Goal: Task Accomplishment & Management: Use online tool/utility

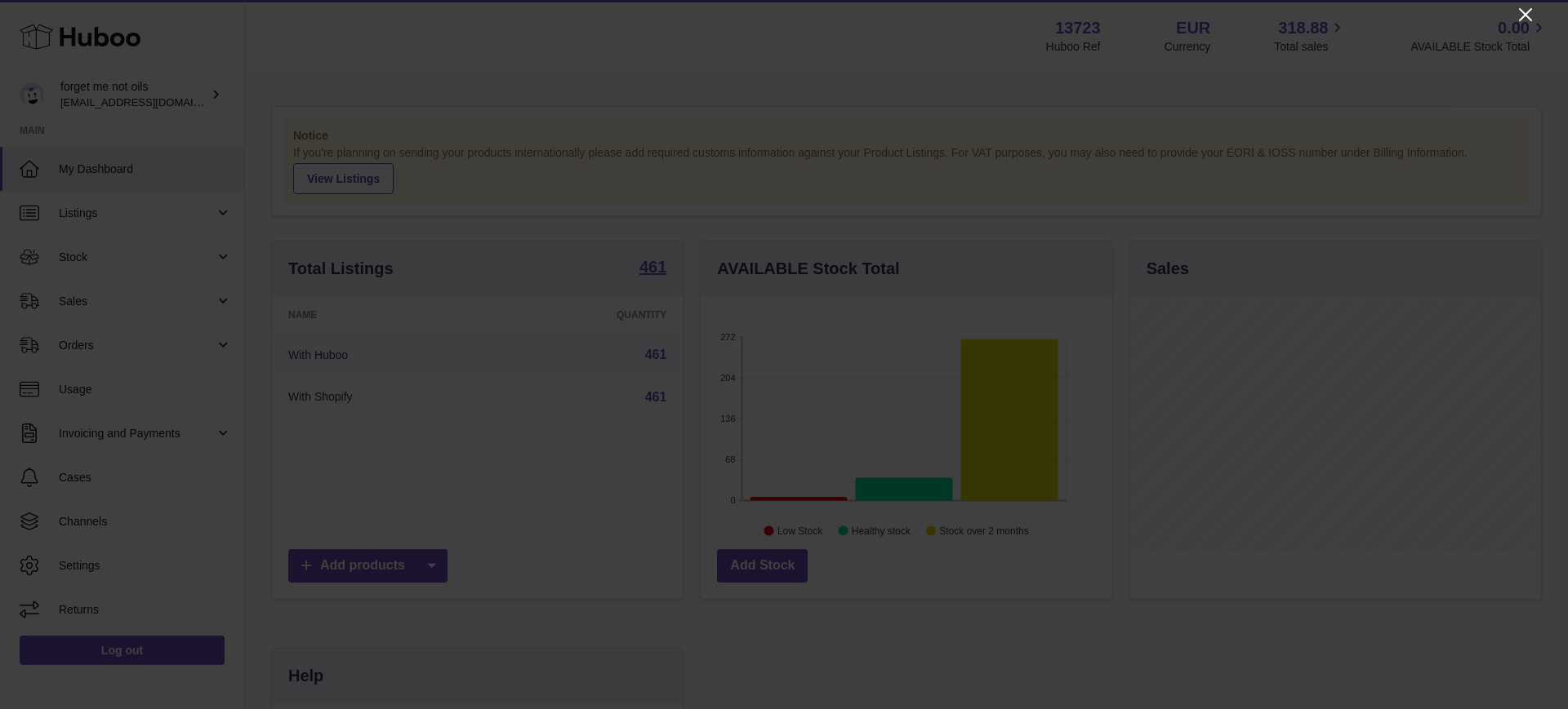
click at [1523, 14] on icon "Close" at bounding box center [1525, 14] width 13 height 13
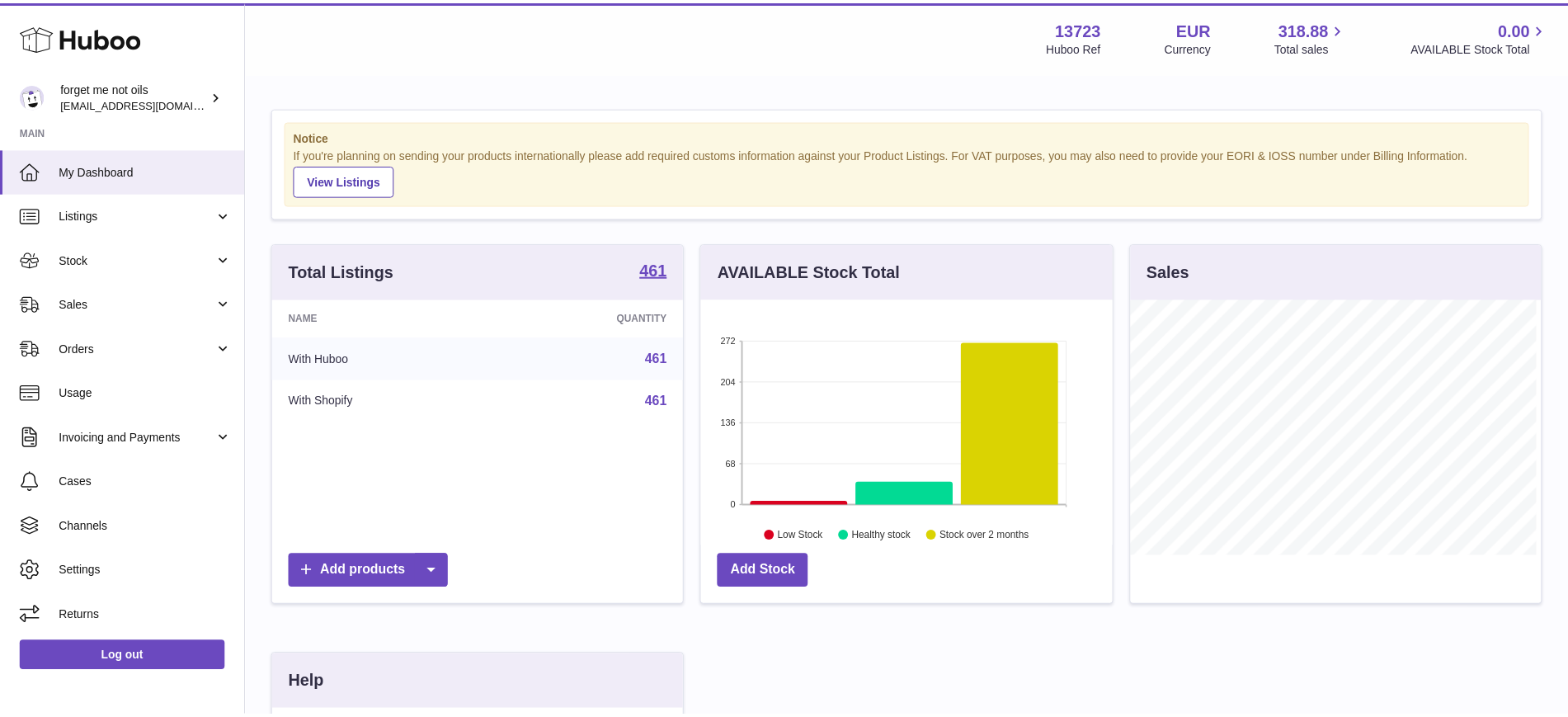
scroll to position [825120, 824514]
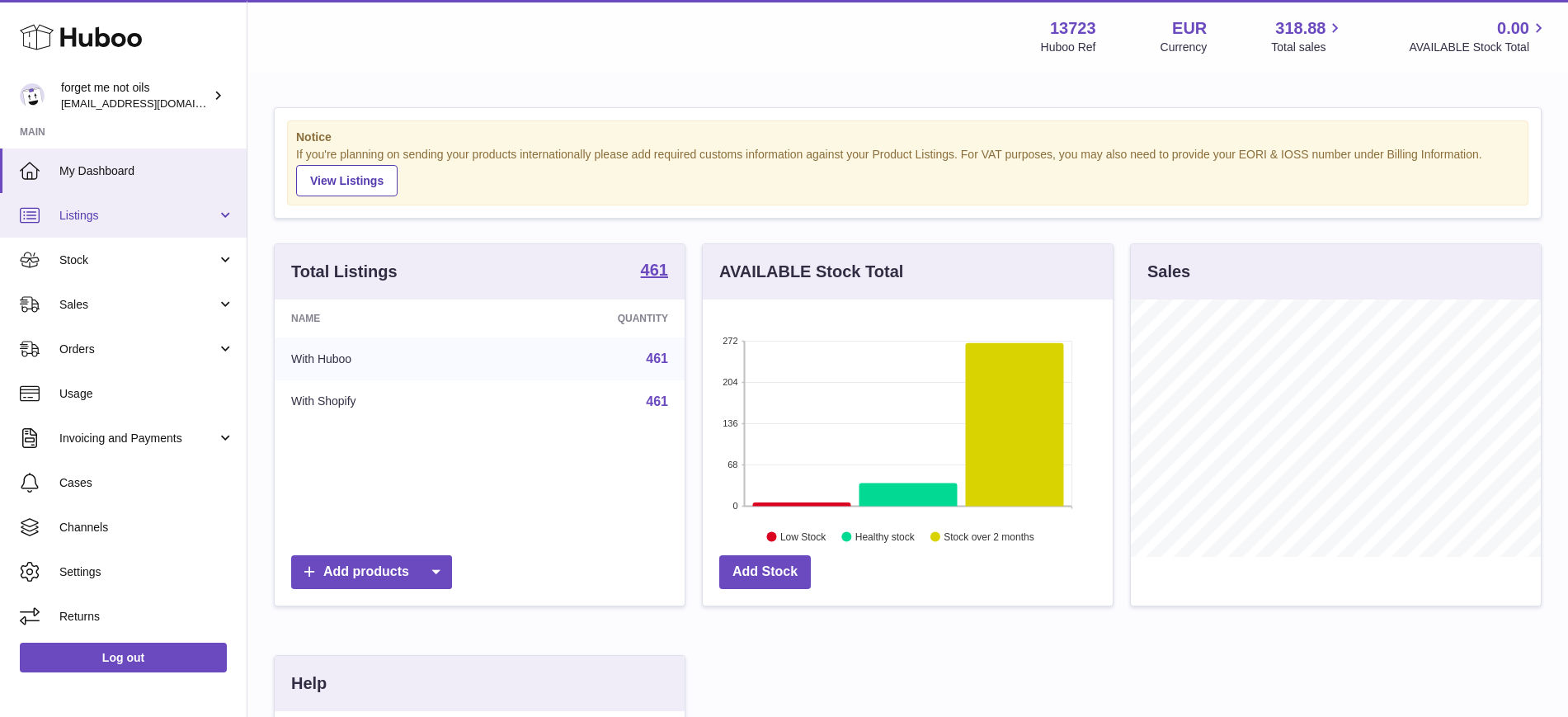
click at [232, 219] on link "Listings" at bounding box center [123, 215] width 247 height 44
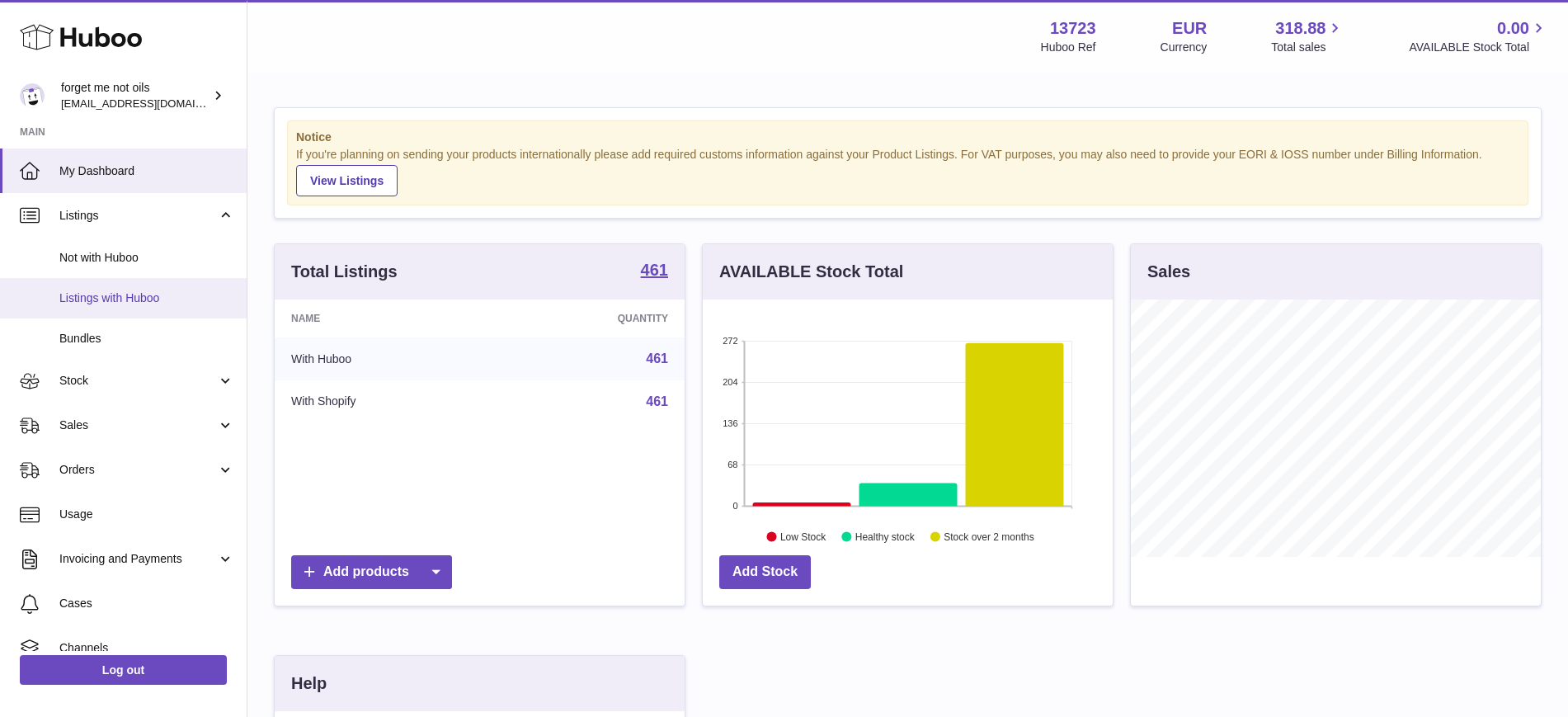
click at [129, 300] on span "Listings with Huboo" at bounding box center [147, 298] width 175 height 15
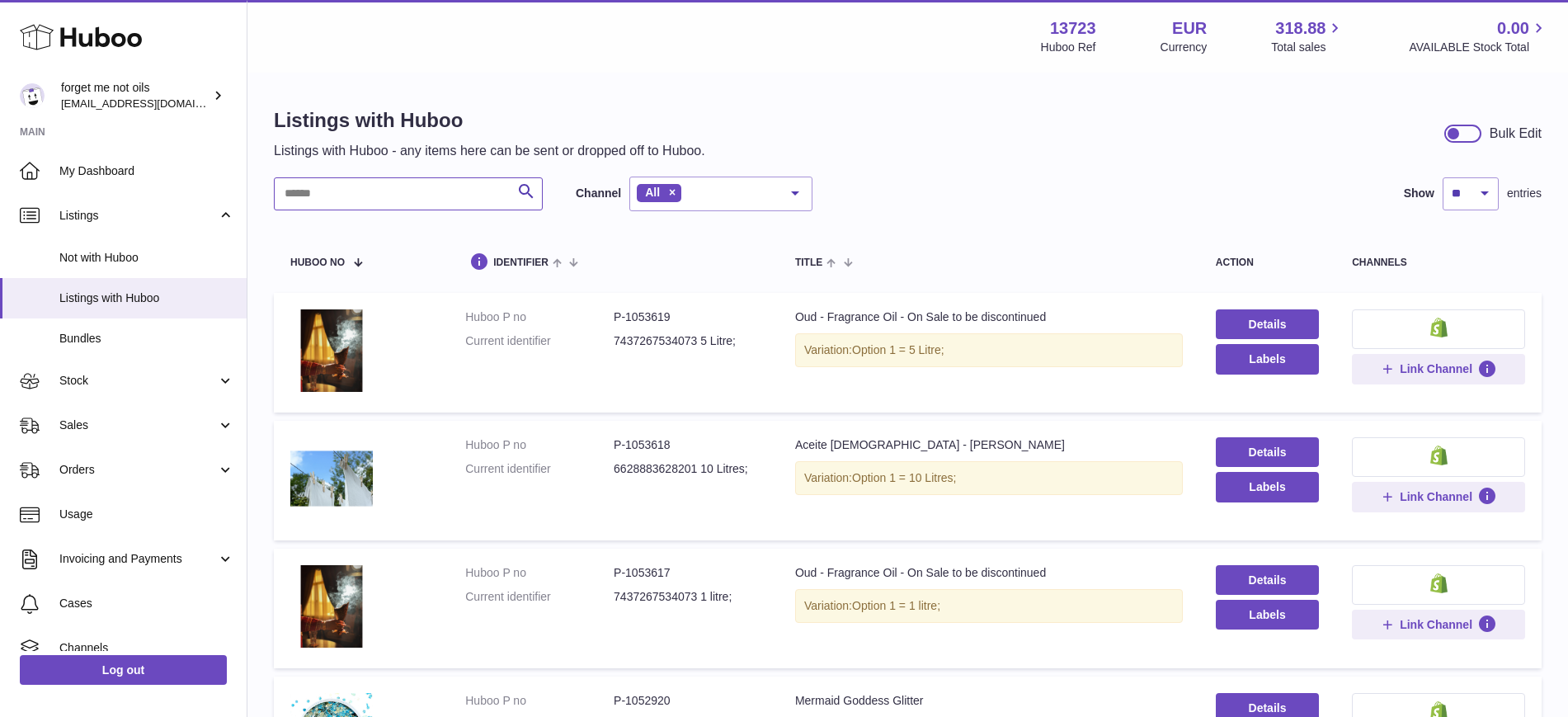
click at [388, 198] on input "text" at bounding box center [408, 194] width 269 height 33
paste input "******"
type input "******"
click at [423, 192] on input "text" at bounding box center [408, 194] width 269 height 33
paste input "**********"
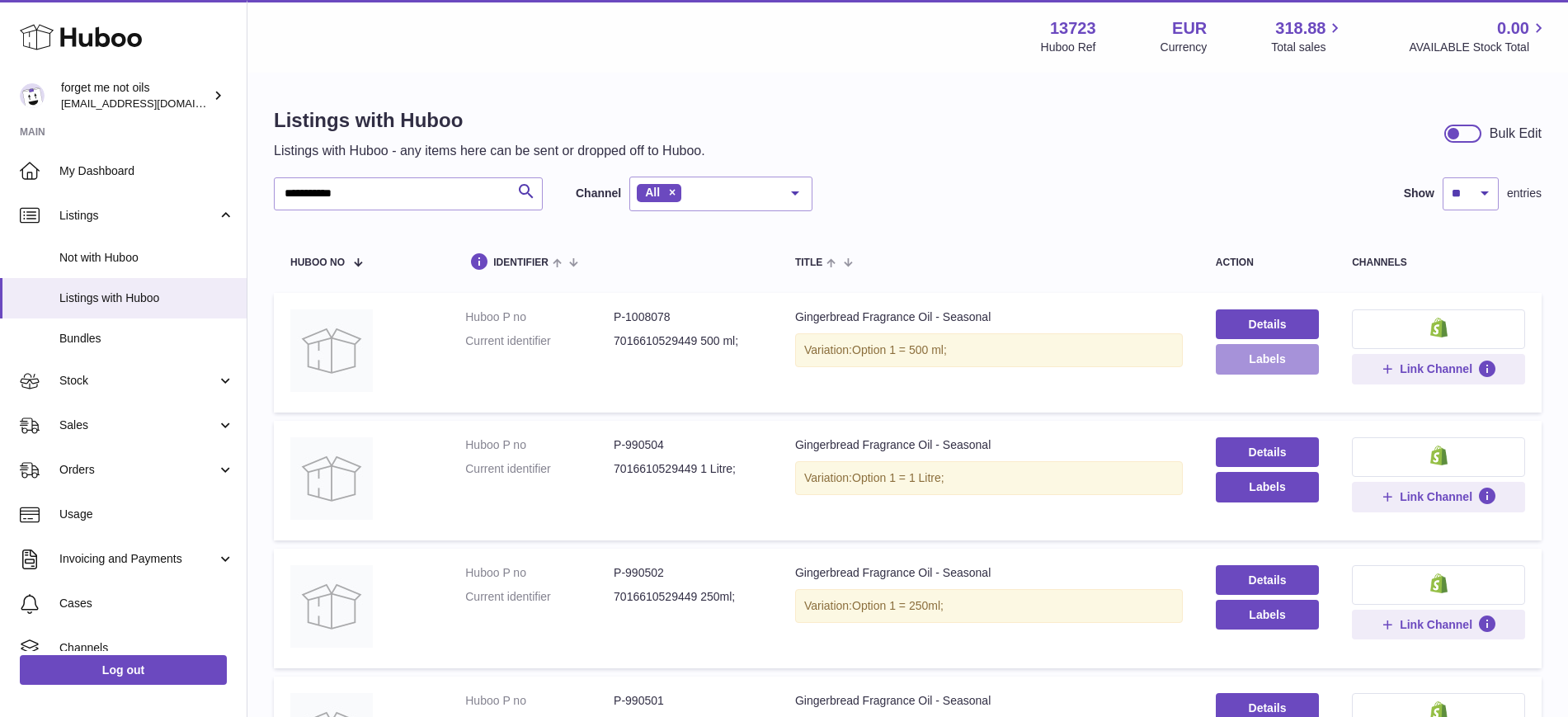
click at [1273, 364] on button "Labels" at bounding box center [1267, 358] width 103 height 30
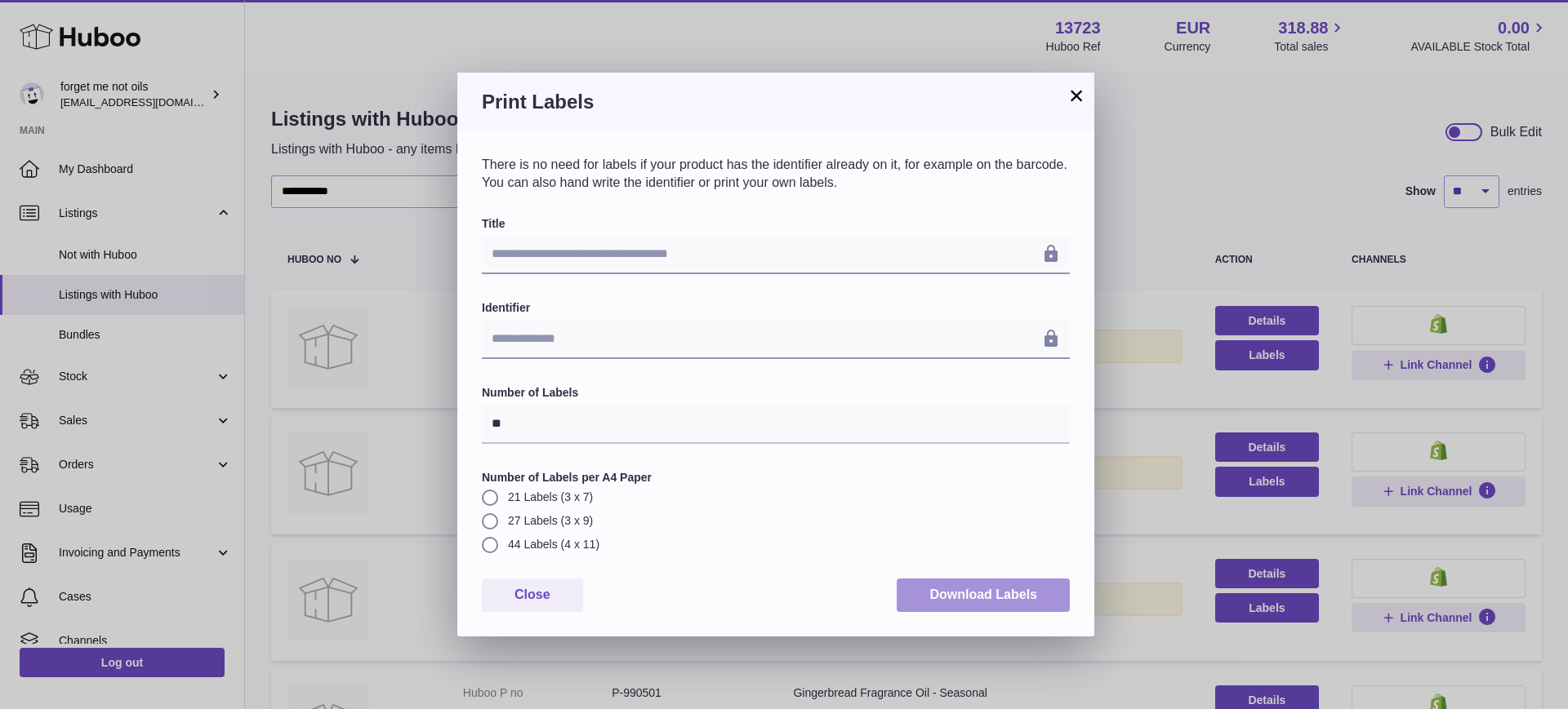
click at [993, 597] on button "Download Labels" at bounding box center [983, 596] width 173 height 34
drag, startPoint x: 1068, startPoint y: 97, endPoint x: 1123, endPoint y: 167, distance: 89.0
click at [1068, 97] on button "×" at bounding box center [1076, 95] width 19 height 19
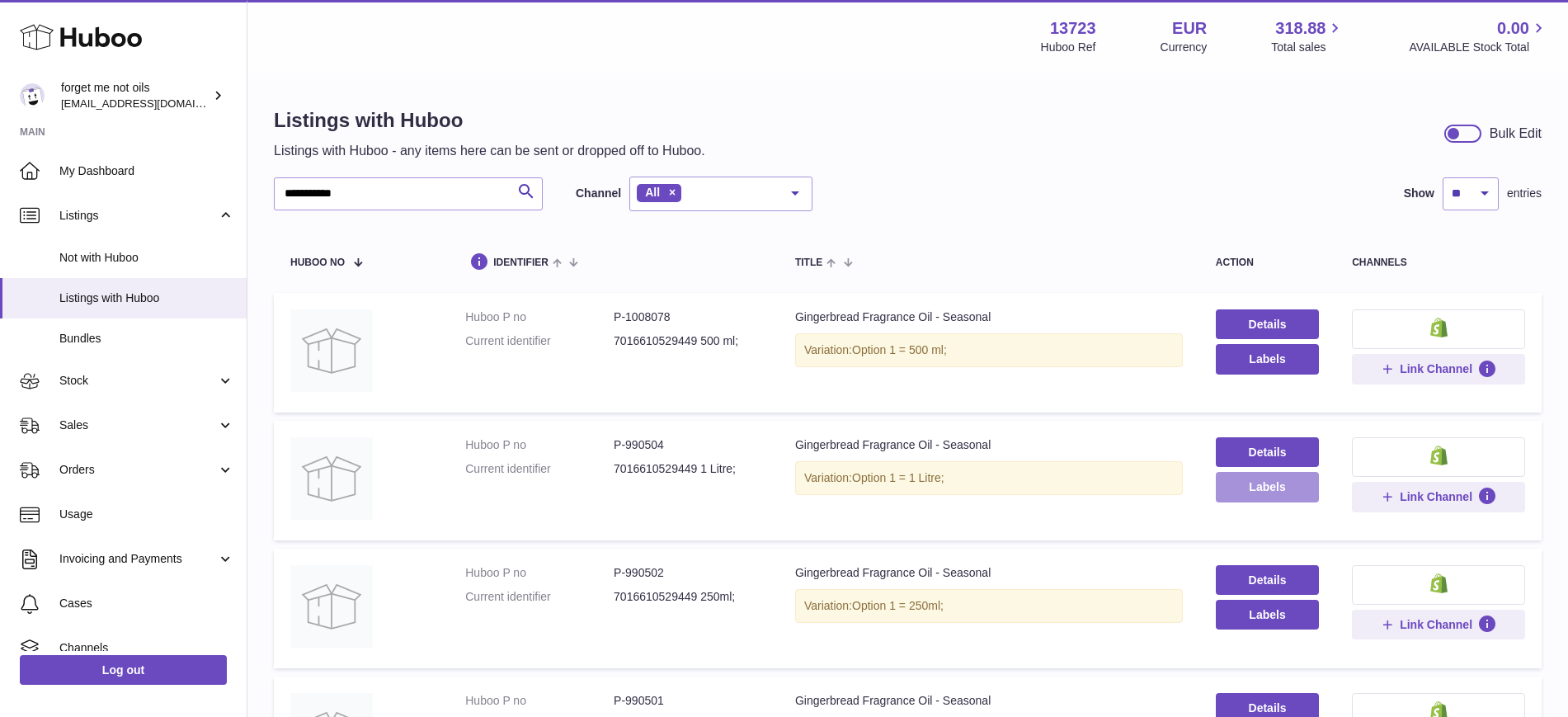
click at [1236, 487] on button "Labels" at bounding box center [1267, 487] width 103 height 30
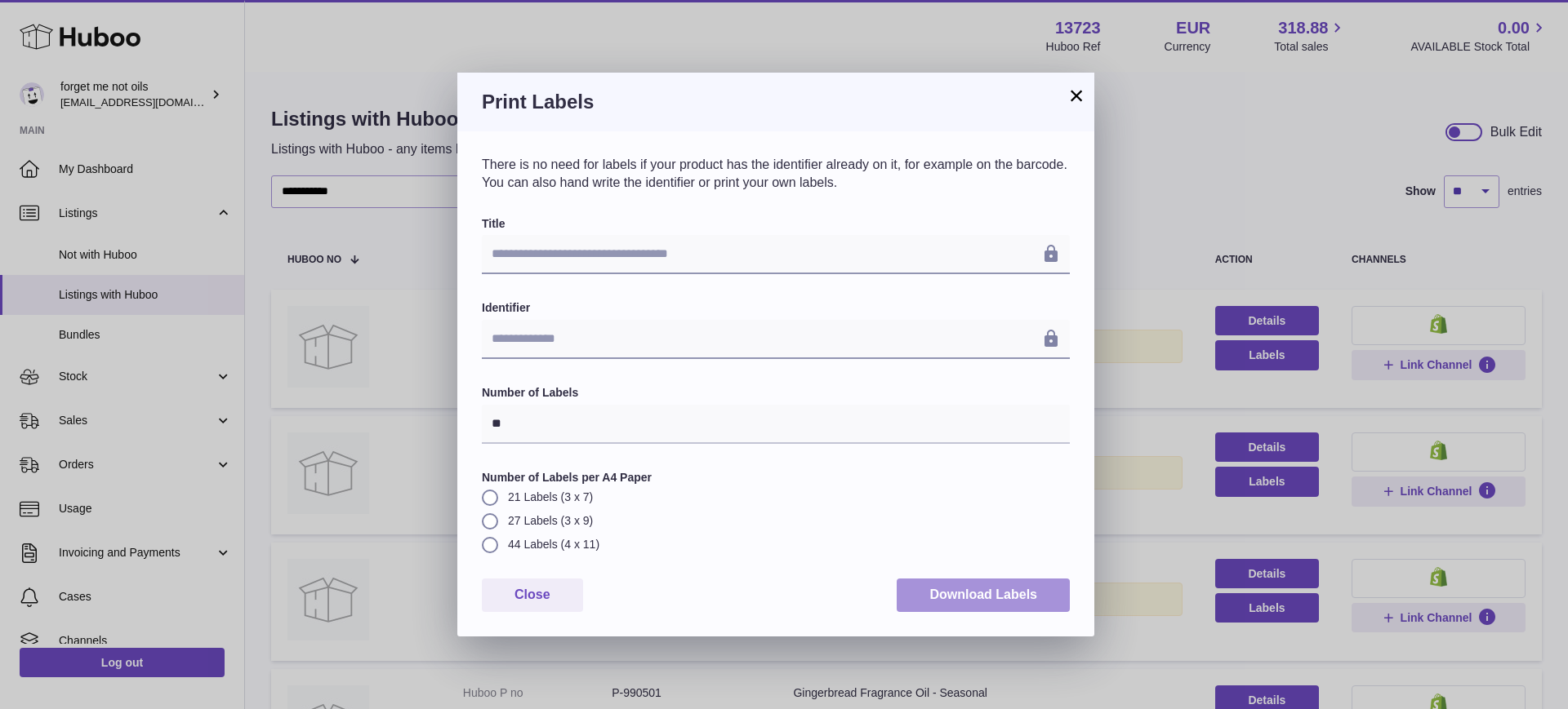
click at [939, 581] on button "Download Labels" at bounding box center [983, 596] width 173 height 34
click at [1071, 98] on button "×" at bounding box center [1076, 95] width 19 height 19
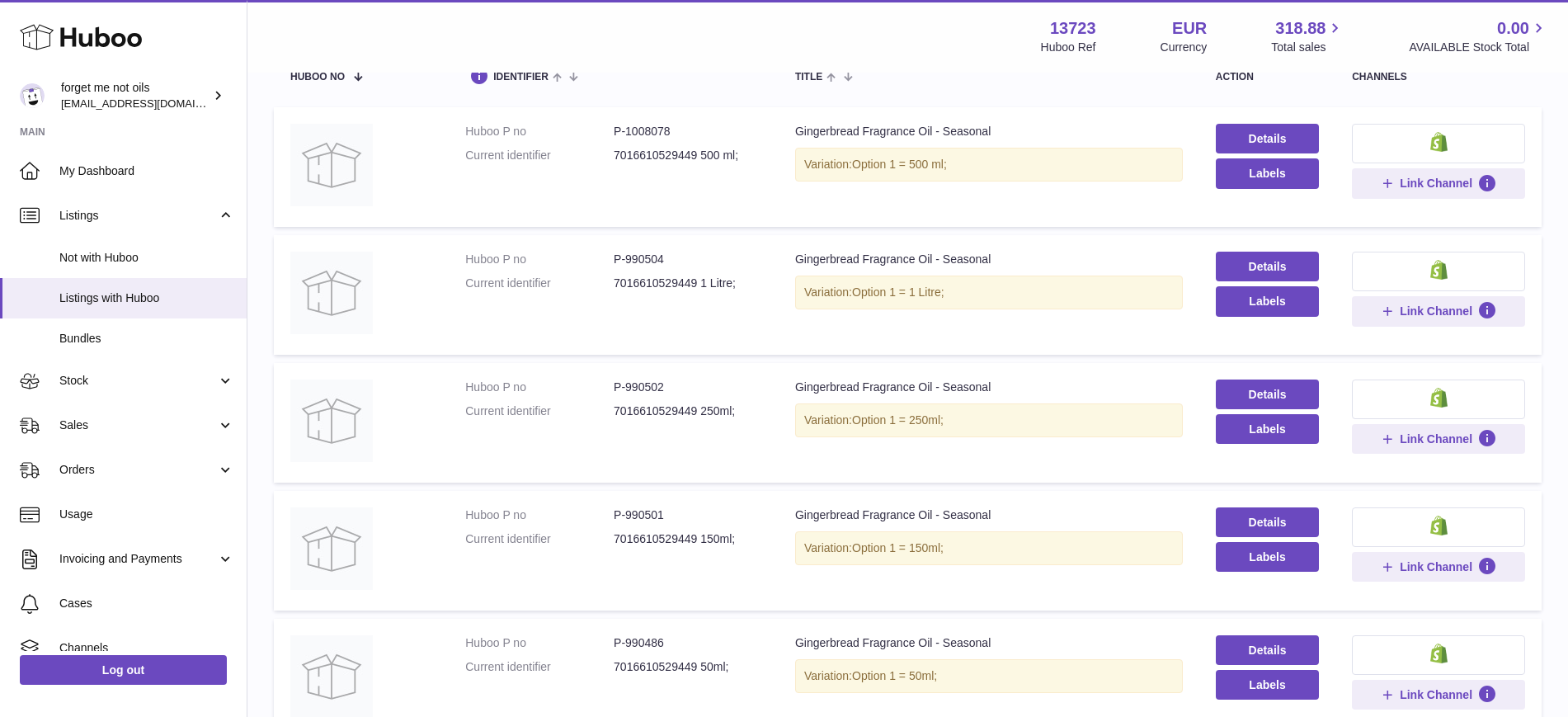
scroll to position [207, 0]
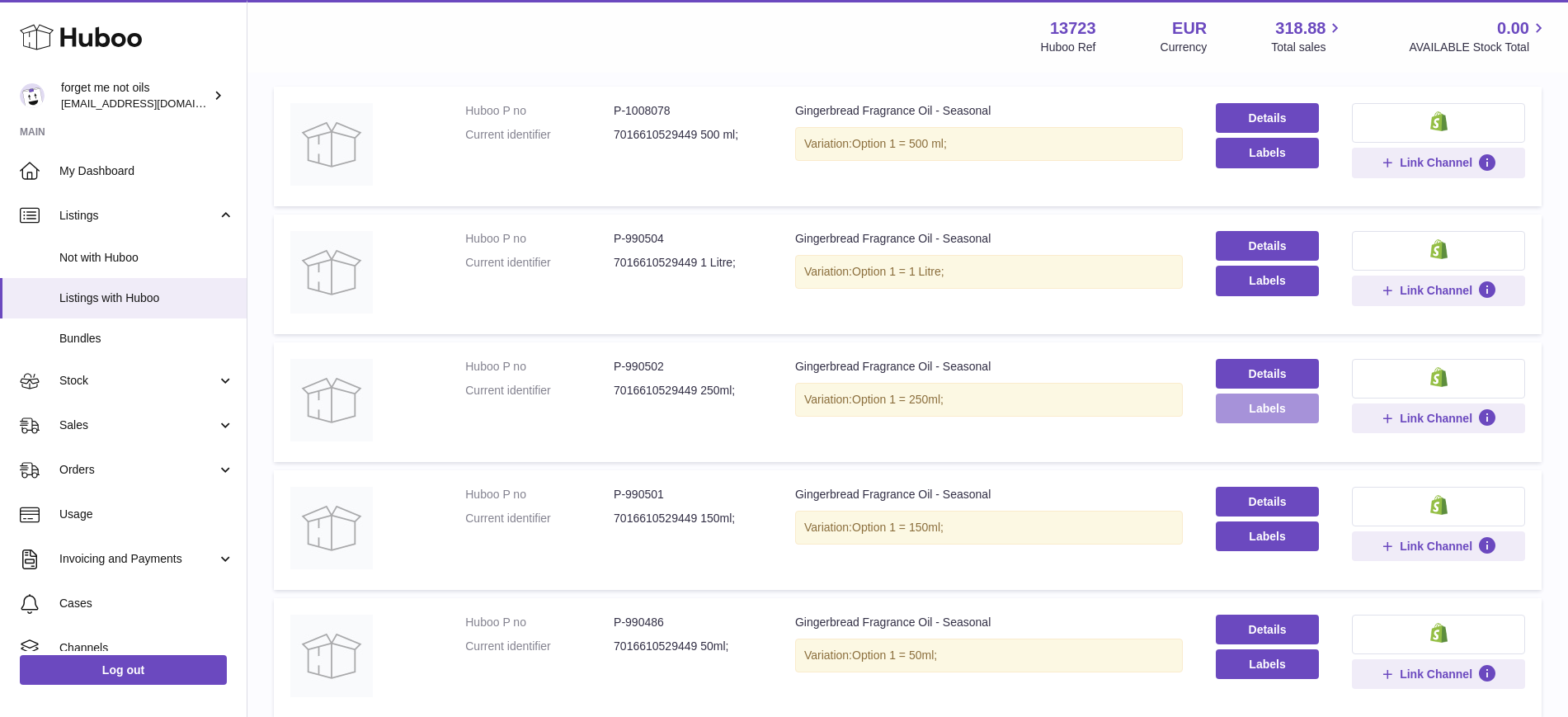
click at [1246, 417] on button "Labels" at bounding box center [1267, 408] width 103 height 30
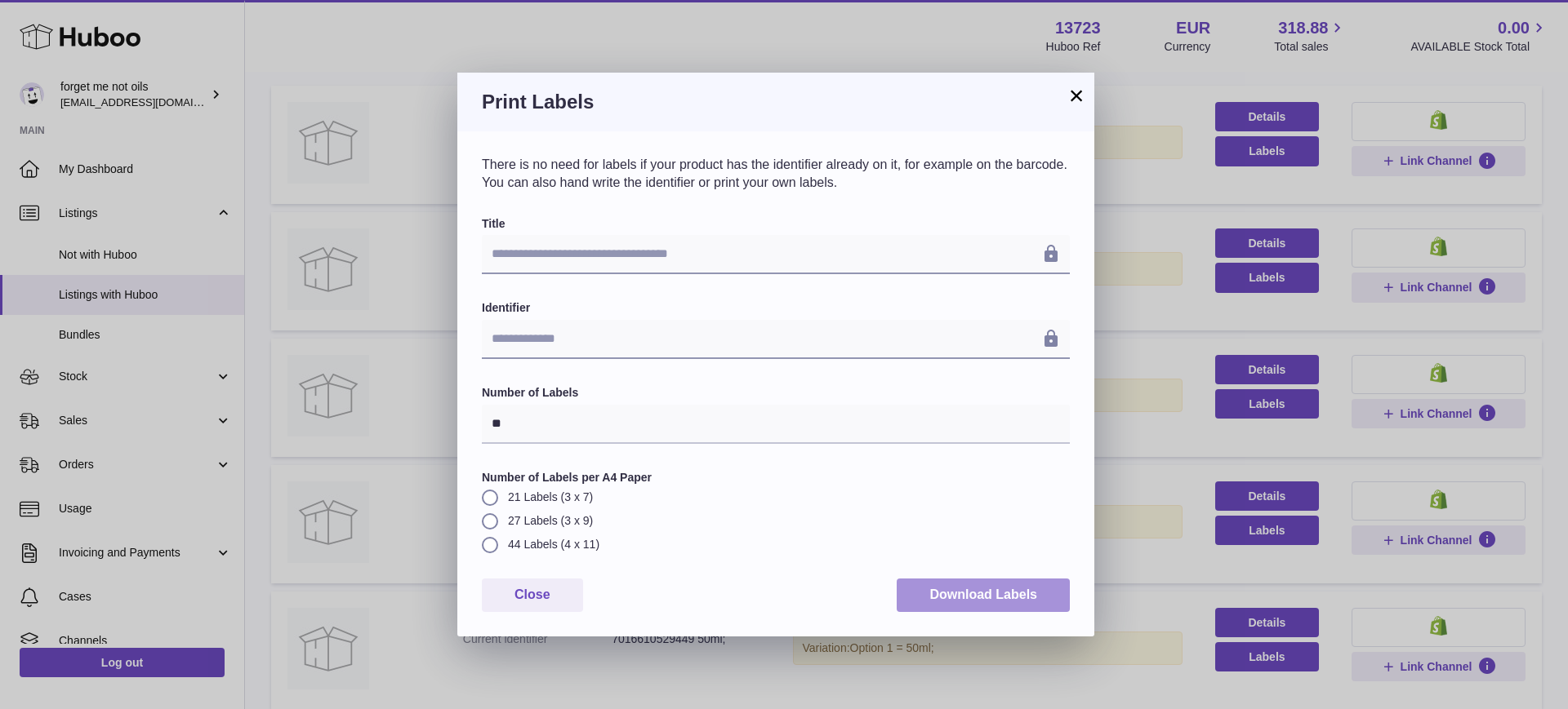
click at [968, 593] on button "Download Labels" at bounding box center [983, 596] width 173 height 34
click at [1072, 95] on button "×" at bounding box center [1076, 95] width 19 height 19
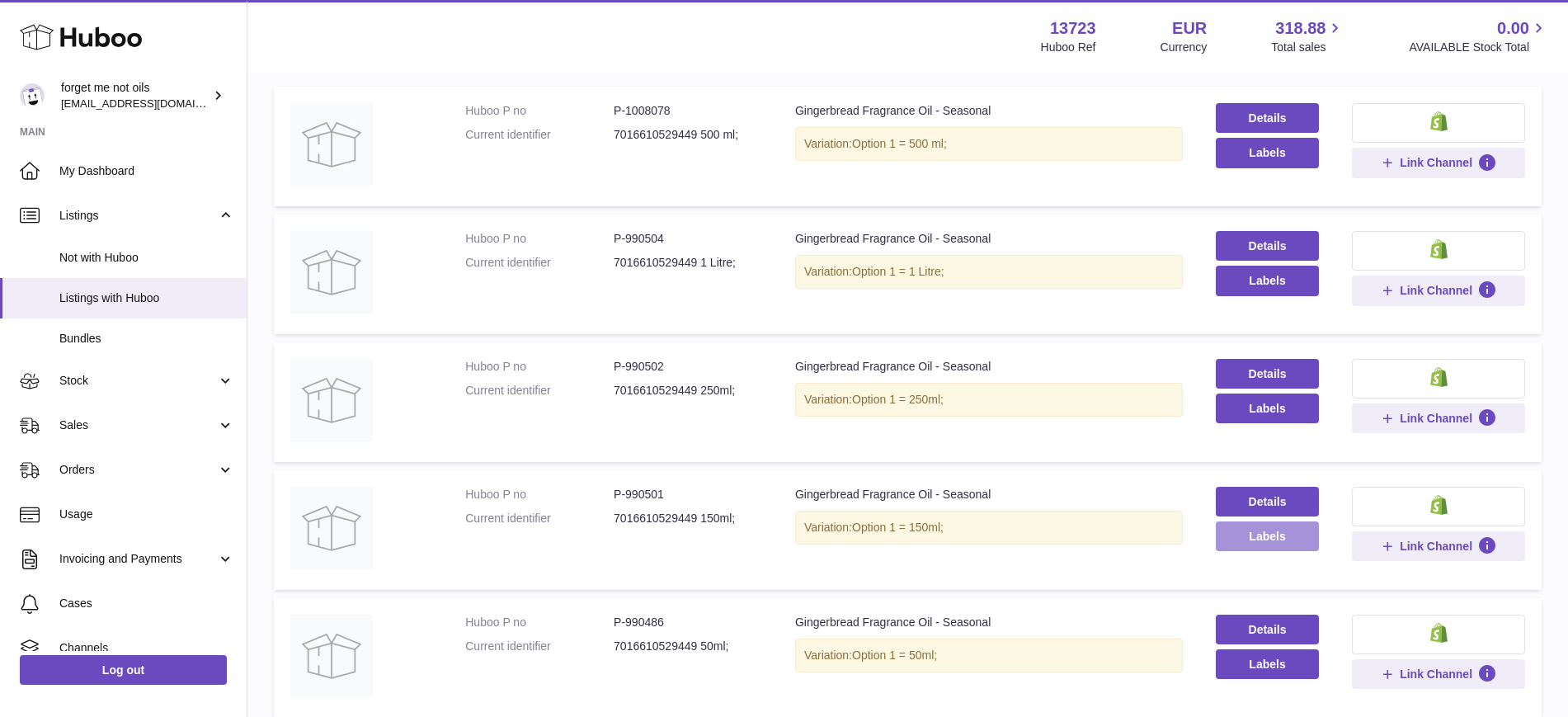
click at [1237, 545] on button "Labels" at bounding box center [1267, 536] width 103 height 30
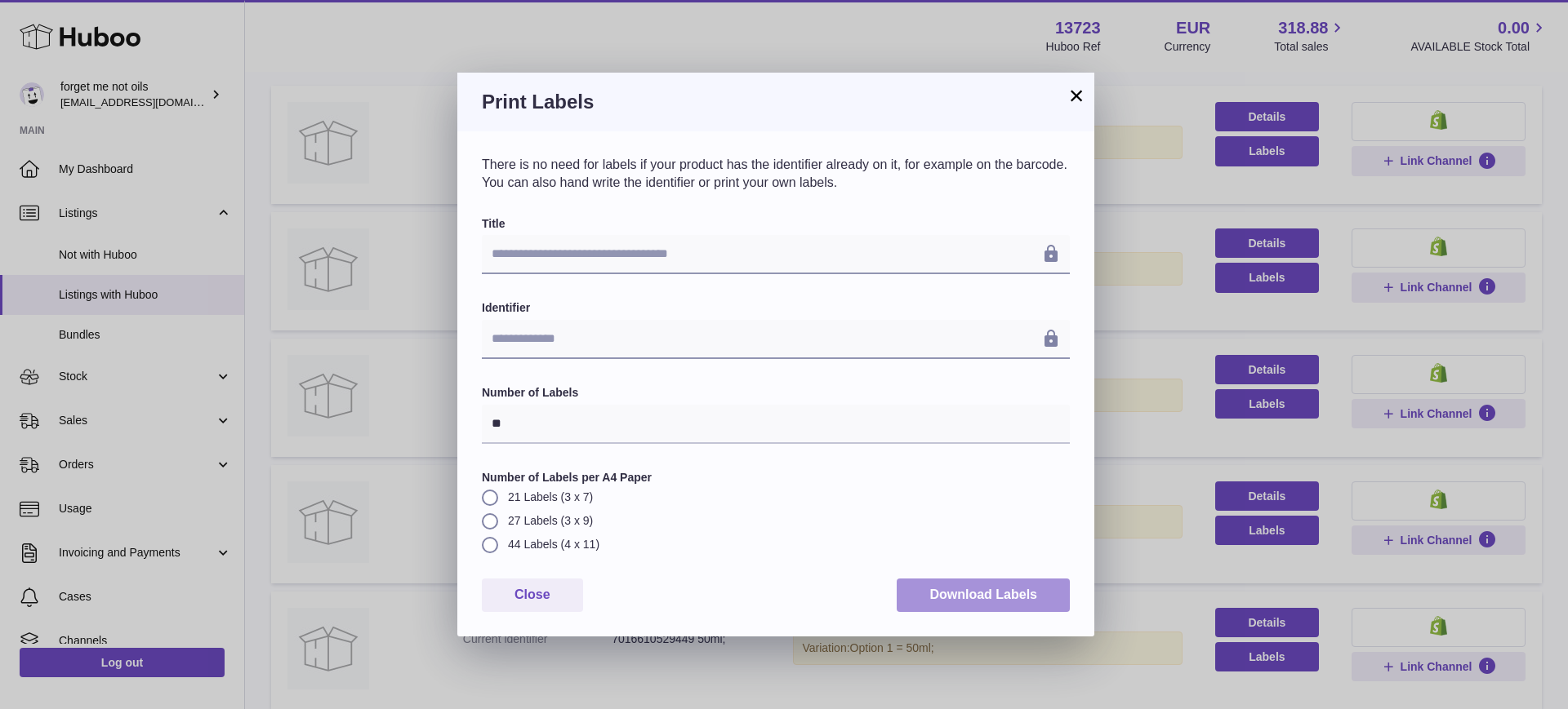
click at [1009, 599] on button "Download Labels" at bounding box center [983, 596] width 173 height 34
click at [1072, 98] on button "×" at bounding box center [1076, 95] width 19 height 19
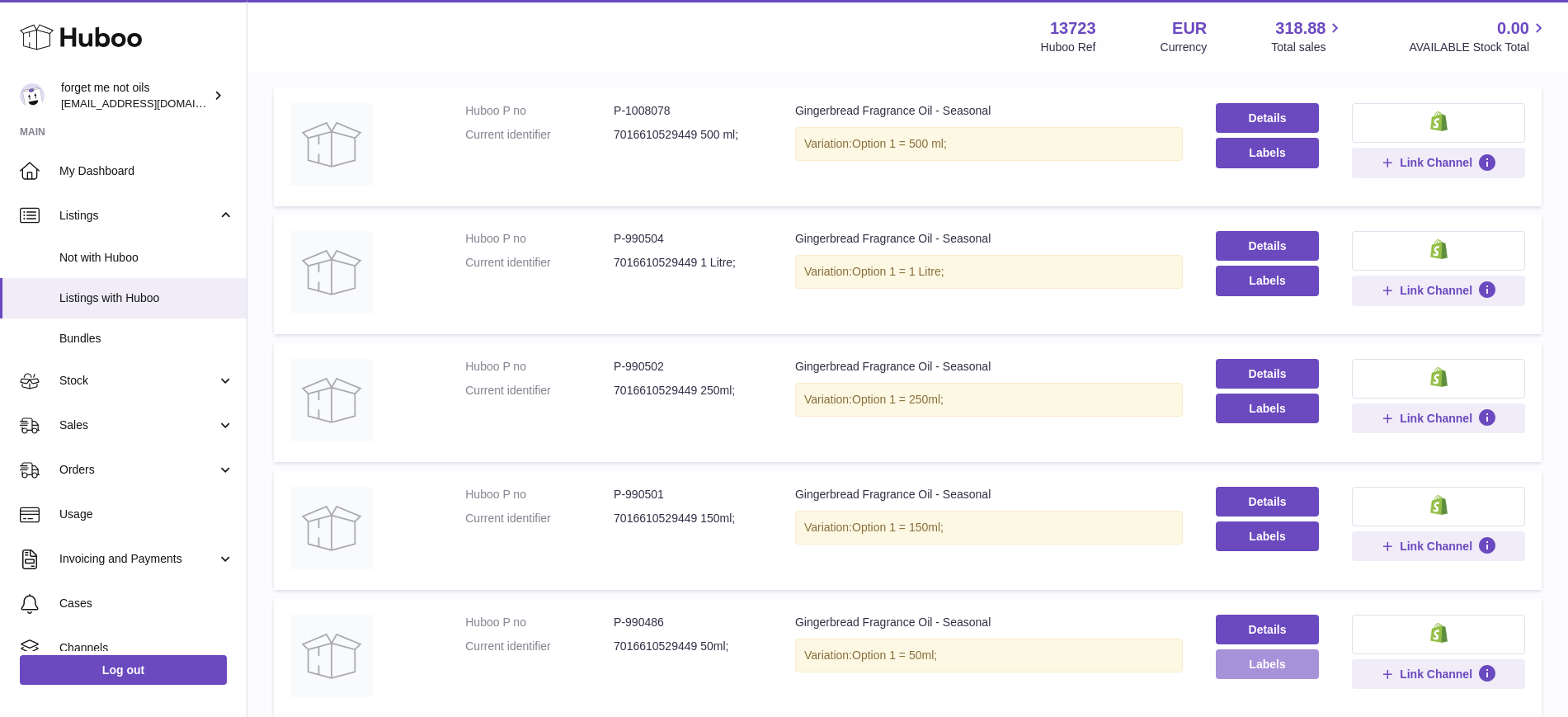
click at [1231, 669] on button "Labels" at bounding box center [1267, 664] width 103 height 30
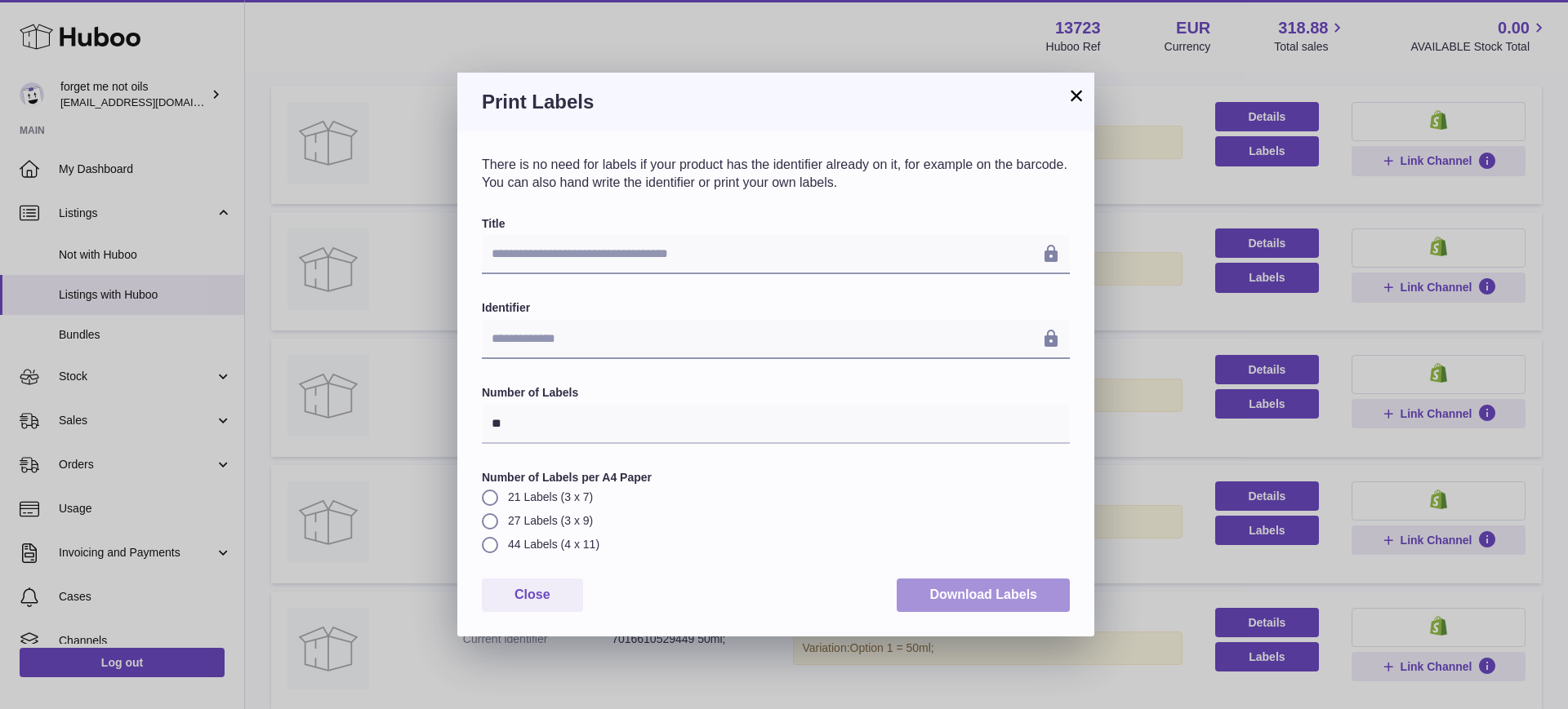
click at [1013, 603] on button "Download Labels" at bounding box center [983, 596] width 173 height 34
click at [1077, 91] on button "×" at bounding box center [1076, 95] width 19 height 19
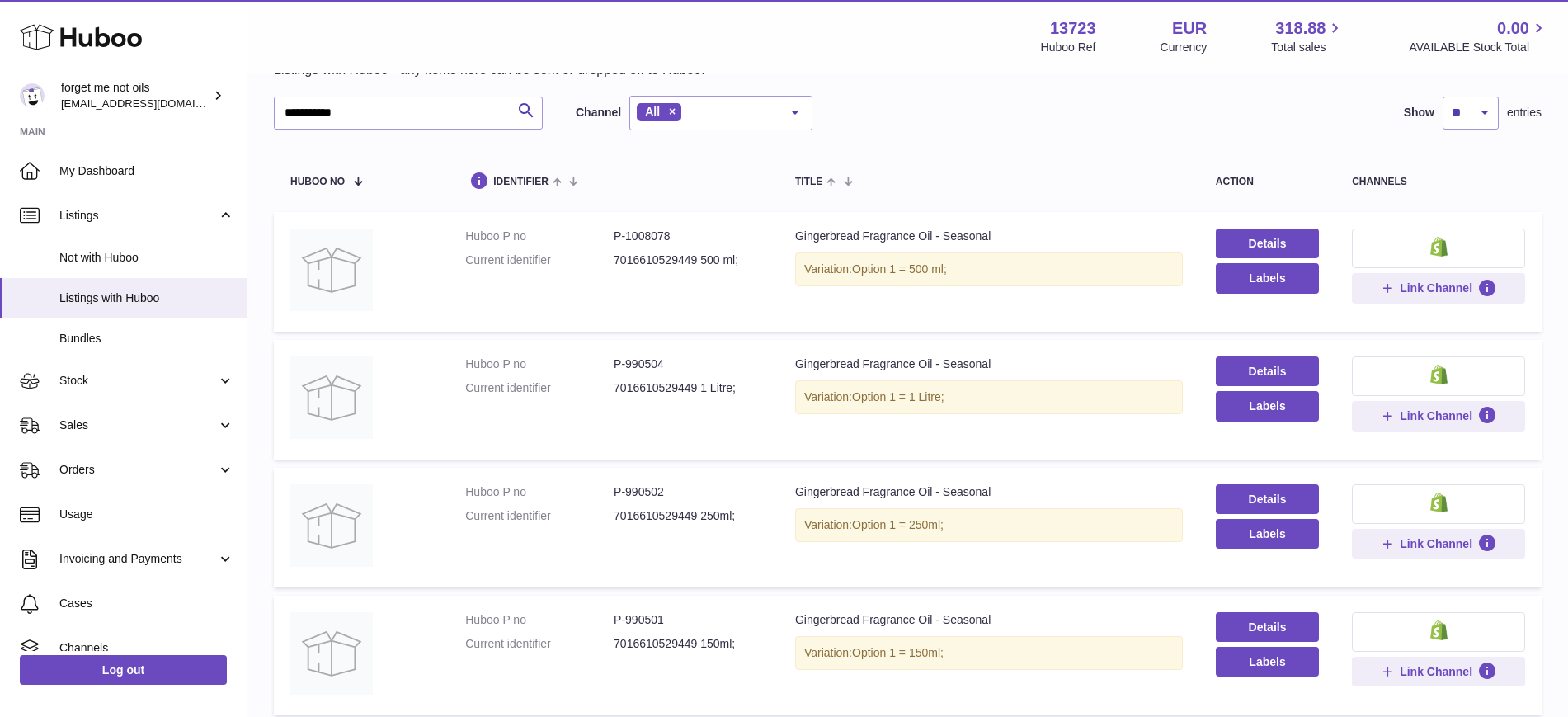
scroll to position [0, 0]
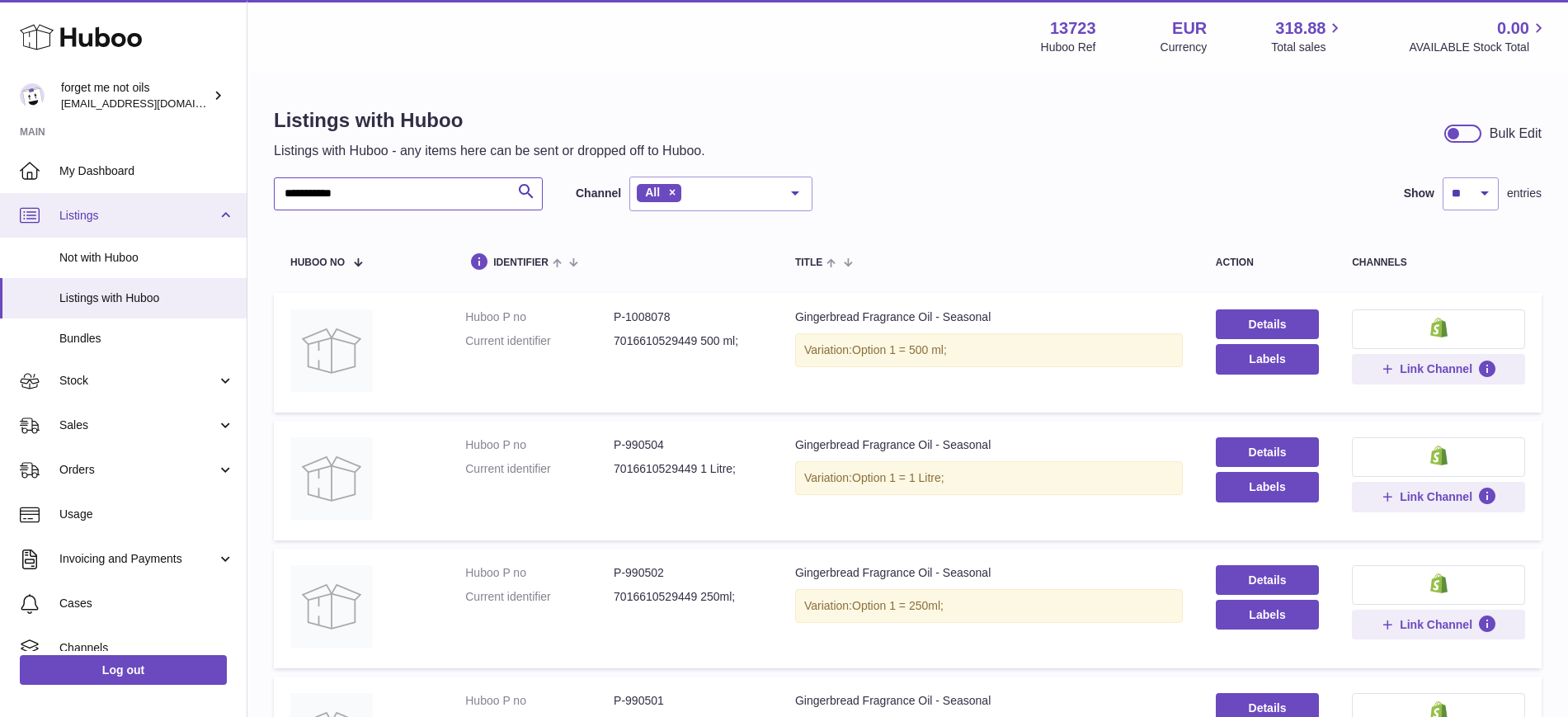
drag, startPoint x: 383, startPoint y: 183, endPoint x: 222, endPoint y: 205, distance: 162.5
click at [217, 204] on div "**********" at bounding box center [784, 531] width 1568 height 1063
paste input "**********"
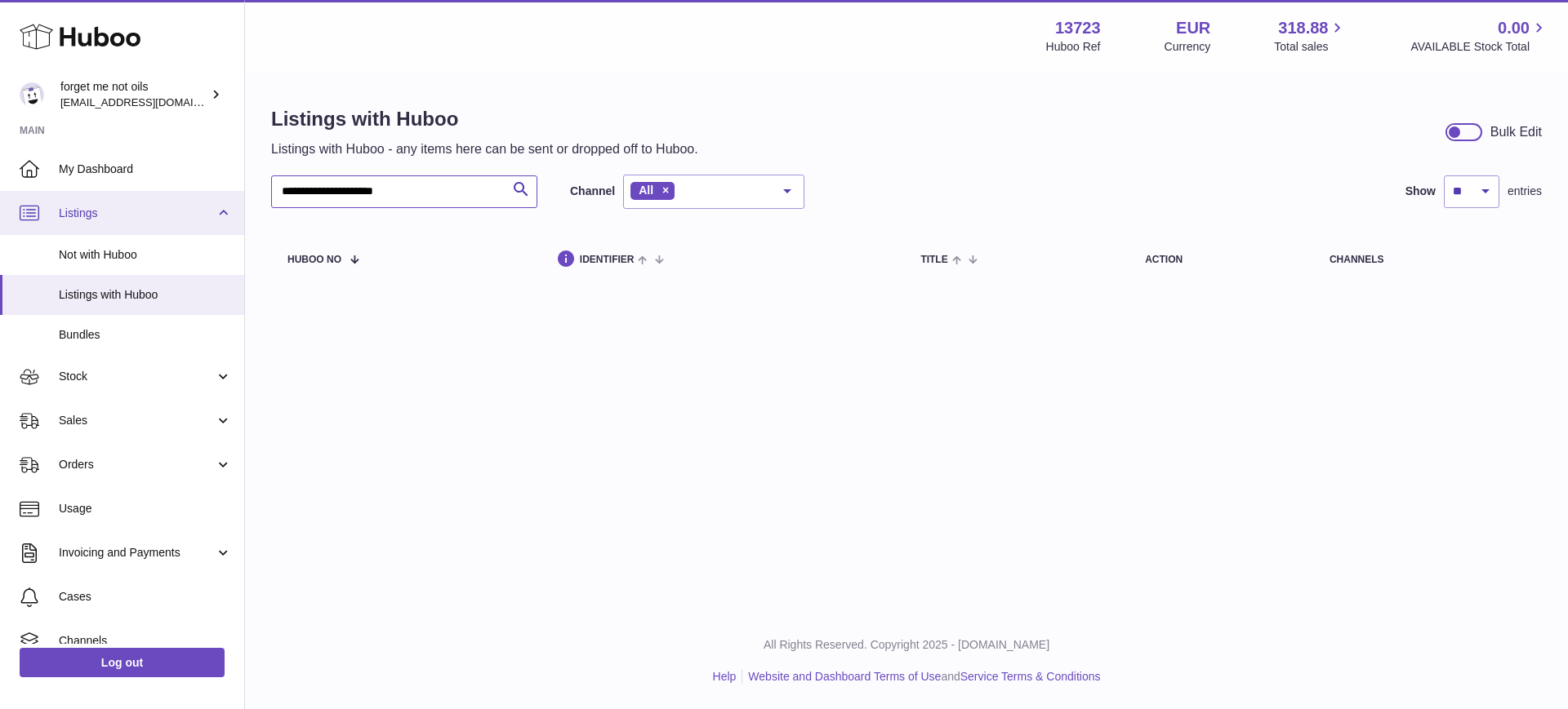
drag, startPoint x: 351, startPoint y: 190, endPoint x: 169, endPoint y: 192, distance: 182.0
click at [169, 192] on div "**********" at bounding box center [784, 354] width 1568 height 709
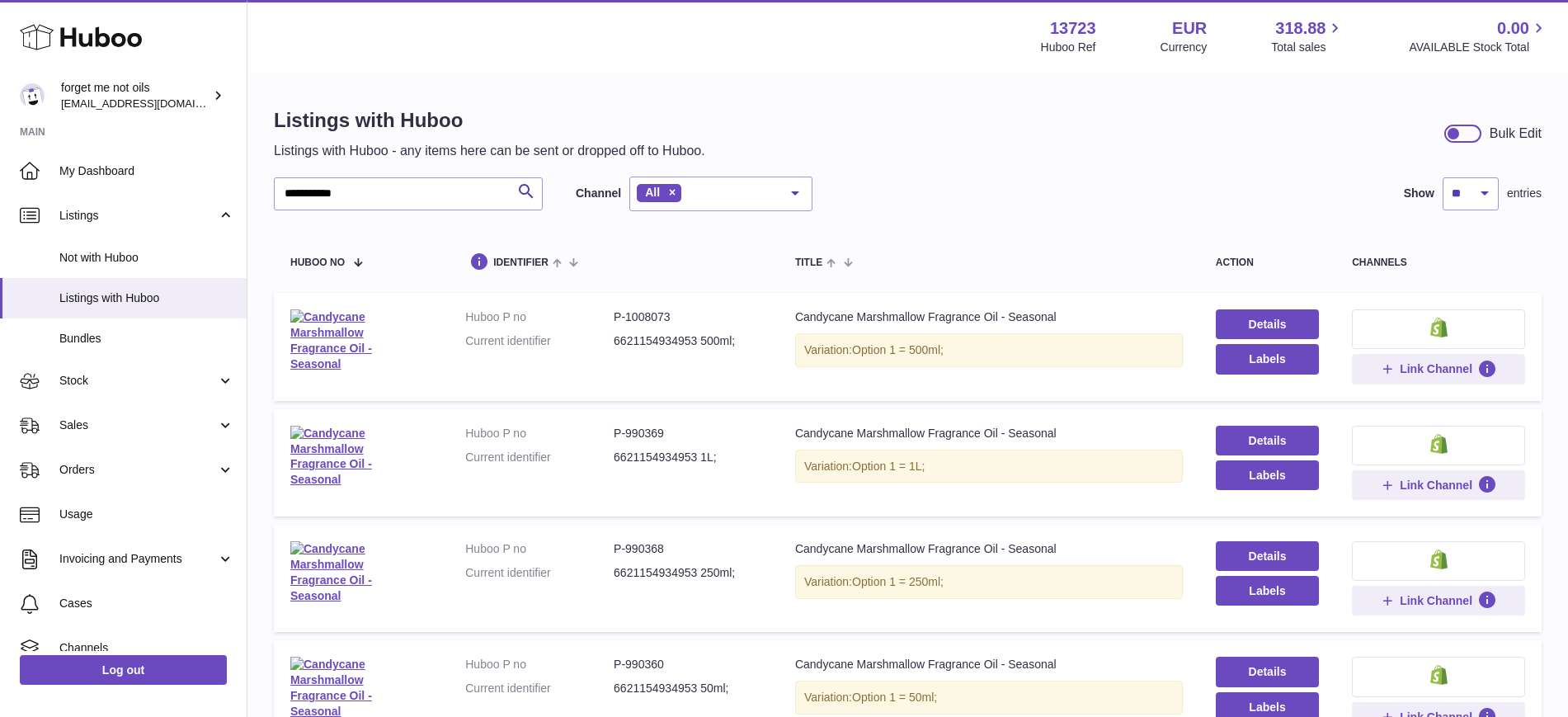
click at [1105, 143] on div "Listings with Huboo Listings with Huboo - any items here can be sent or dropped…" at bounding box center [908, 134] width 1268 height 53
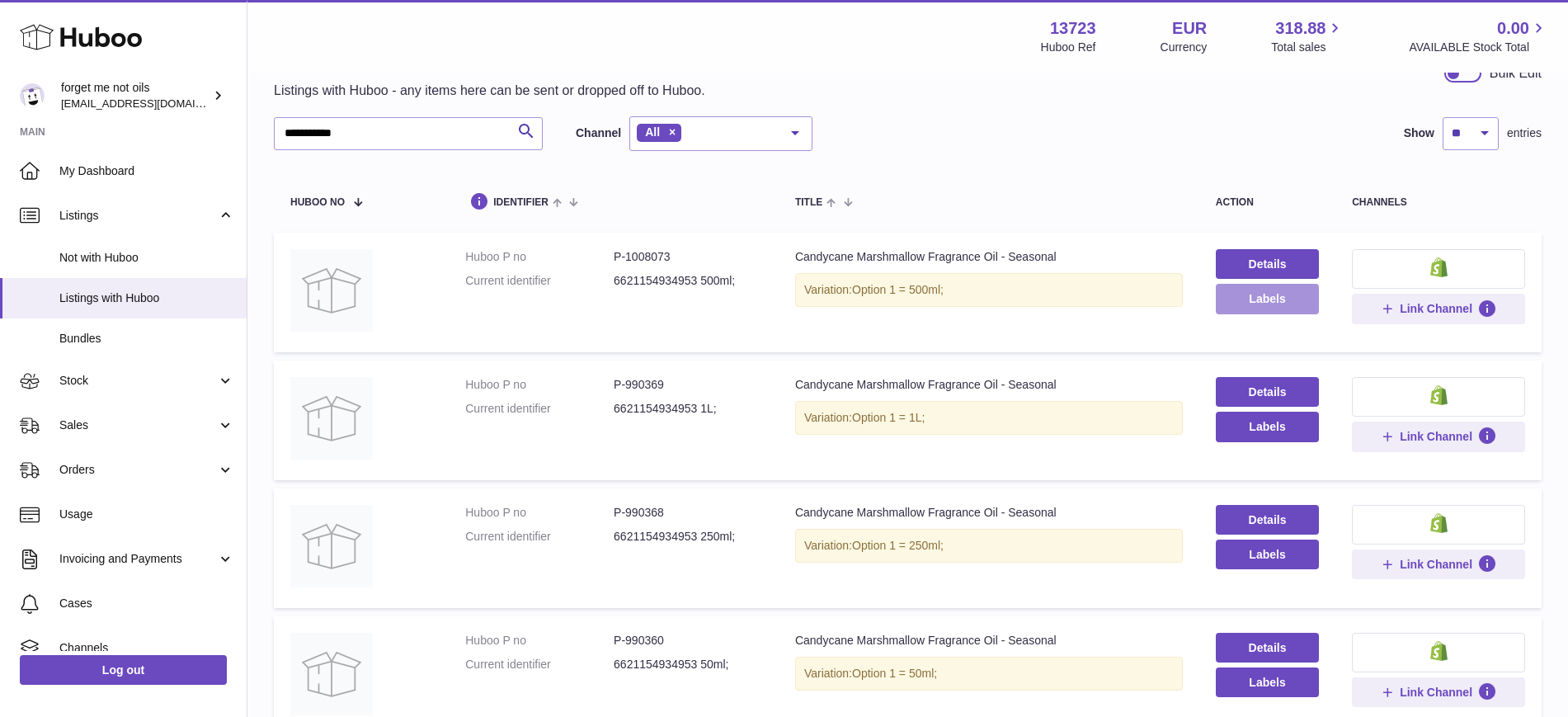
scroll to position [37, 0]
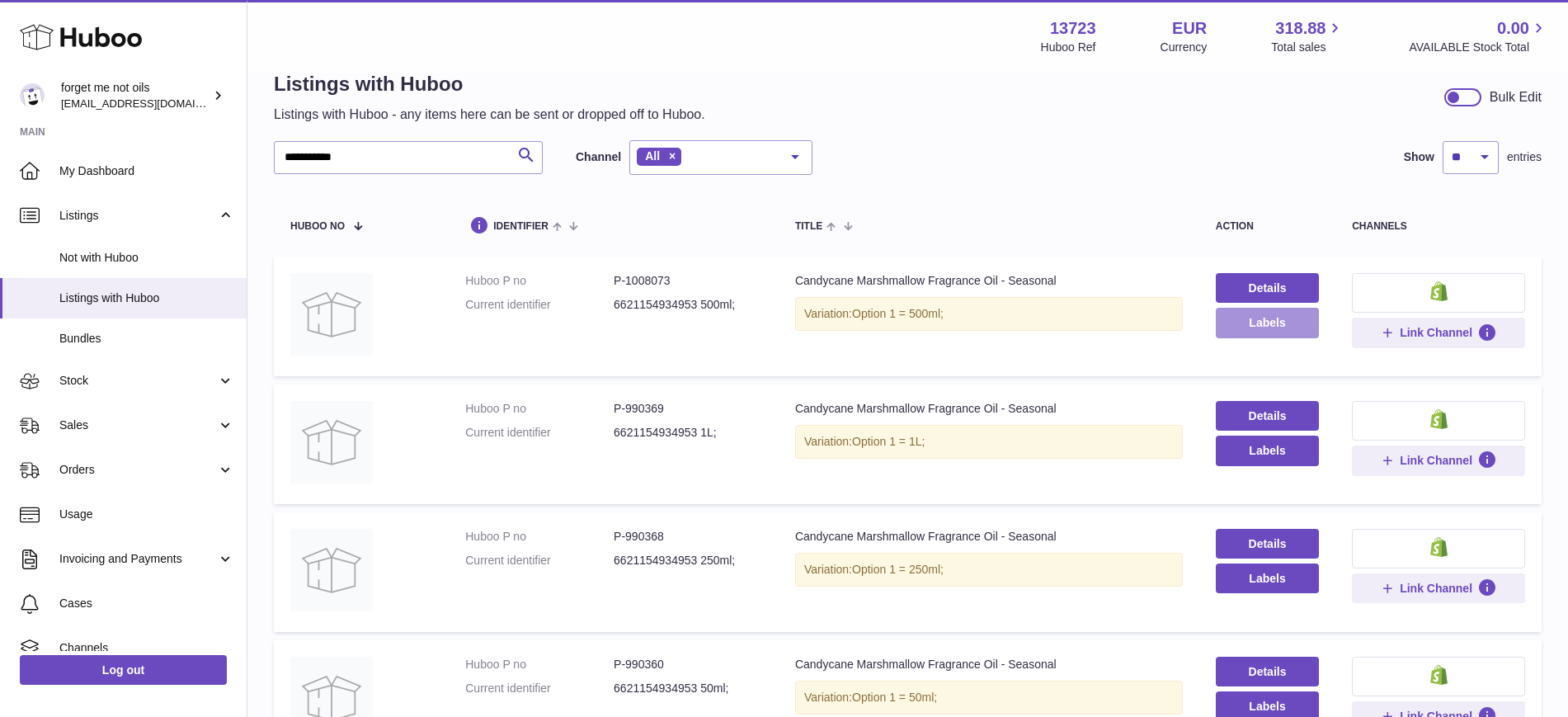
click at [1292, 323] on button "Labels" at bounding box center [1267, 323] width 103 height 30
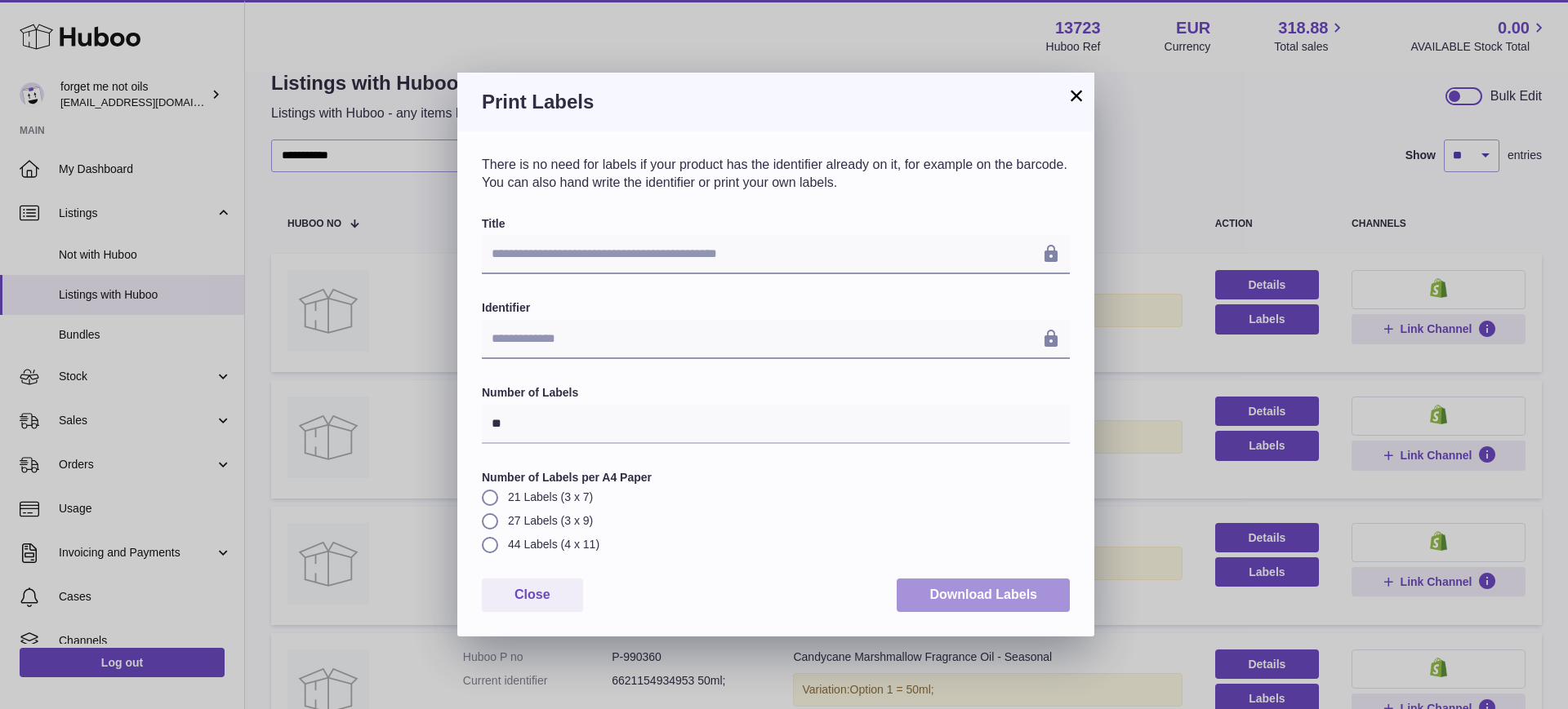
click at [1009, 604] on button "Download Labels" at bounding box center [983, 596] width 173 height 34
click at [1081, 91] on button "×" at bounding box center [1076, 95] width 19 height 19
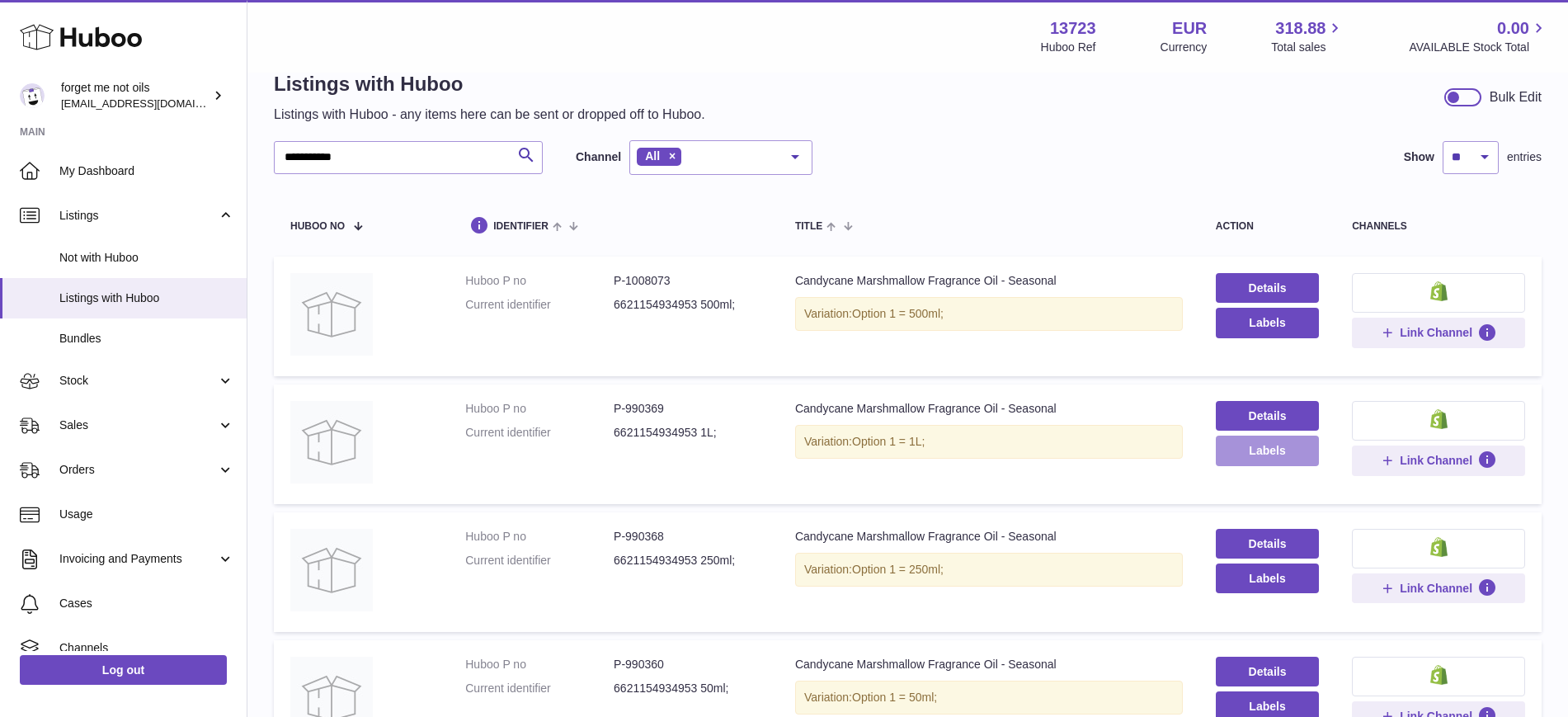
click at [1298, 444] on button "Labels" at bounding box center [1267, 451] width 103 height 30
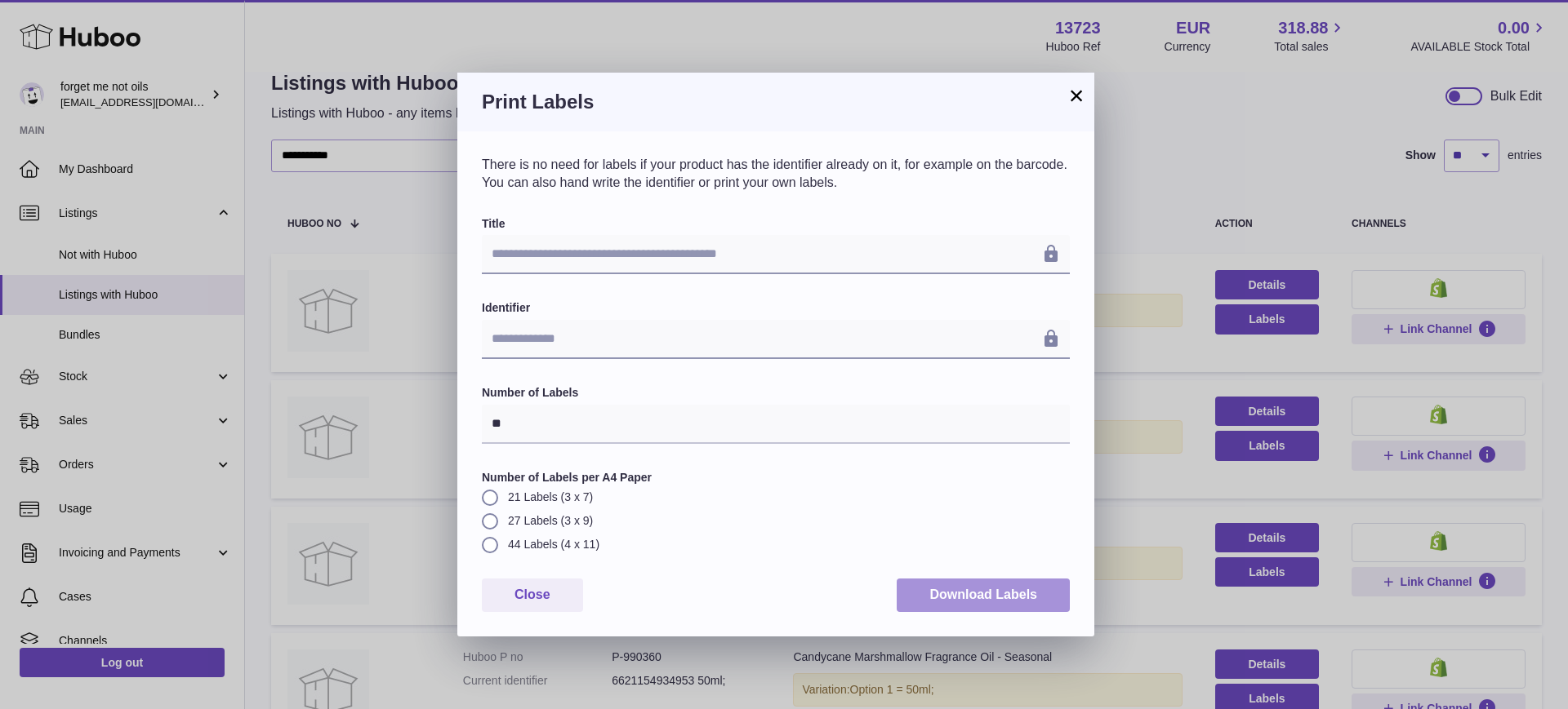
click at [958, 579] on button "Download Labels" at bounding box center [983, 596] width 173 height 34
click at [1081, 95] on button "×" at bounding box center [1076, 95] width 19 height 19
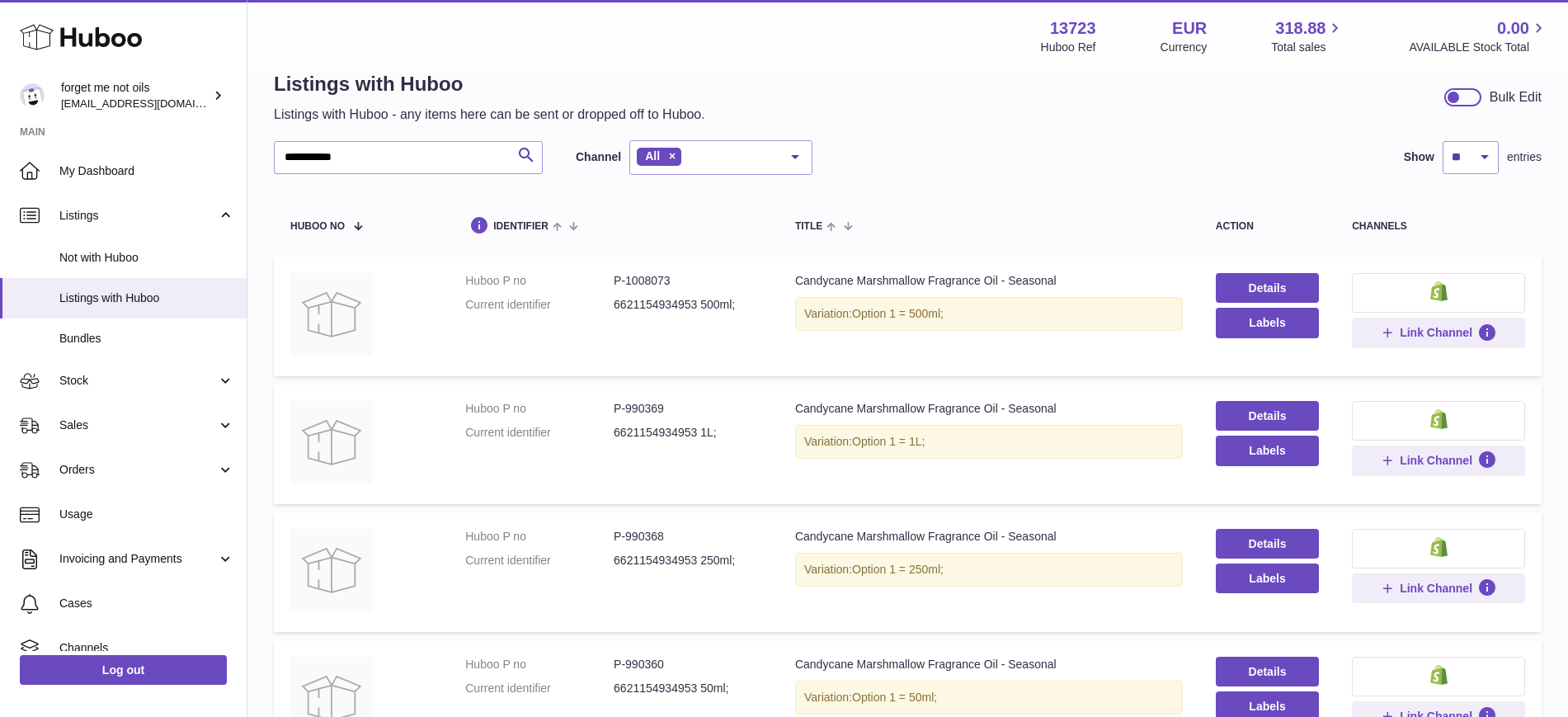
scroll to position [242, 0]
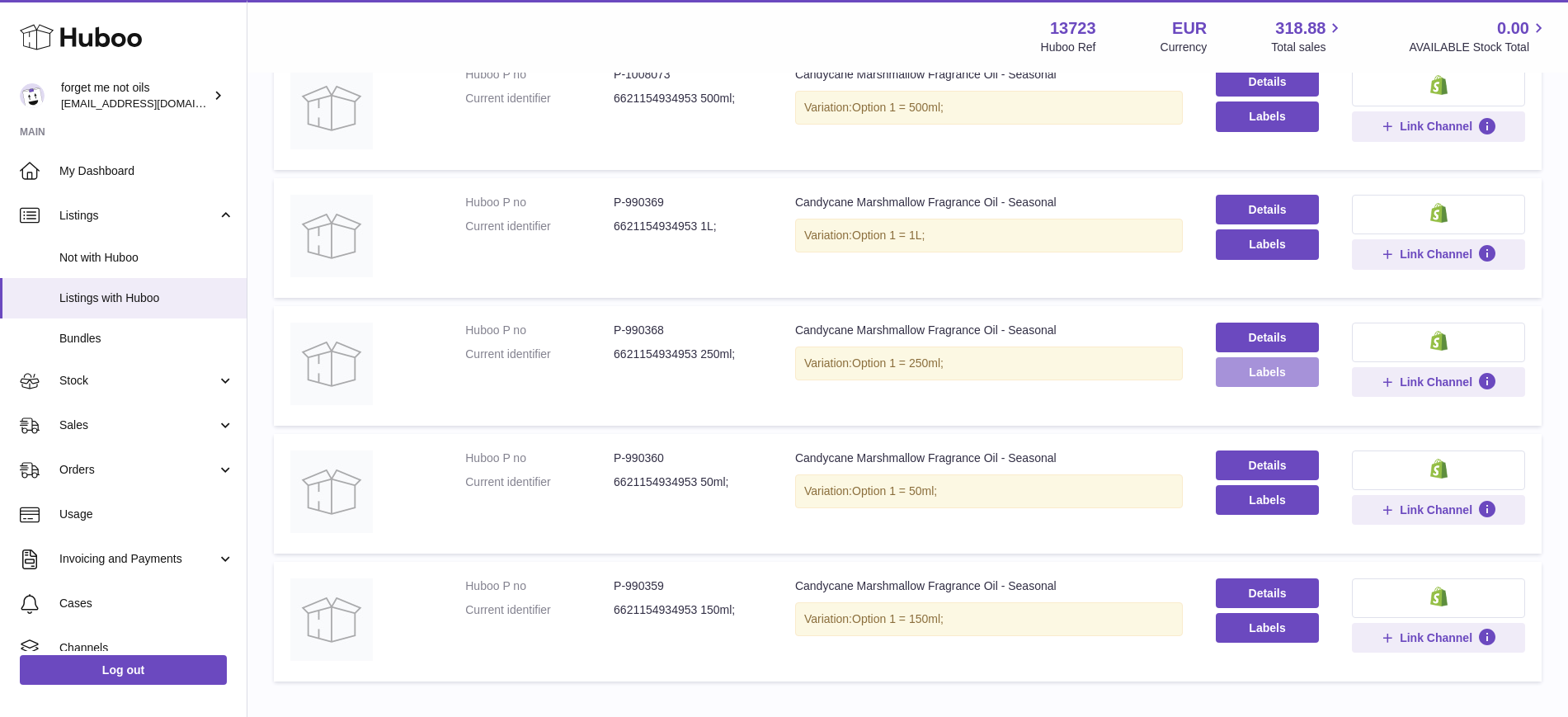
click at [1275, 376] on button "Labels" at bounding box center [1267, 372] width 103 height 30
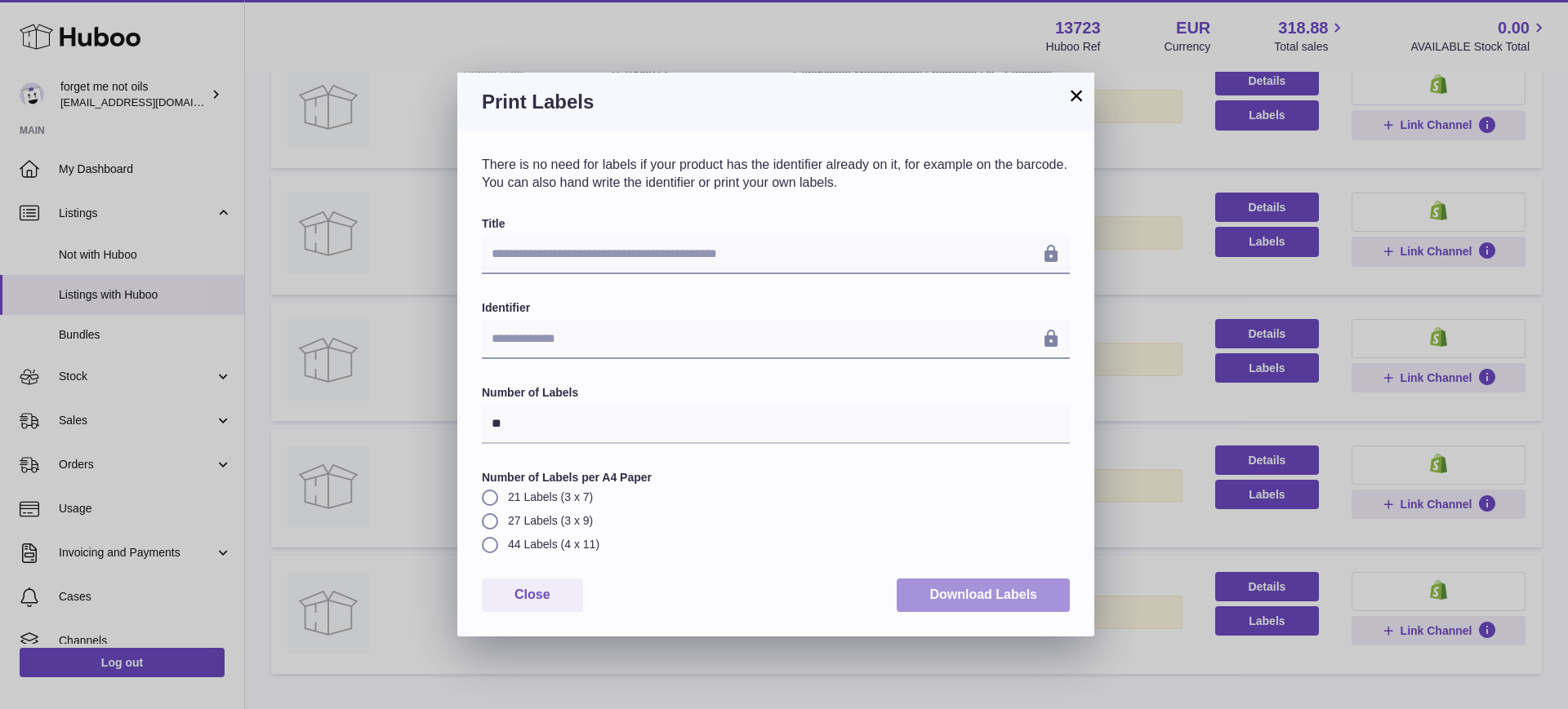
click at [948, 609] on button "Download Labels" at bounding box center [983, 596] width 173 height 34
click at [1076, 91] on button "×" at bounding box center [1076, 95] width 19 height 19
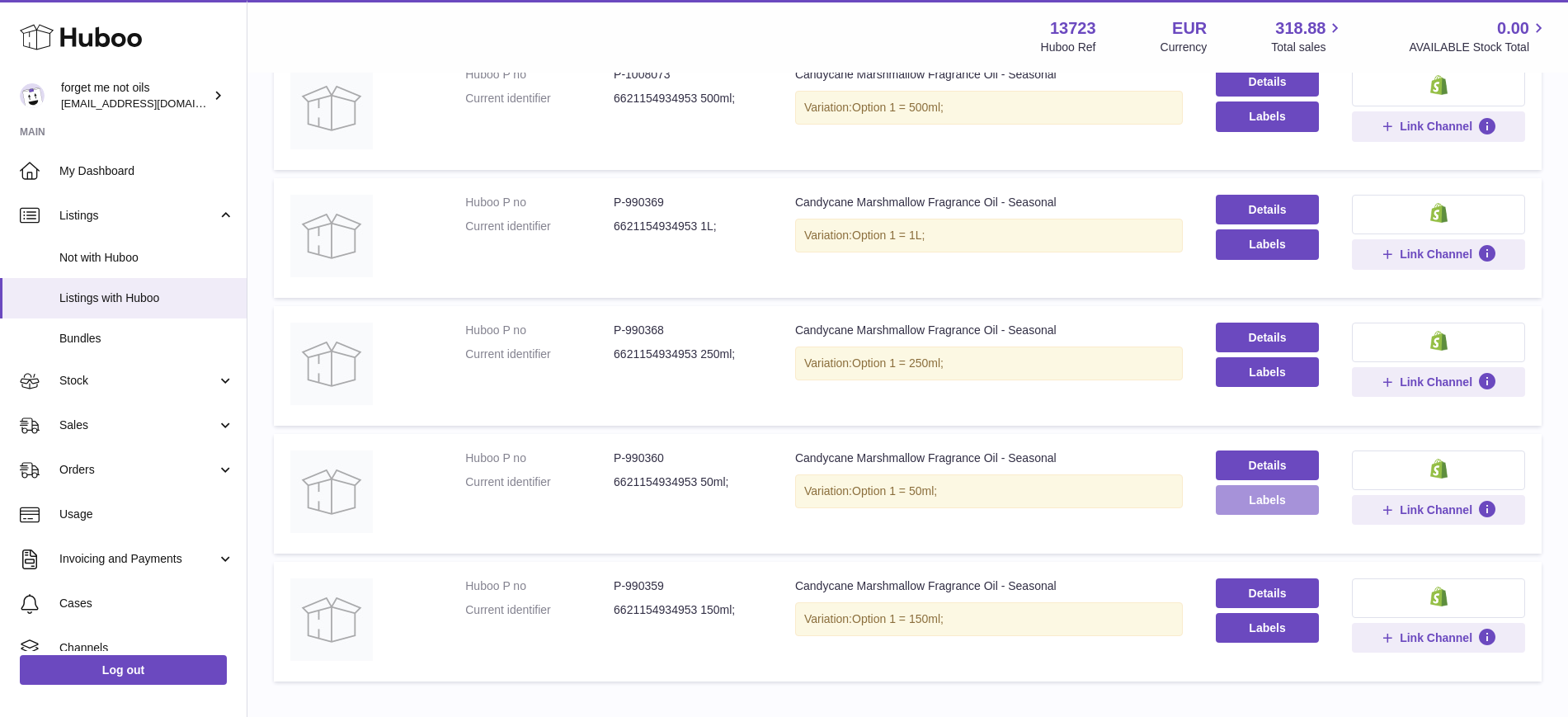
click at [1235, 508] on button "Labels" at bounding box center [1267, 500] width 103 height 30
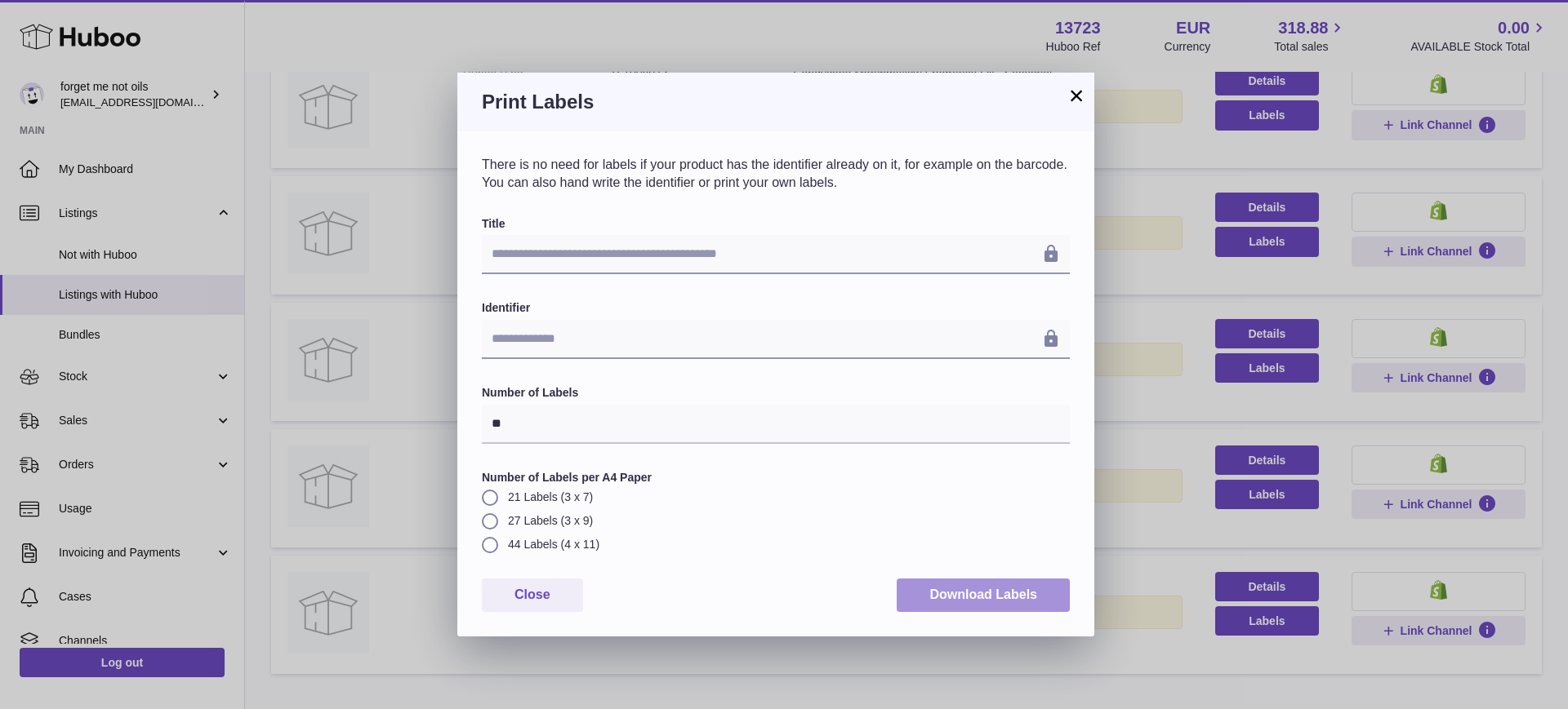
click at [981, 602] on button "Download Labels" at bounding box center [983, 596] width 173 height 34
click at [1079, 101] on button "×" at bounding box center [1076, 95] width 19 height 19
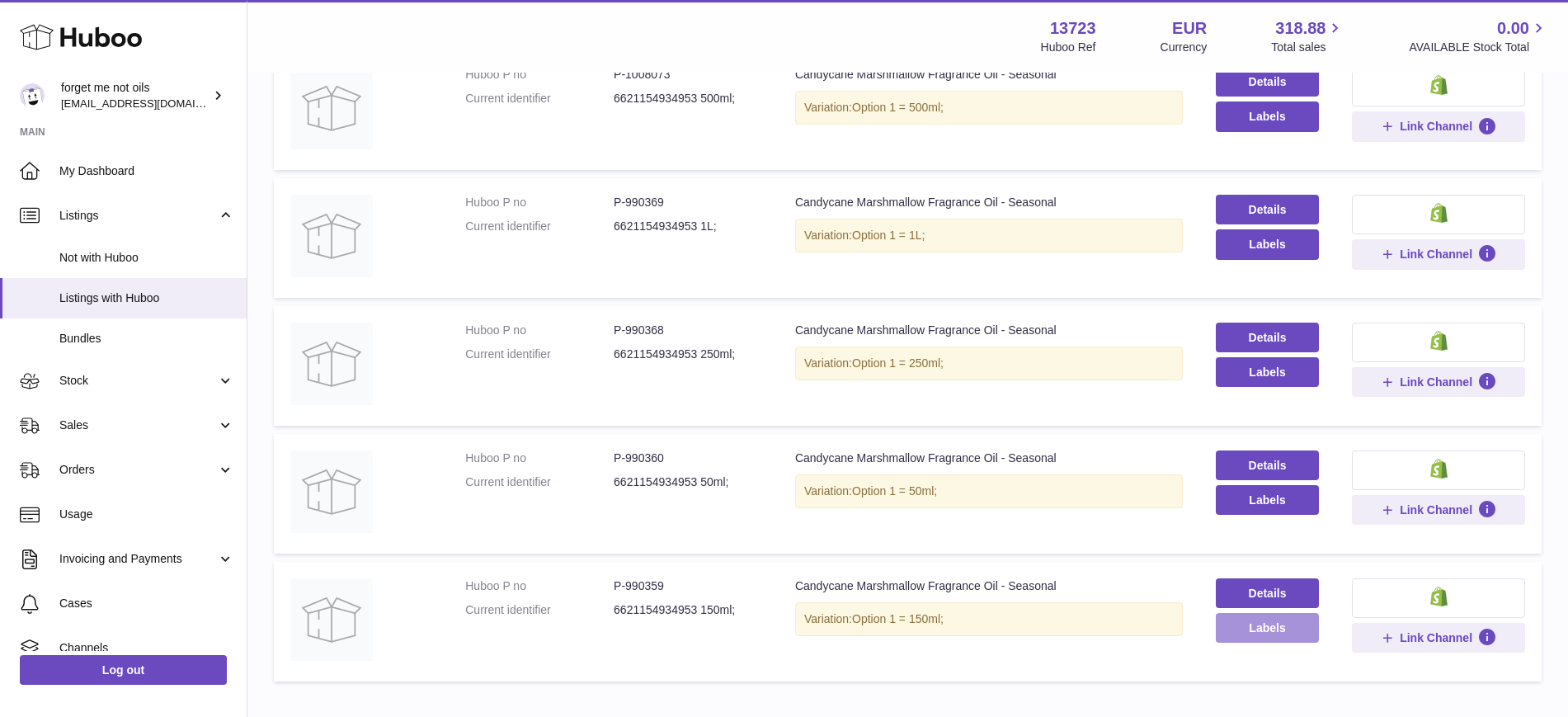
click at [1253, 632] on button "Labels" at bounding box center [1267, 627] width 103 height 30
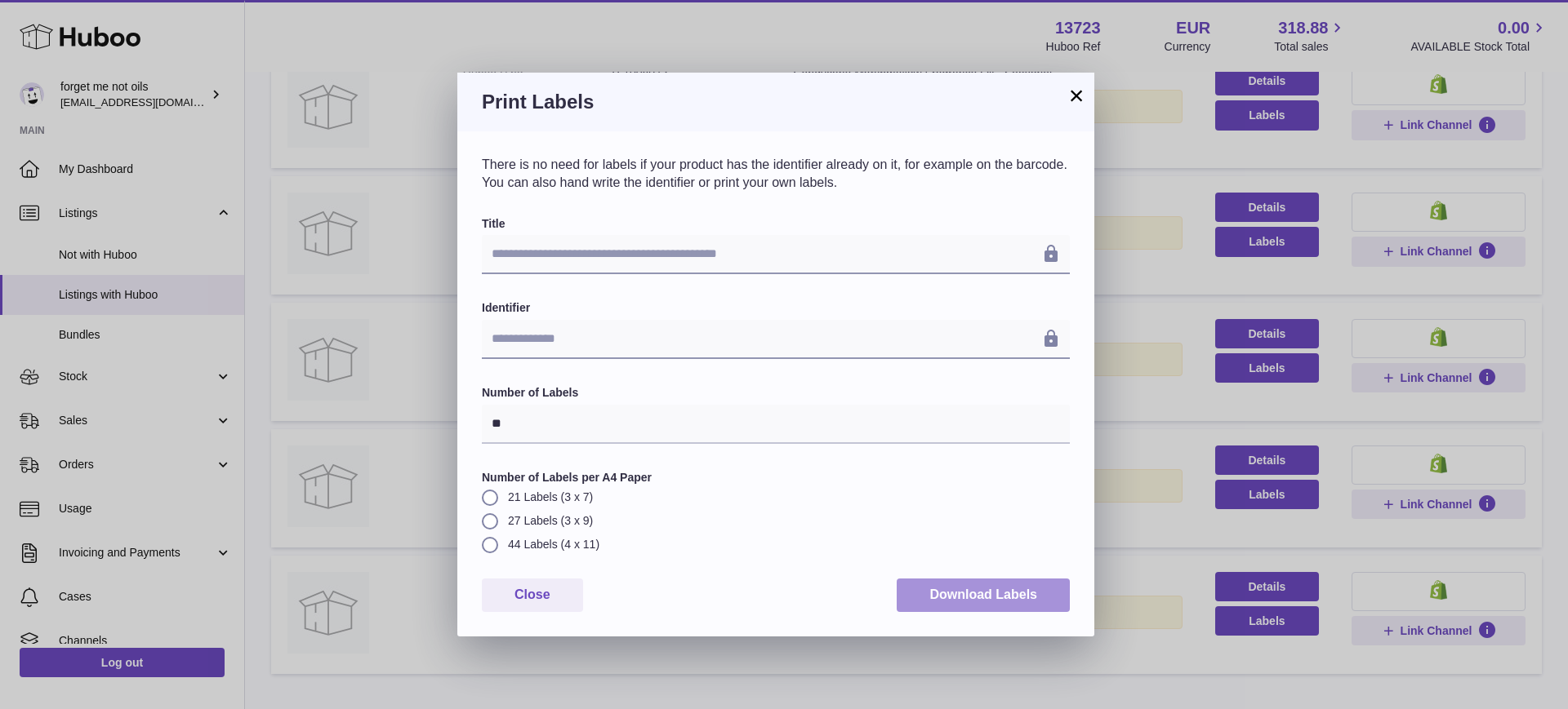
click at [981, 594] on button "Download Labels" at bounding box center [983, 596] width 173 height 34
click at [1071, 92] on button "×" at bounding box center [1076, 95] width 19 height 19
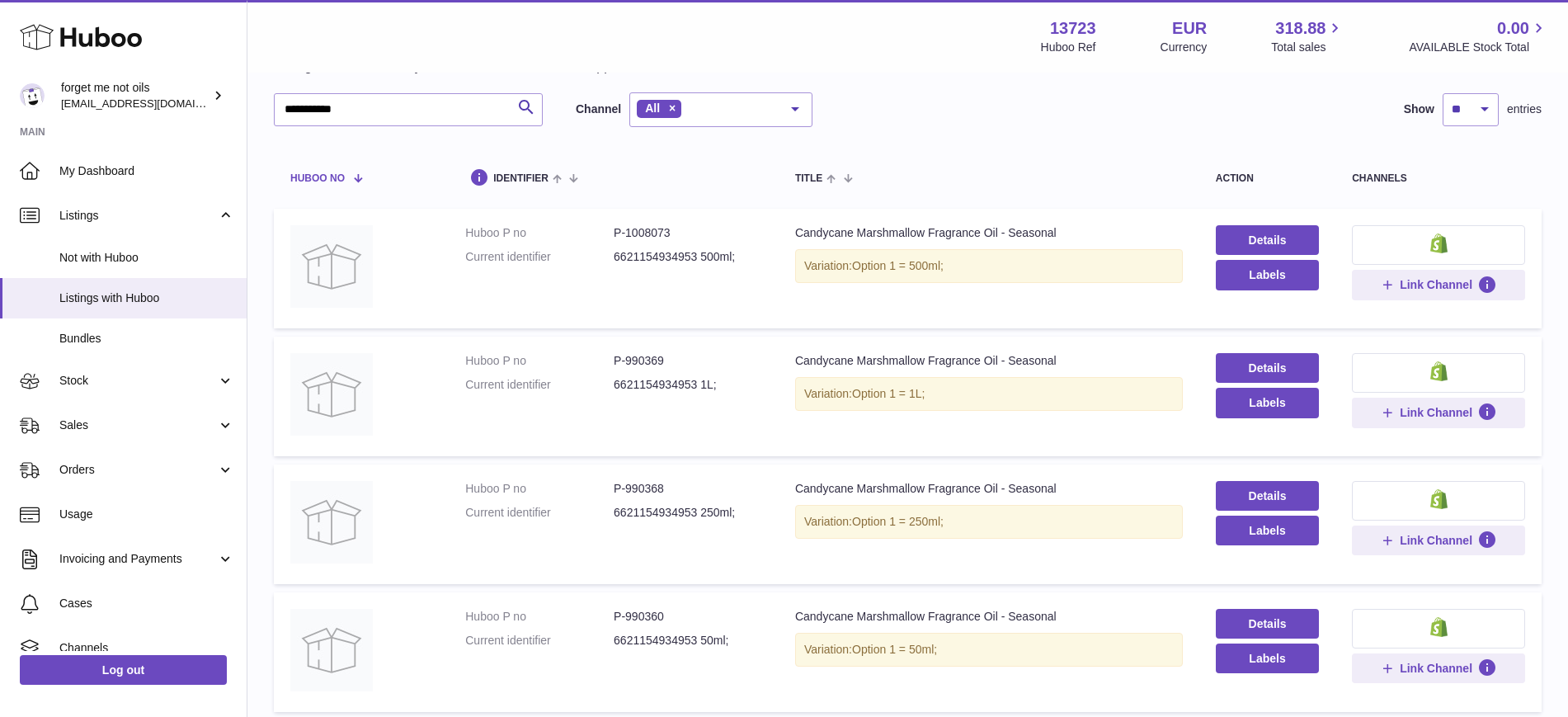
scroll to position [0, 0]
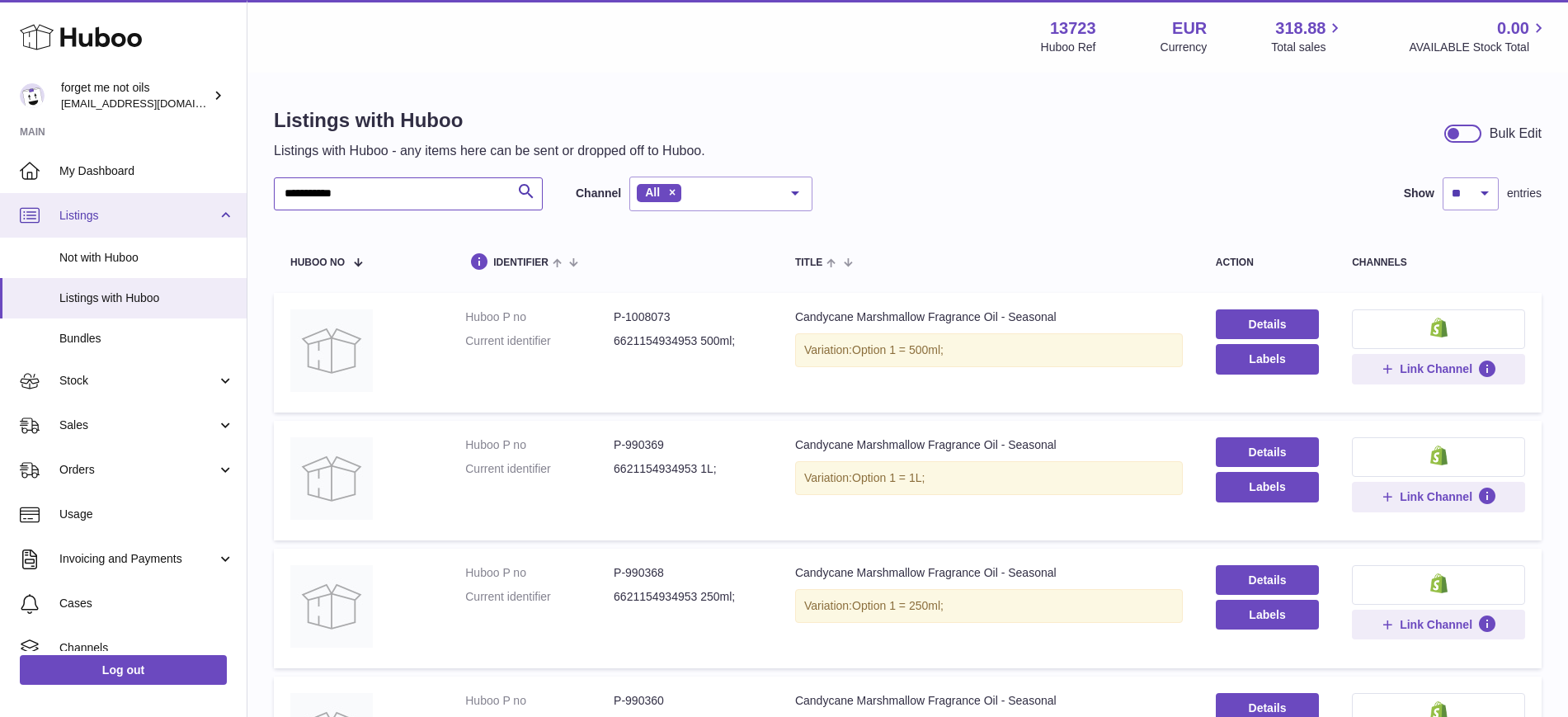
drag, startPoint x: 396, startPoint y: 184, endPoint x: 90, endPoint y: 196, distance: 306.2
click at [90, 196] on div "**********" at bounding box center [784, 531] width 1568 height 1063
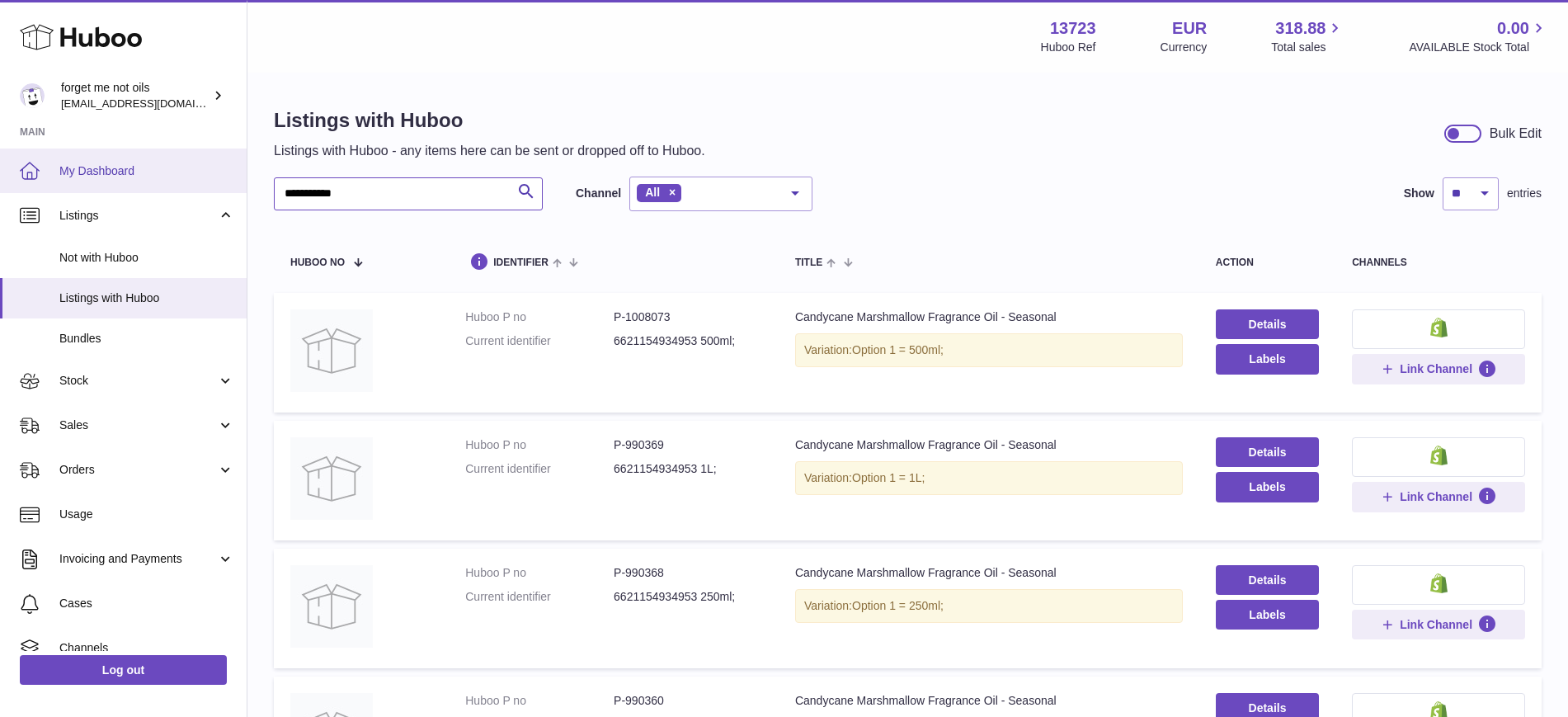
paste input "***"
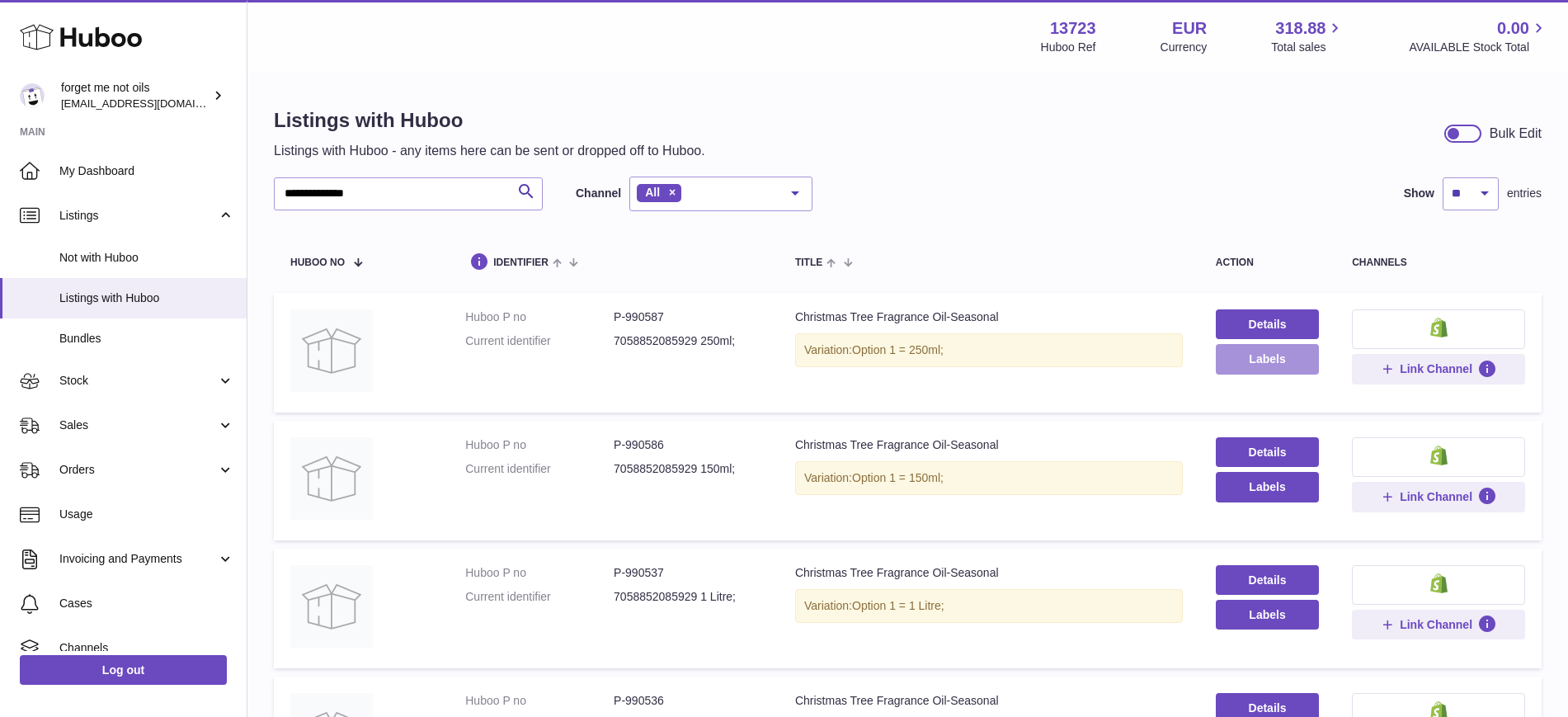
click at [1310, 362] on button "Labels" at bounding box center [1267, 358] width 103 height 30
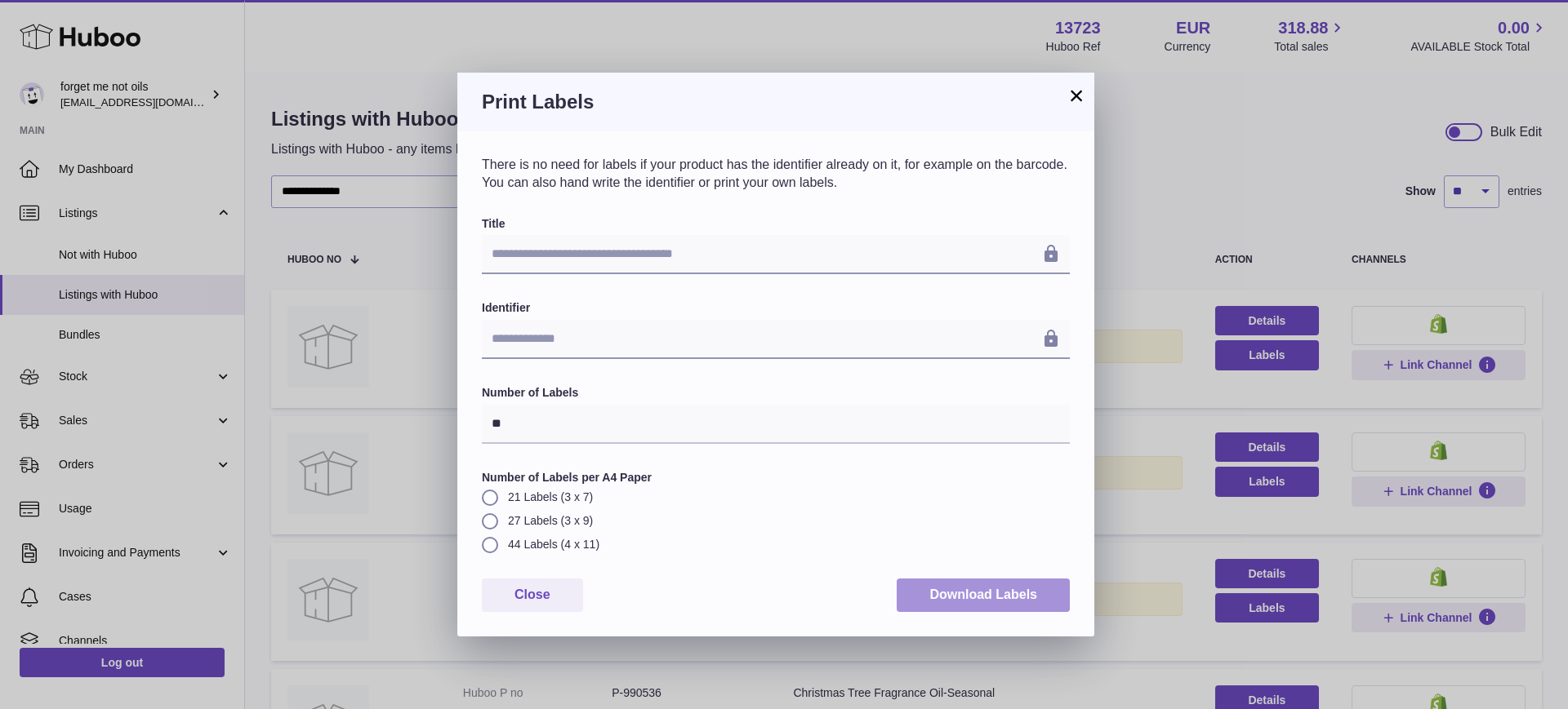
click at [1000, 602] on button "Download Labels" at bounding box center [983, 596] width 173 height 34
drag, startPoint x: 1073, startPoint y: 93, endPoint x: 1075, endPoint y: 111, distance: 18.1
click at [1073, 93] on button "×" at bounding box center [1076, 95] width 19 height 19
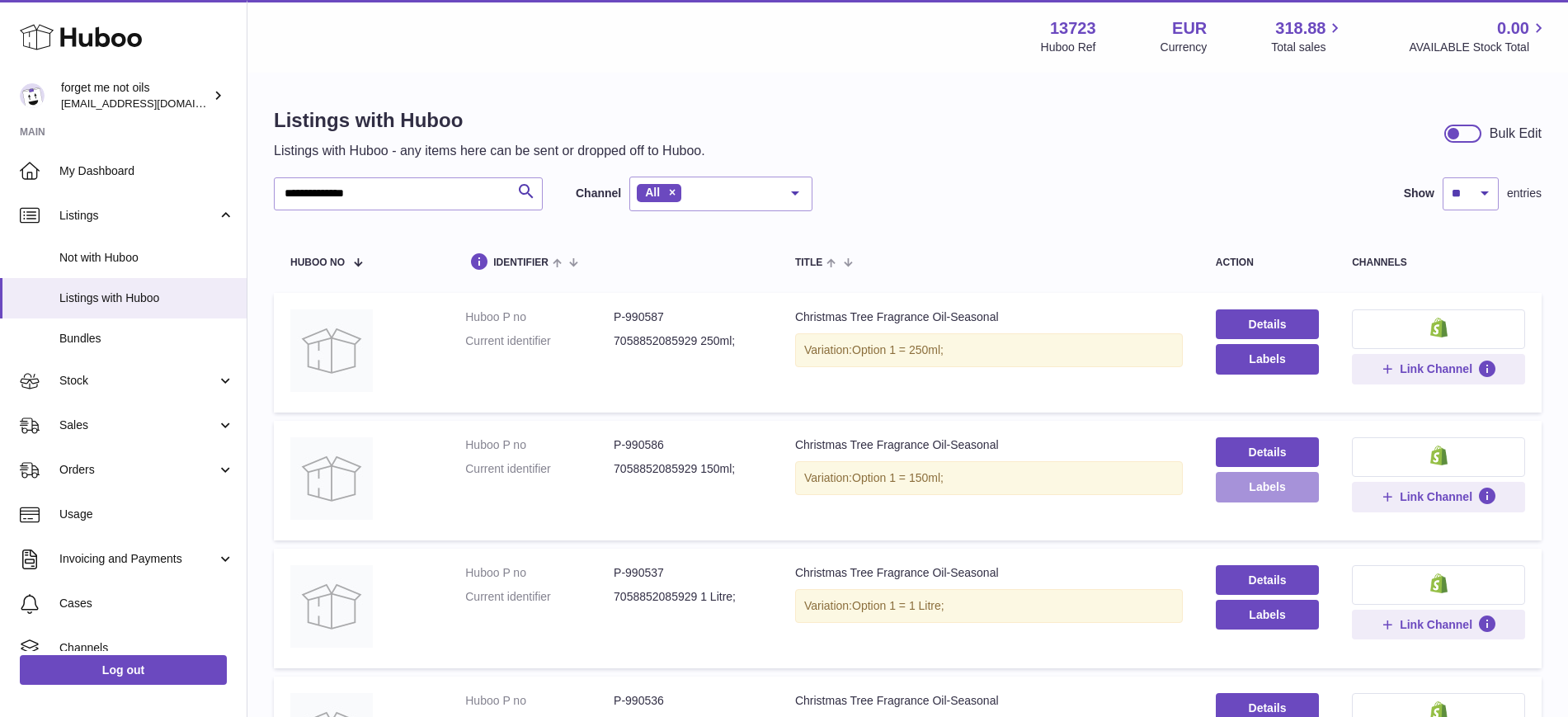
click at [1285, 475] on button "Labels" at bounding box center [1267, 487] width 103 height 30
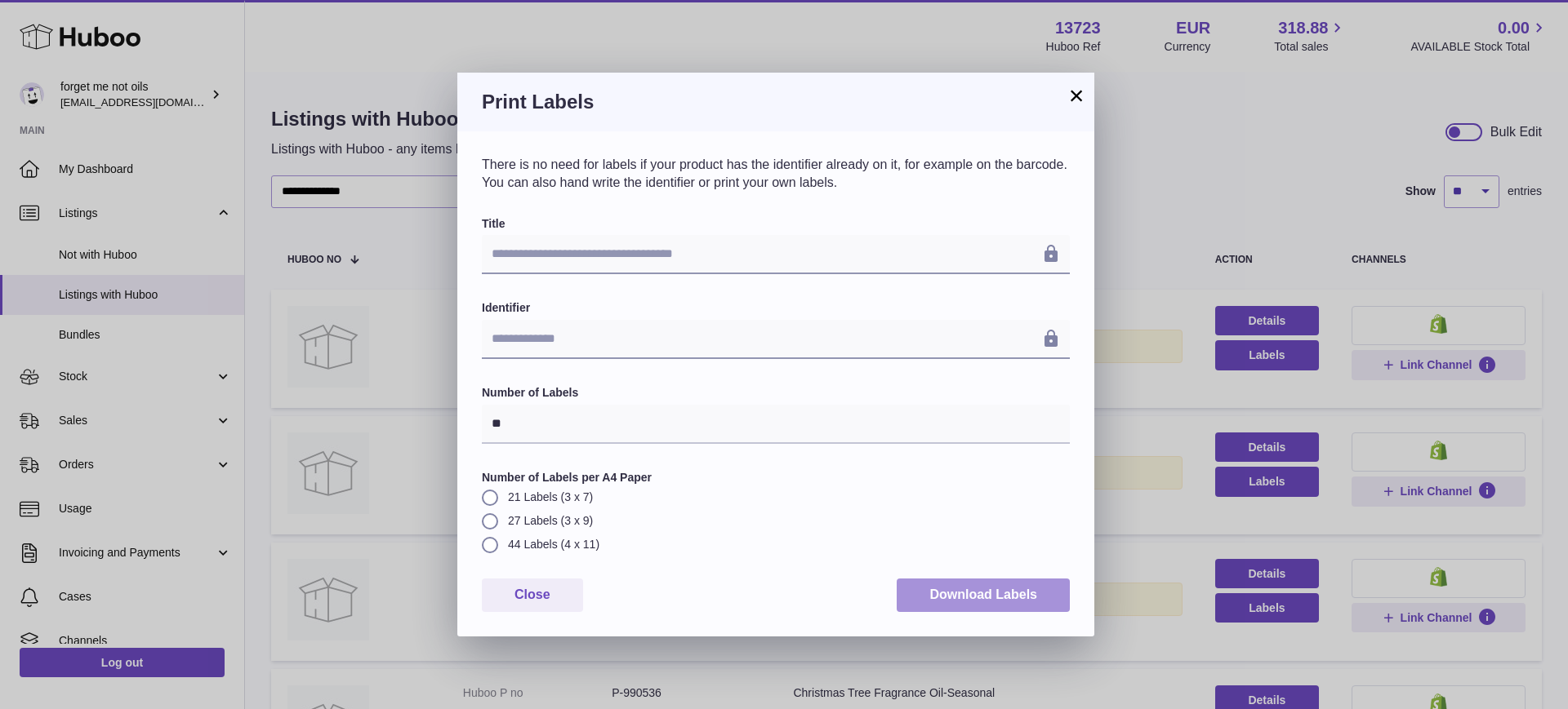
click at [960, 590] on button "Download Labels" at bounding box center [983, 596] width 173 height 34
click at [1077, 94] on button "×" at bounding box center [1076, 95] width 19 height 19
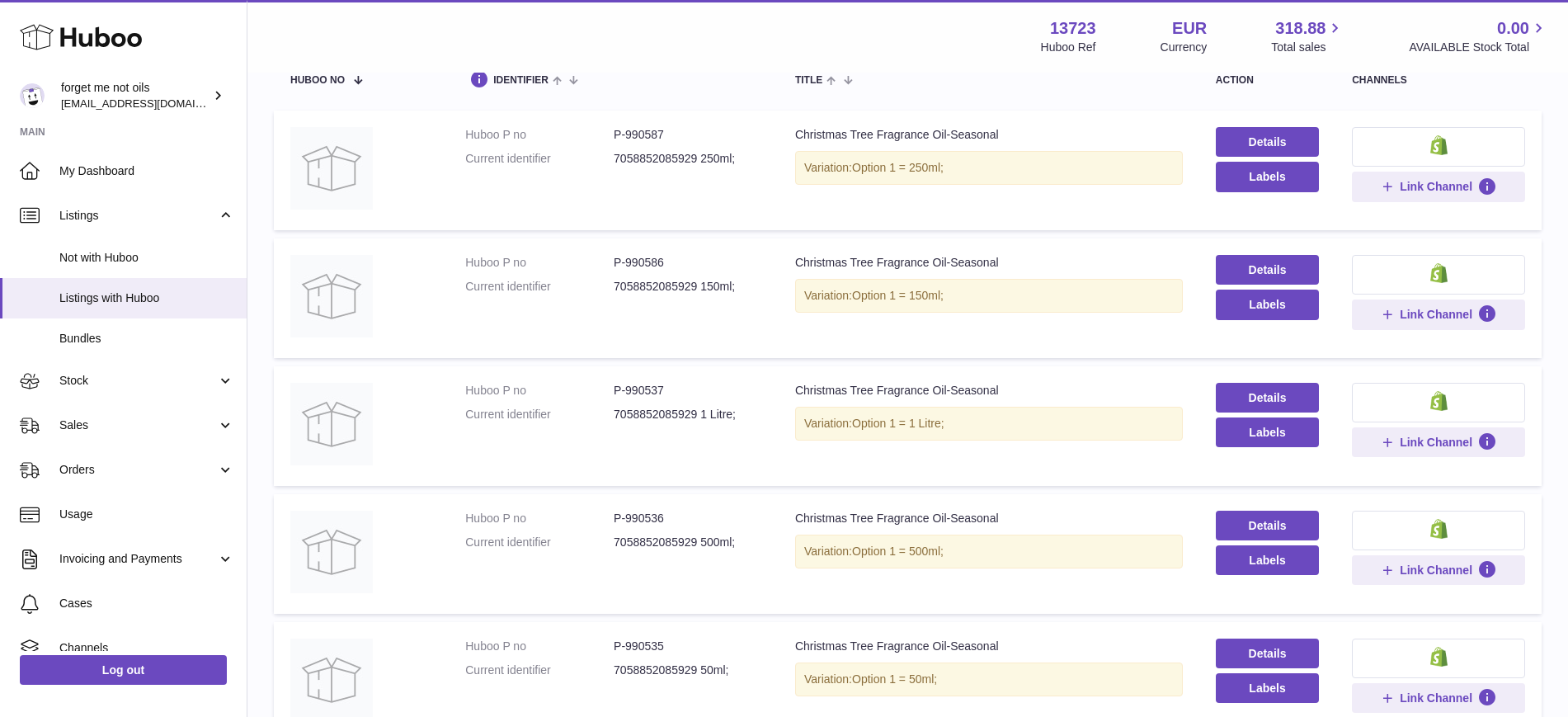
scroll to position [207, 0]
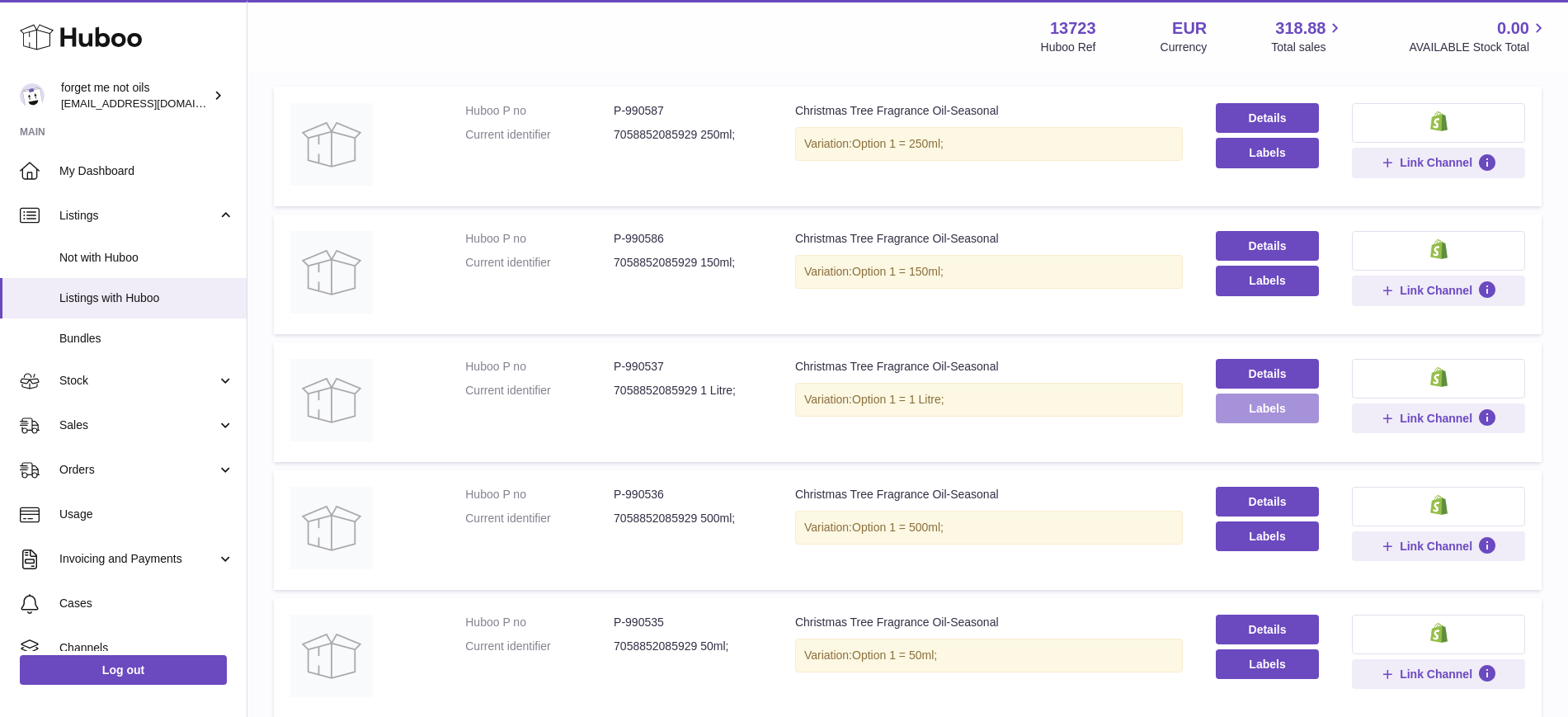
click at [1261, 408] on button "Labels" at bounding box center [1267, 408] width 103 height 30
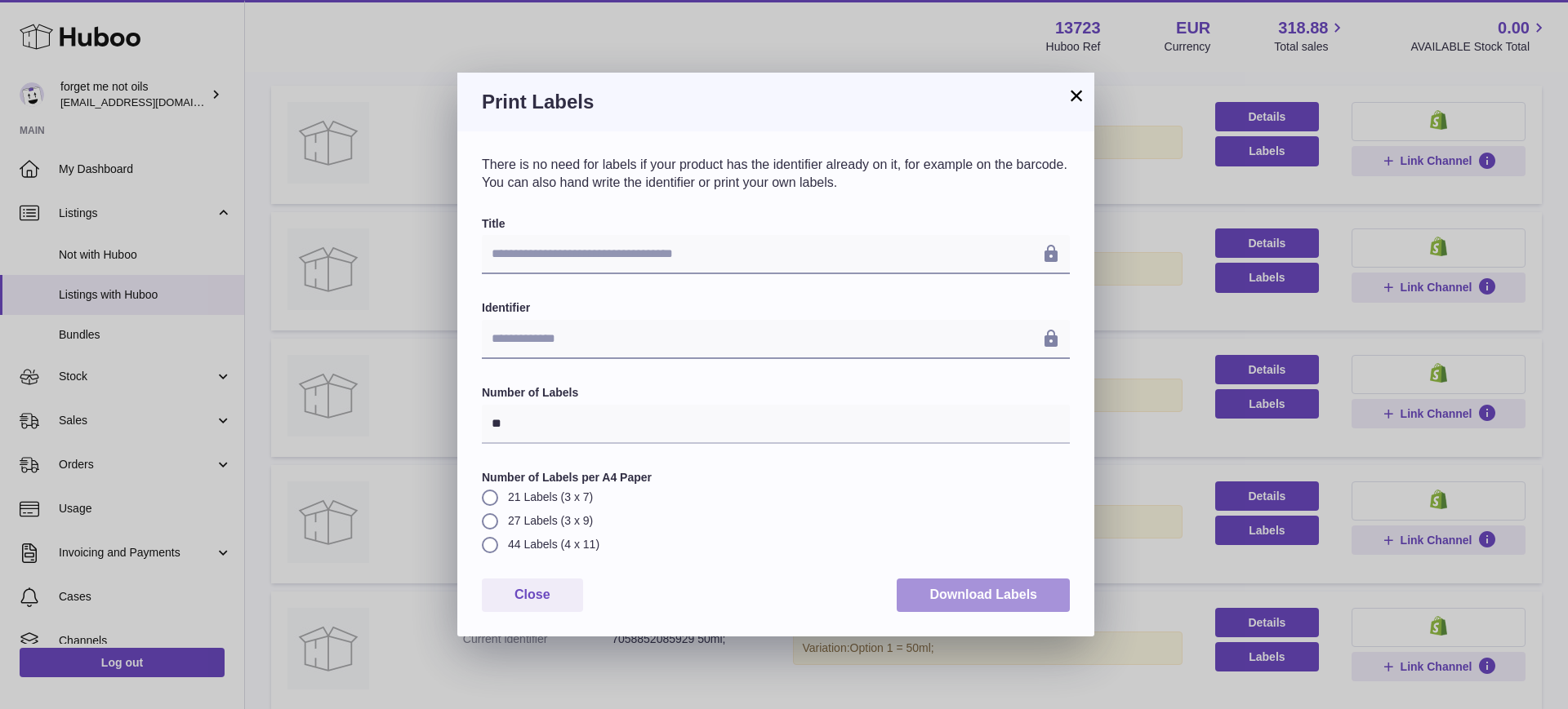
click at [973, 596] on button "Download Labels" at bounding box center [983, 596] width 173 height 34
drag, startPoint x: 1076, startPoint y: 98, endPoint x: 1088, endPoint y: 139, distance: 42.7
click at [1076, 98] on button "×" at bounding box center [1076, 95] width 19 height 19
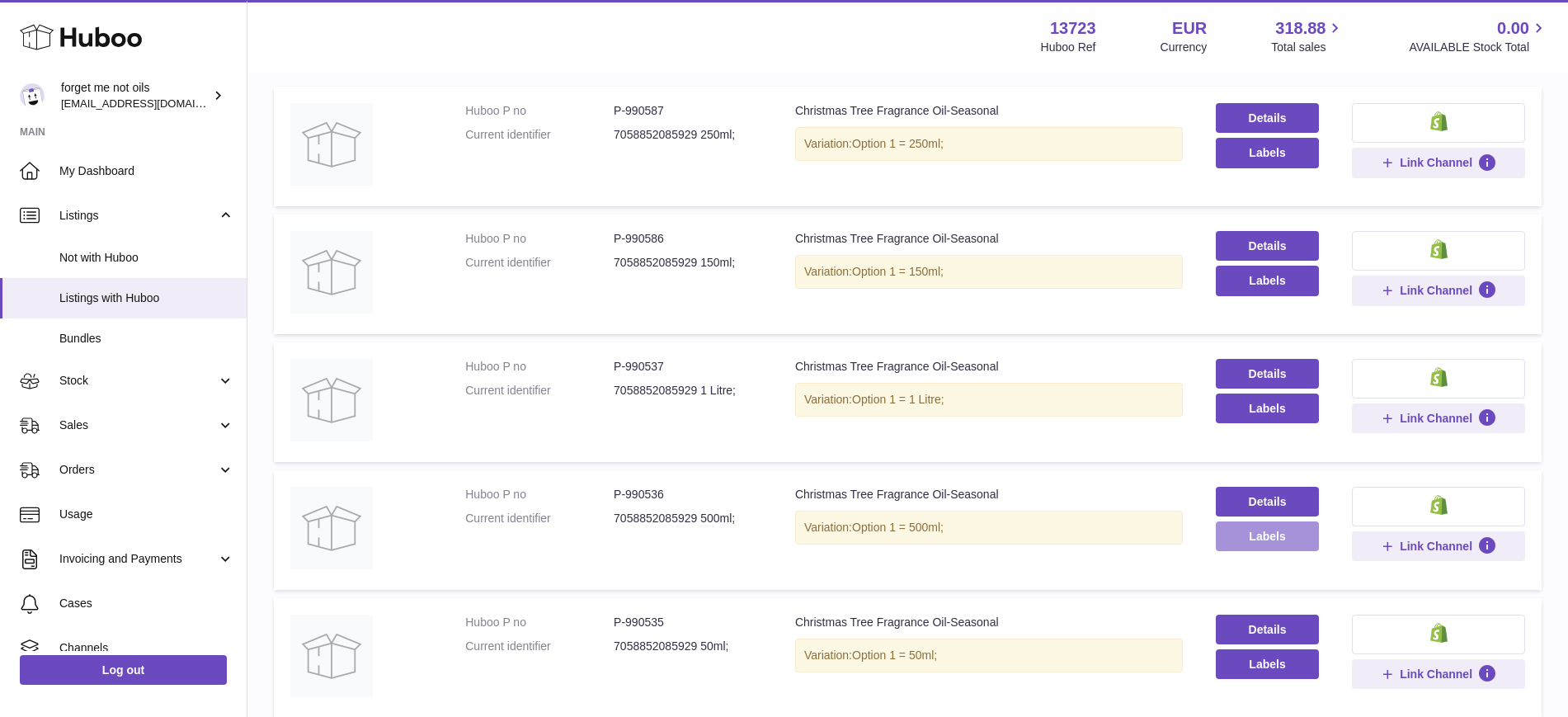
click at [1233, 537] on button "Labels" at bounding box center [1267, 536] width 103 height 30
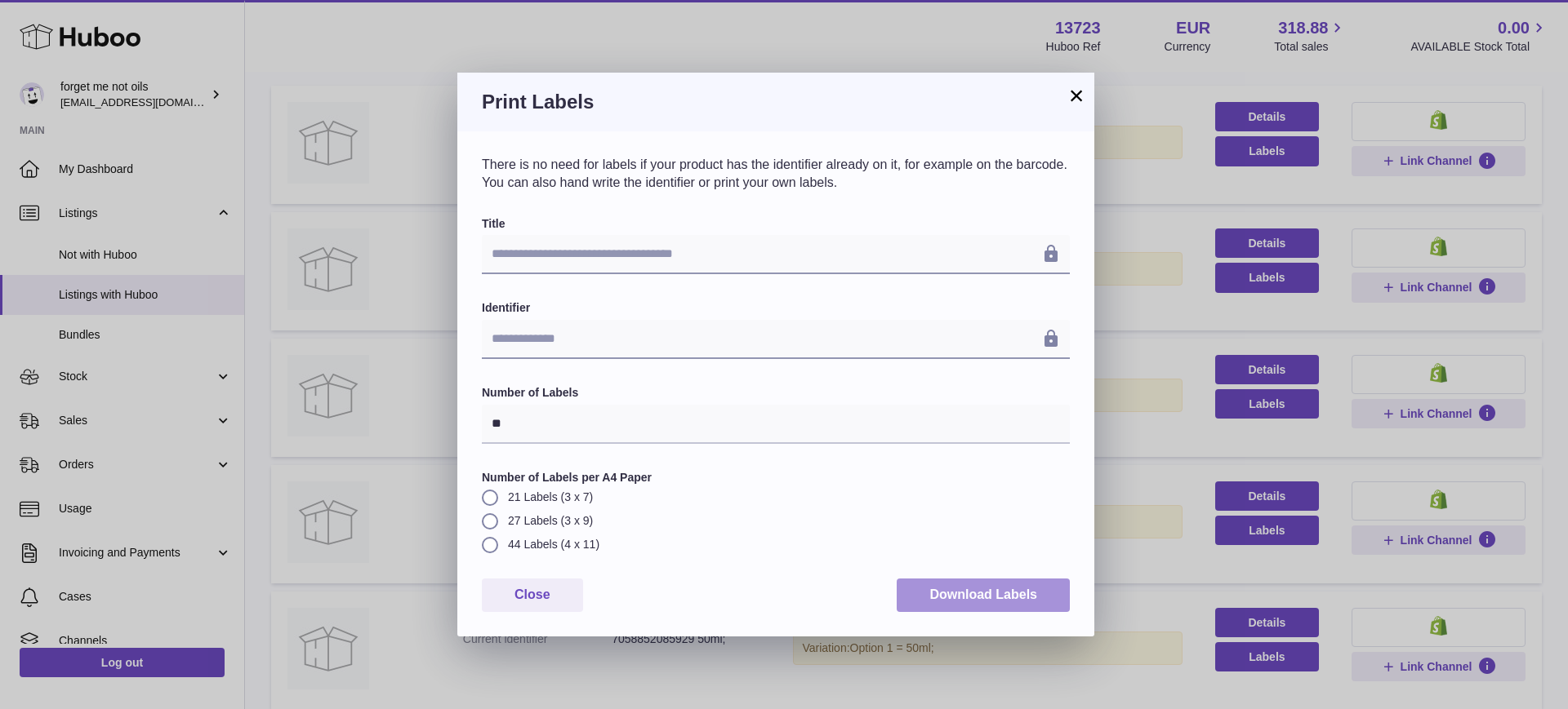
click at [986, 600] on button "Download Labels" at bounding box center [983, 596] width 173 height 34
click at [1077, 100] on button "×" at bounding box center [1076, 95] width 19 height 19
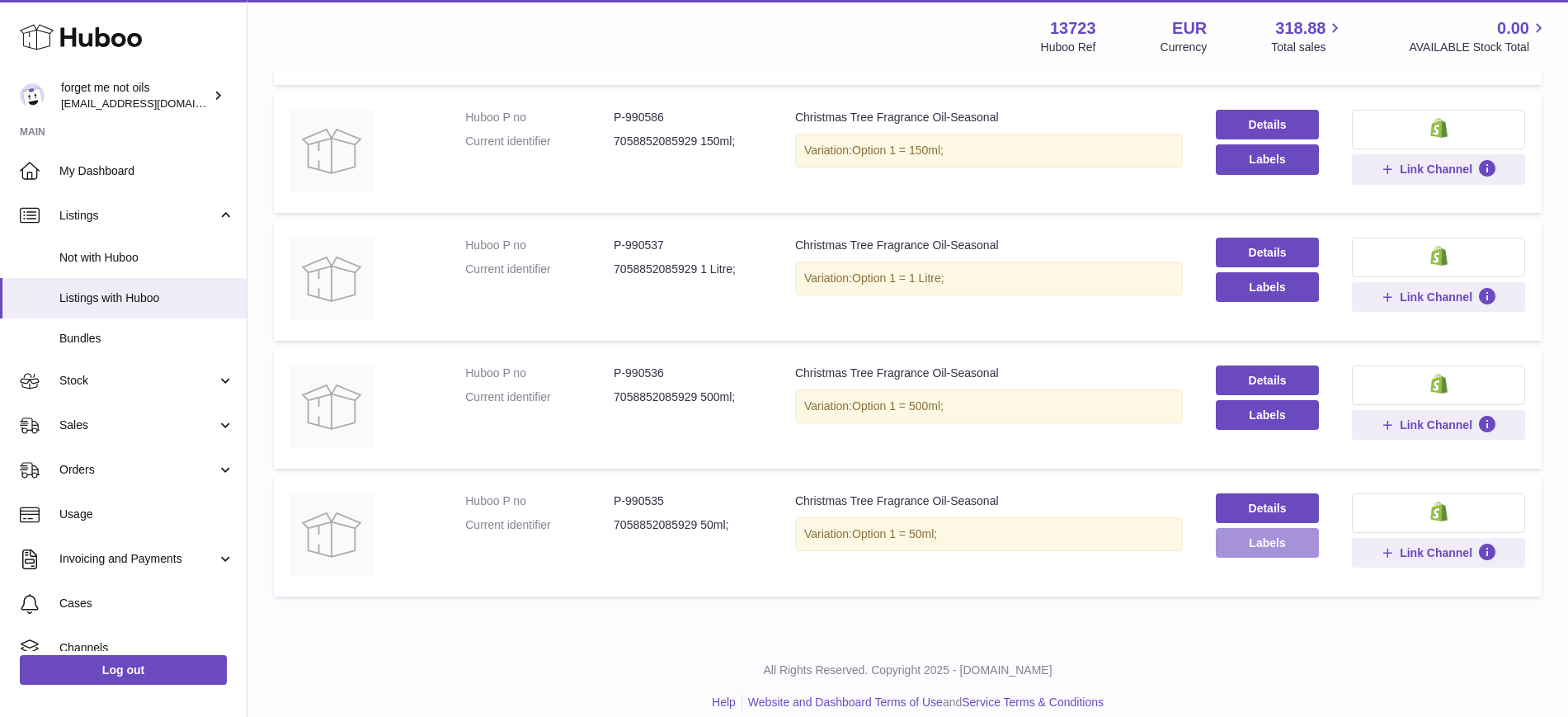
scroll to position [346, 0]
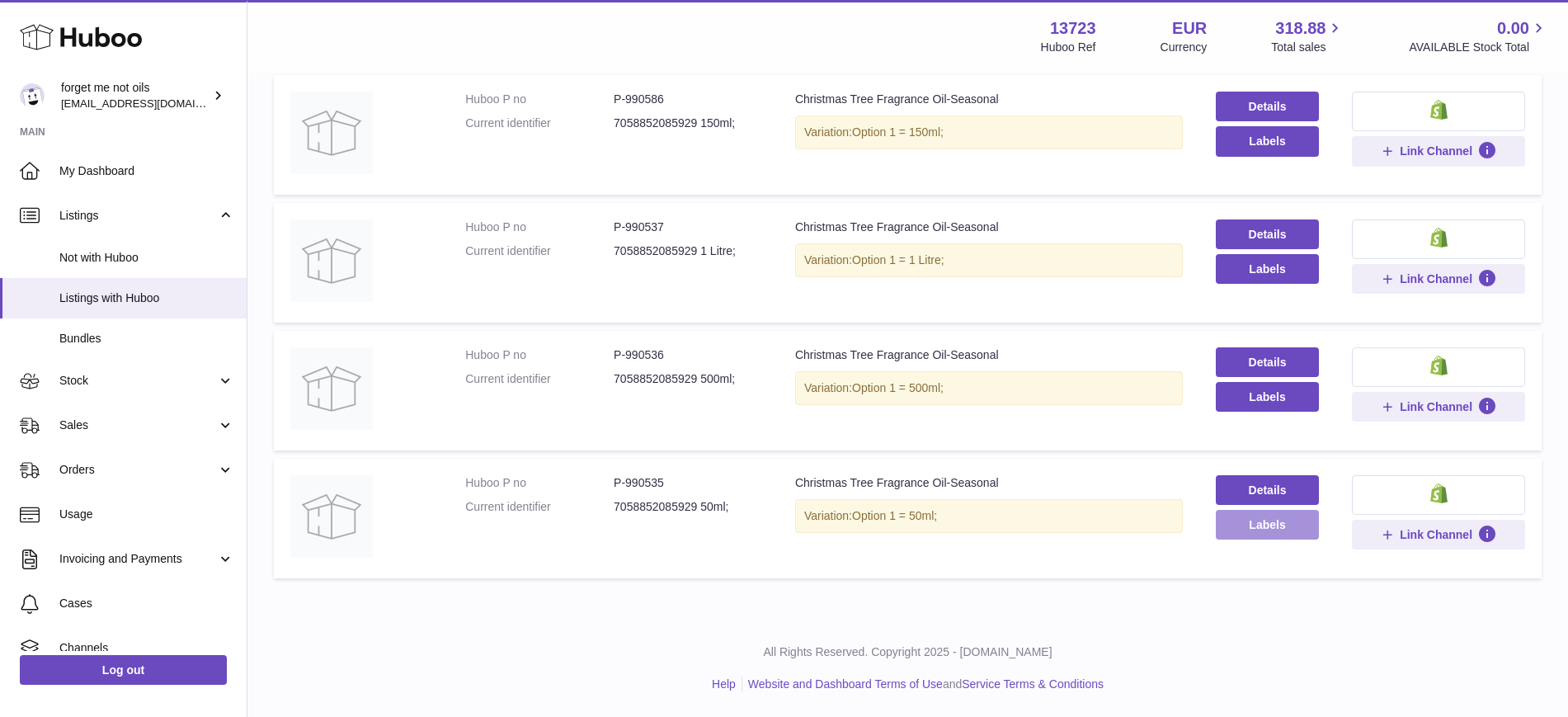
click at [1249, 530] on button "Labels" at bounding box center [1267, 525] width 103 height 30
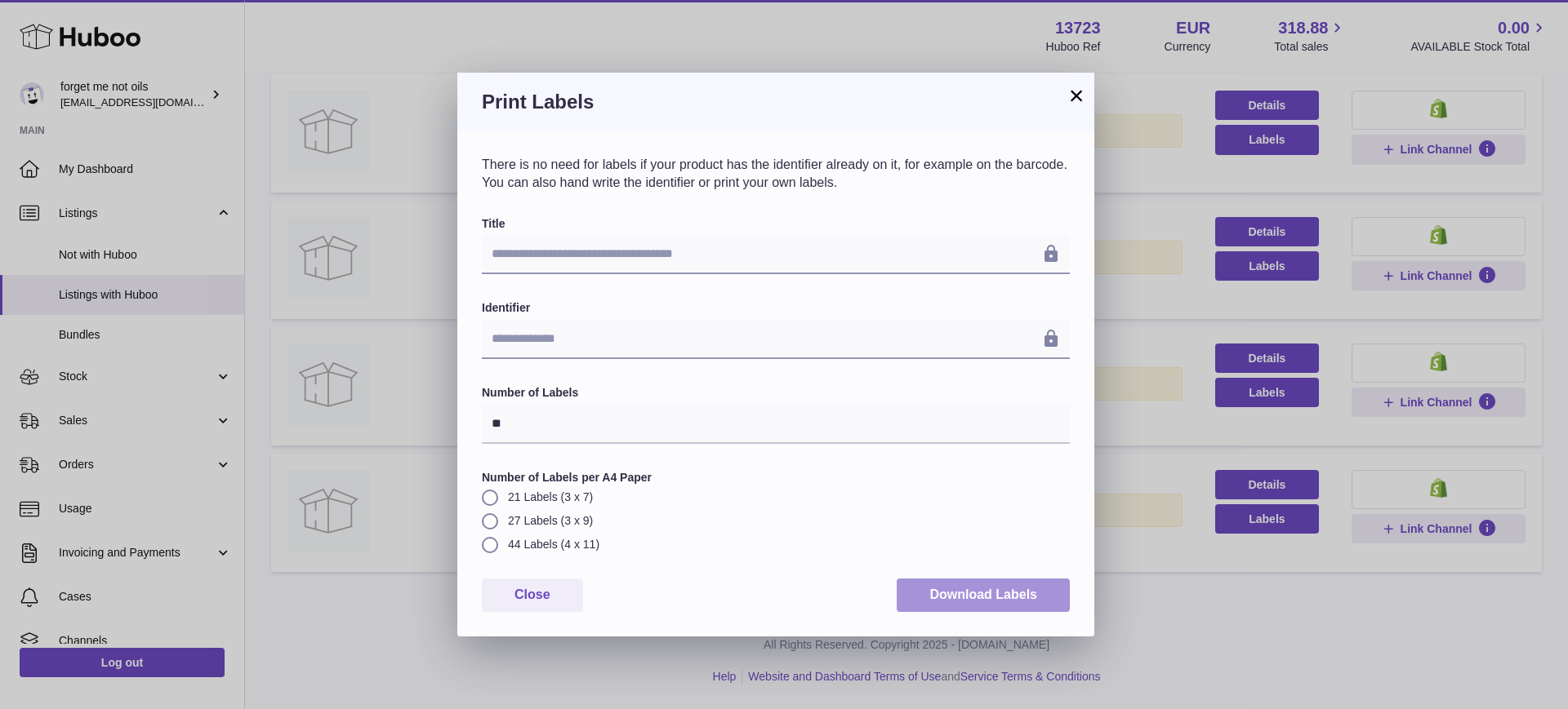
click at [1018, 608] on button "Download Labels" at bounding box center [983, 596] width 173 height 34
drag, startPoint x: 1069, startPoint y: 95, endPoint x: 1082, endPoint y: 86, distance: 15.8
click at [1069, 95] on button "×" at bounding box center [1076, 95] width 19 height 19
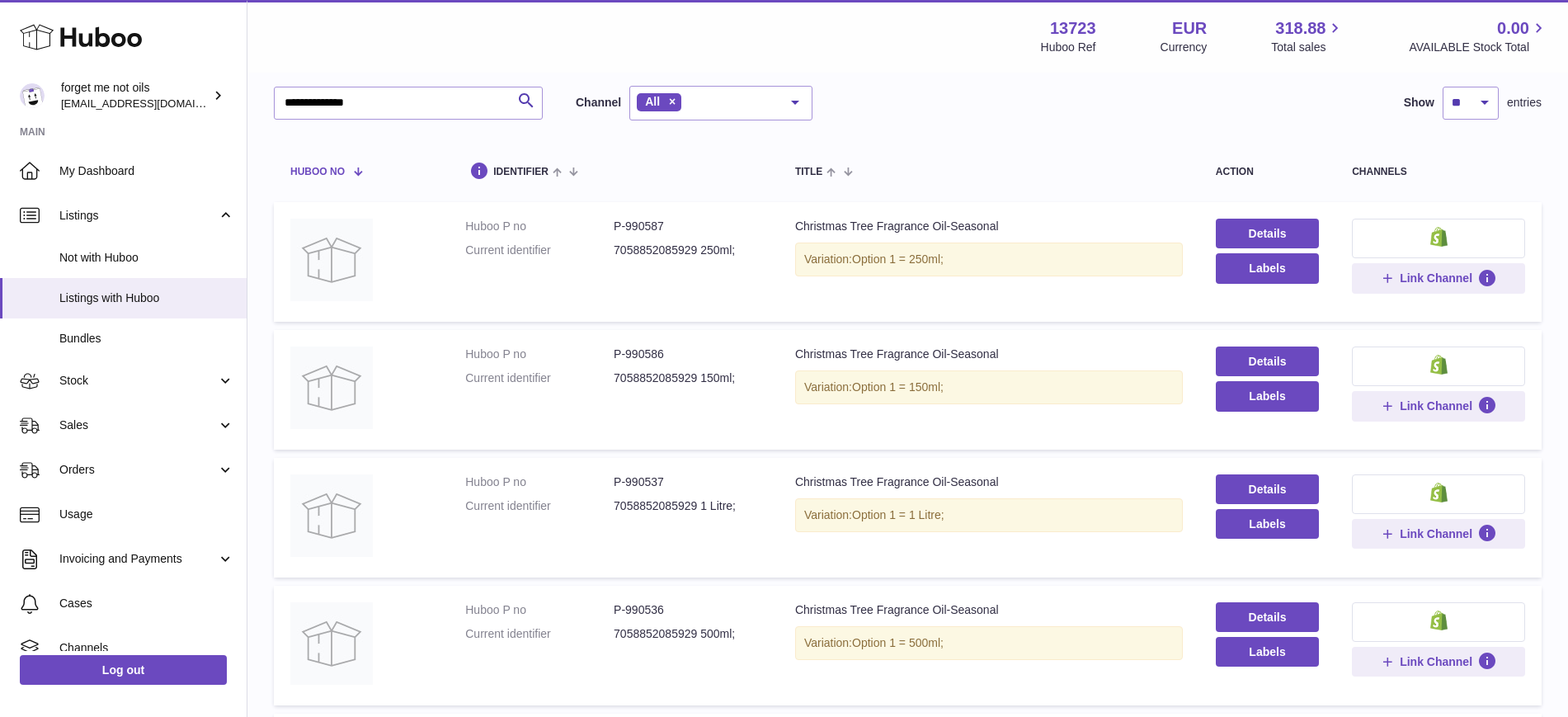
scroll to position [0, 0]
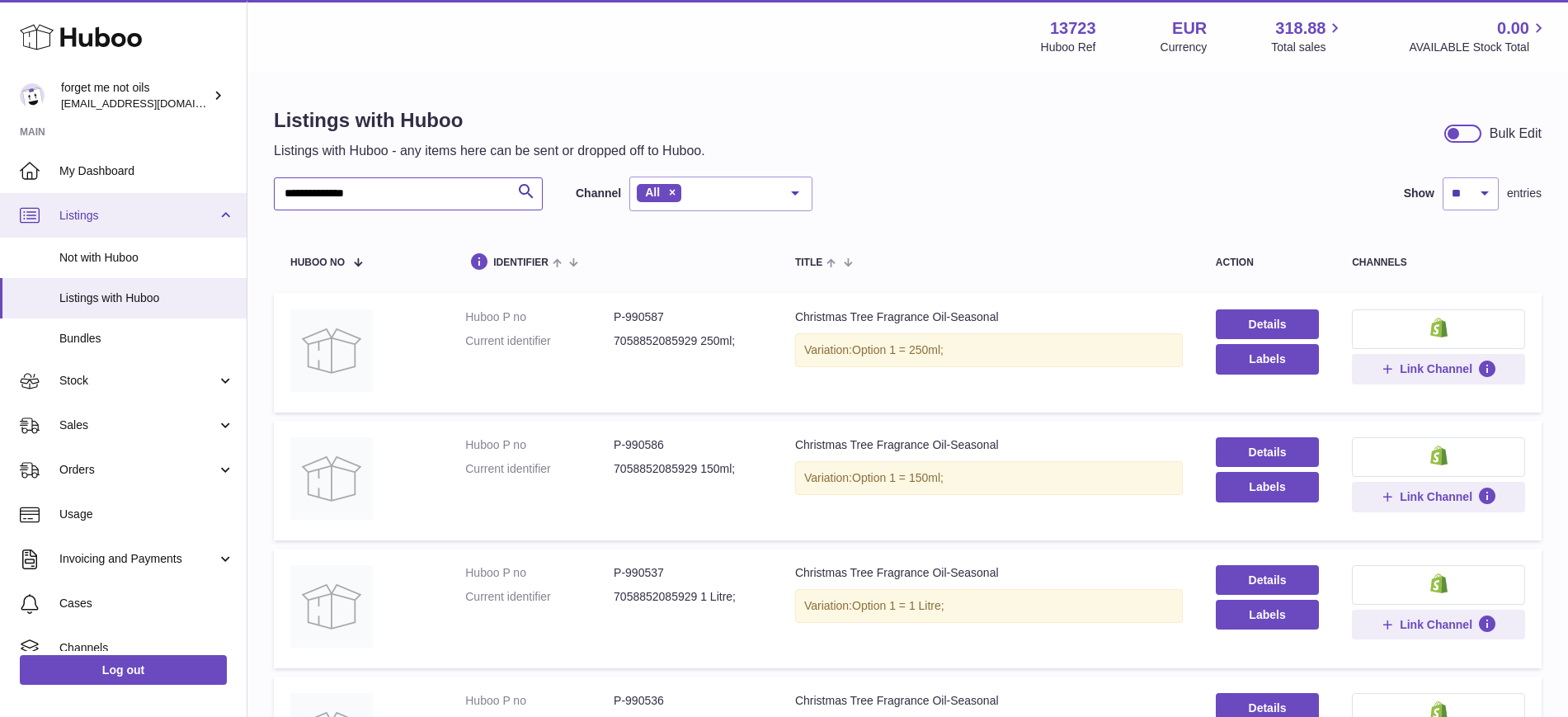
drag, startPoint x: 409, startPoint y: 193, endPoint x: 0, endPoint y: 193, distance: 409.0
click at [0, 193] on div "**********" at bounding box center [784, 531] width 1568 height 1063
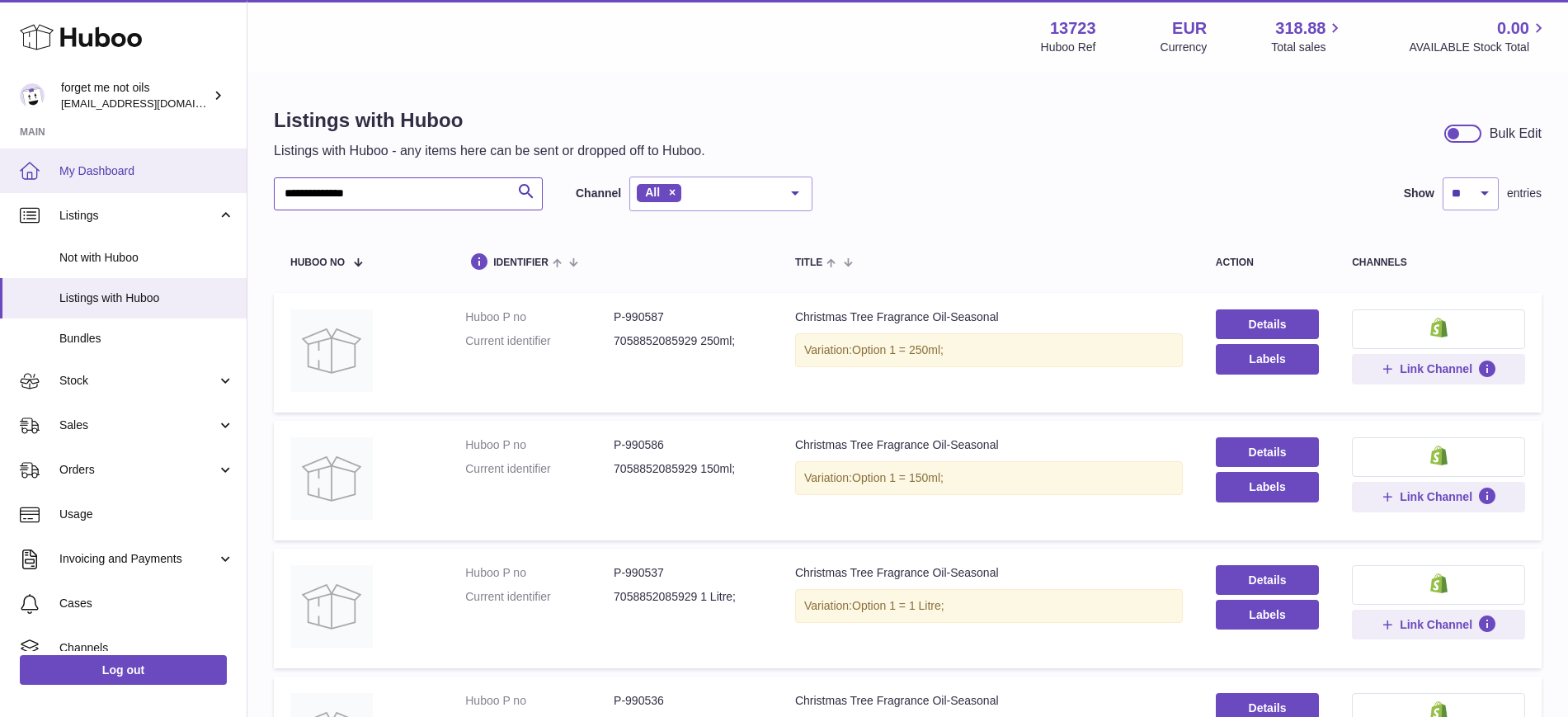
paste input "text"
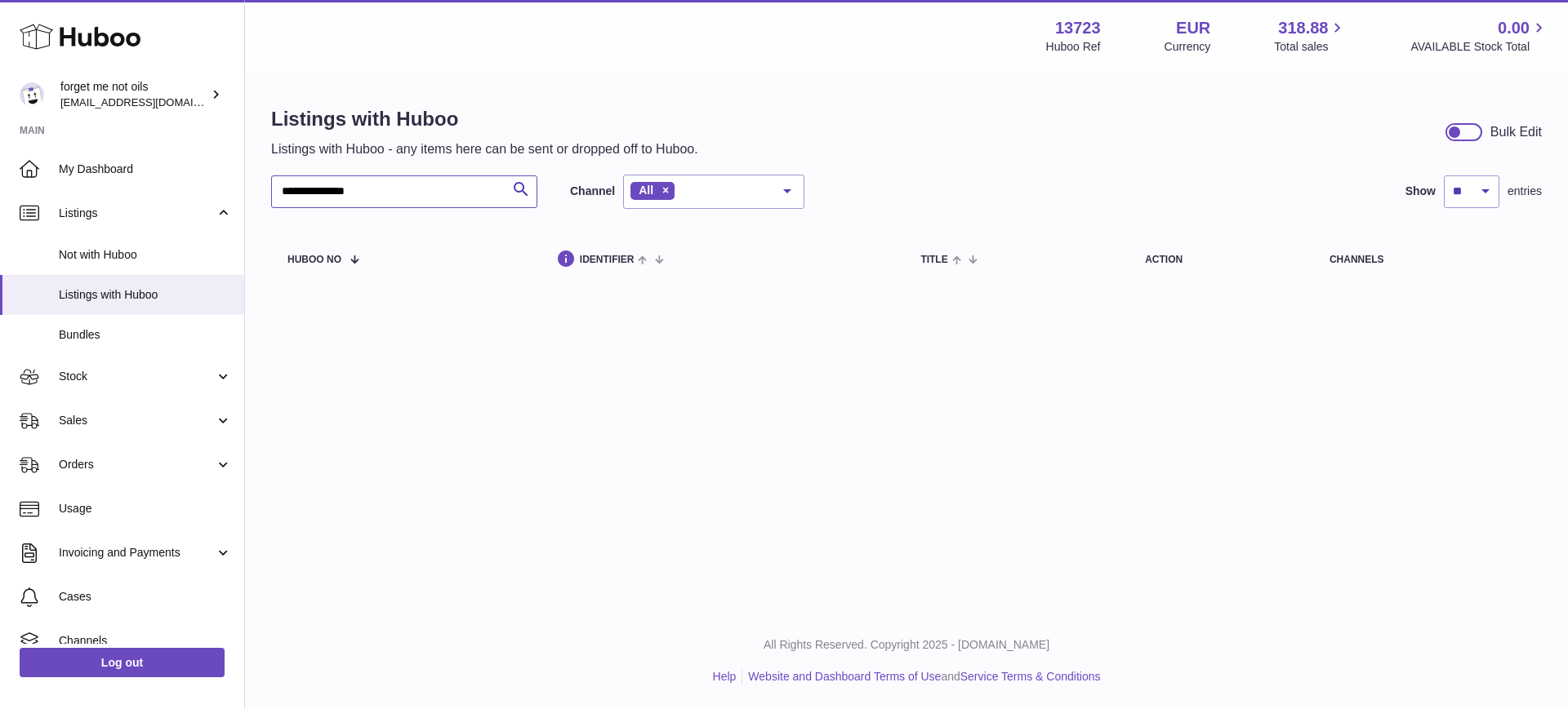
click at [320, 197] on input "**********" at bounding box center [404, 192] width 266 height 33
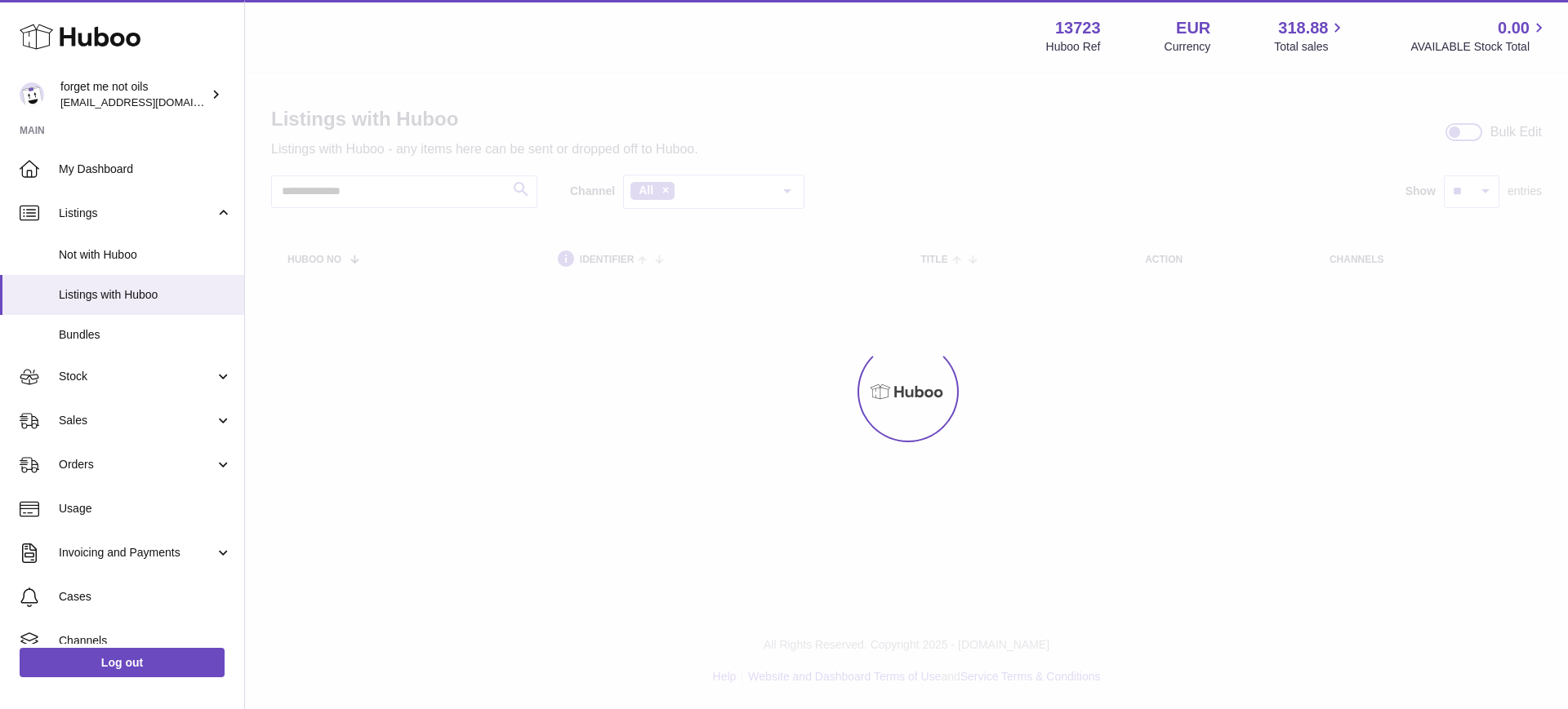
click at [410, 192] on div at bounding box center [906, 391] width 1322 height 636
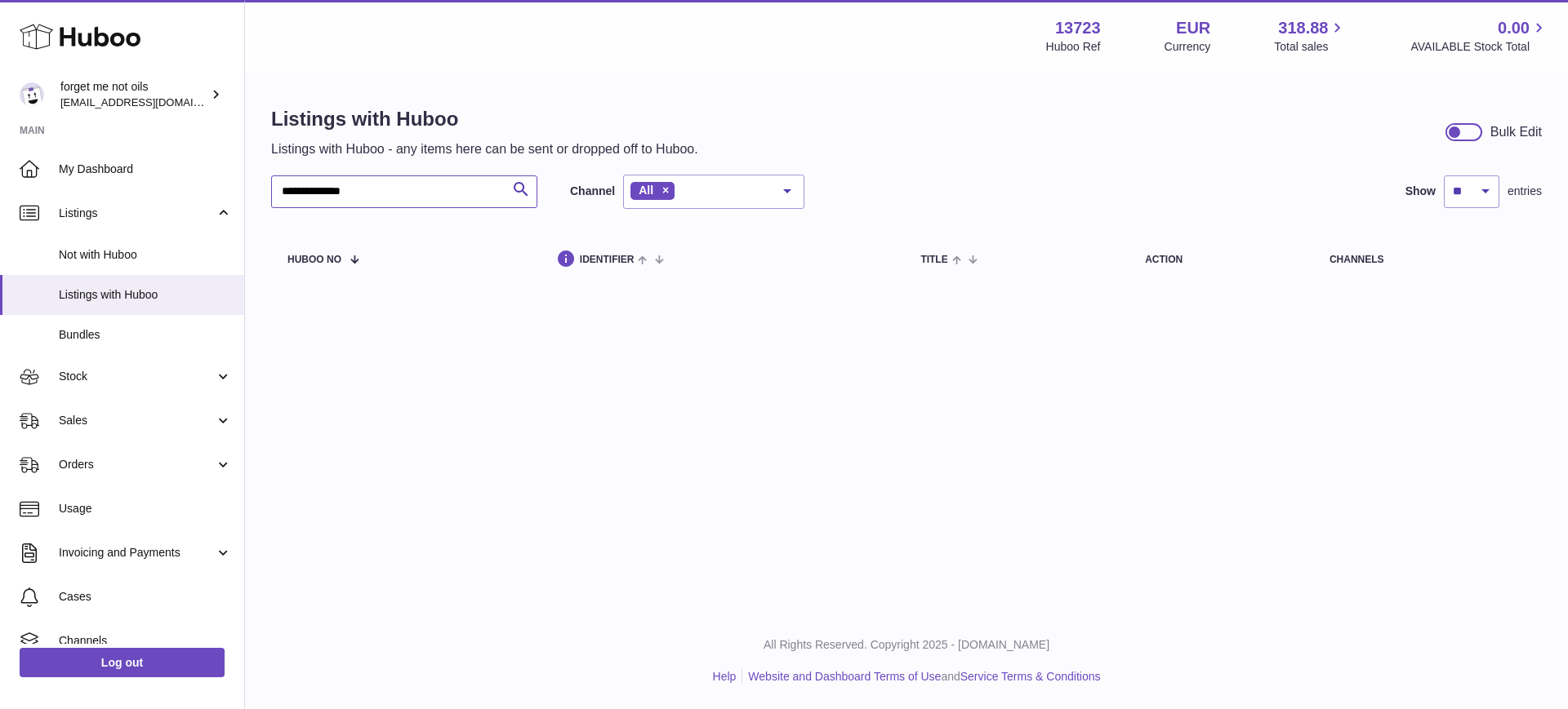
click at [346, 192] on input "**********" at bounding box center [404, 192] width 266 height 33
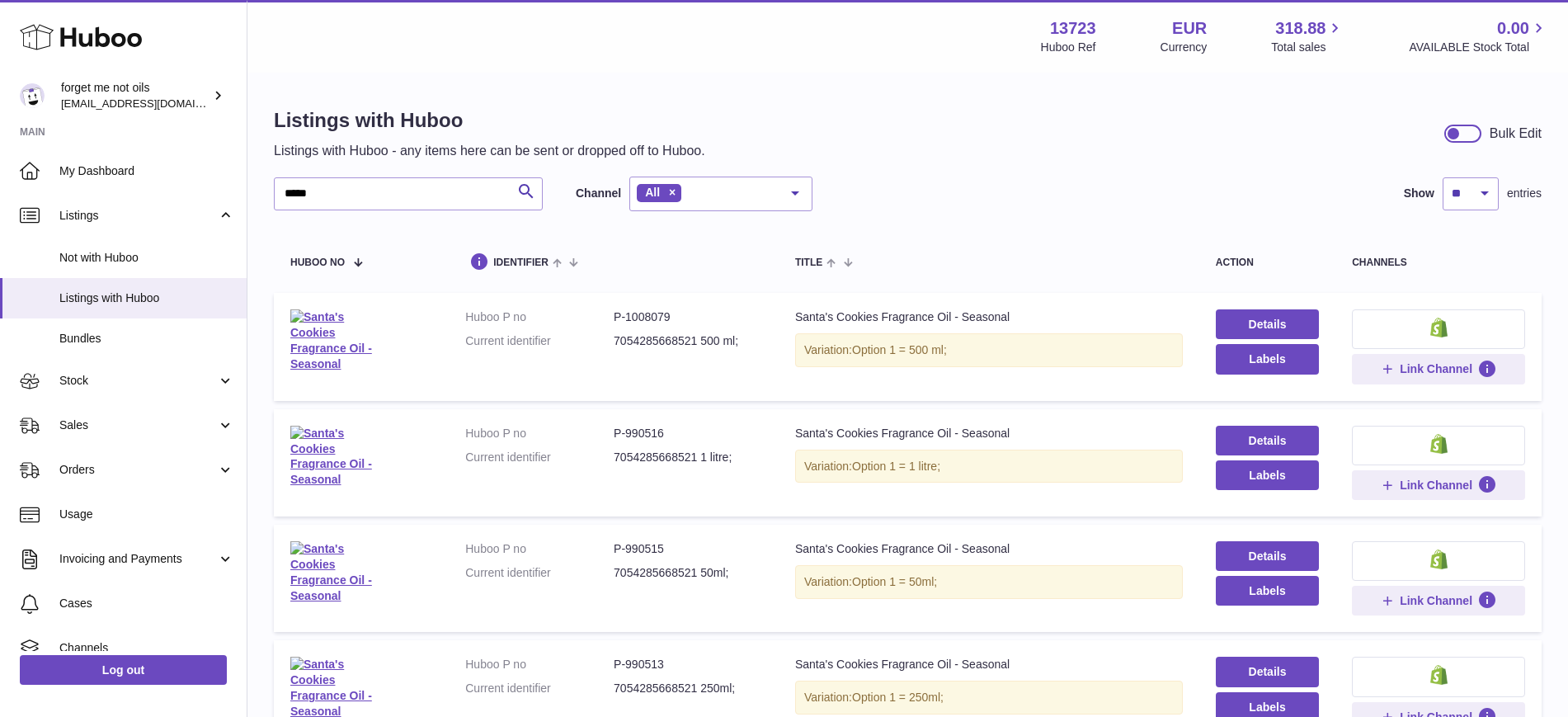
click at [1257, 188] on div "***** Search Channel All All eBay Amazon Shopify Woocommerce Etsy No elements f…" at bounding box center [908, 194] width 1268 height 35
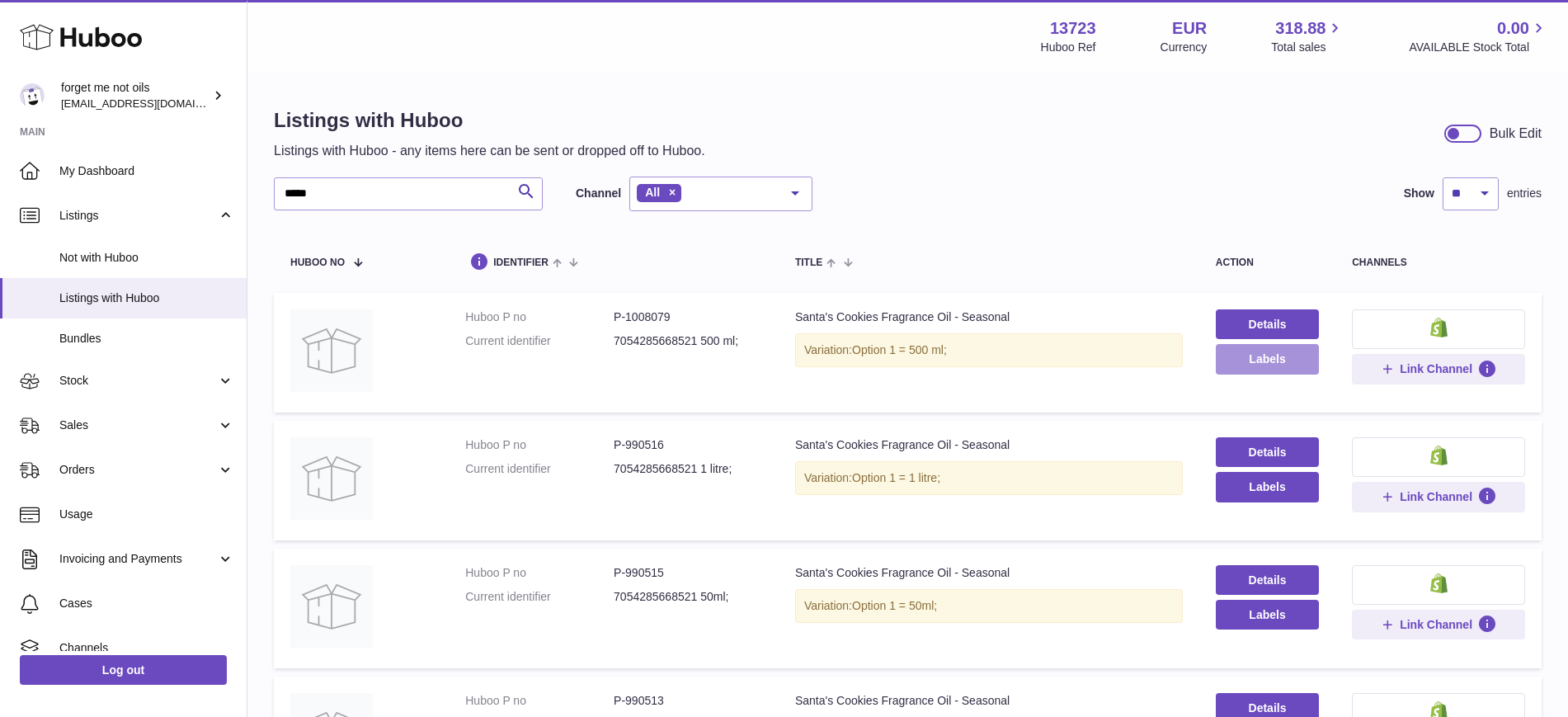
click at [1306, 363] on button "Labels" at bounding box center [1267, 358] width 103 height 30
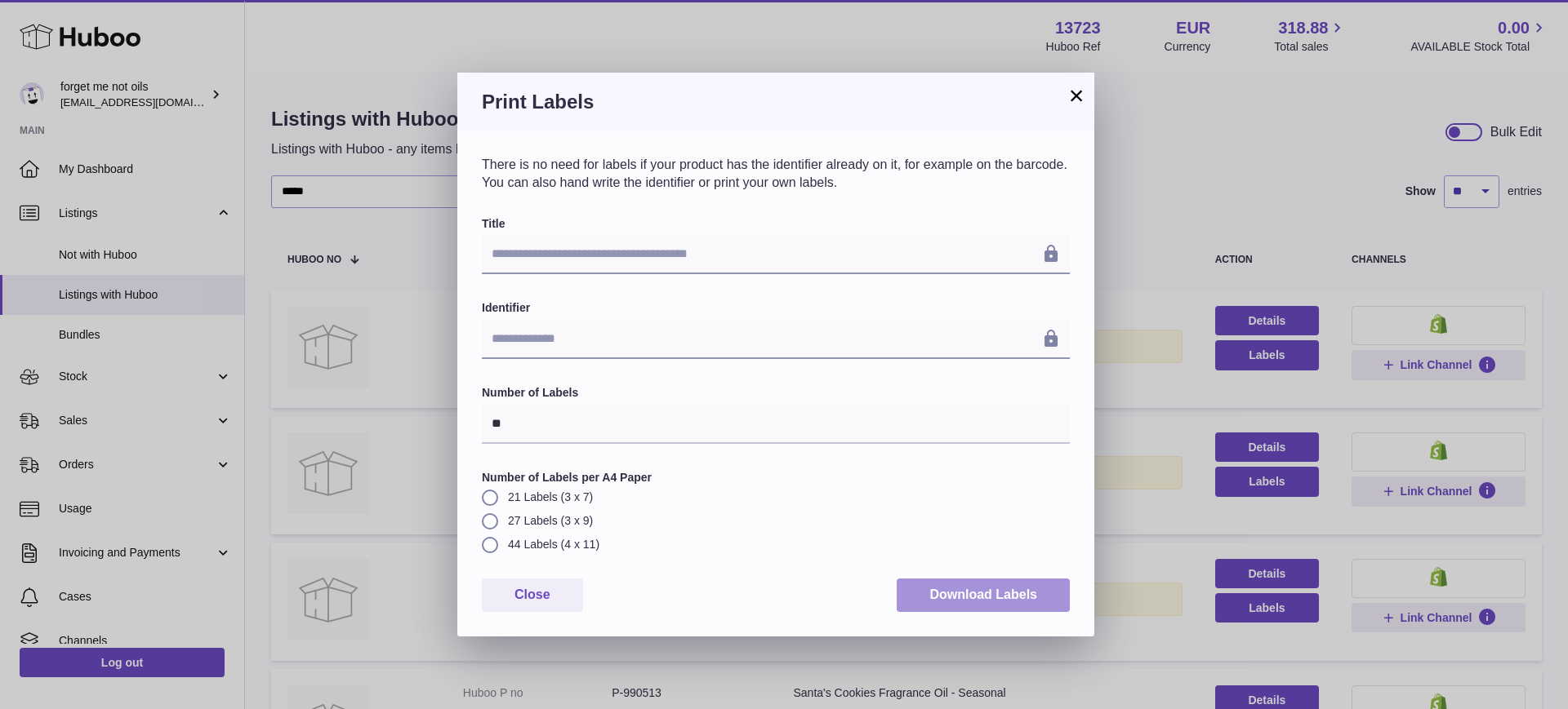
click at [1010, 600] on button "Download Labels" at bounding box center [983, 596] width 173 height 34
click at [1081, 95] on button "×" at bounding box center [1076, 95] width 19 height 19
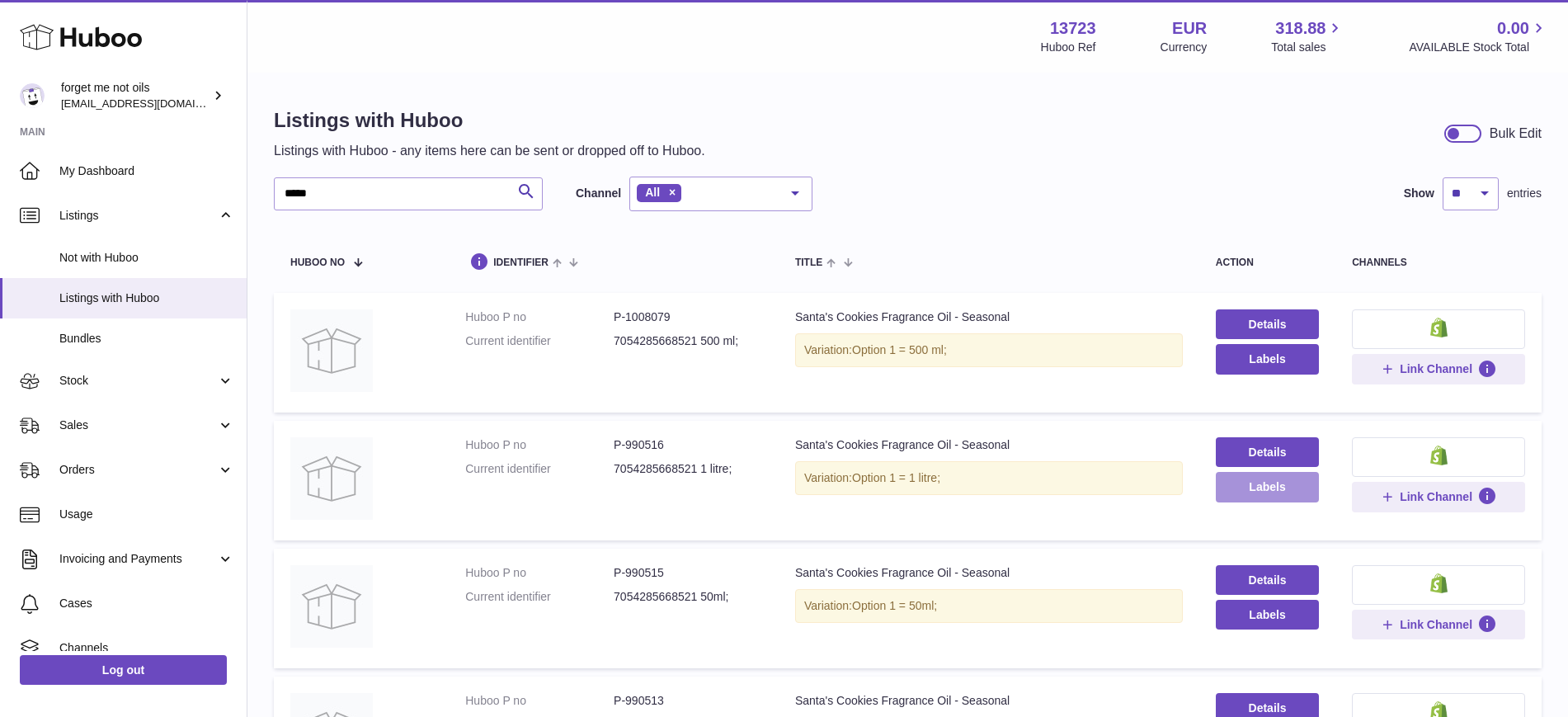
click at [1295, 493] on button "Labels" at bounding box center [1267, 487] width 103 height 30
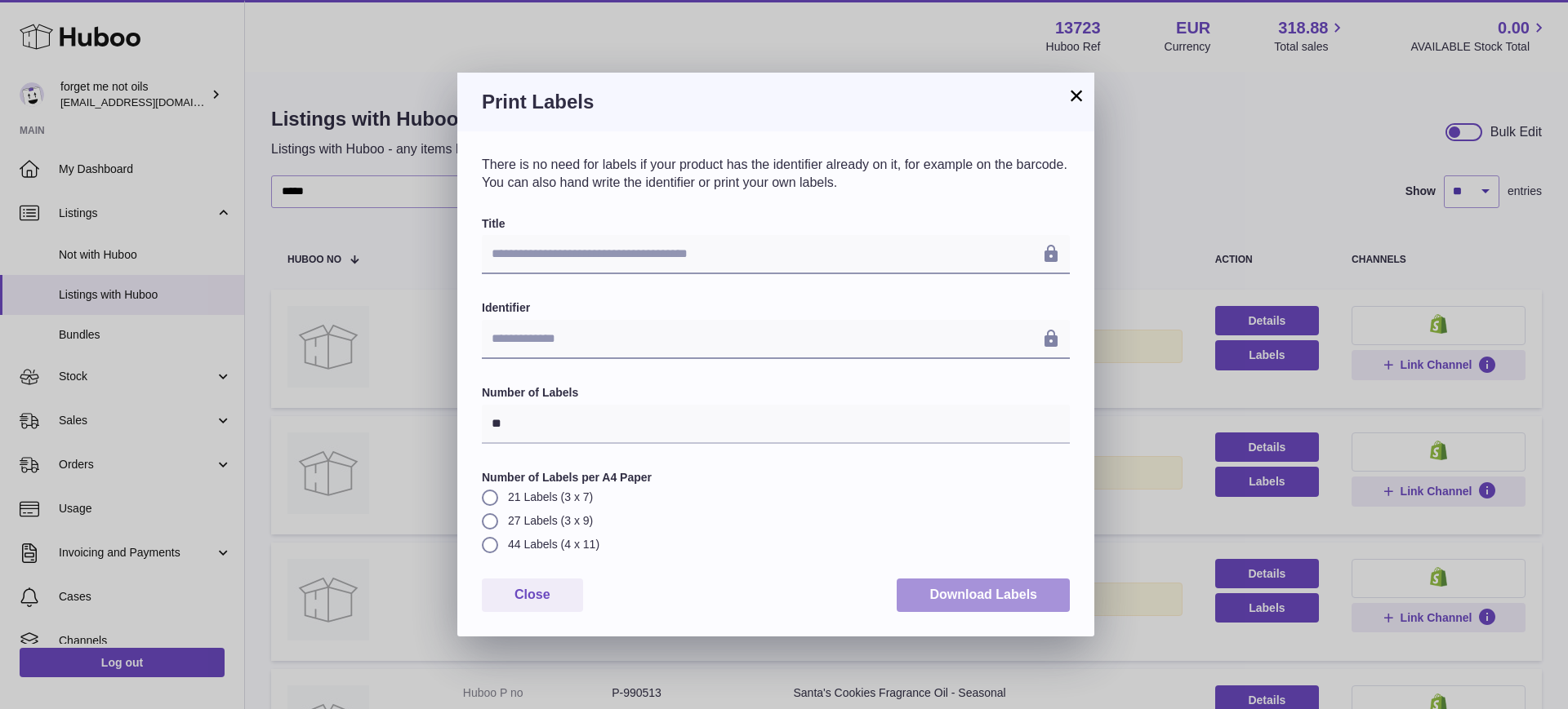
click at [997, 607] on button "Download Labels" at bounding box center [983, 596] width 173 height 34
click at [1080, 95] on button "×" at bounding box center [1076, 95] width 19 height 19
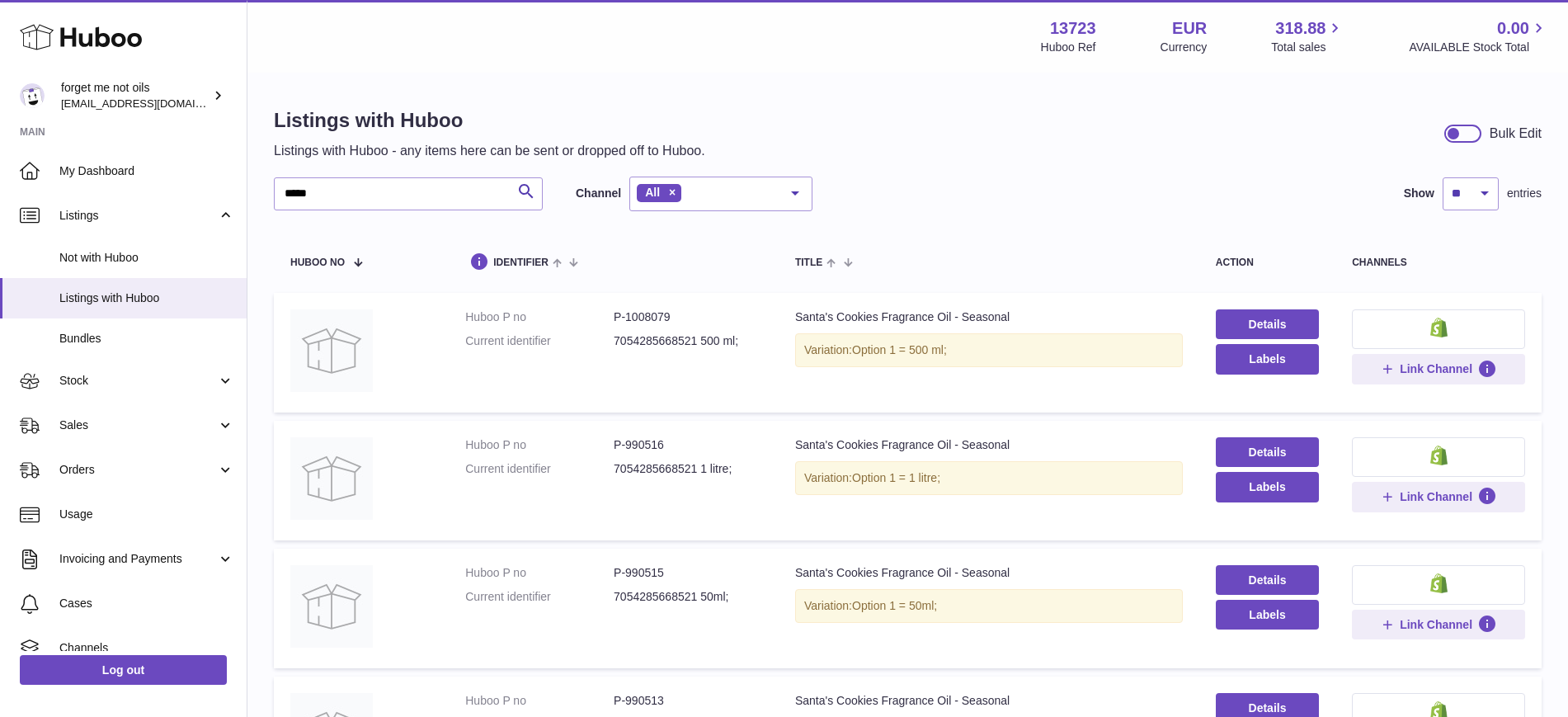
scroll to position [207, 0]
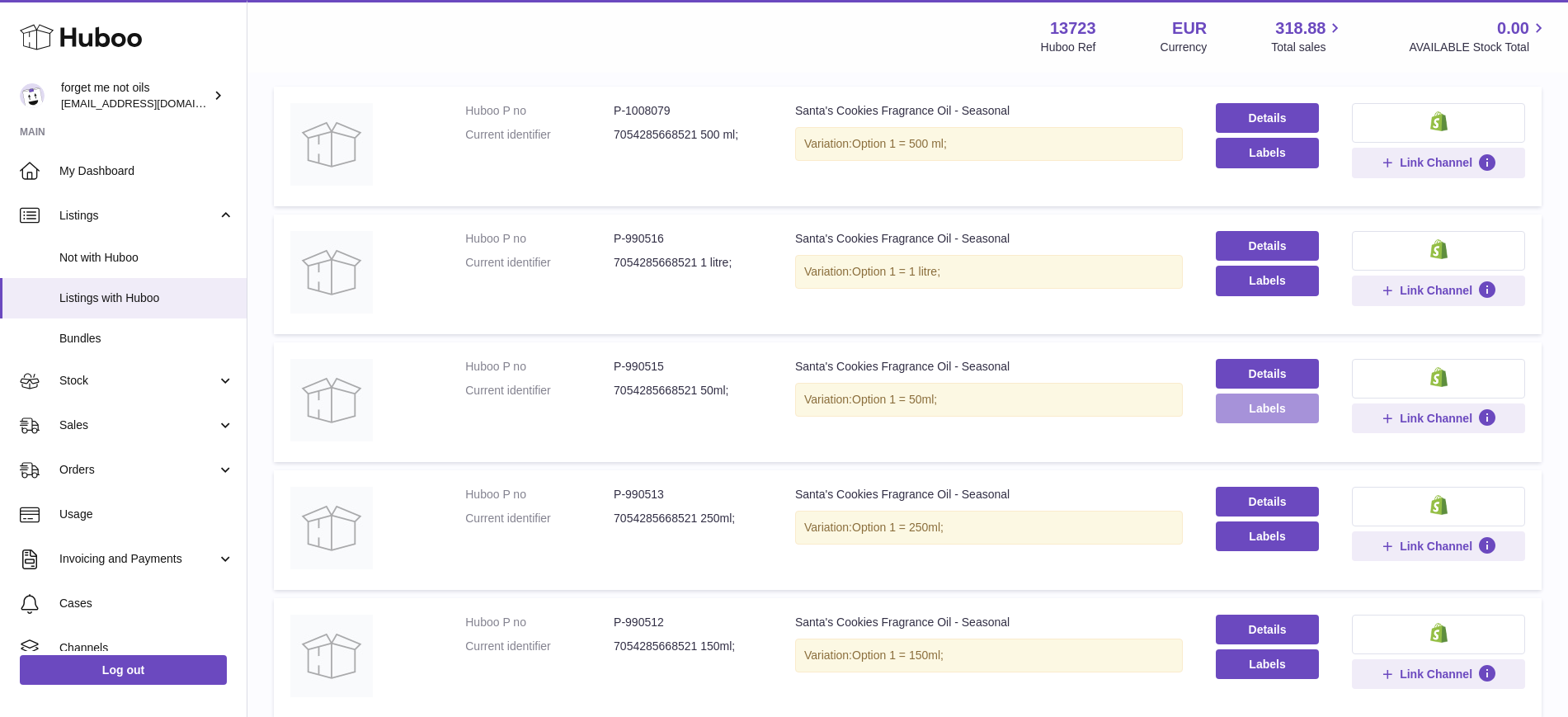
click at [1261, 411] on button "Labels" at bounding box center [1267, 408] width 103 height 30
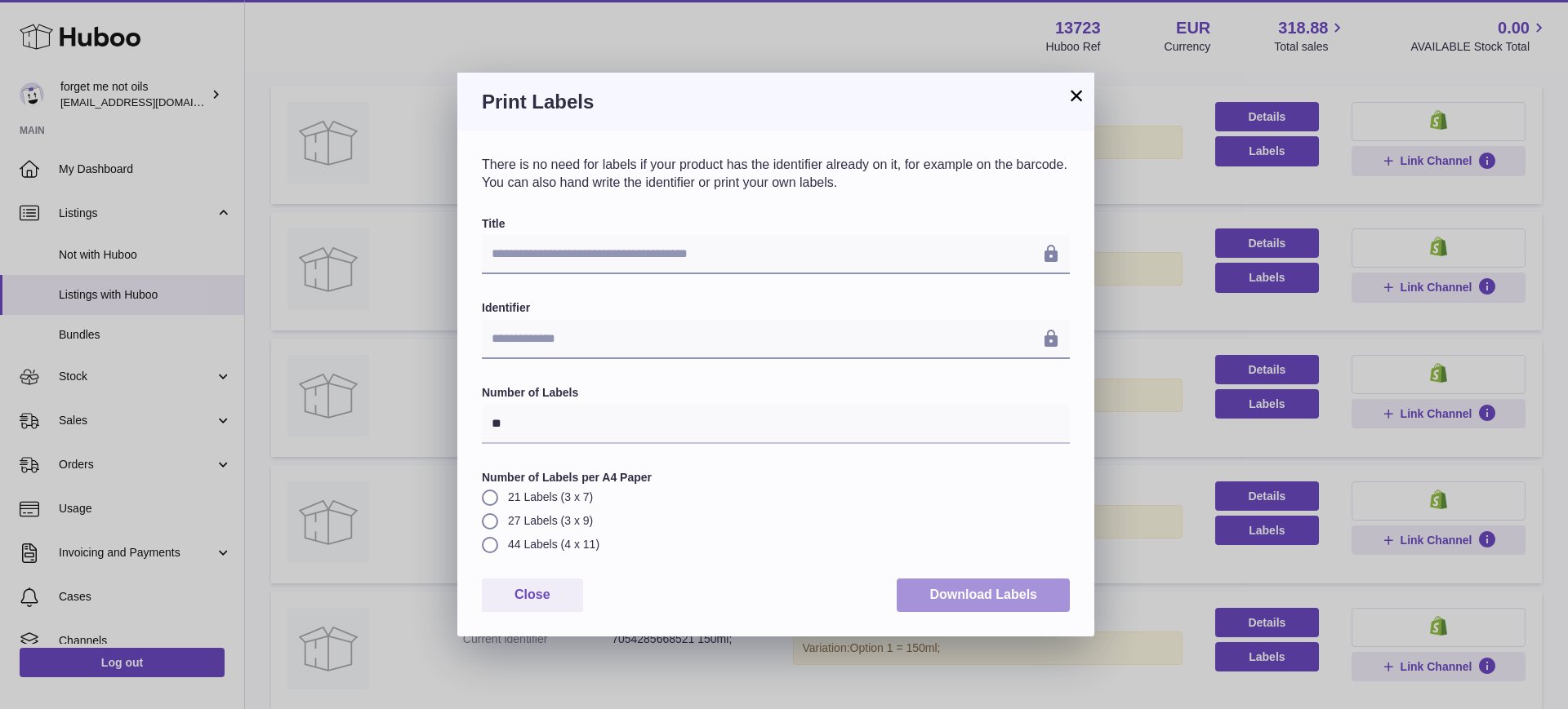
click at [1039, 588] on button "Download Labels" at bounding box center [983, 596] width 173 height 34
click at [1075, 89] on button "×" at bounding box center [1076, 95] width 19 height 19
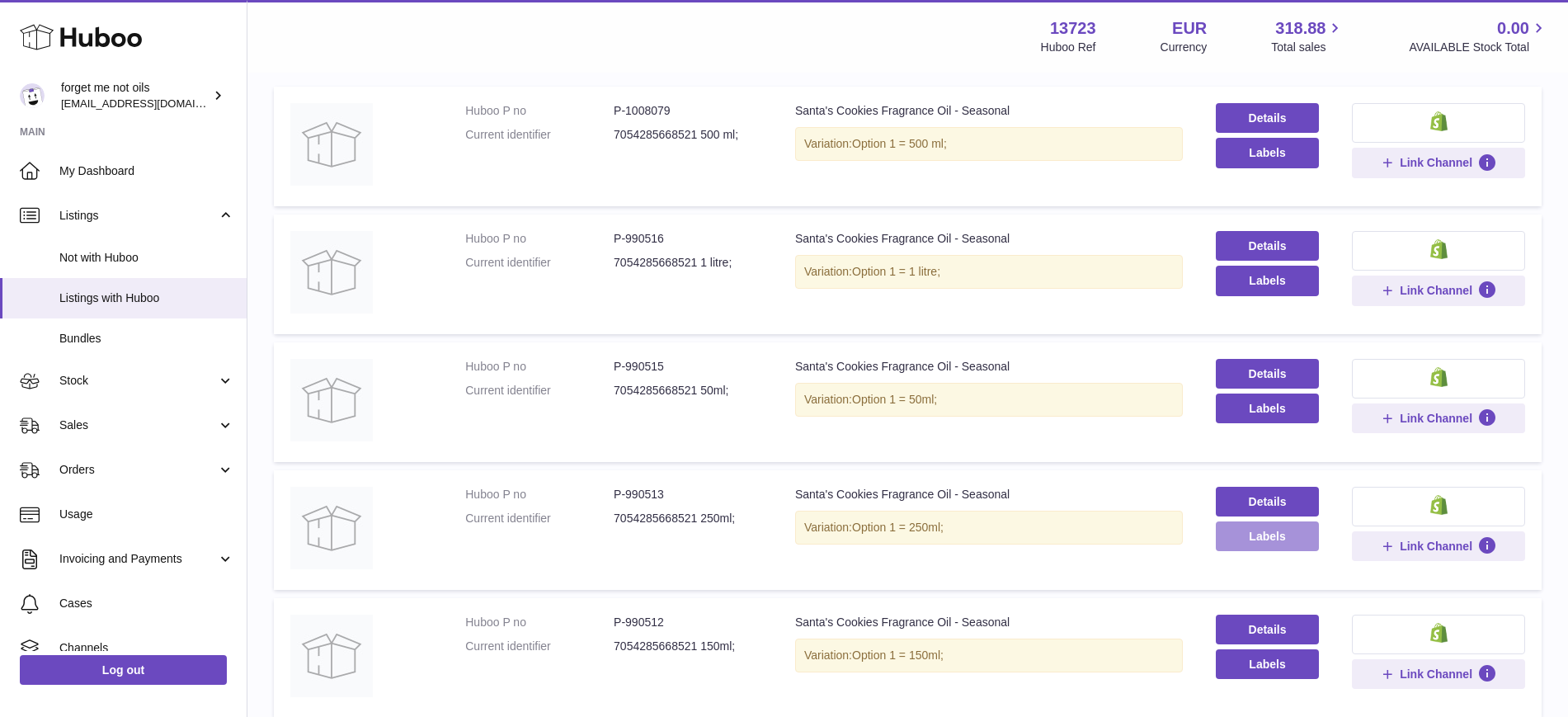
click at [1240, 540] on button "Labels" at bounding box center [1267, 536] width 103 height 30
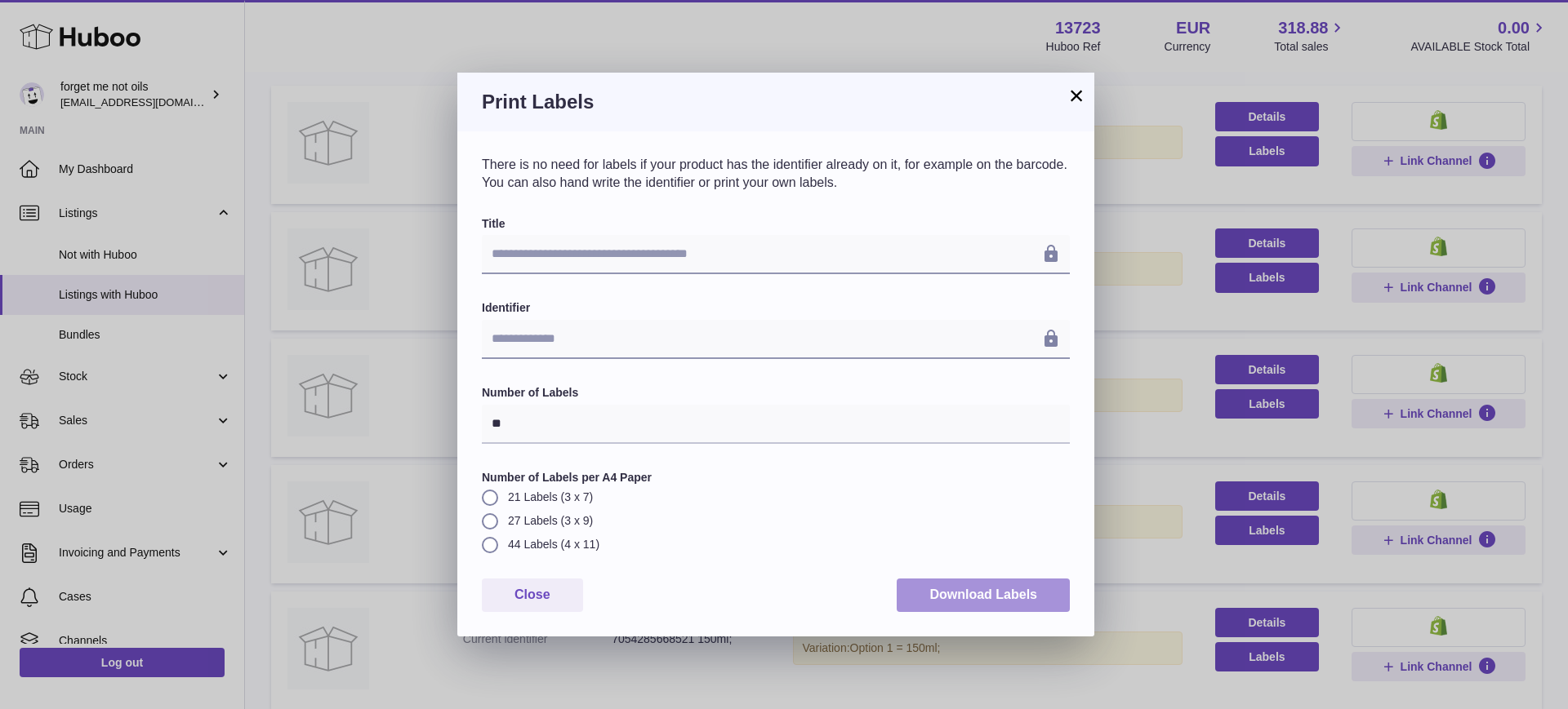
click at [993, 591] on button "Download Labels" at bounding box center [983, 596] width 173 height 34
click at [1075, 97] on button "×" at bounding box center [1076, 95] width 19 height 19
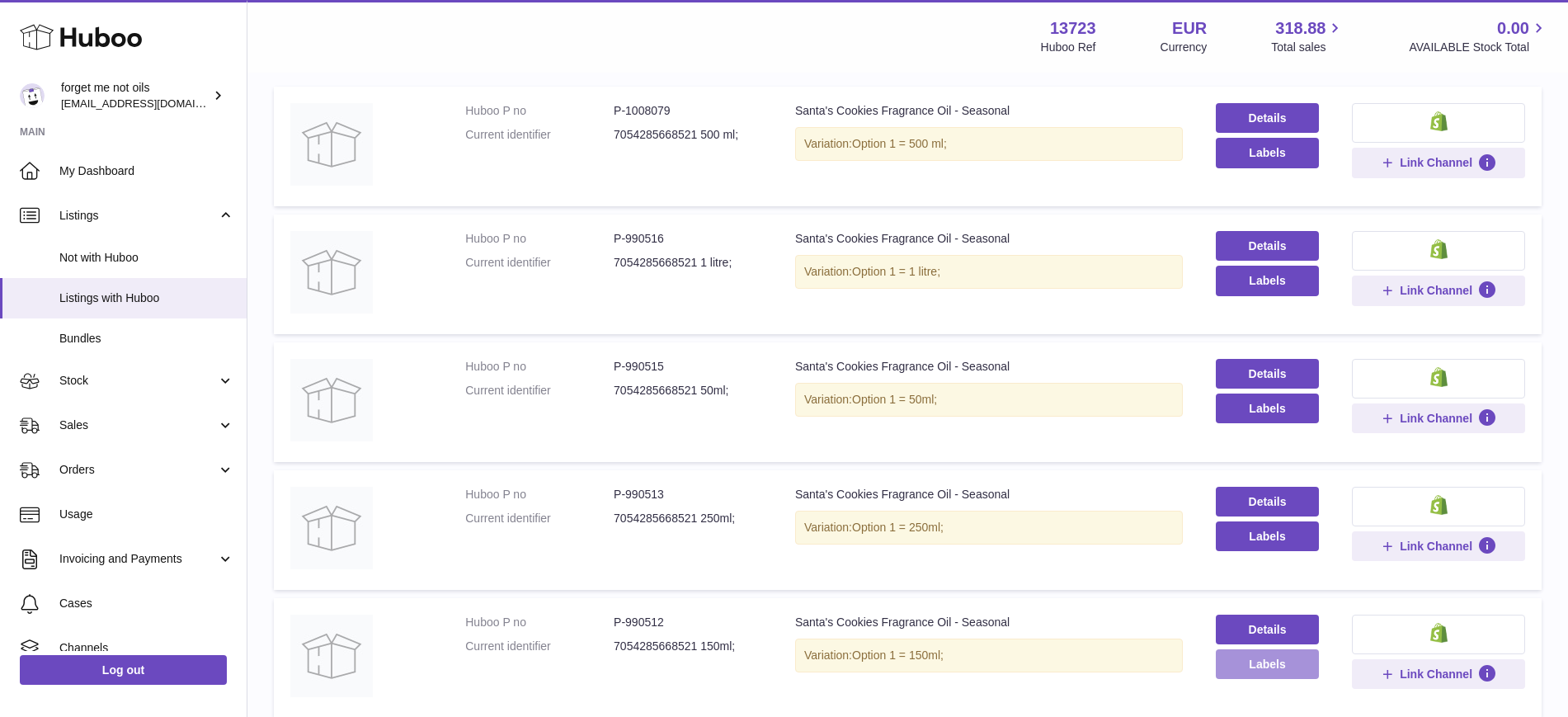
click at [1286, 665] on button "Labels" at bounding box center [1267, 664] width 103 height 30
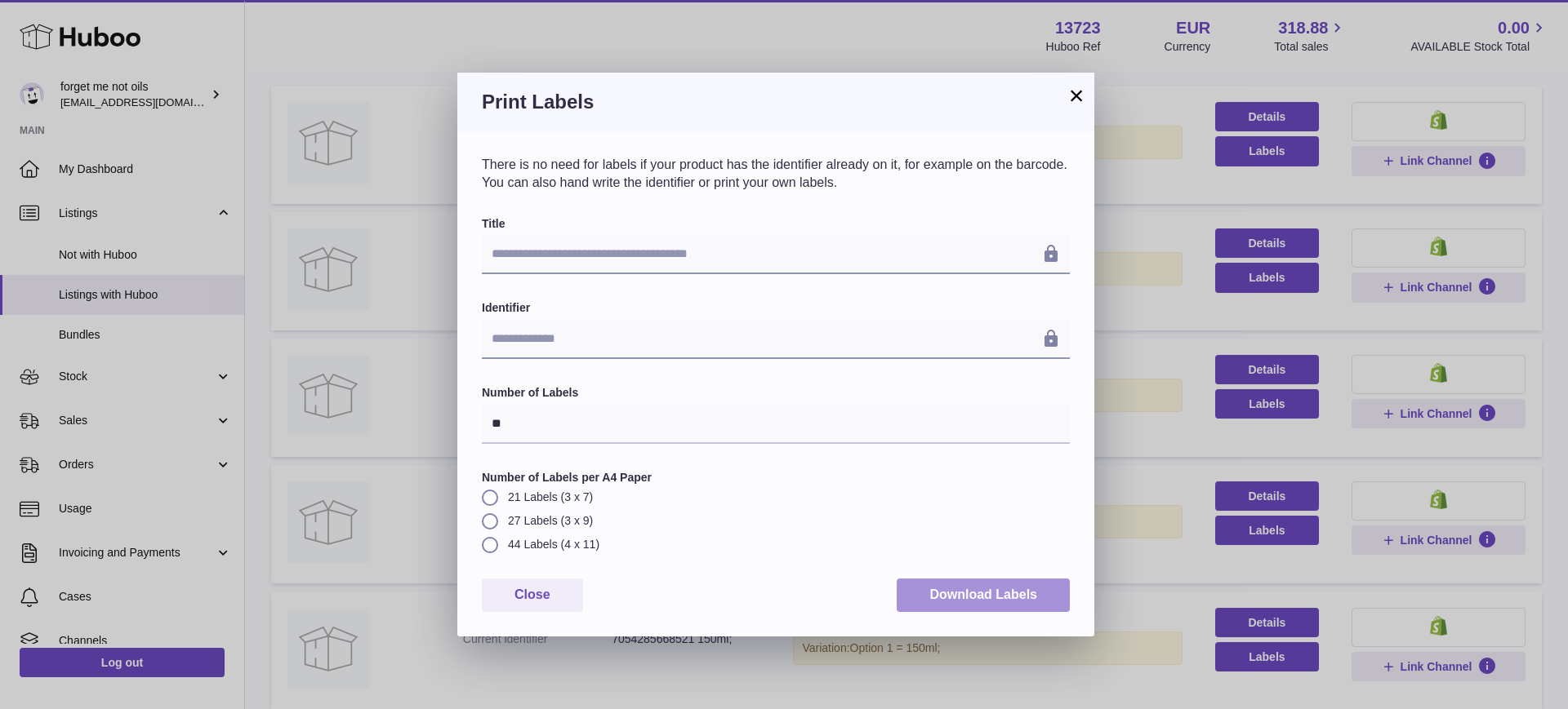
click at [1031, 589] on button "Download Labels" at bounding box center [983, 596] width 173 height 34
drag, startPoint x: 1082, startPoint y: 95, endPoint x: 1082, endPoint y: 115, distance: 20.0
click at [1082, 95] on button "×" at bounding box center [1076, 95] width 19 height 19
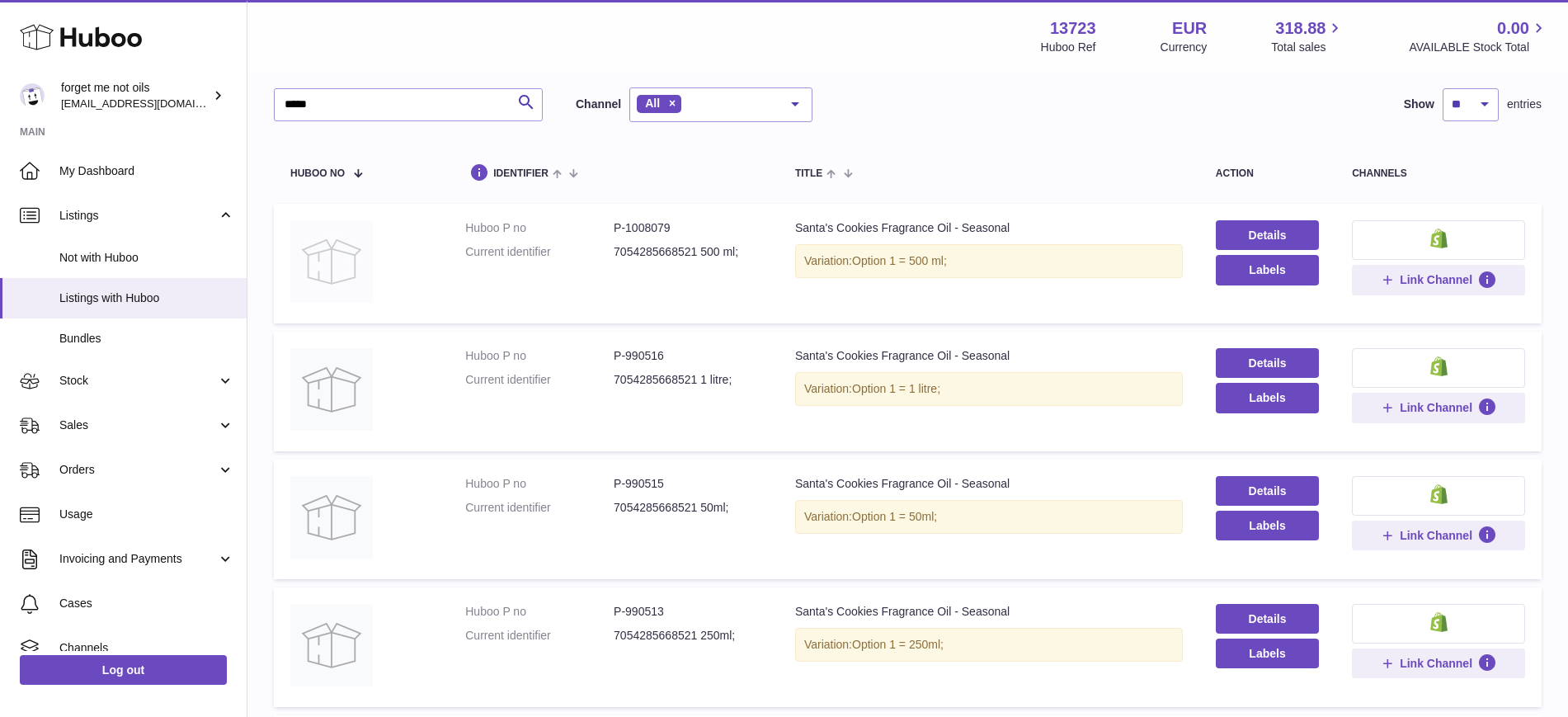
scroll to position [0, 0]
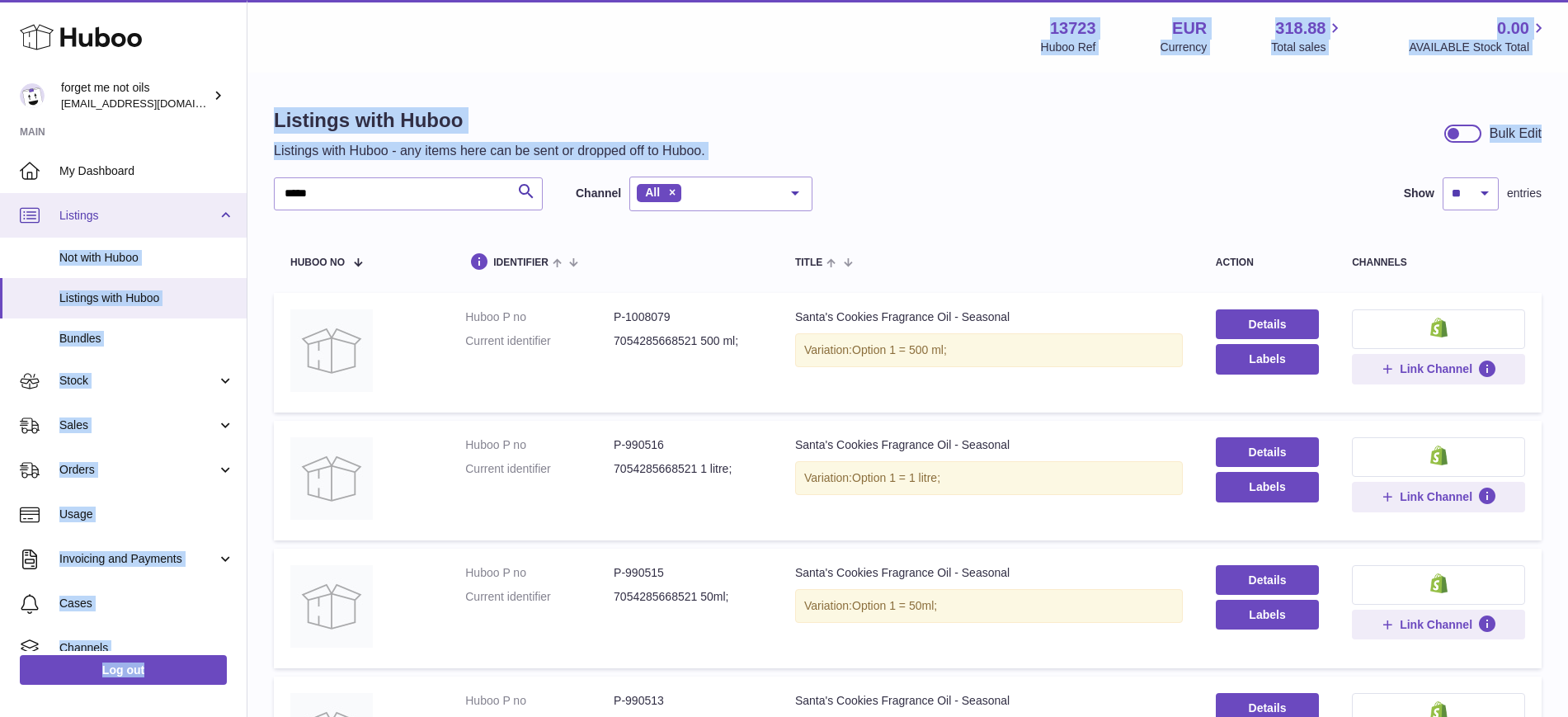
drag, startPoint x: 433, startPoint y: 177, endPoint x: 119, endPoint y: 202, distance: 315.0
click at [114, 201] on div "Huboo forget me not oils forgetmenothf@gmail.com Main My Dashboard Listings Not…" at bounding box center [784, 531] width 1568 height 1063
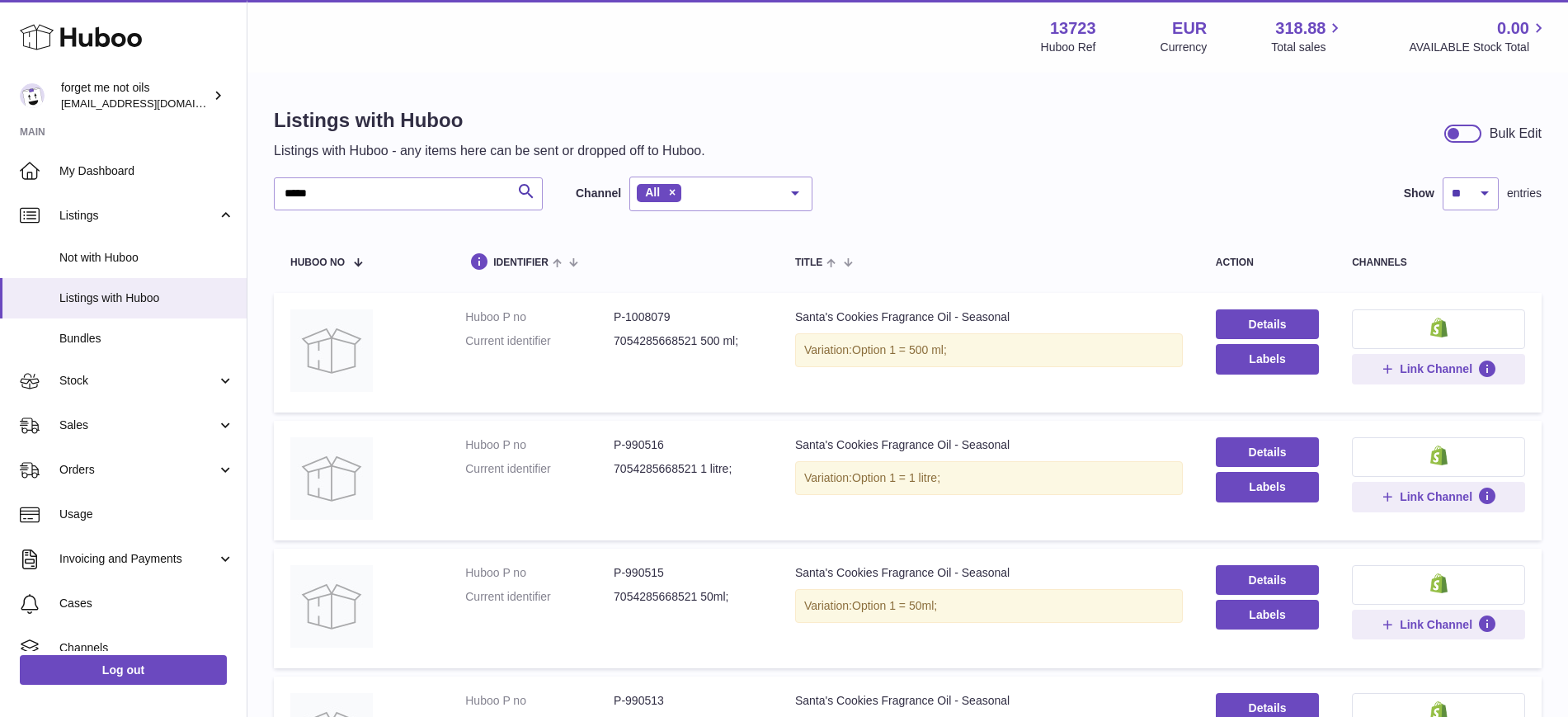
click at [343, 223] on div "***** Search Channel All All eBay Amazon Shopify Woocommerce Etsy No elements f…" at bounding box center [908, 555] width 1268 height 756
click at [340, 195] on input "*****" at bounding box center [408, 194] width 269 height 33
paste input "********"
click at [1313, 370] on button "Labels" at bounding box center [1267, 358] width 103 height 30
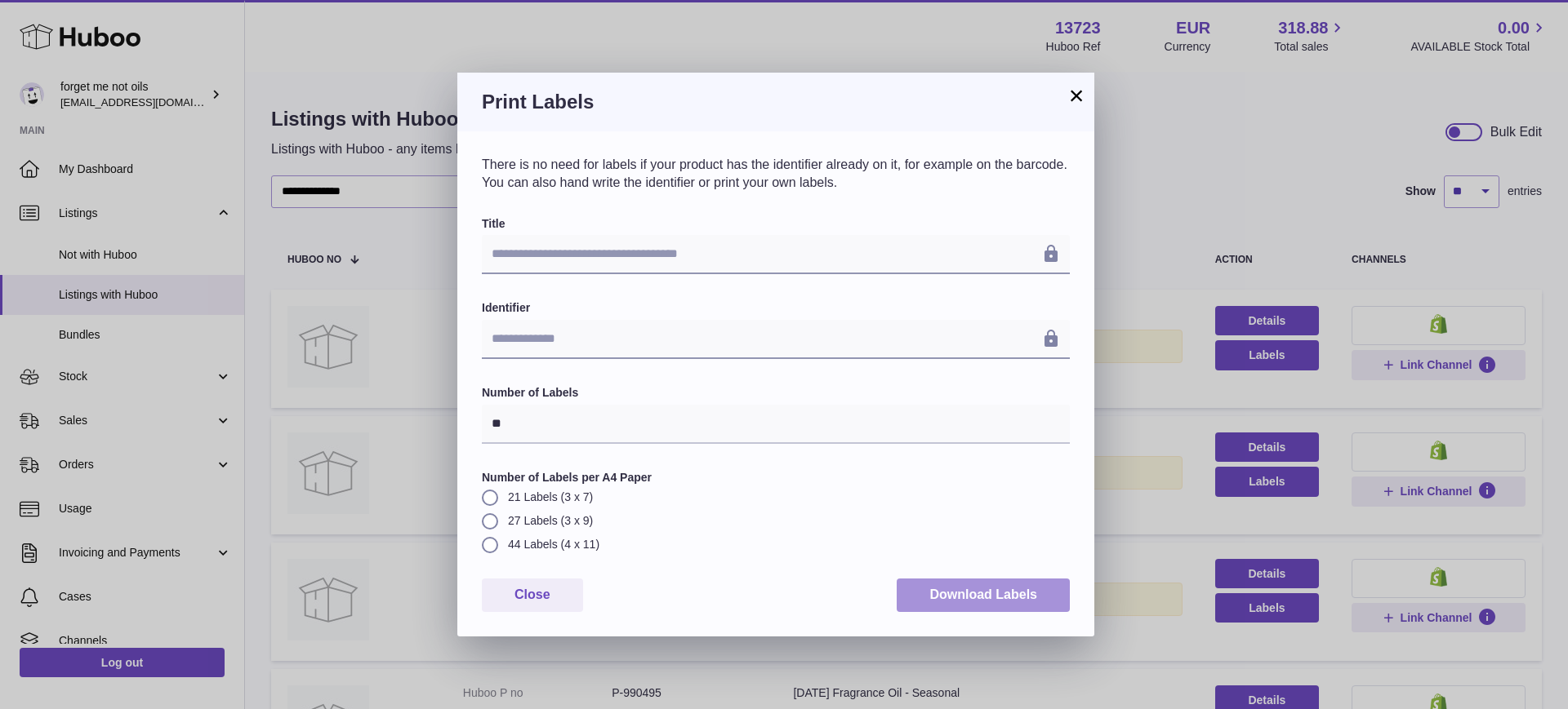
click at [961, 604] on button "Download Labels" at bounding box center [983, 596] width 173 height 34
click at [1070, 100] on button "×" at bounding box center [1076, 95] width 19 height 19
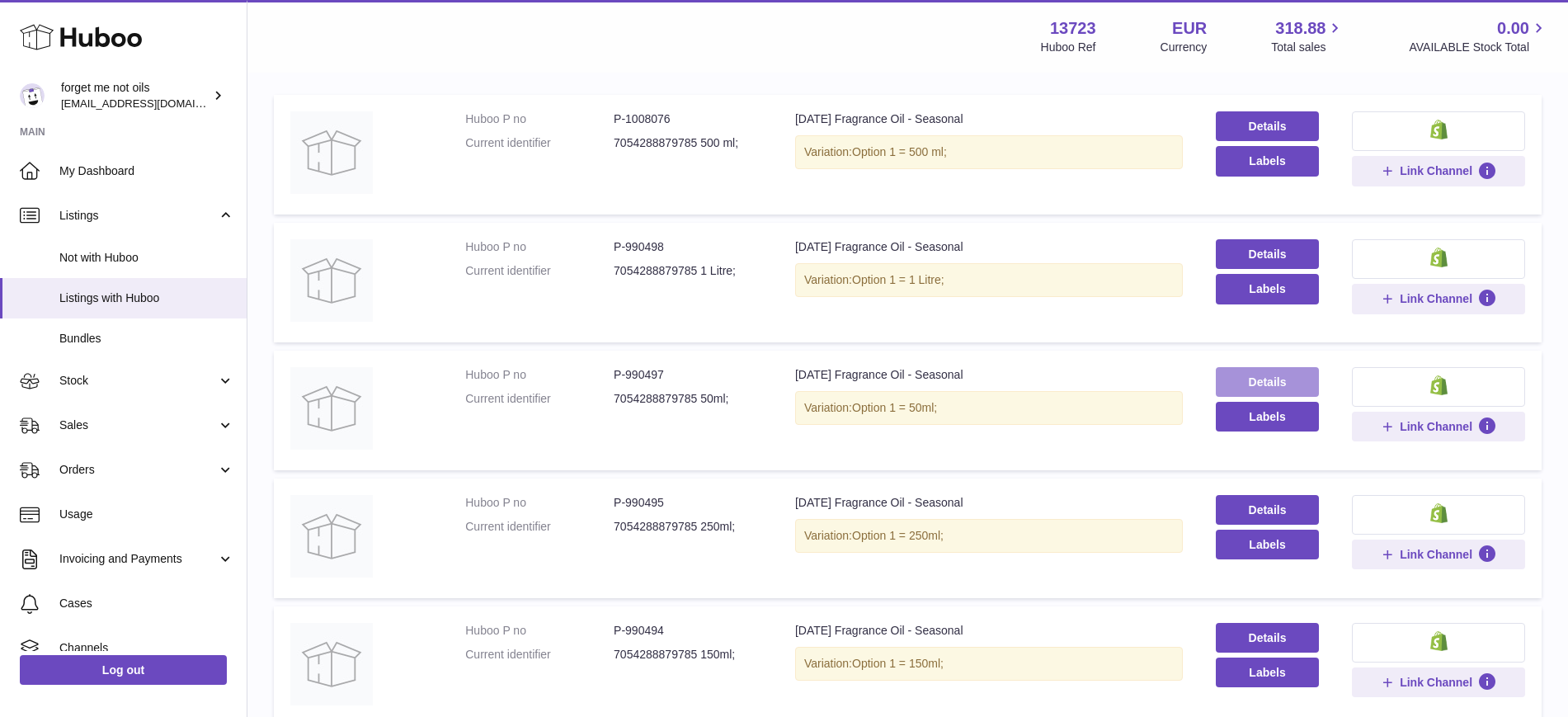
scroll to position [207, 0]
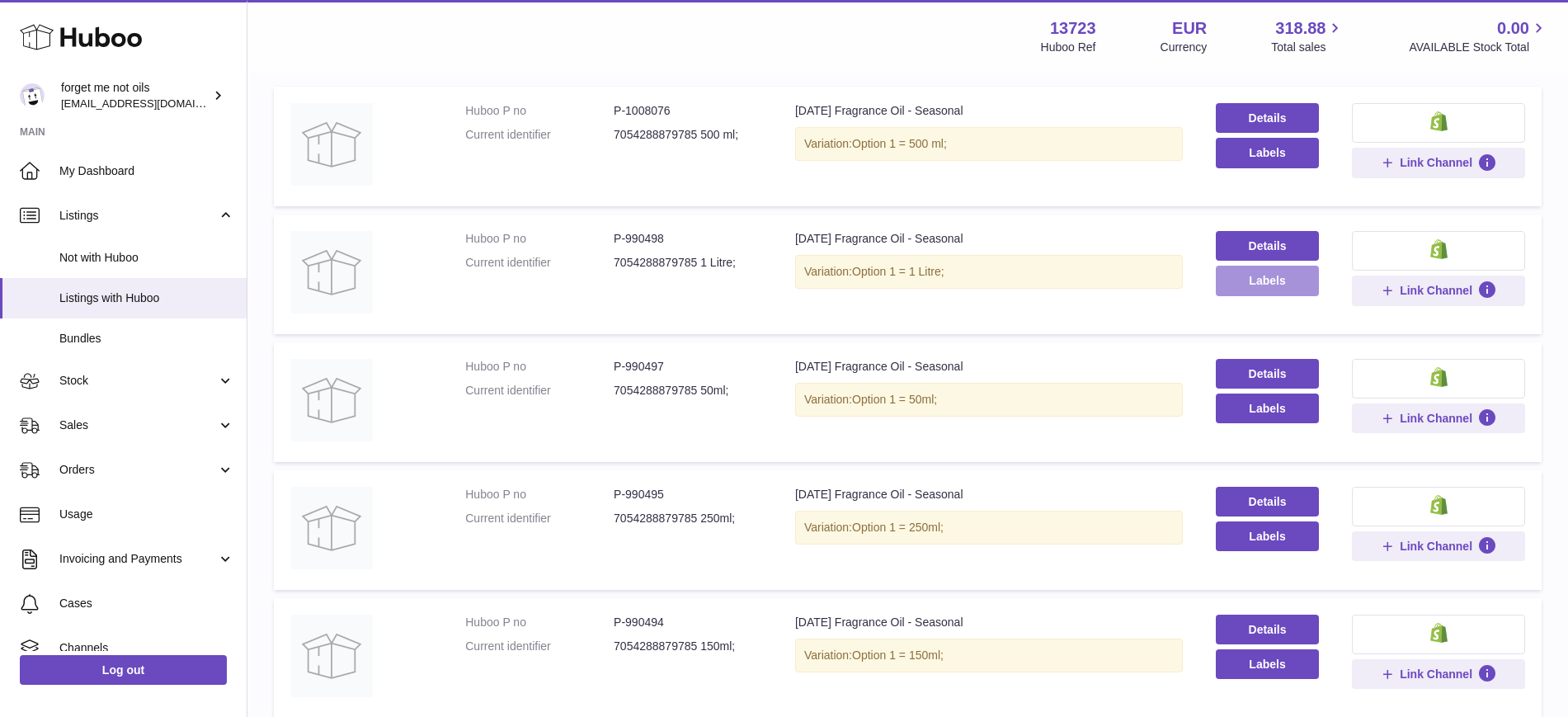
click at [1261, 277] on button "Labels" at bounding box center [1267, 280] width 103 height 30
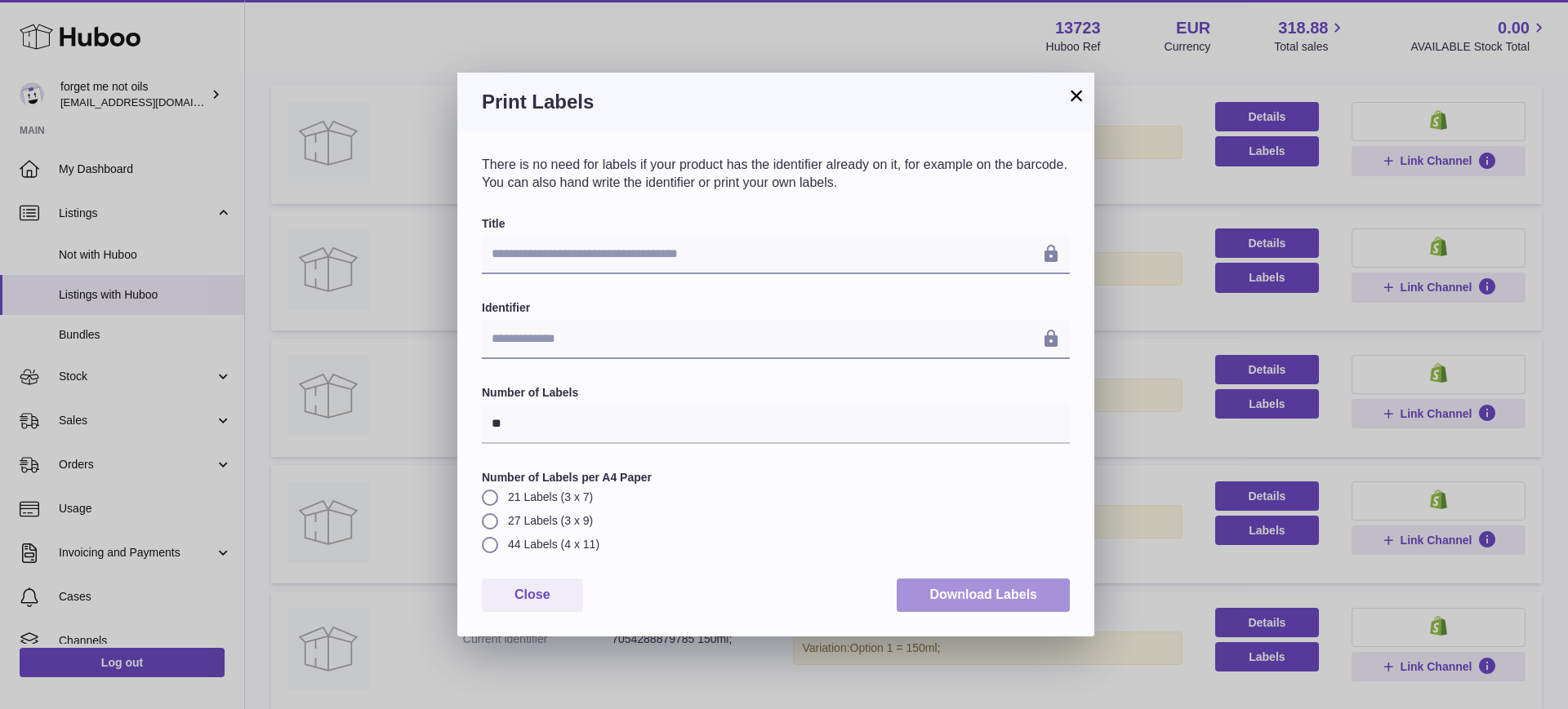
click at [984, 607] on button "Download Labels" at bounding box center [983, 596] width 173 height 34
click at [1075, 103] on button "×" at bounding box center [1076, 95] width 19 height 19
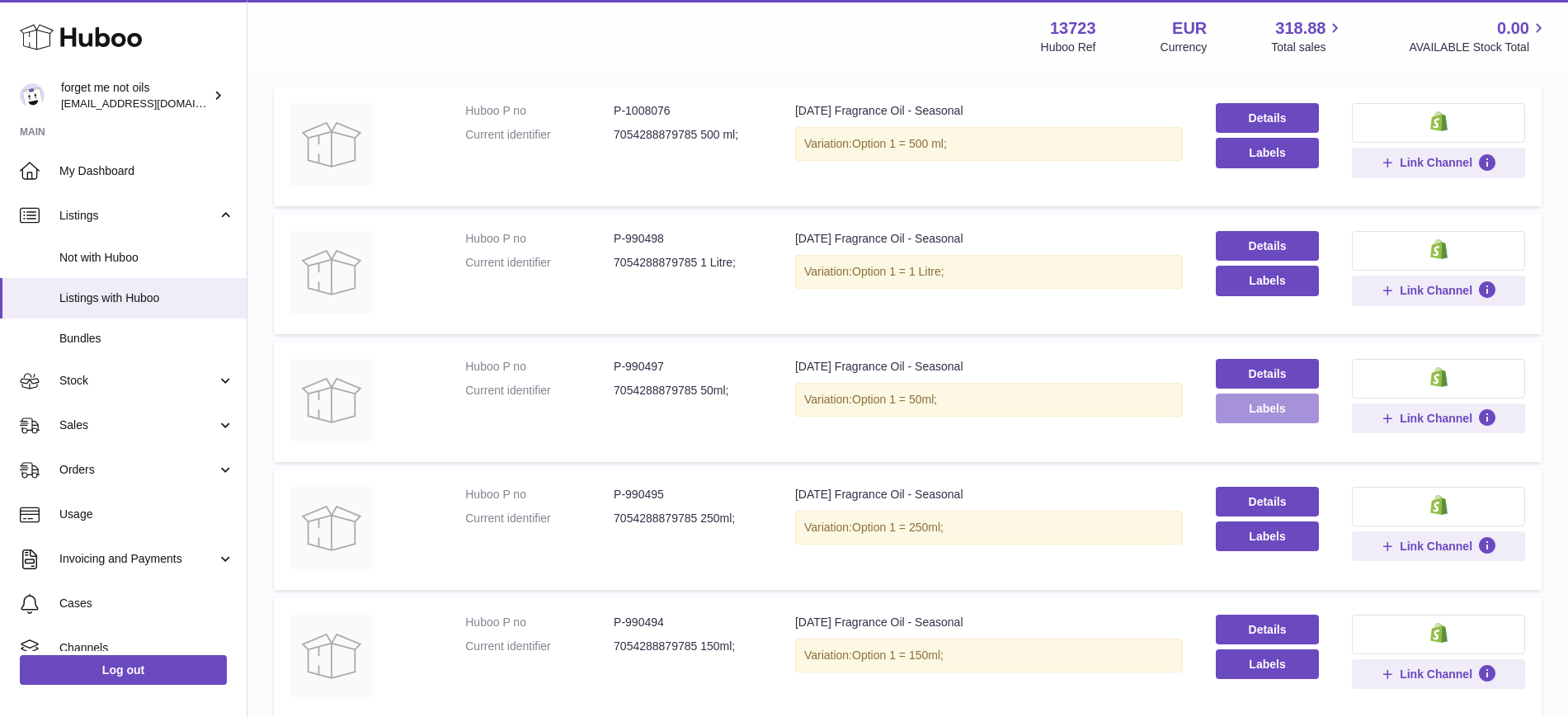
click at [1259, 416] on button "Labels" at bounding box center [1267, 408] width 103 height 30
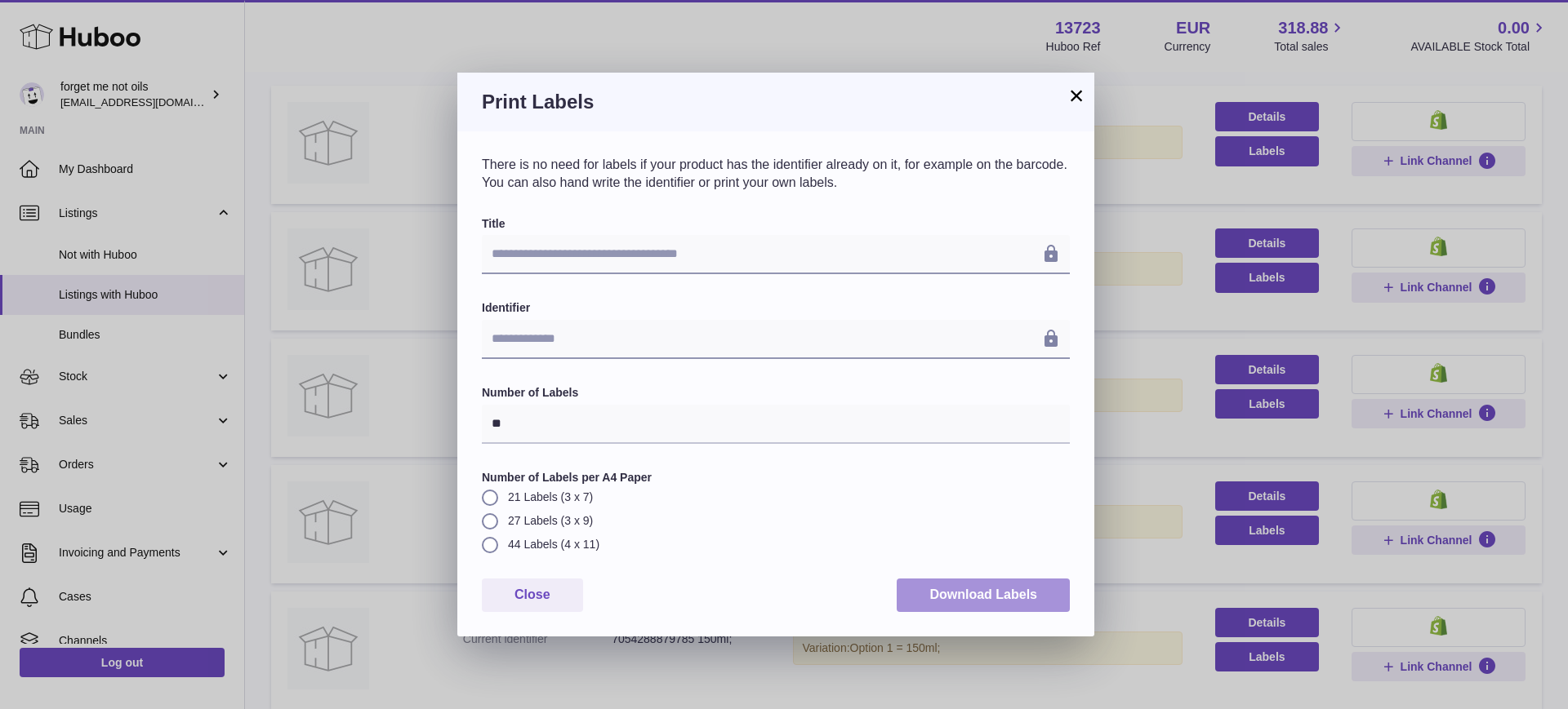
click at [1001, 600] on button "Download Labels" at bounding box center [983, 596] width 173 height 34
click at [1077, 96] on button "×" at bounding box center [1076, 95] width 19 height 19
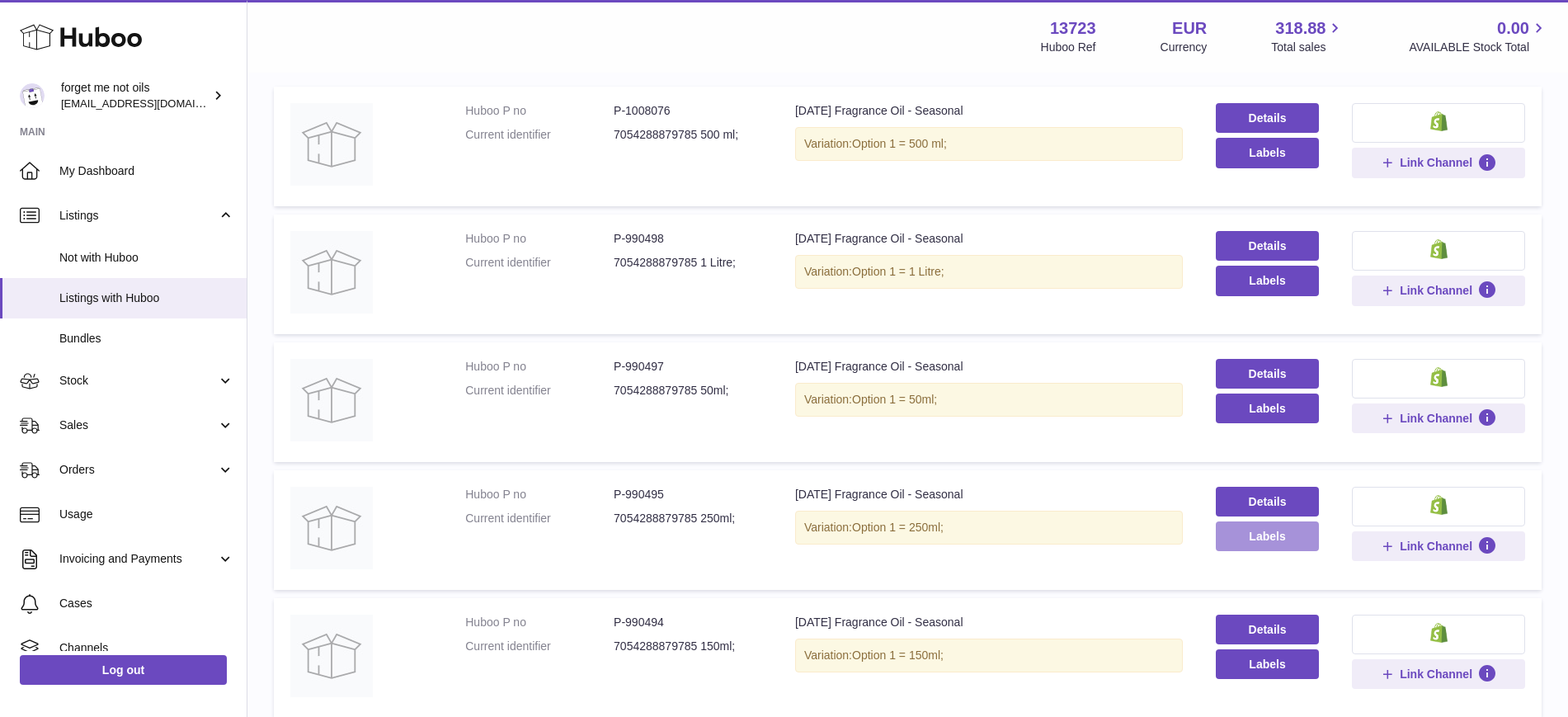
click at [1257, 533] on button "Labels" at bounding box center [1267, 536] width 103 height 30
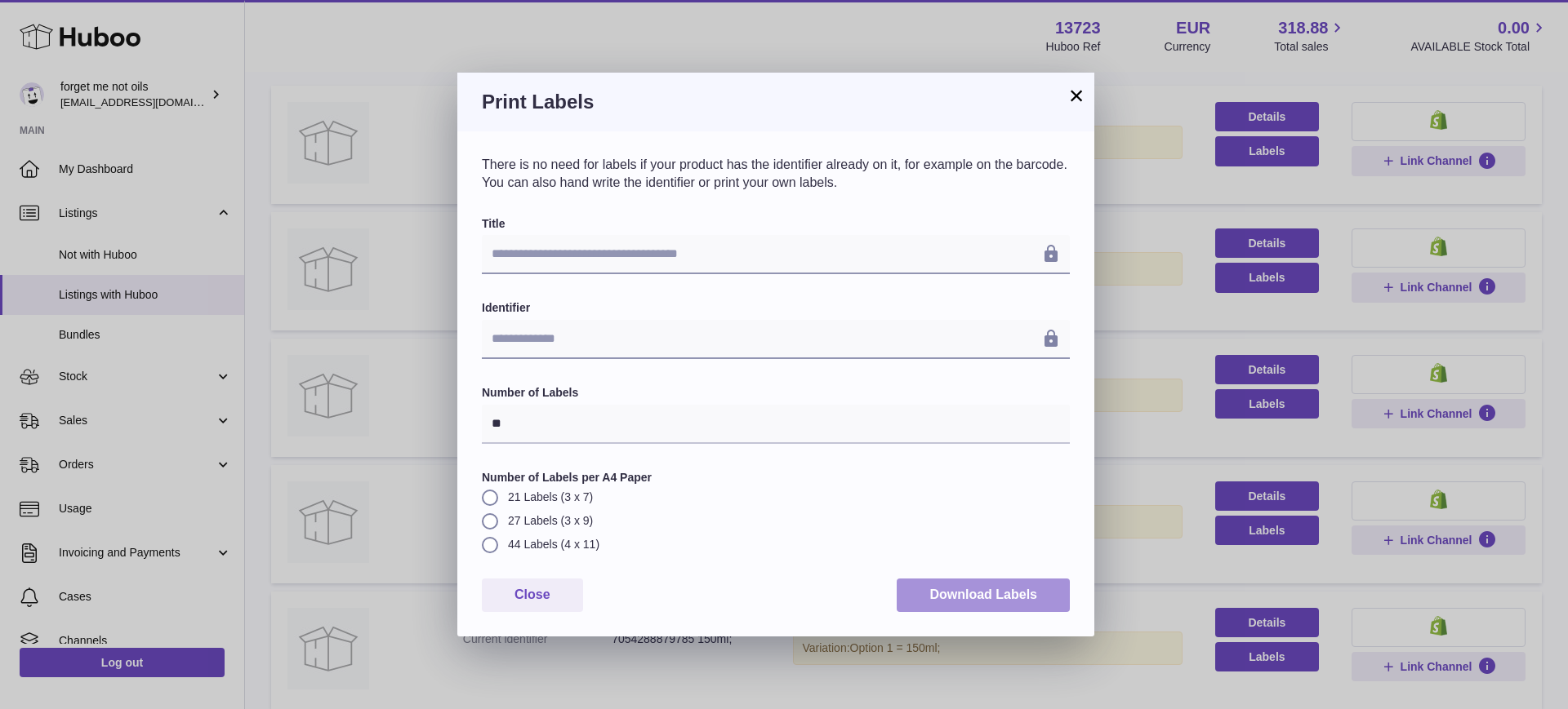
click at [1023, 594] on button "Download Labels" at bounding box center [983, 596] width 173 height 34
drag, startPoint x: 1075, startPoint y: 91, endPoint x: 1180, endPoint y: 470, distance: 393.3
click at [1075, 91] on button "×" at bounding box center [1076, 95] width 19 height 19
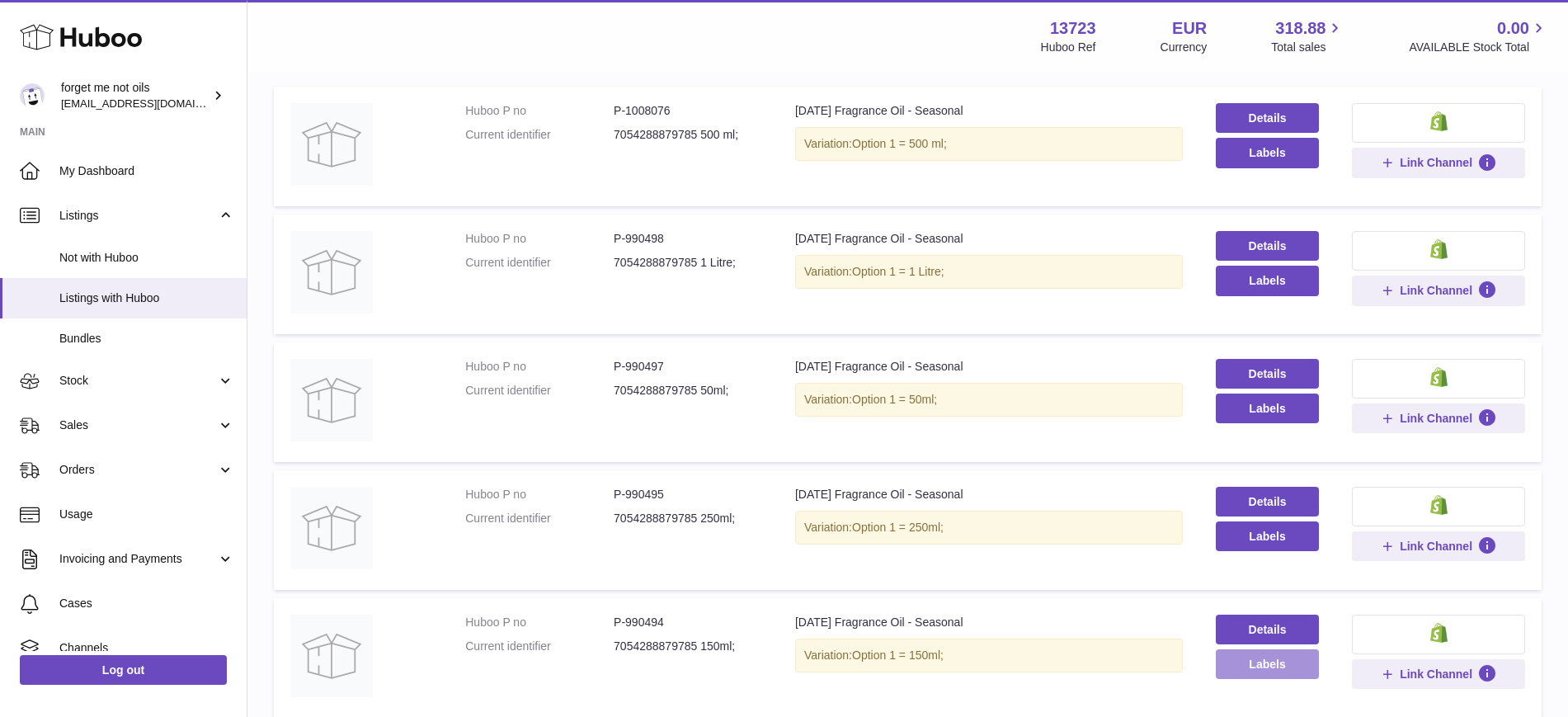
click at [1254, 671] on button "Labels" at bounding box center [1267, 664] width 103 height 30
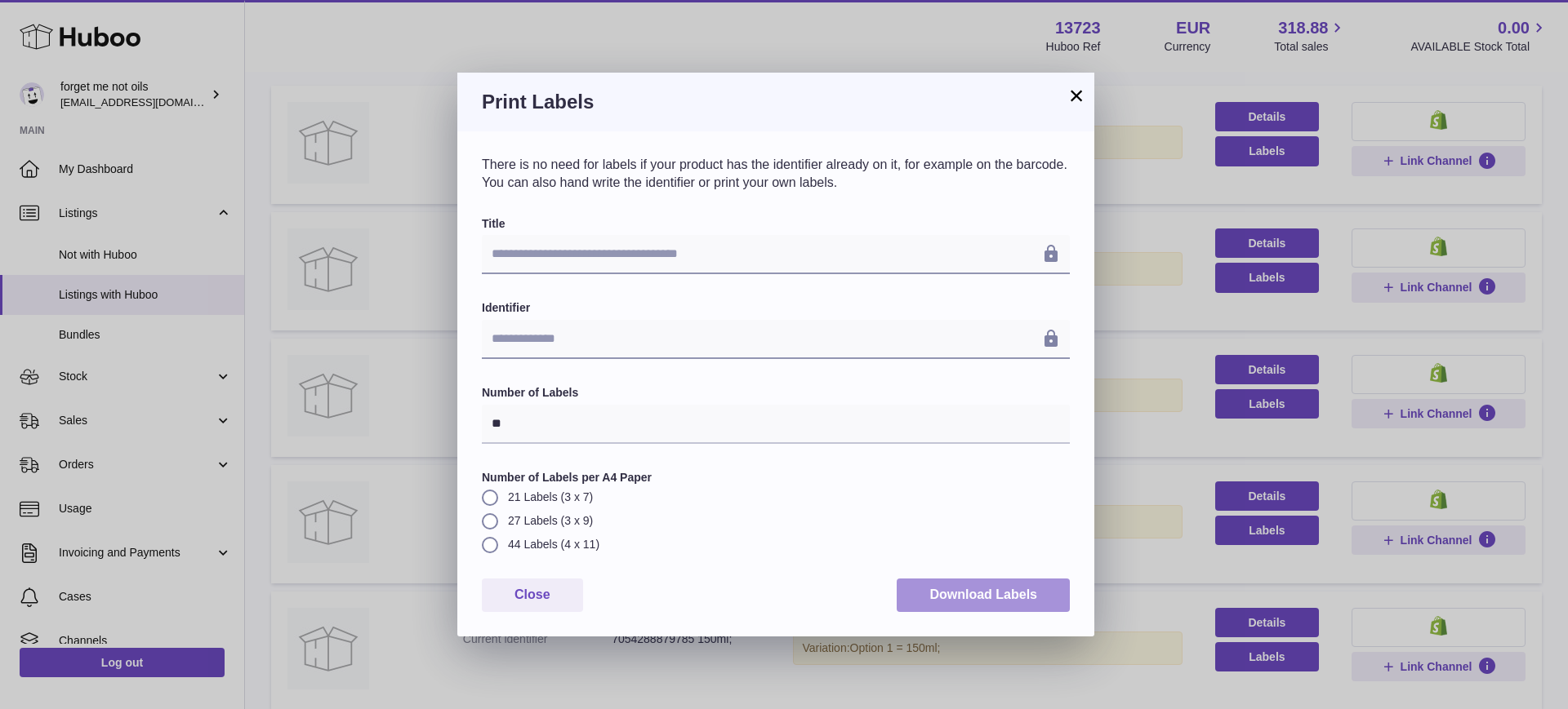
click at [1006, 598] on button "Download Labels" at bounding box center [983, 596] width 173 height 34
click at [1077, 101] on button "×" at bounding box center [1076, 95] width 19 height 19
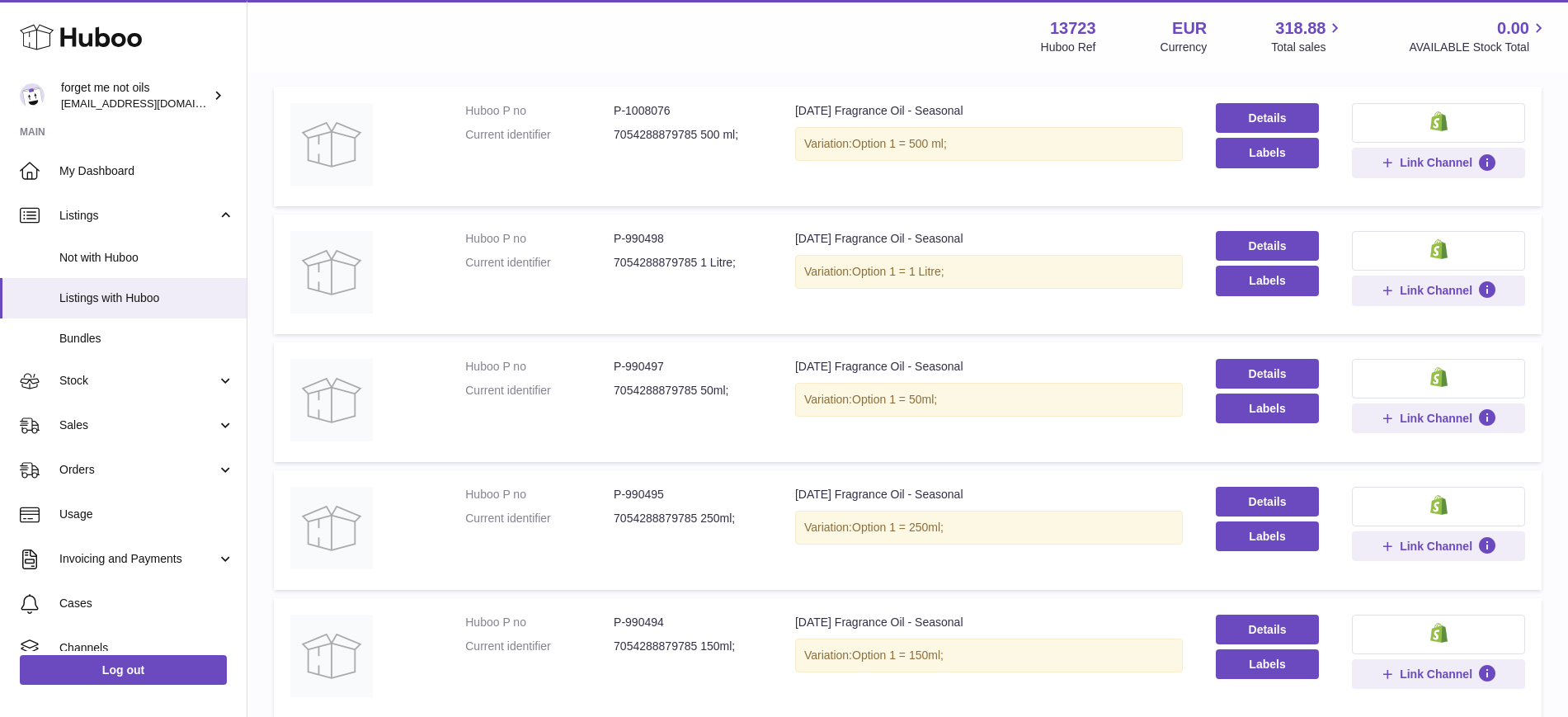
scroll to position [0, 0]
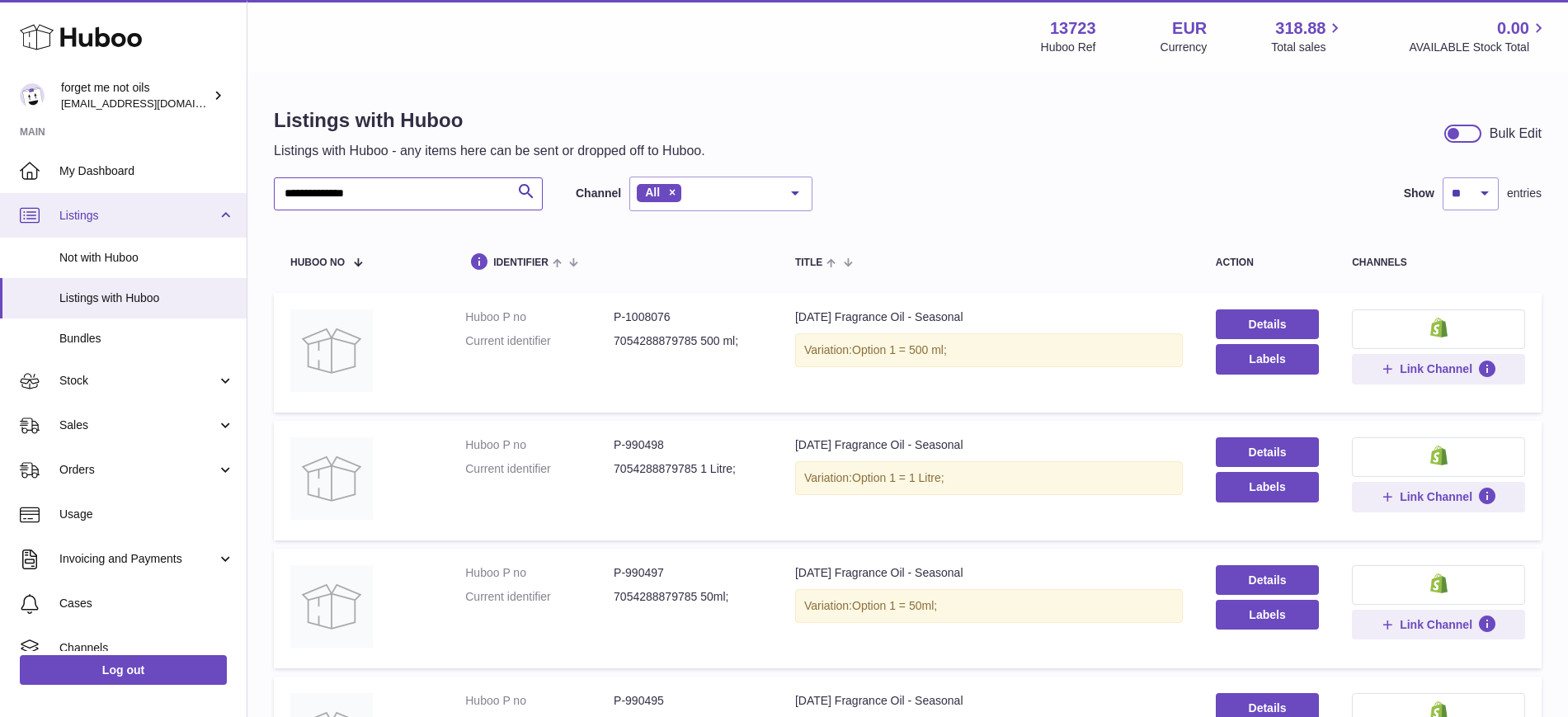
drag, startPoint x: 410, startPoint y: 193, endPoint x: 204, endPoint y: 201, distance: 206.2
click at [204, 201] on div "**********" at bounding box center [784, 531] width 1568 height 1063
paste input "*******"
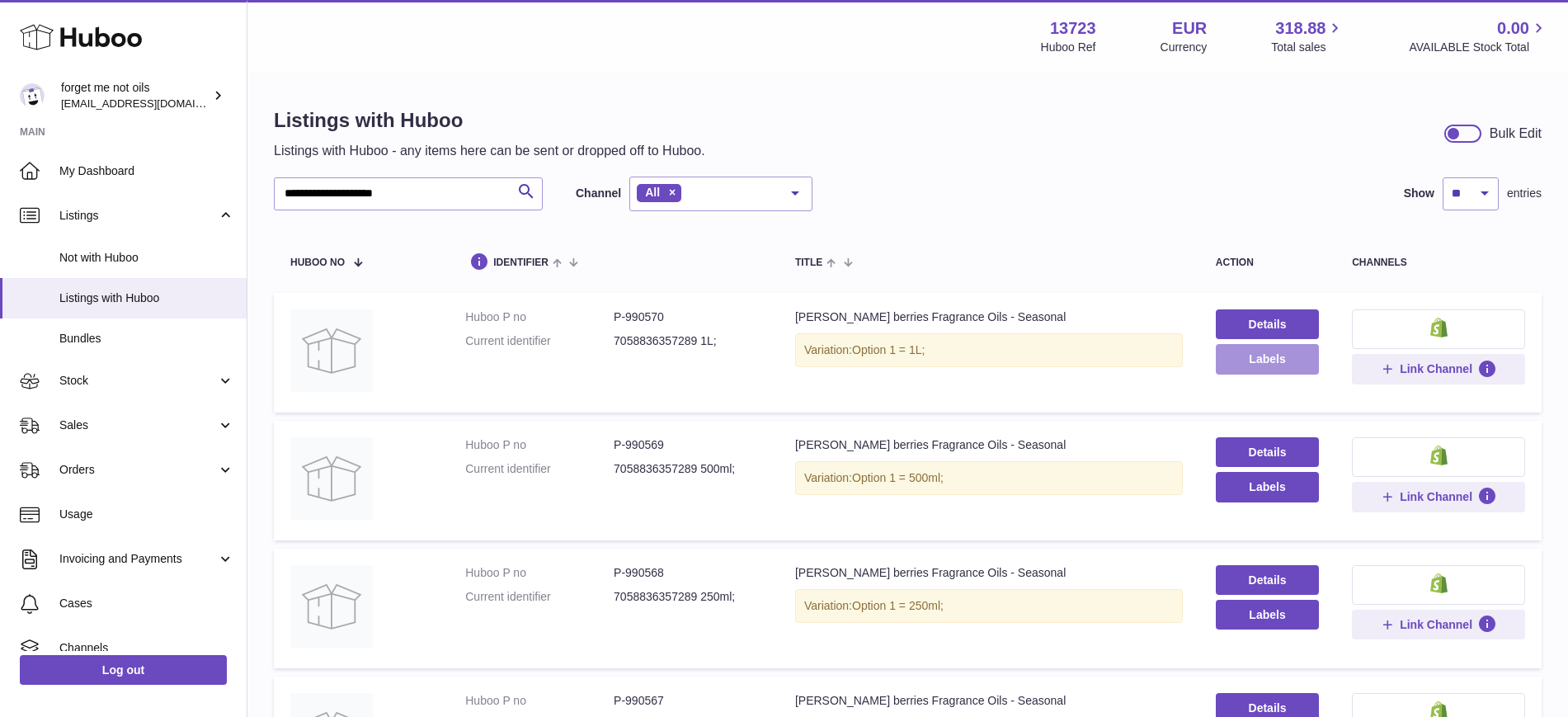
click at [1263, 367] on button "Labels" at bounding box center [1267, 358] width 103 height 30
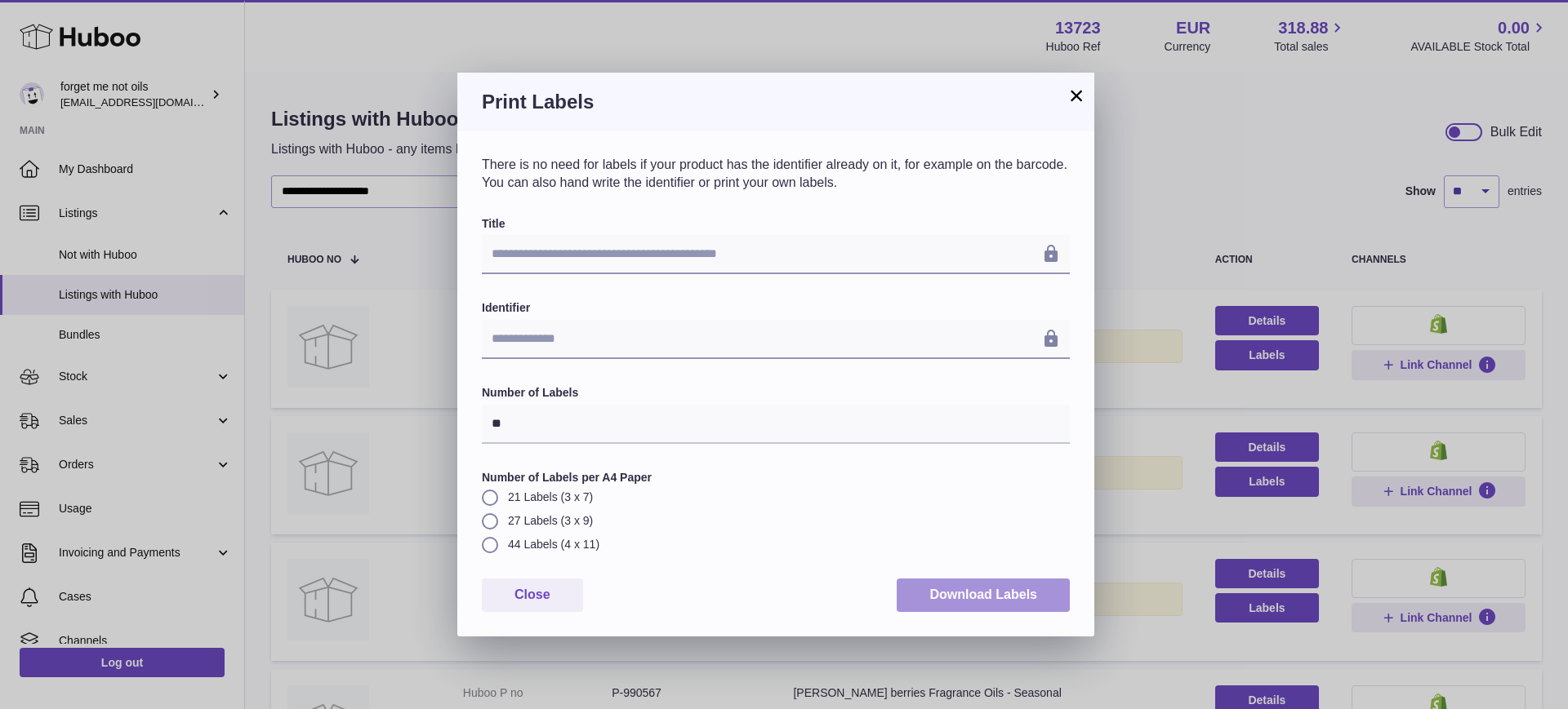
drag, startPoint x: 962, startPoint y: 594, endPoint x: 994, endPoint y: 472, distance: 126.1
click at [963, 594] on button "Download Labels" at bounding box center [983, 596] width 173 height 34
click at [1066, 99] on h3 "Print Labels" at bounding box center [776, 101] width 588 height 26
click at [1081, 98] on button "×" at bounding box center [1076, 95] width 19 height 19
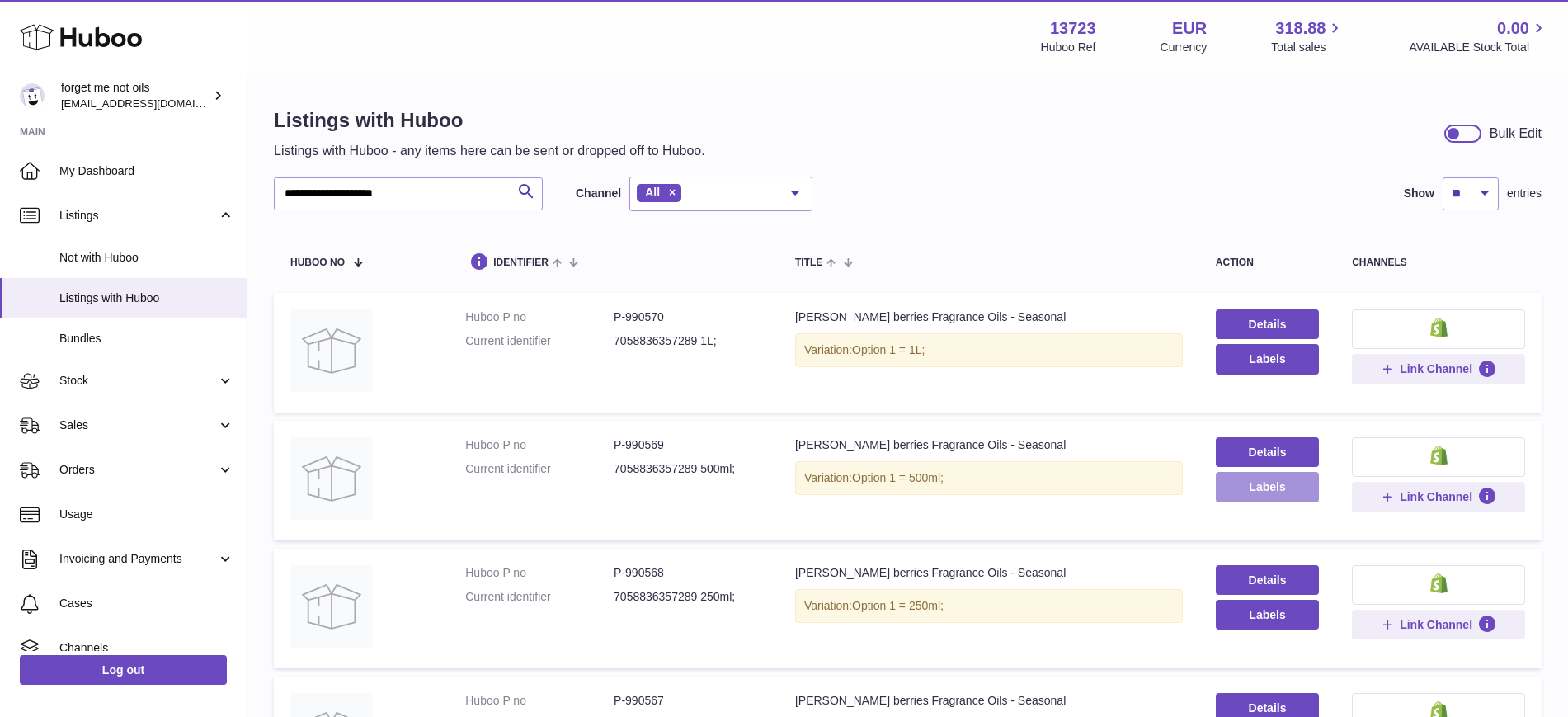
click at [1276, 495] on button "Labels" at bounding box center [1267, 487] width 103 height 30
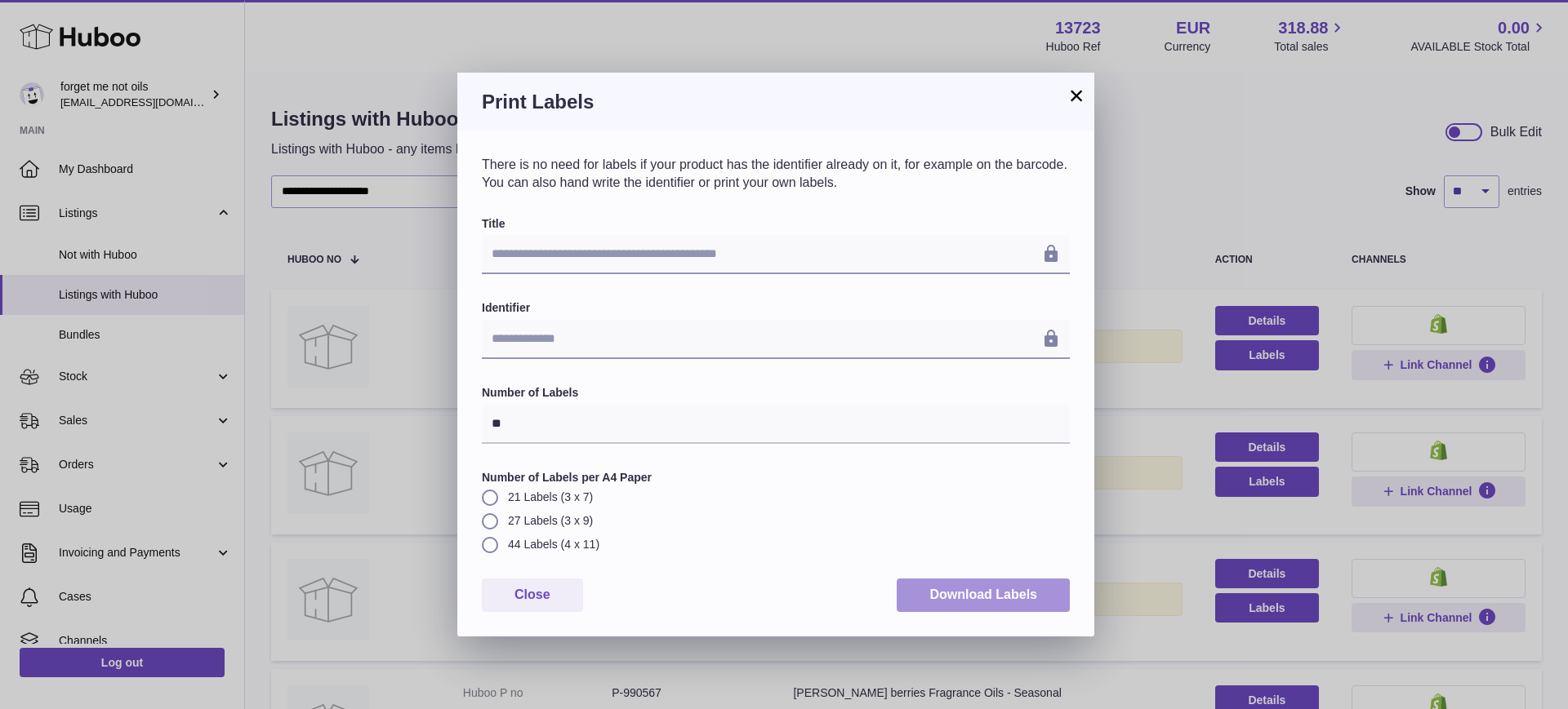
click at [1022, 594] on button "Download Labels" at bounding box center [983, 596] width 173 height 34
drag, startPoint x: 1077, startPoint y: 95, endPoint x: 1113, endPoint y: 263, distance: 171.8
click at [1077, 95] on button "×" at bounding box center [1076, 95] width 19 height 19
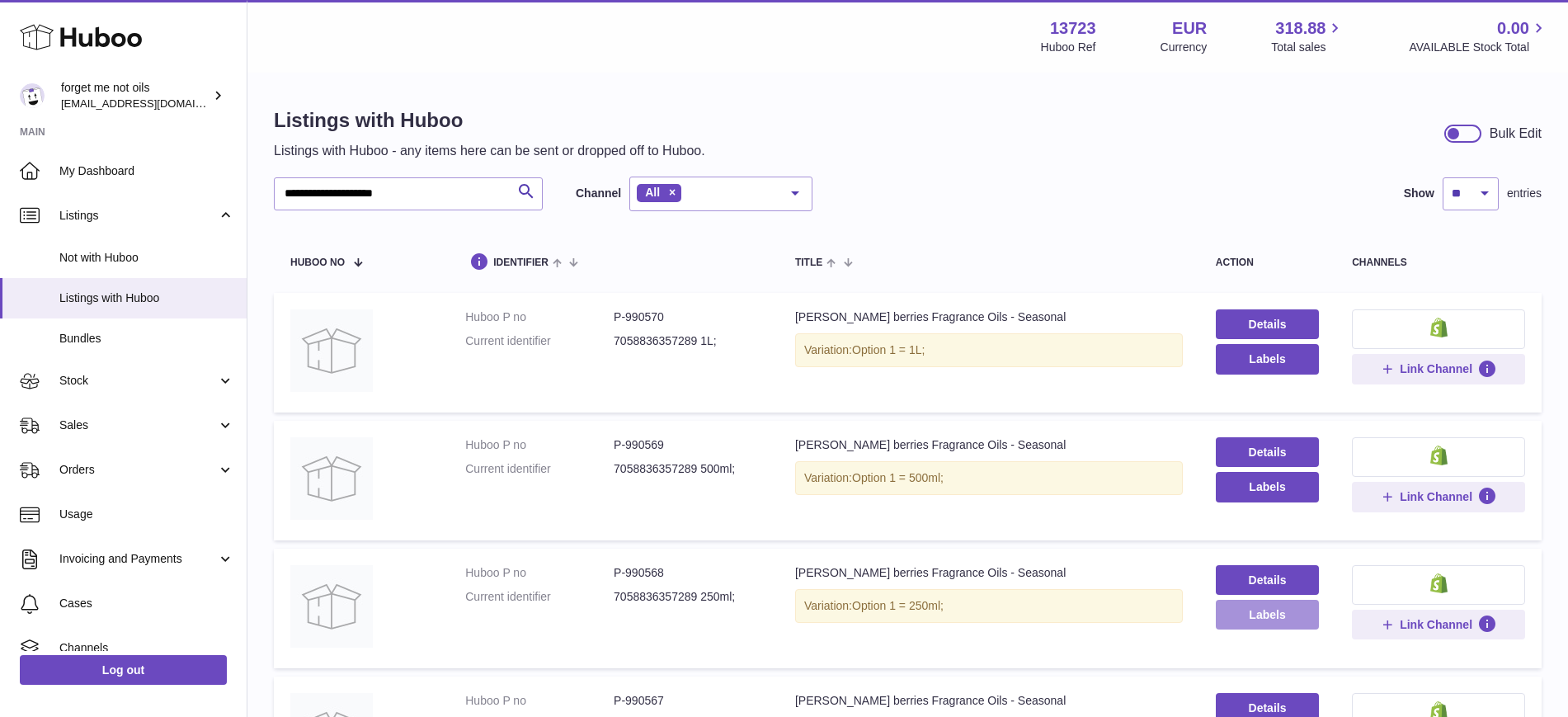
click at [1273, 618] on button "Labels" at bounding box center [1267, 615] width 103 height 30
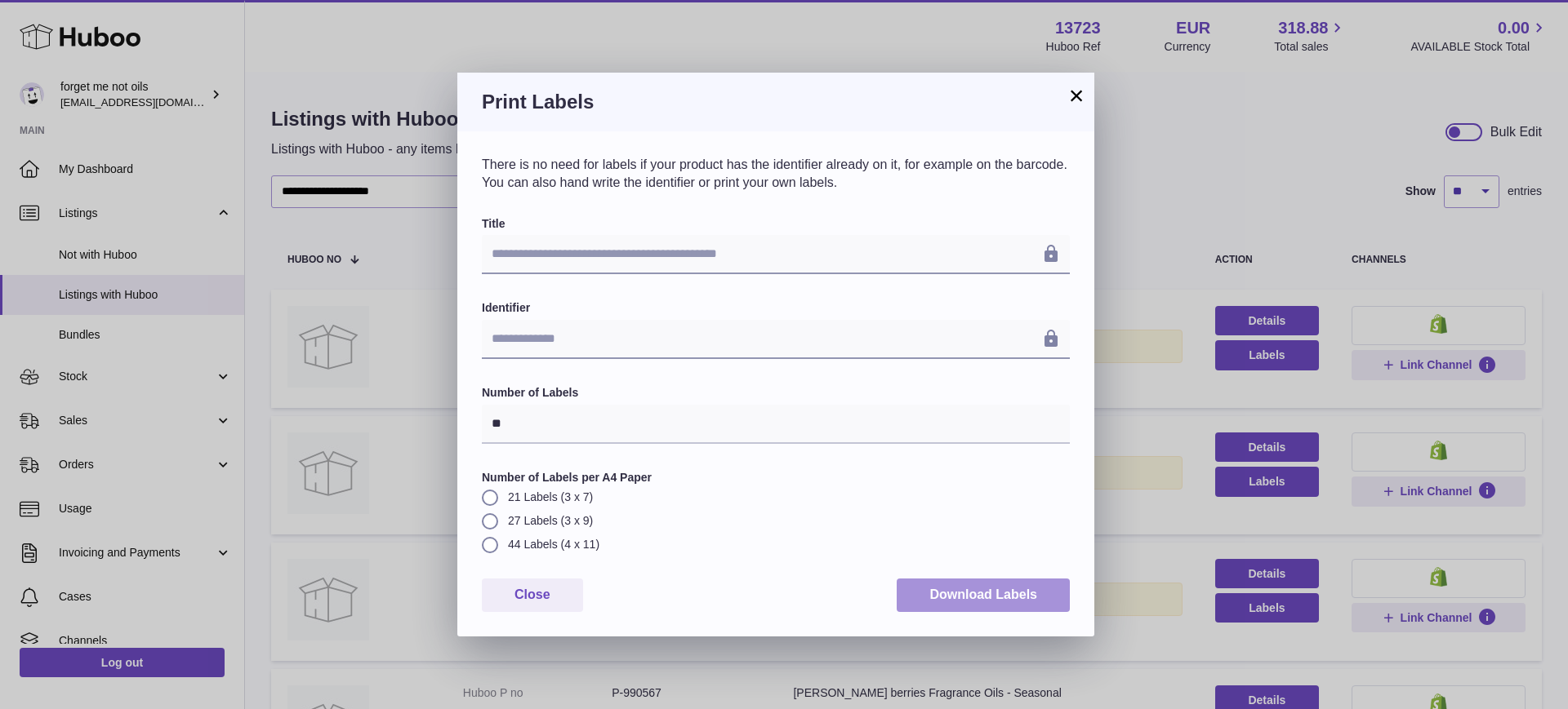
click at [1001, 588] on button "Download Labels" at bounding box center [983, 596] width 173 height 34
click at [1078, 100] on button "×" at bounding box center [1076, 95] width 19 height 19
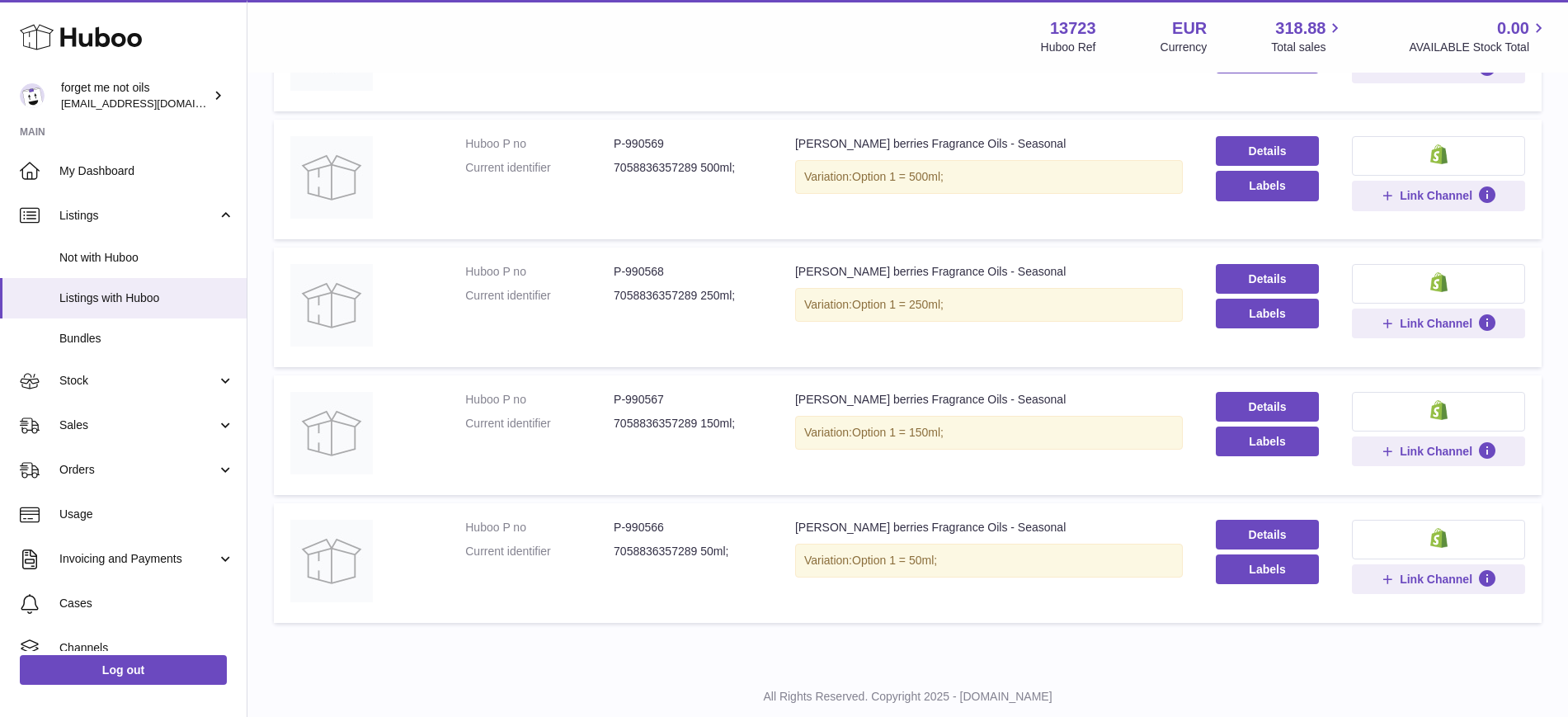
scroll to position [310, 0]
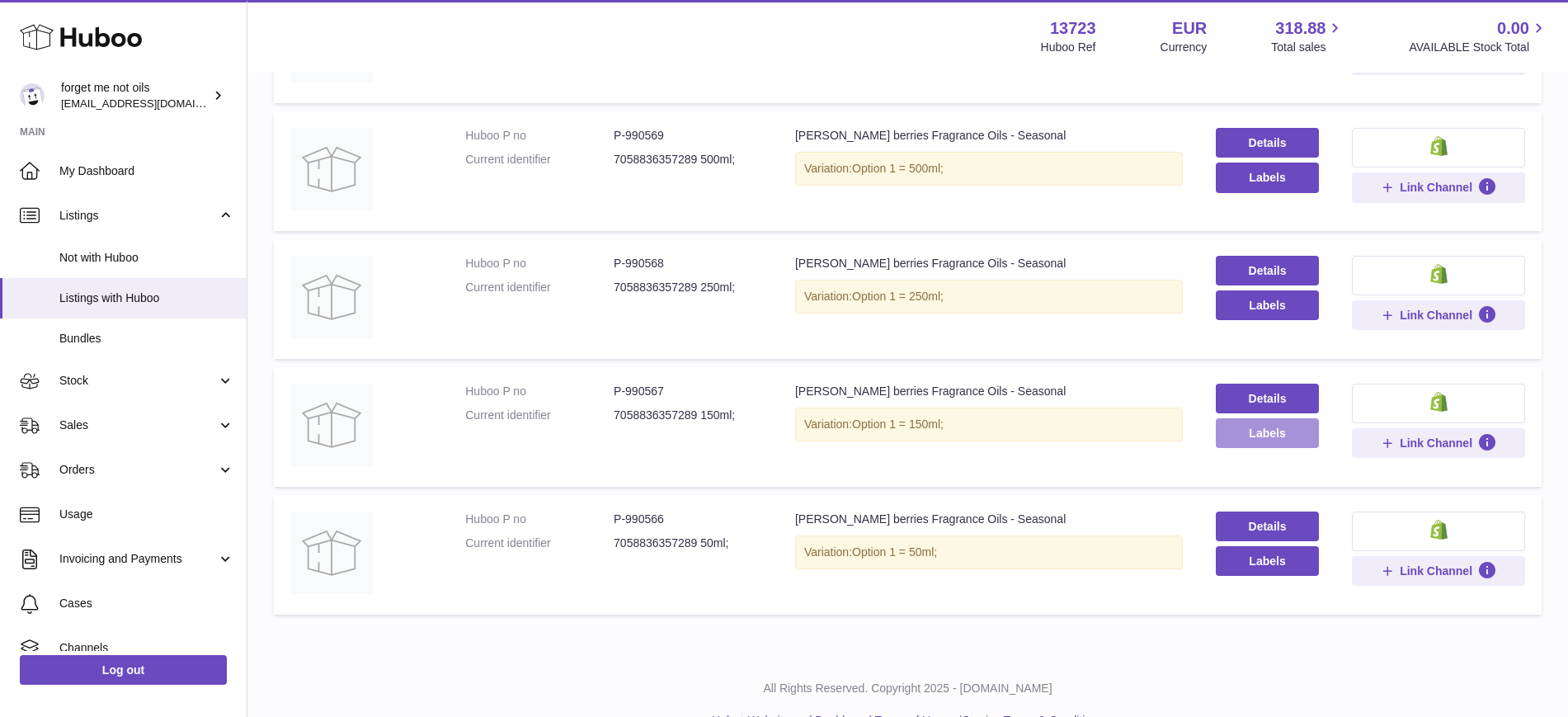
click at [1278, 436] on button "Labels" at bounding box center [1267, 433] width 103 height 30
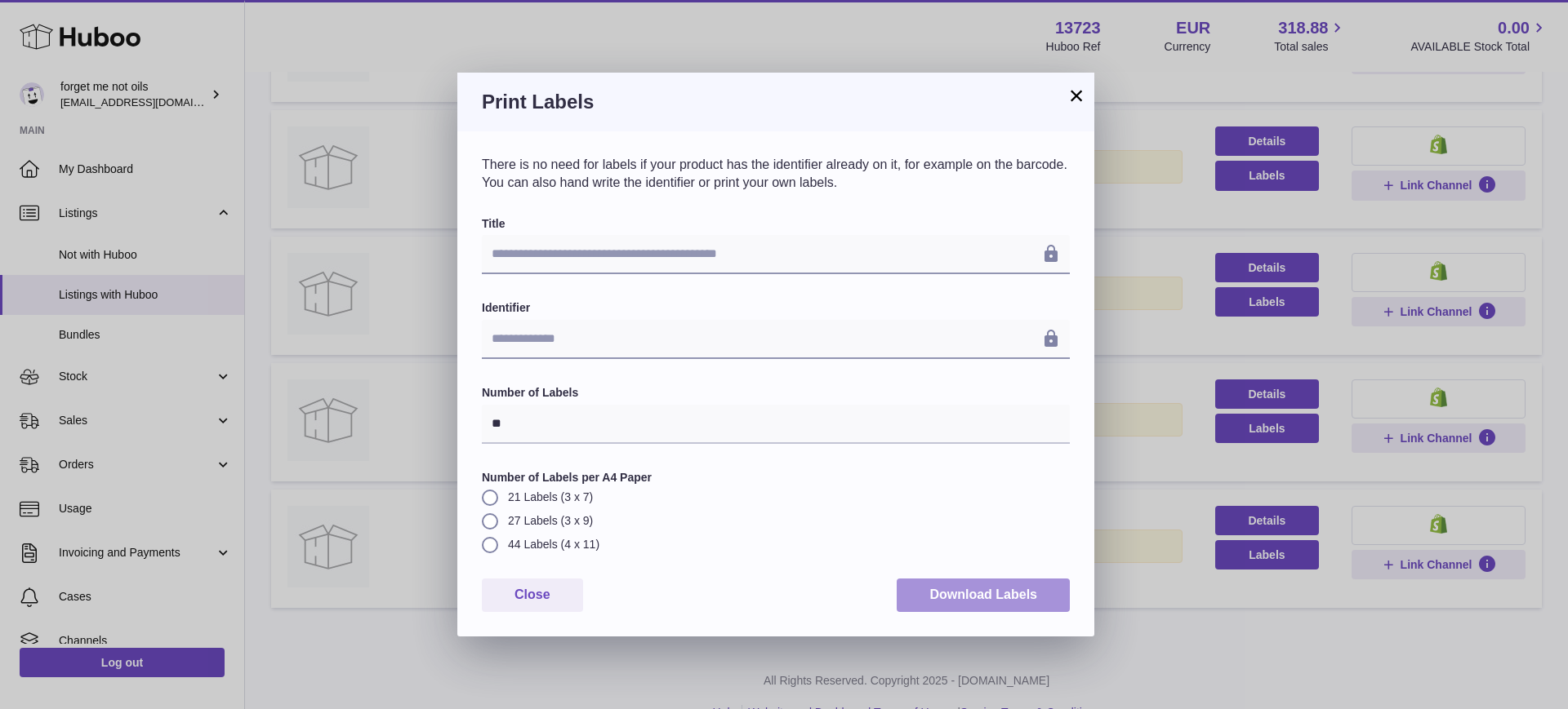
click at [1034, 605] on button "Download Labels" at bounding box center [983, 596] width 173 height 34
click at [1073, 95] on button "×" at bounding box center [1076, 95] width 19 height 19
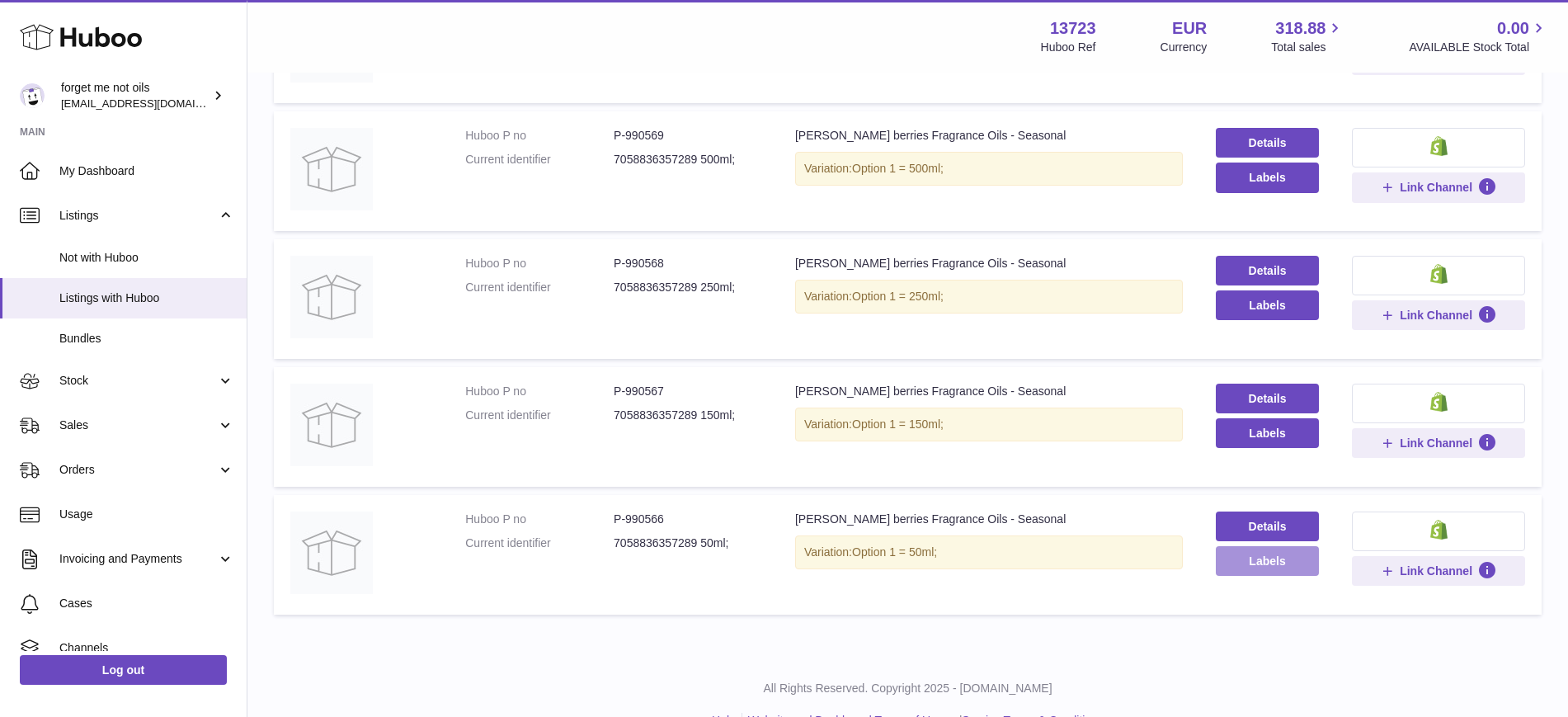
click at [1251, 569] on button "Labels" at bounding box center [1267, 561] width 103 height 30
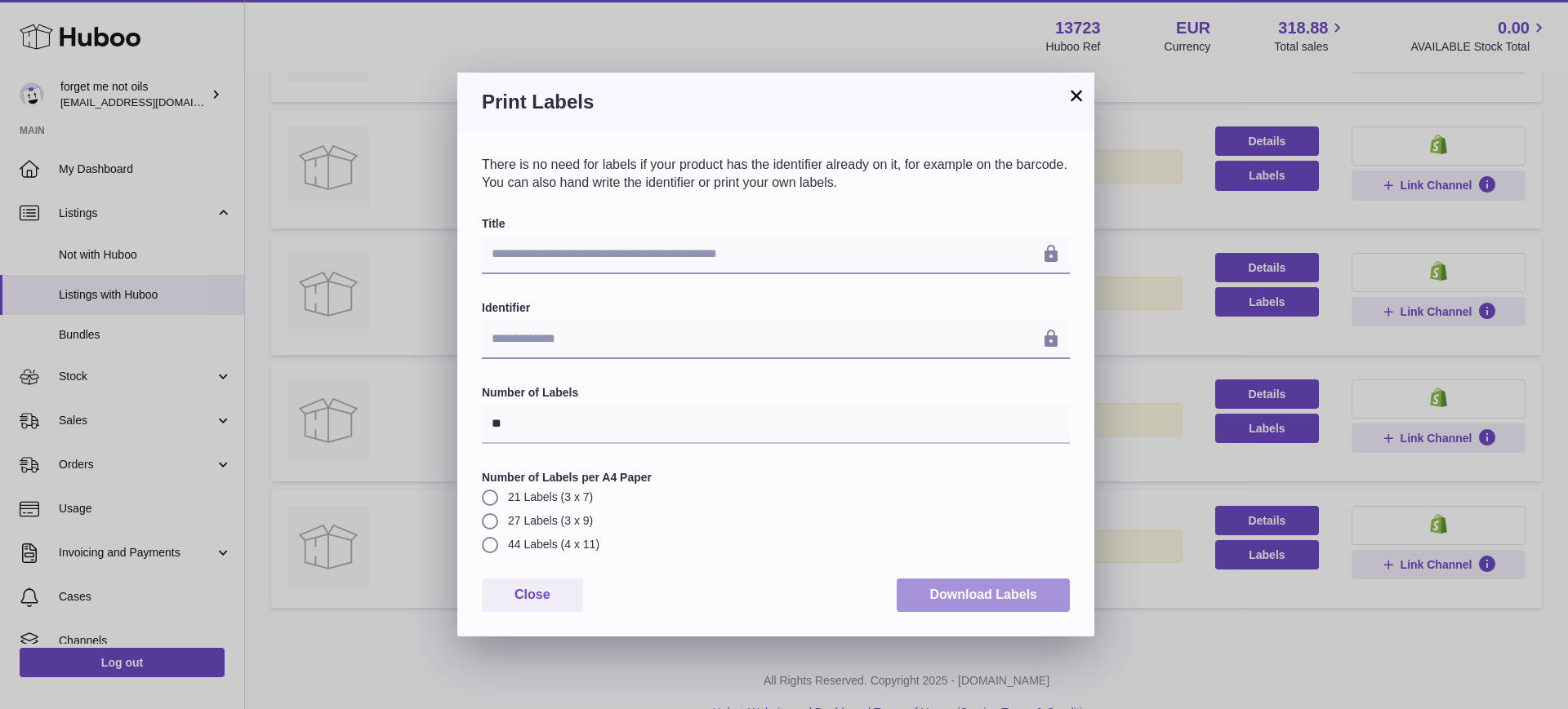
click at [1027, 595] on button "Download Labels" at bounding box center [983, 596] width 173 height 34
click at [1078, 86] on button "×" at bounding box center [1076, 95] width 19 height 19
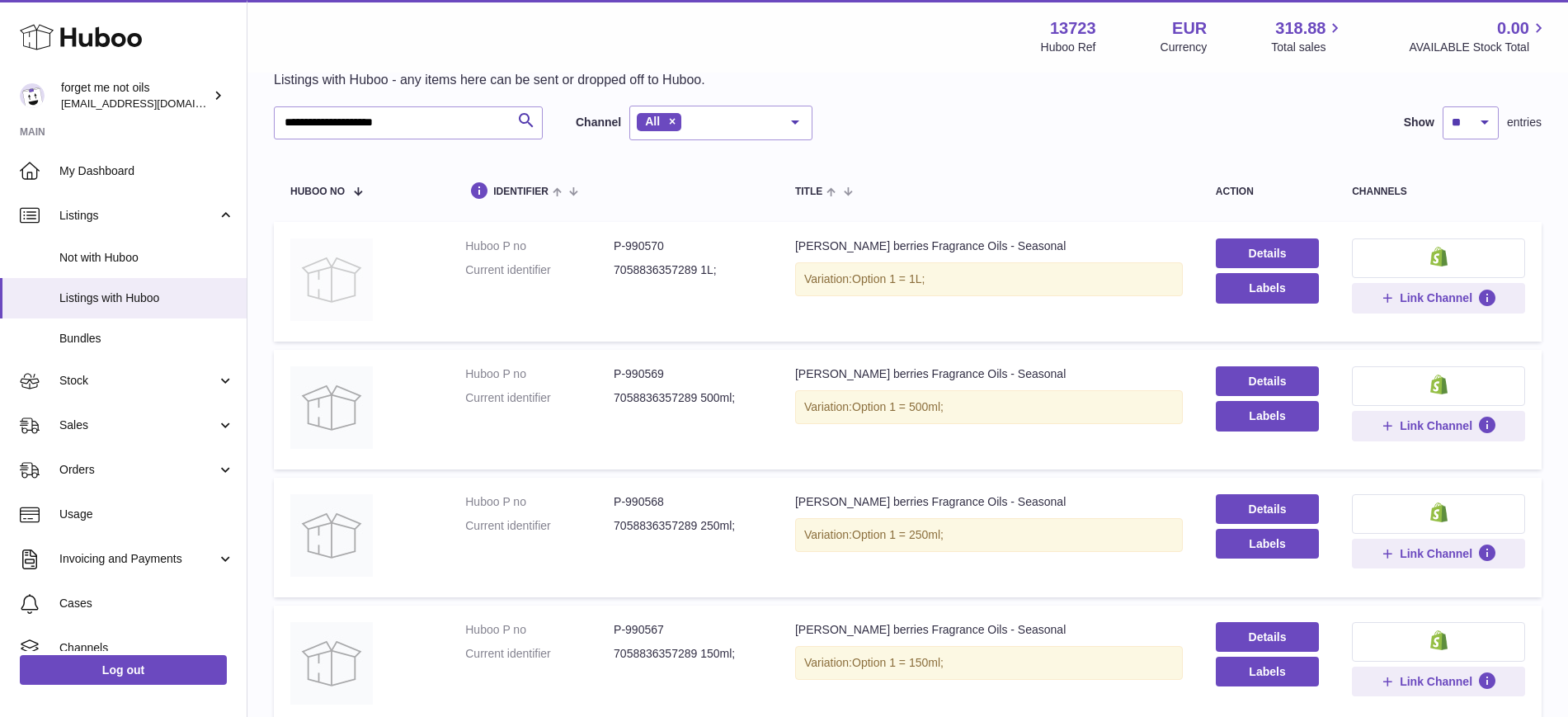
scroll to position [0, 0]
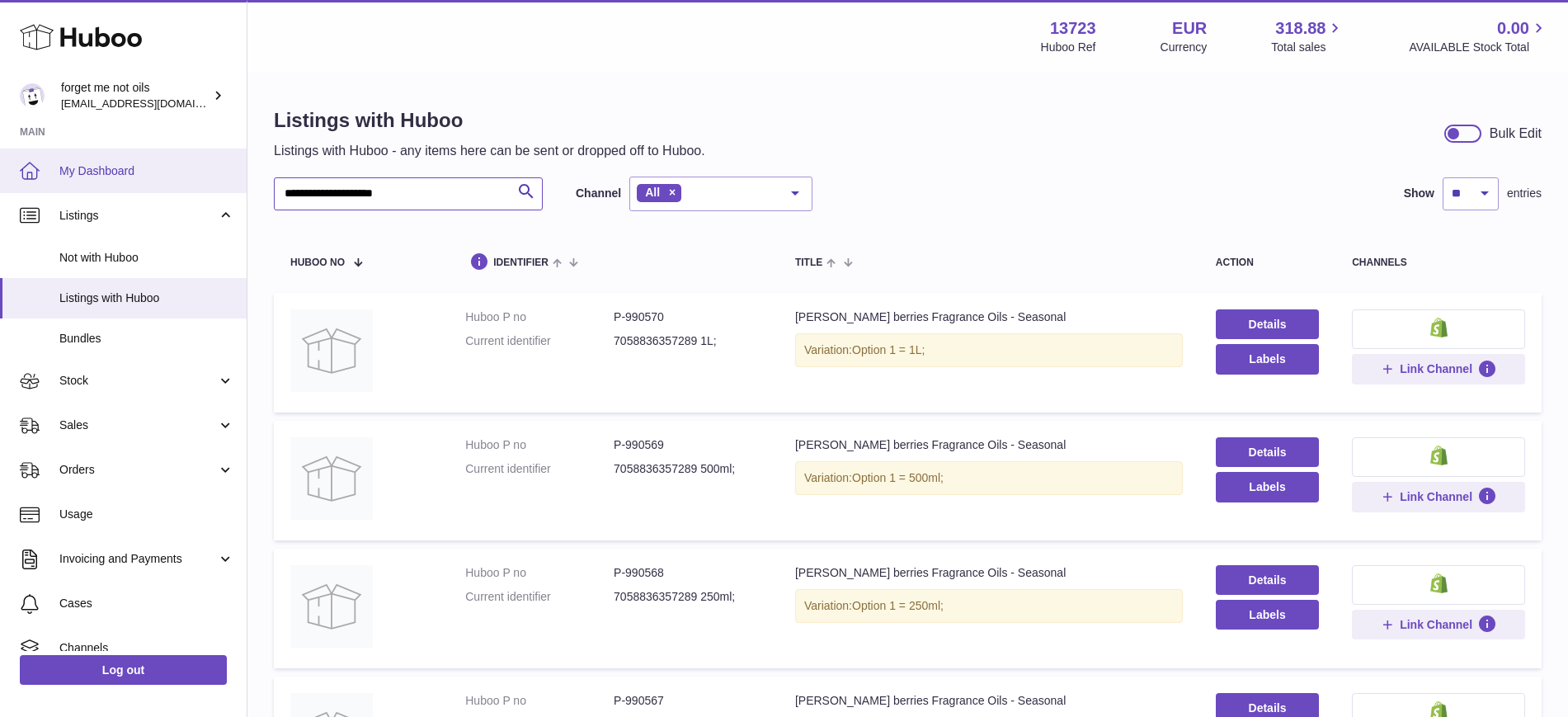
drag, startPoint x: 431, startPoint y: 180, endPoint x: 90, endPoint y: 188, distance: 341.1
click at [90, 188] on div "**********" at bounding box center [784, 531] width 1568 height 1063
paste input "text"
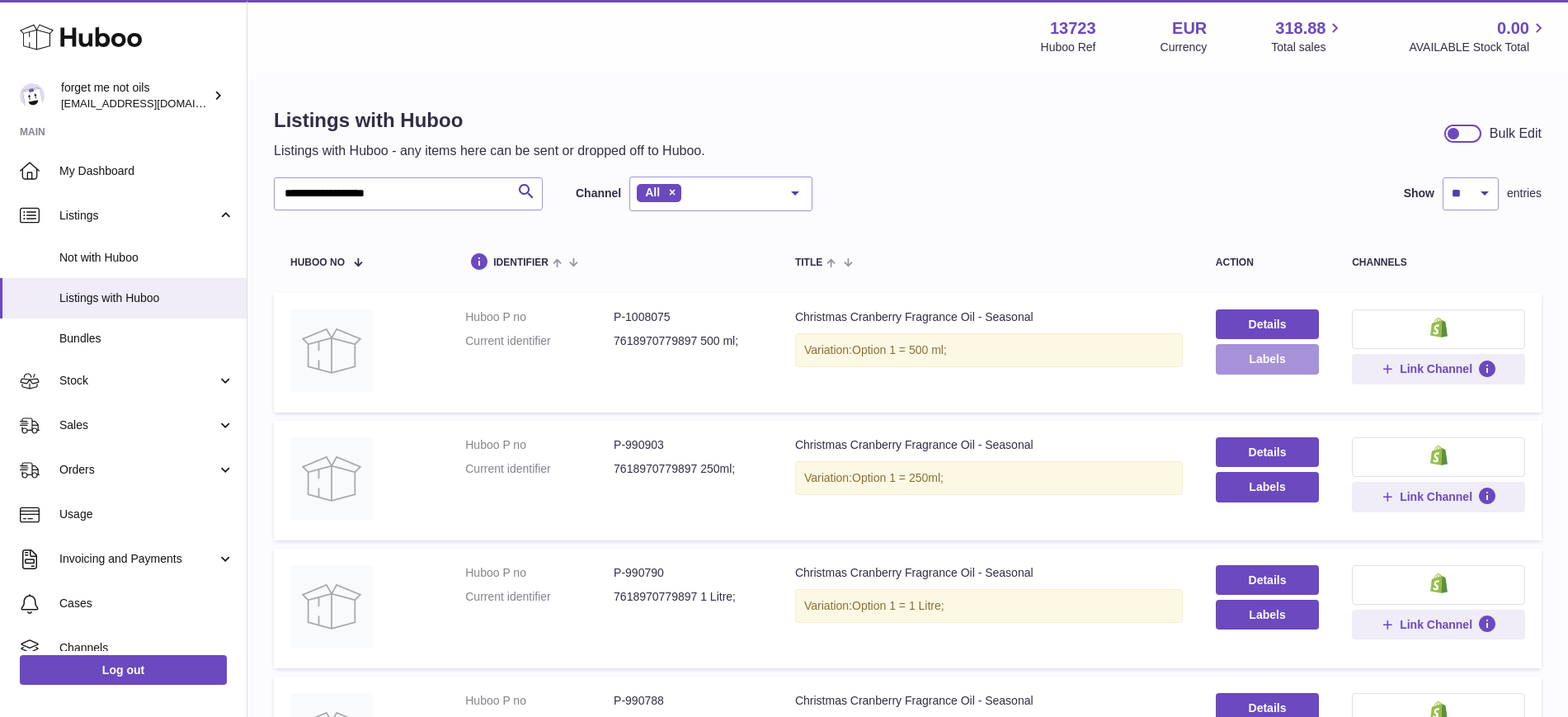
click at [1289, 361] on button "Labels" at bounding box center [1267, 358] width 103 height 30
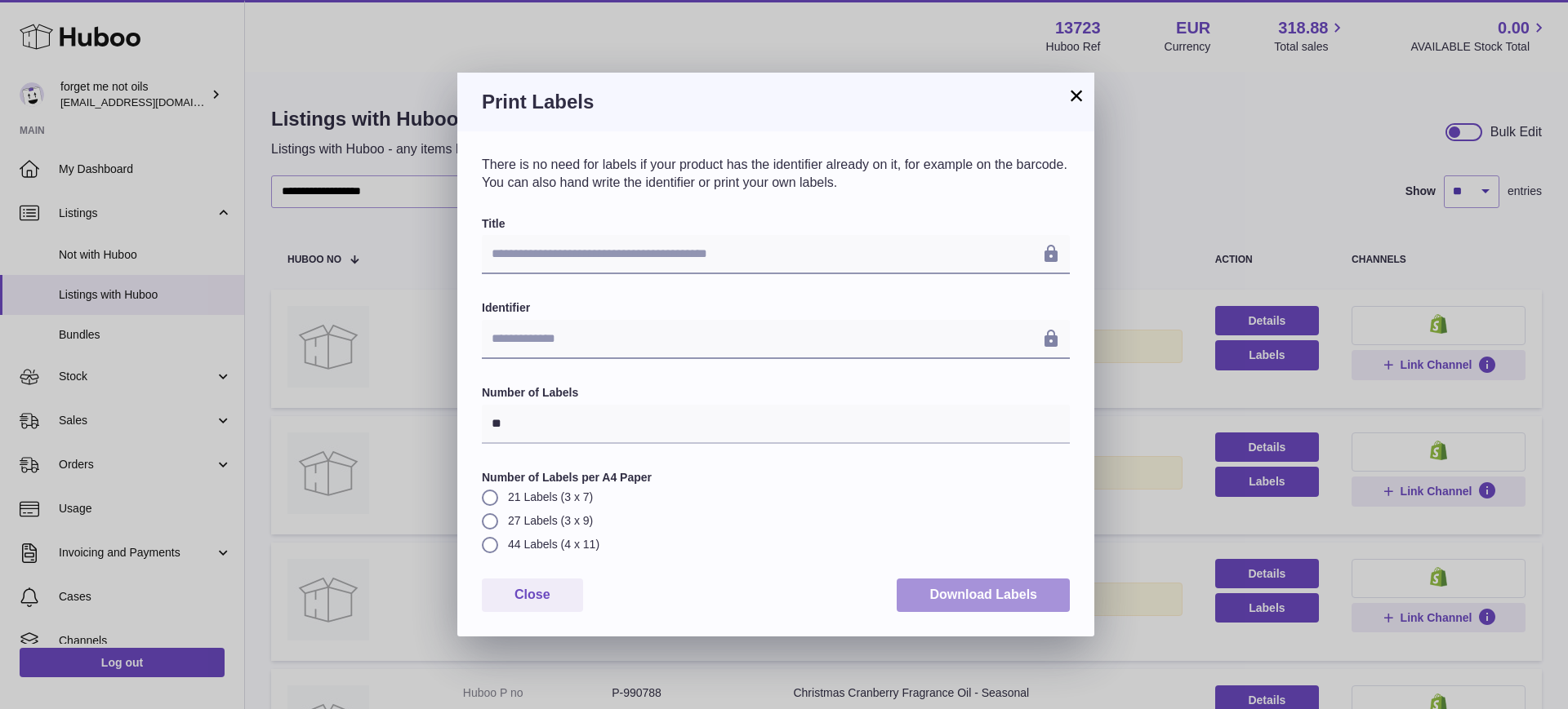
click at [950, 603] on button "Download Labels" at bounding box center [983, 596] width 173 height 34
drag, startPoint x: 1083, startPoint y: 95, endPoint x: 1099, endPoint y: 162, distance: 68.9
click at [1083, 95] on button "×" at bounding box center [1076, 95] width 19 height 19
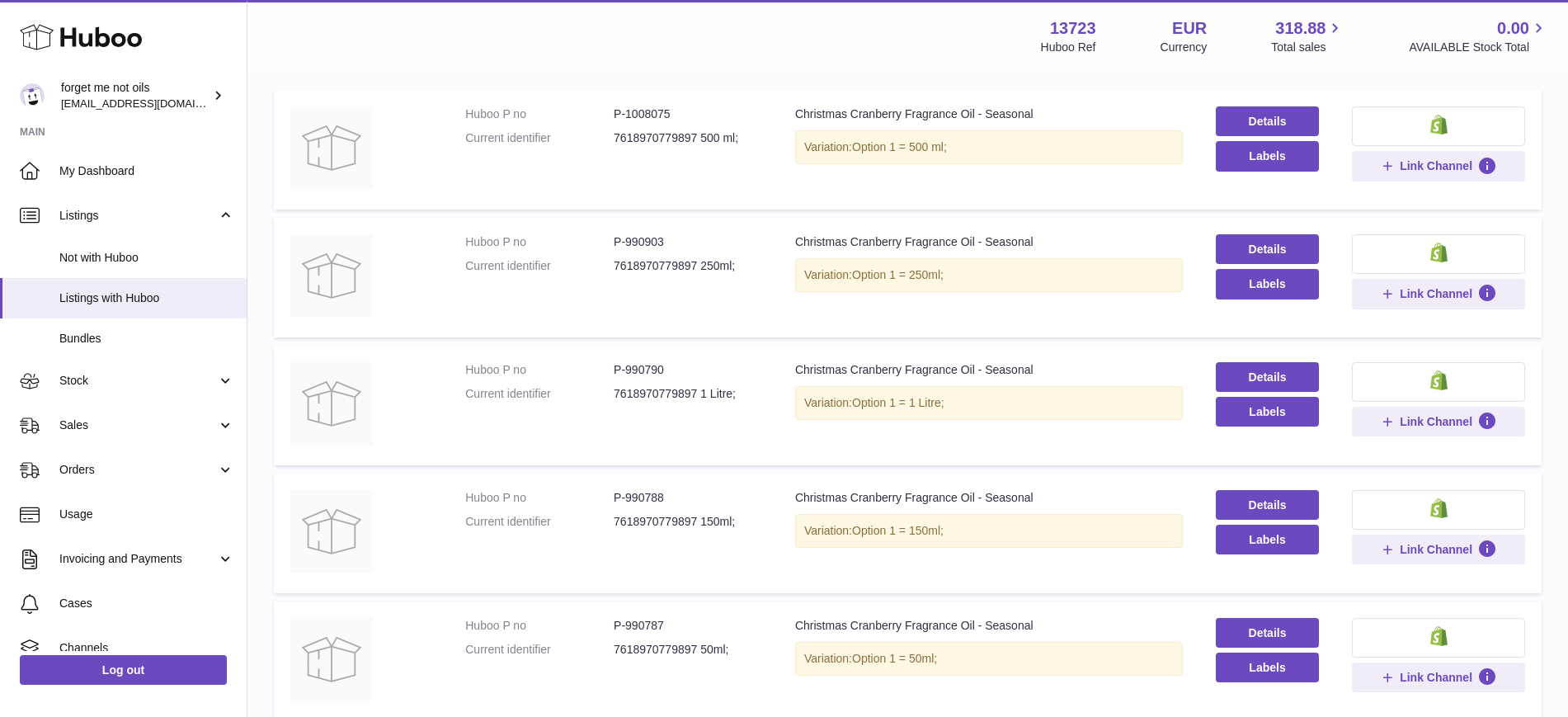
scroll to position [207, 0]
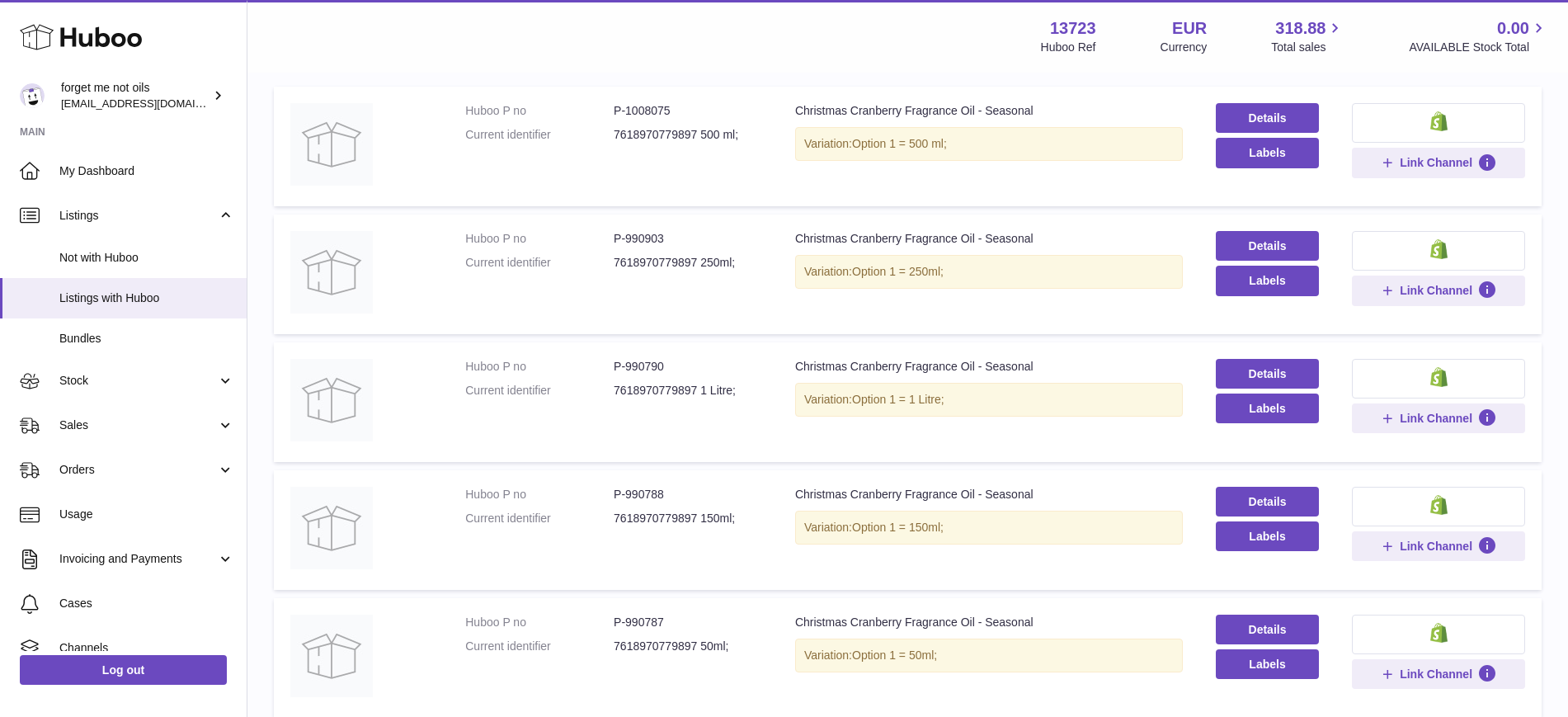
drag, startPoint x: 1085, startPoint y: 297, endPoint x: 1117, endPoint y: 297, distance: 32.0
click at [1086, 297] on td "Title Christmas Cranberry Fragrance Oil - Seasonal Variation: Option 1 = 250ml;" at bounding box center [989, 274] width 421 height 120
click at [1276, 278] on button "Labels" at bounding box center [1267, 280] width 103 height 30
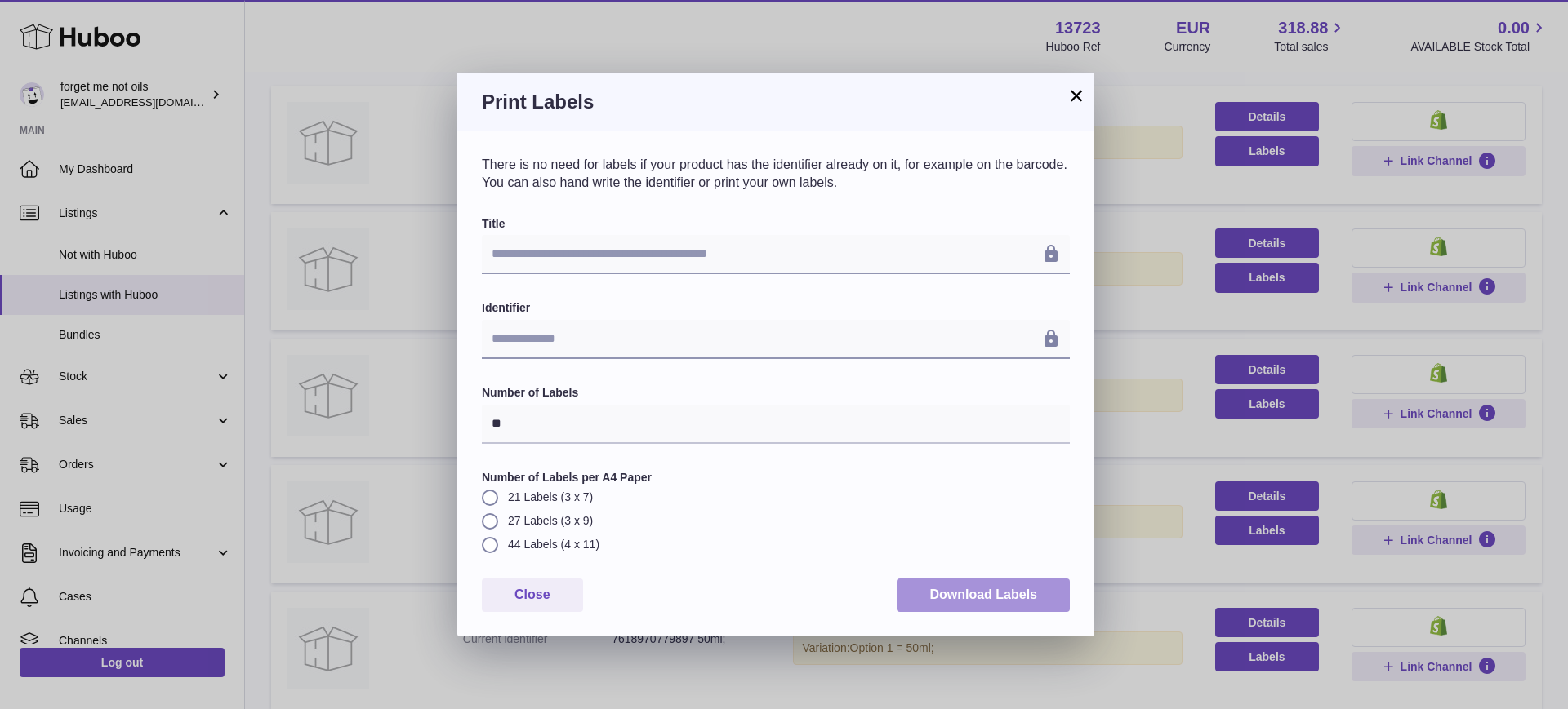
click at [974, 596] on button "Download Labels" at bounding box center [983, 596] width 173 height 34
click at [1078, 93] on button "×" at bounding box center [1076, 95] width 19 height 19
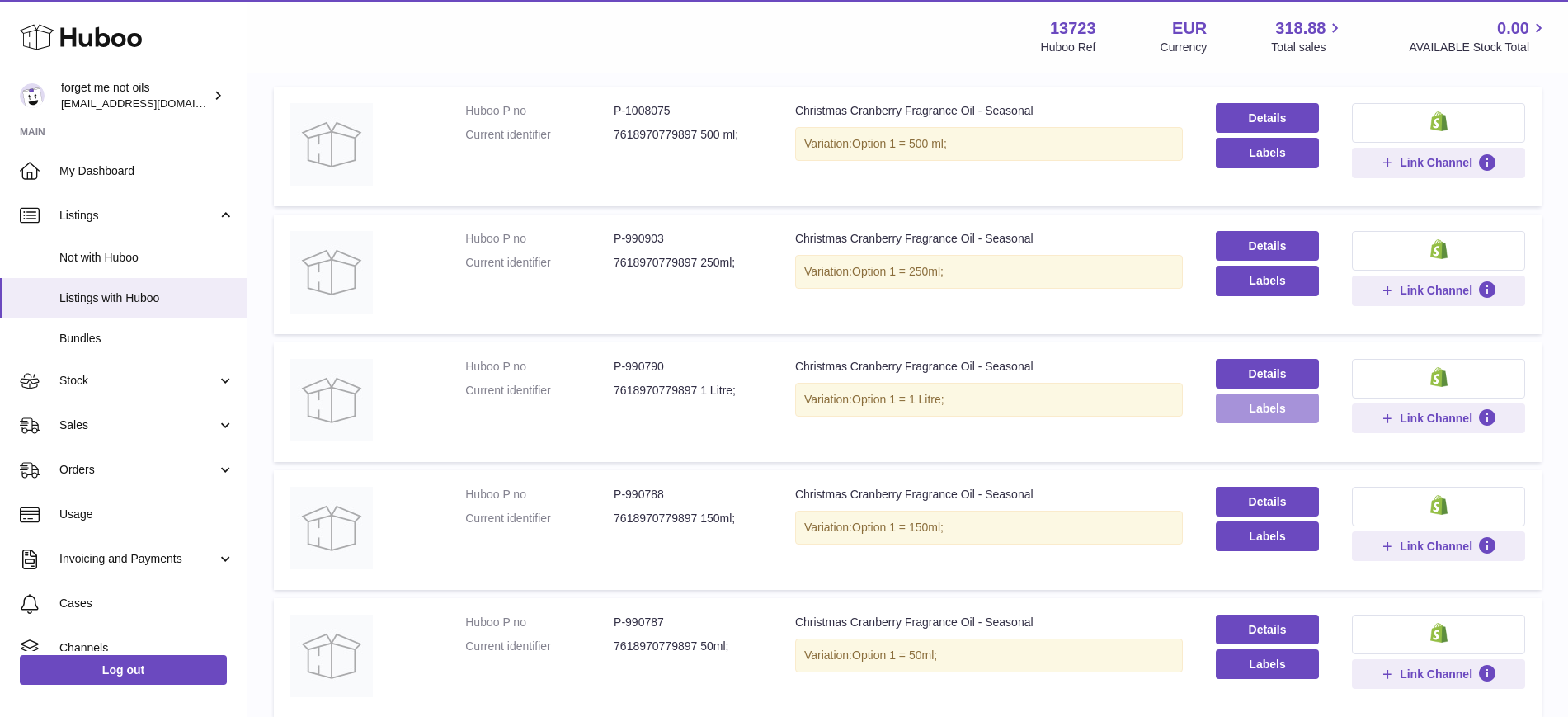
click at [1260, 410] on button "Labels" at bounding box center [1267, 408] width 103 height 30
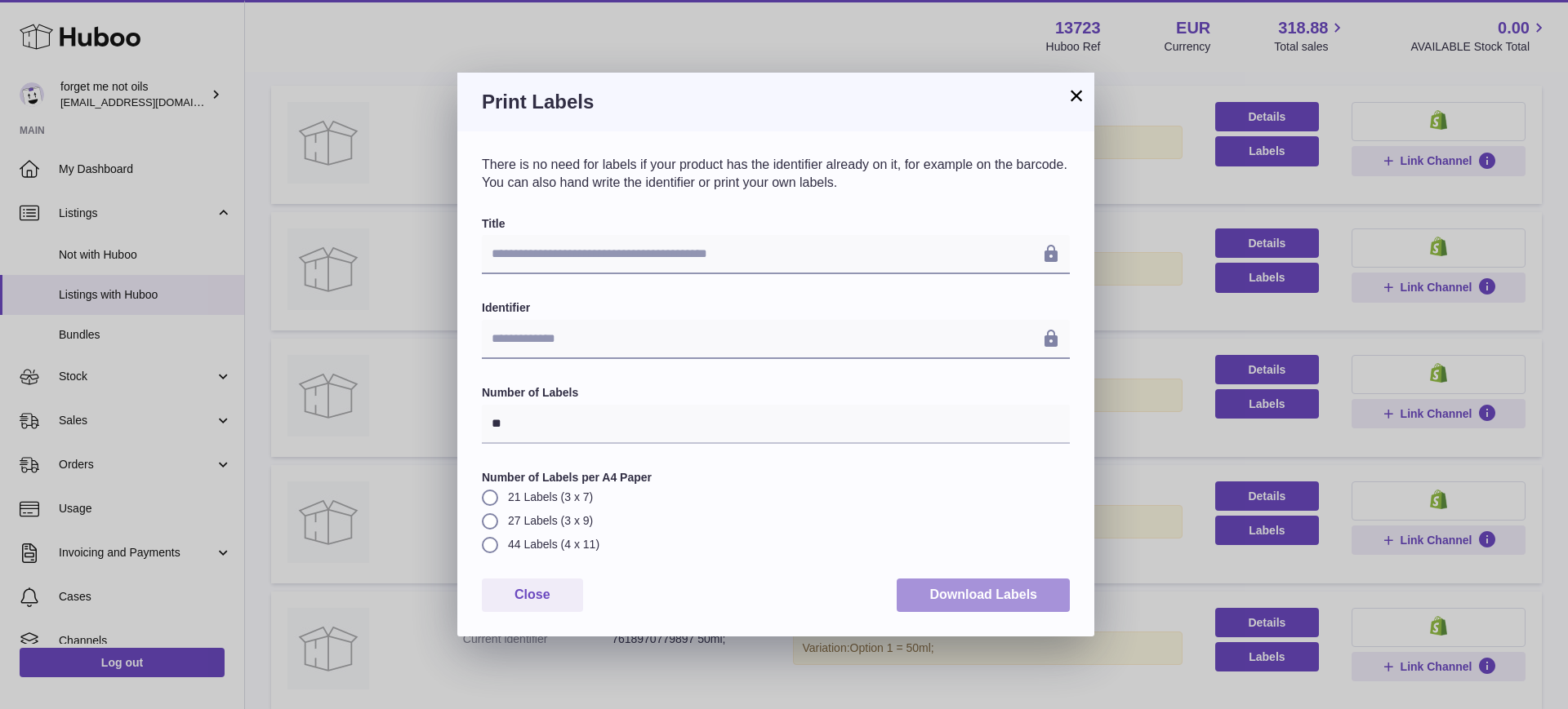
click at [993, 590] on button "Download Labels" at bounding box center [983, 596] width 173 height 34
click at [1077, 87] on button "×" at bounding box center [1076, 95] width 19 height 19
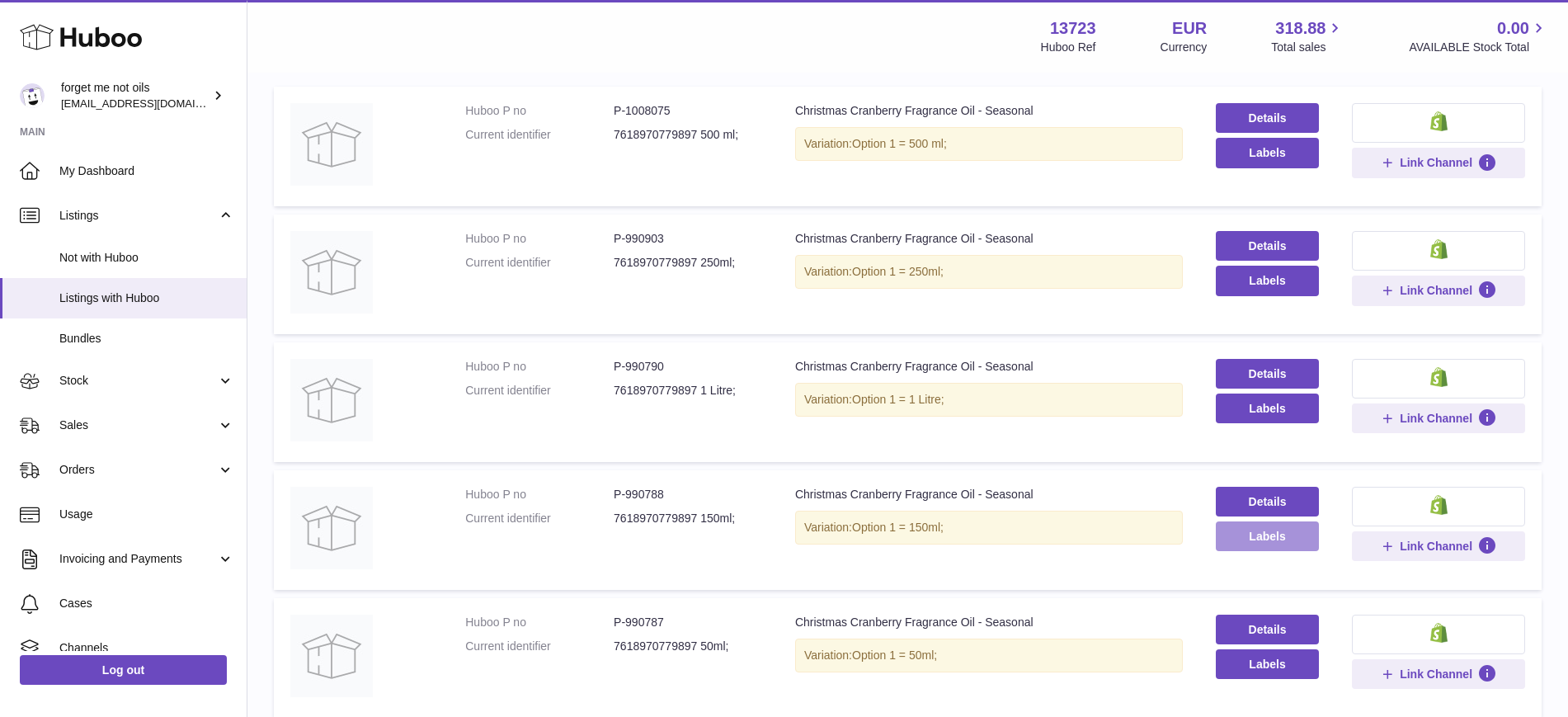
click at [1287, 539] on button "Labels" at bounding box center [1267, 536] width 103 height 30
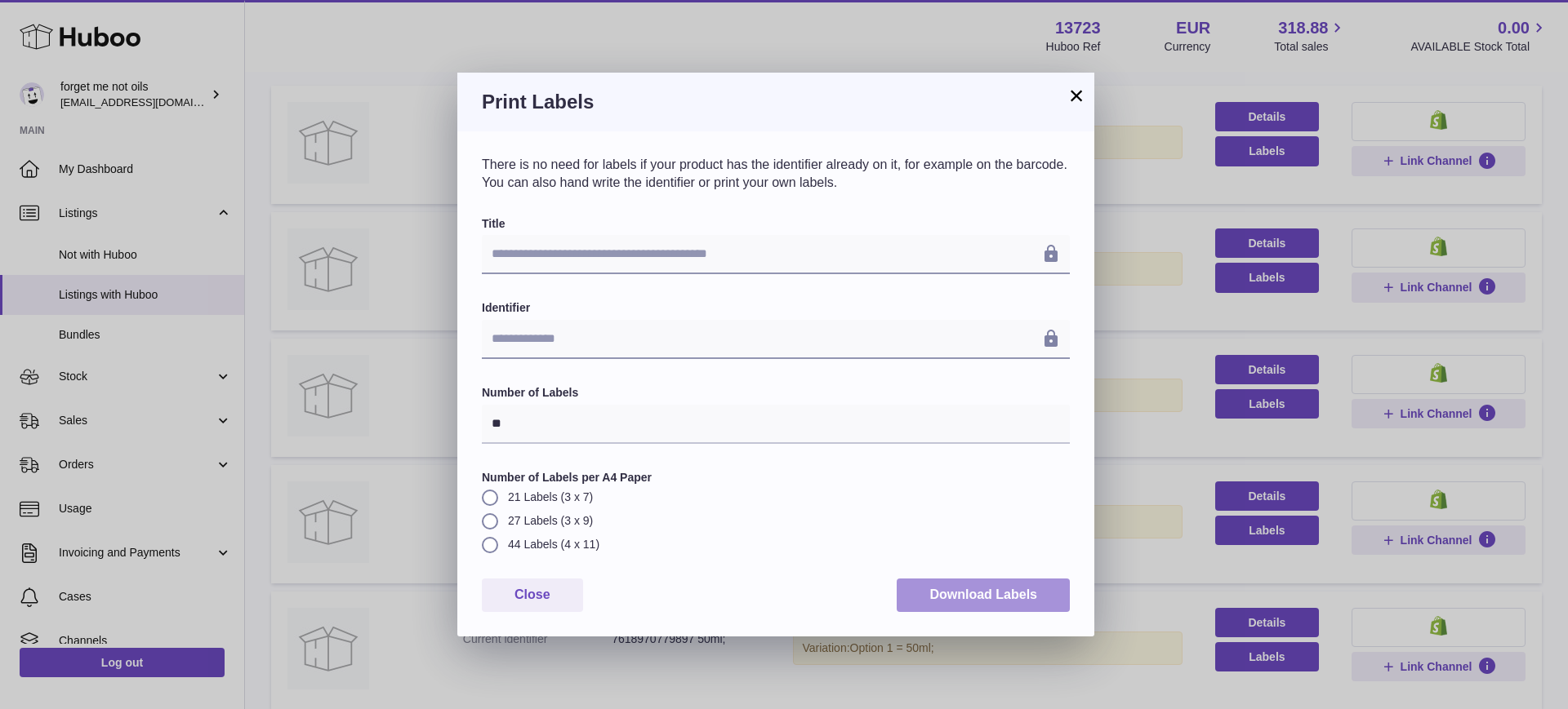
click at [1001, 605] on button "Download Labels" at bounding box center [983, 596] width 173 height 34
click at [1076, 98] on button "×" at bounding box center [1076, 95] width 19 height 19
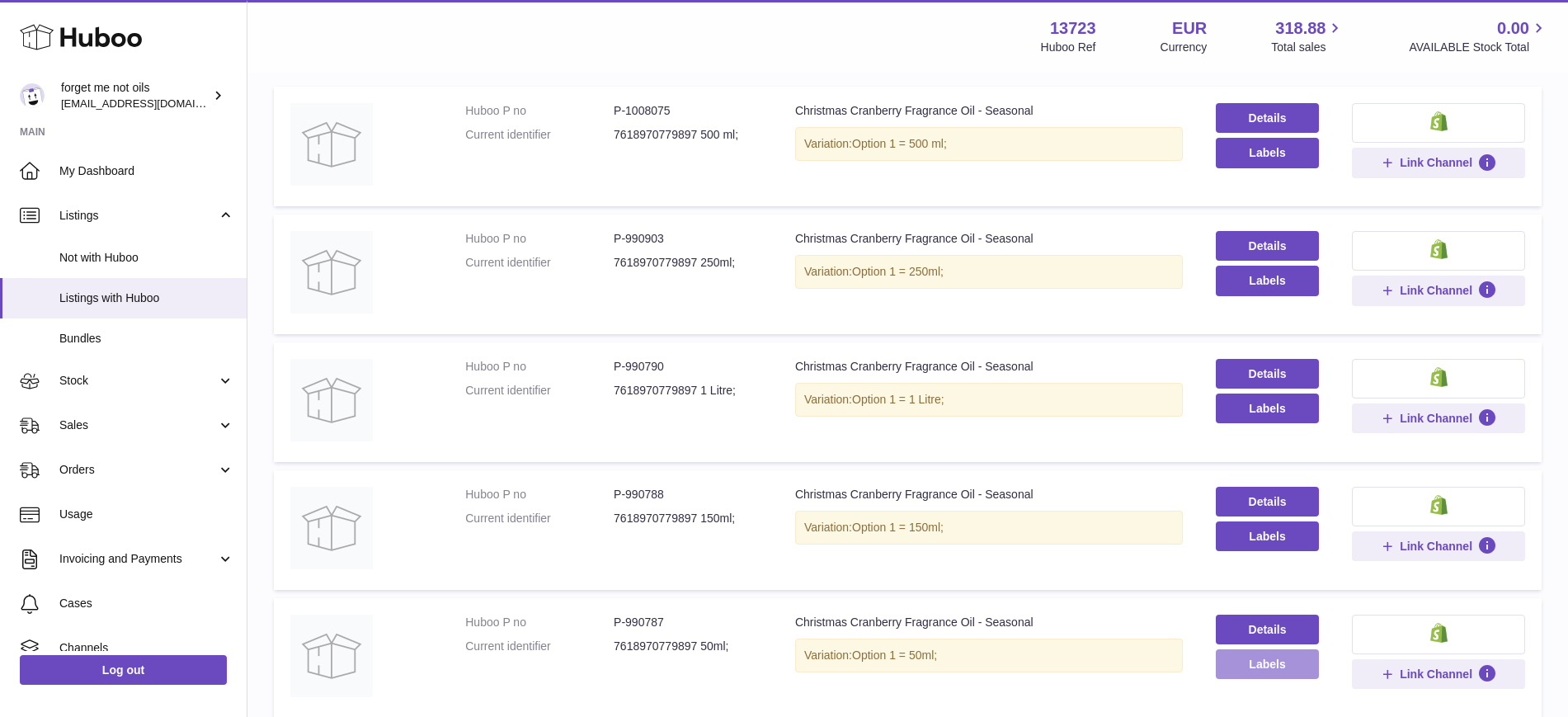
click at [1259, 660] on button "Labels" at bounding box center [1267, 664] width 103 height 30
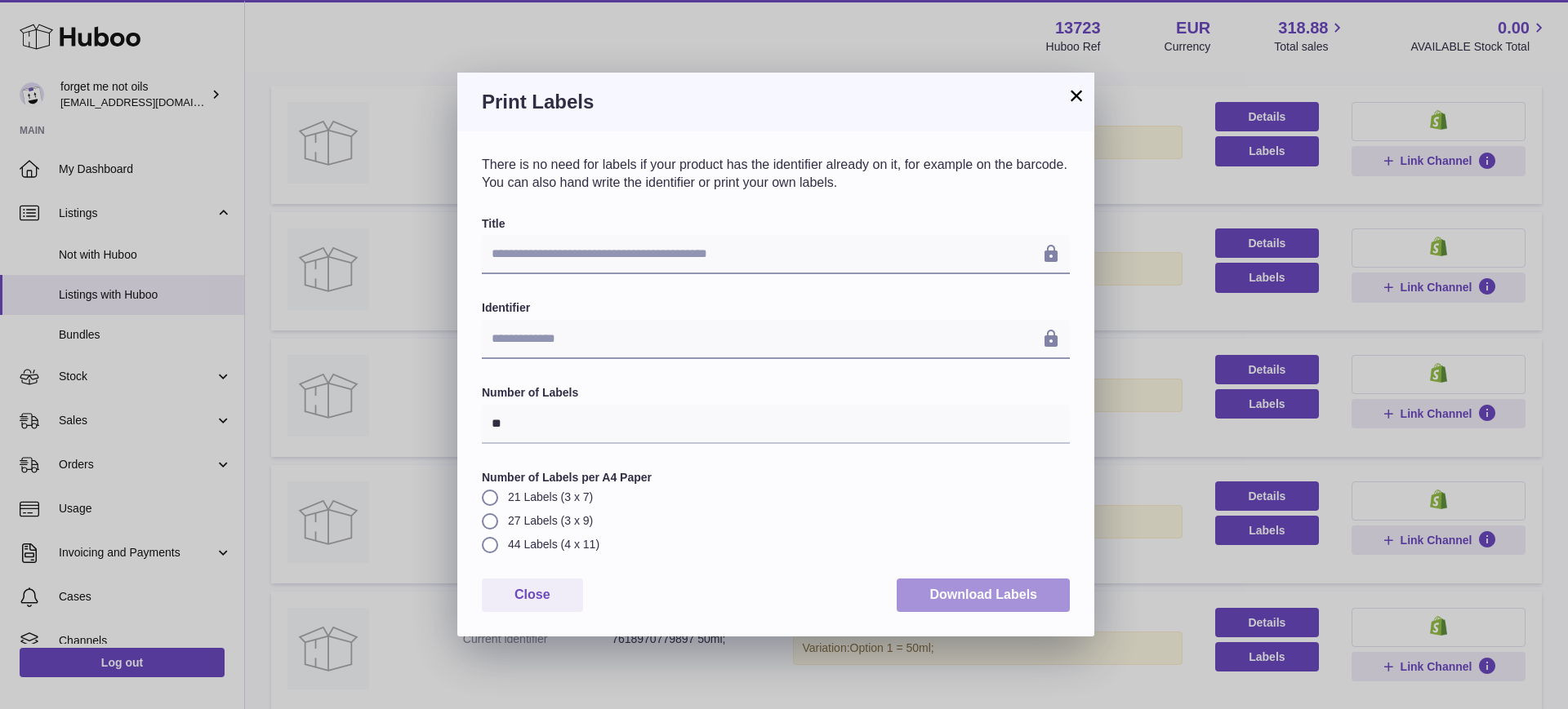
click at [947, 603] on button "Download Labels" at bounding box center [983, 596] width 173 height 34
click at [1079, 99] on button "×" at bounding box center [1076, 95] width 19 height 19
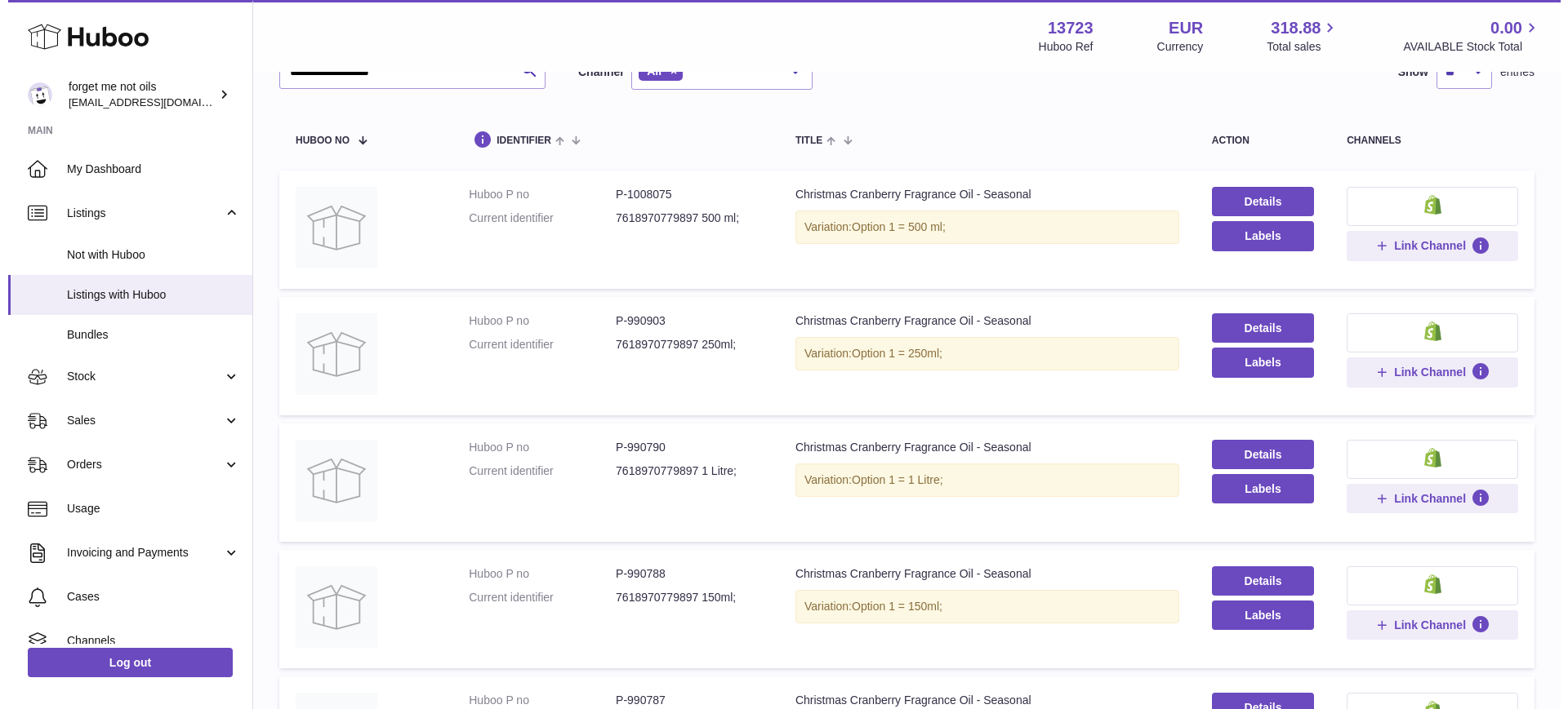
scroll to position [0, 0]
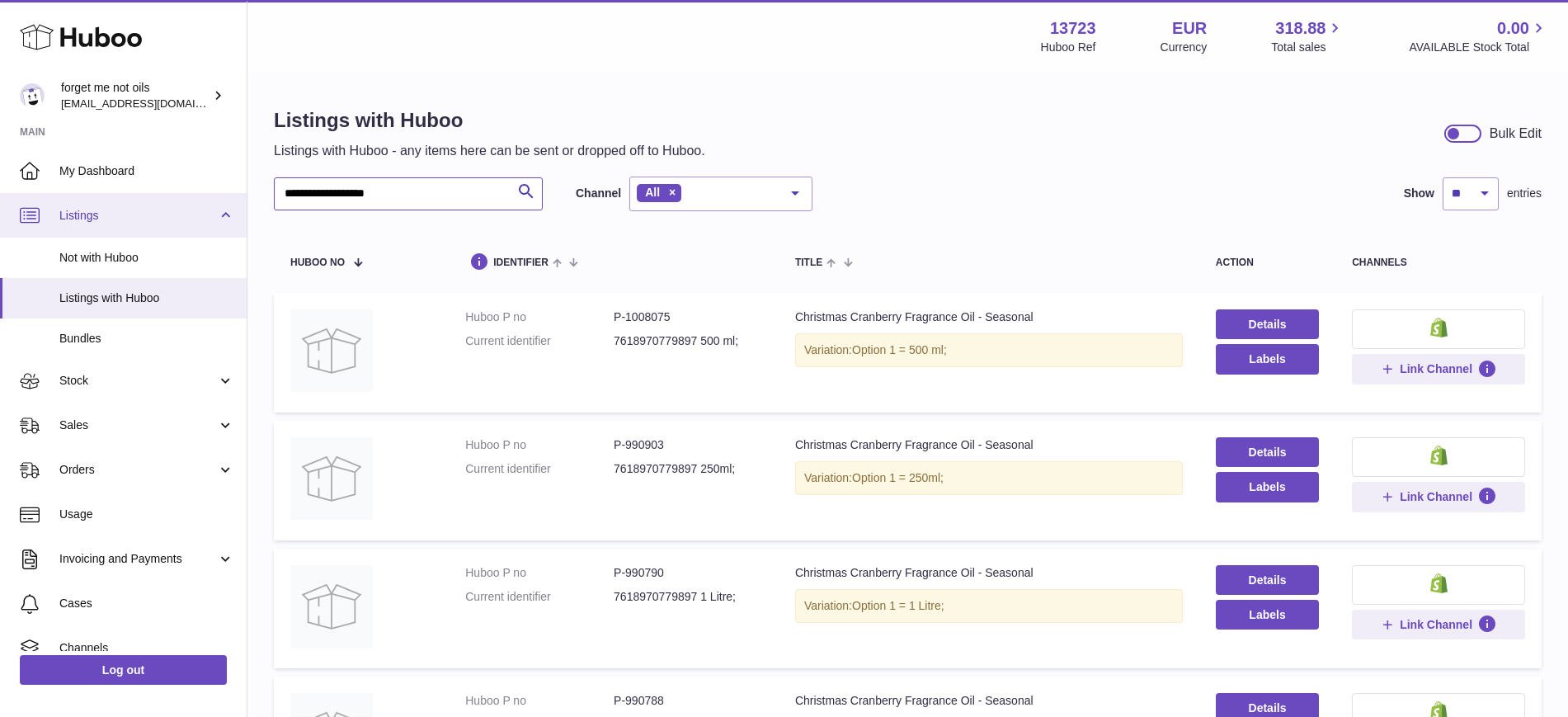
drag, startPoint x: 287, startPoint y: 207, endPoint x: 155, endPoint y: 207, distance: 132.0
click at [124, 211] on div "**********" at bounding box center [784, 531] width 1568 height 1063
paste input "text"
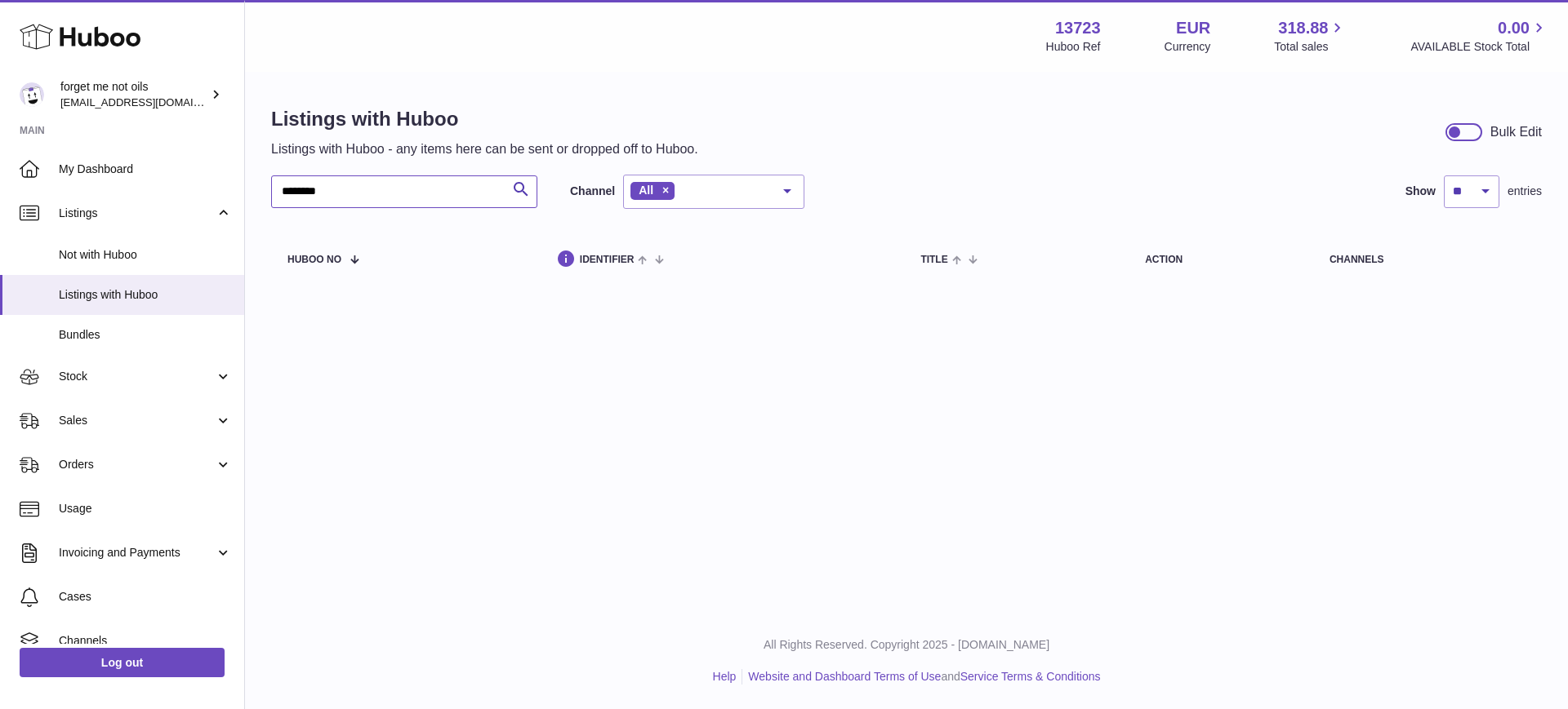
type input "********"
click at [107, 249] on span "Not with Huboo" at bounding box center [145, 255] width 173 height 15
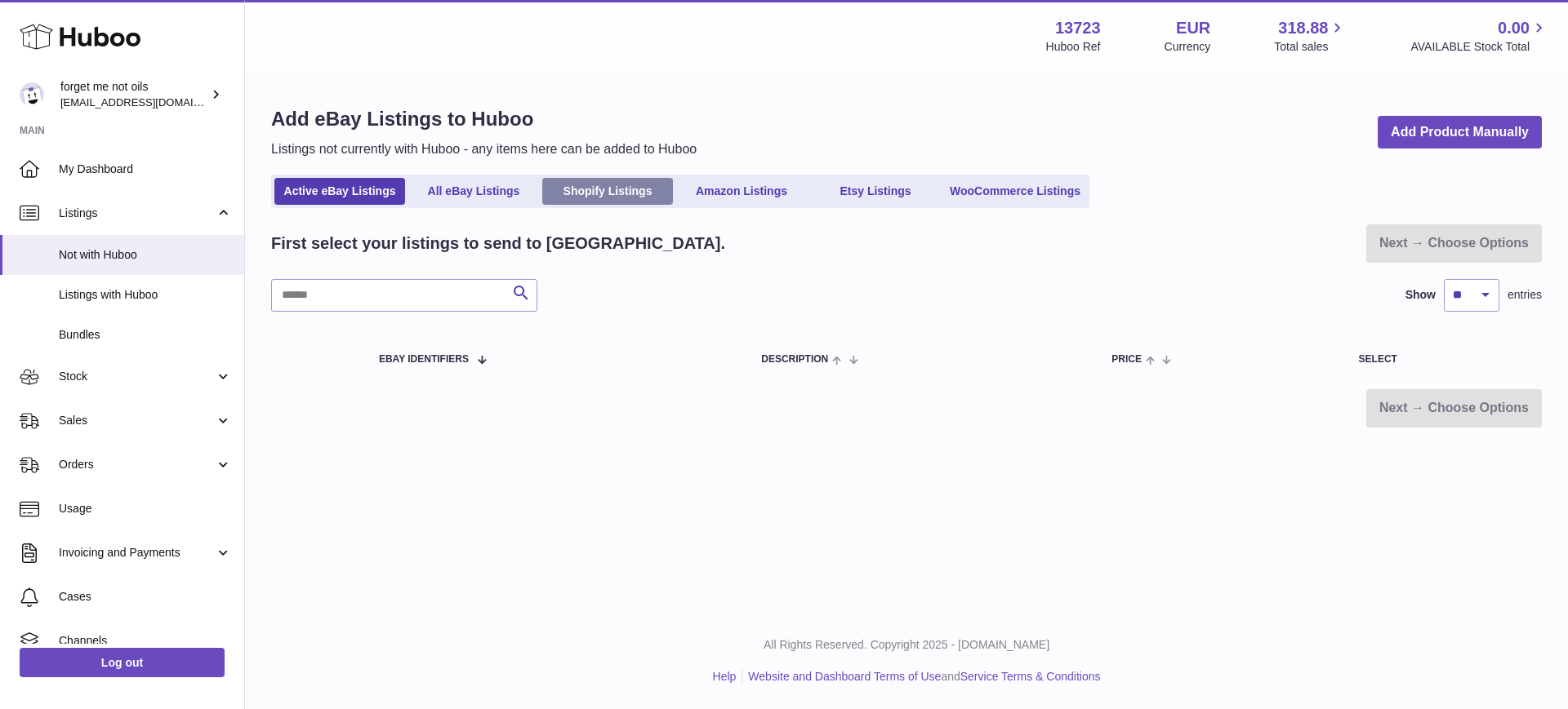
click at [631, 188] on link "Shopify Listings" at bounding box center [607, 192] width 131 height 27
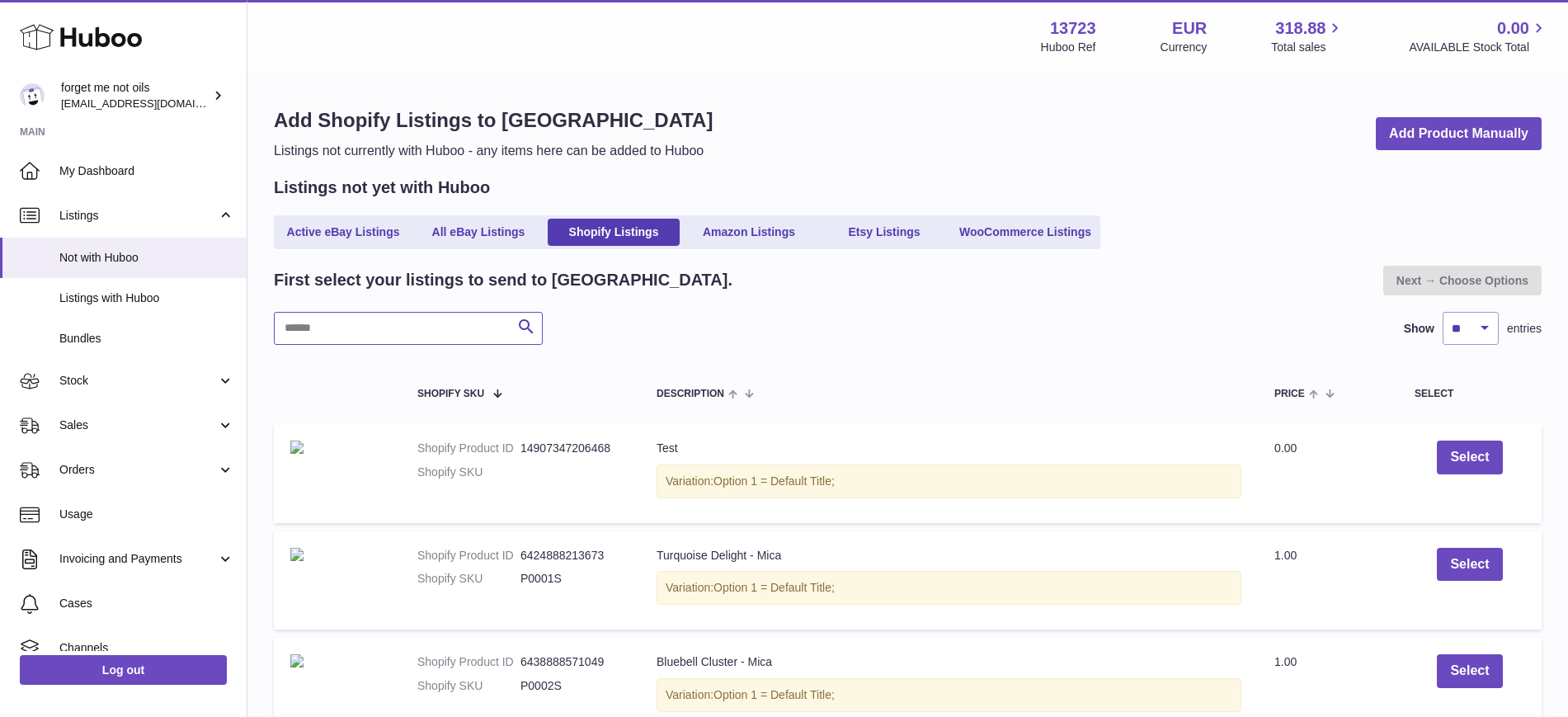
click at [398, 322] on input "text" at bounding box center [408, 329] width 269 height 33
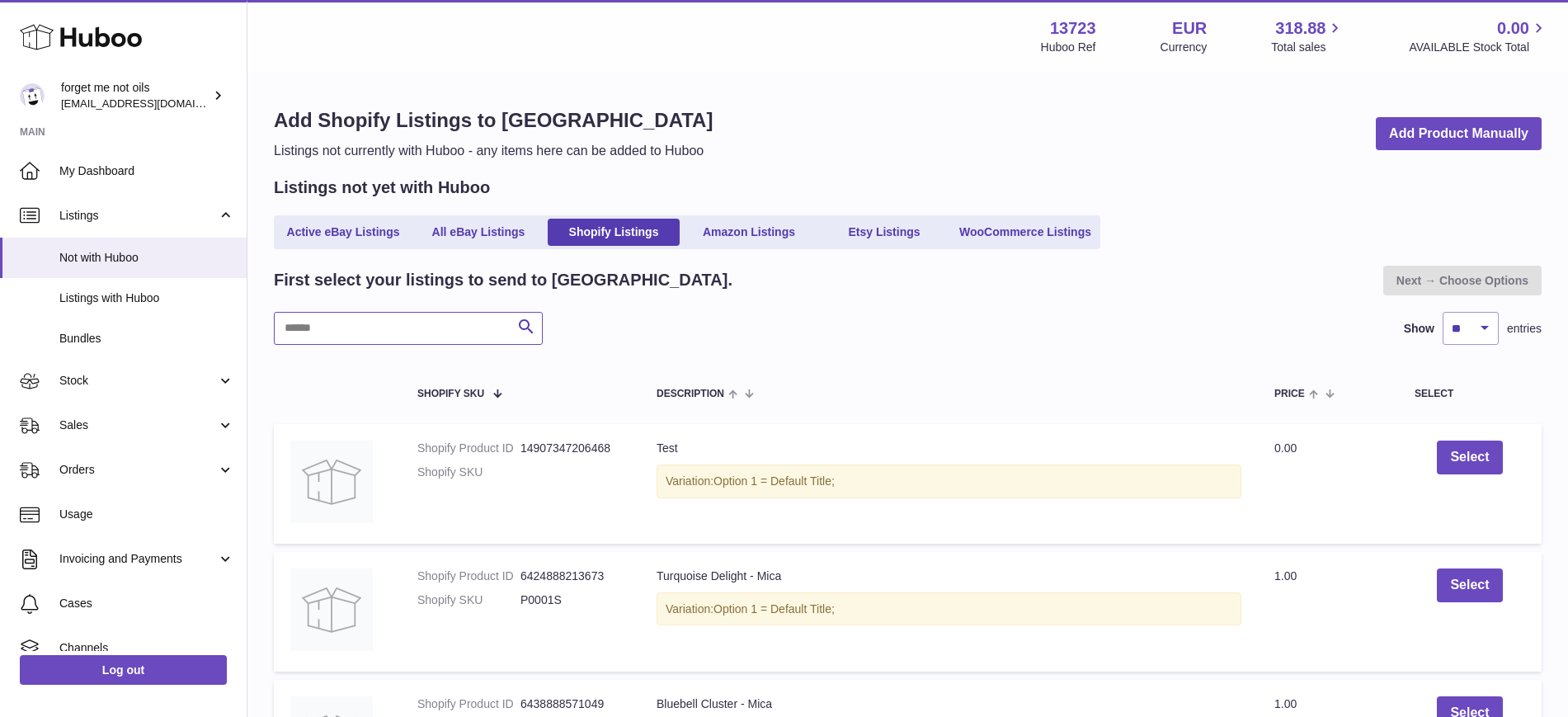
paste input "********"
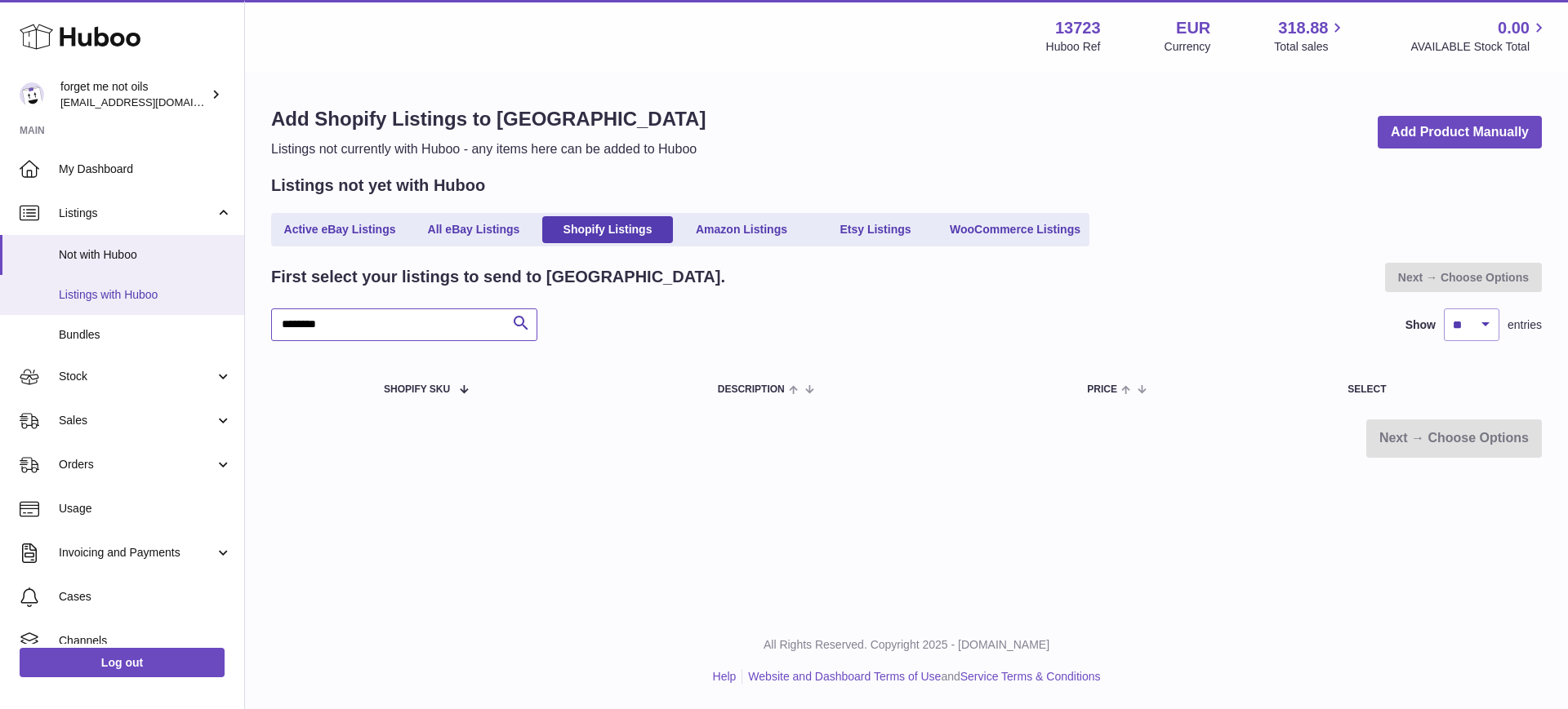
type input "********"
click at [114, 290] on span "Listings with Huboo" at bounding box center [145, 295] width 173 height 15
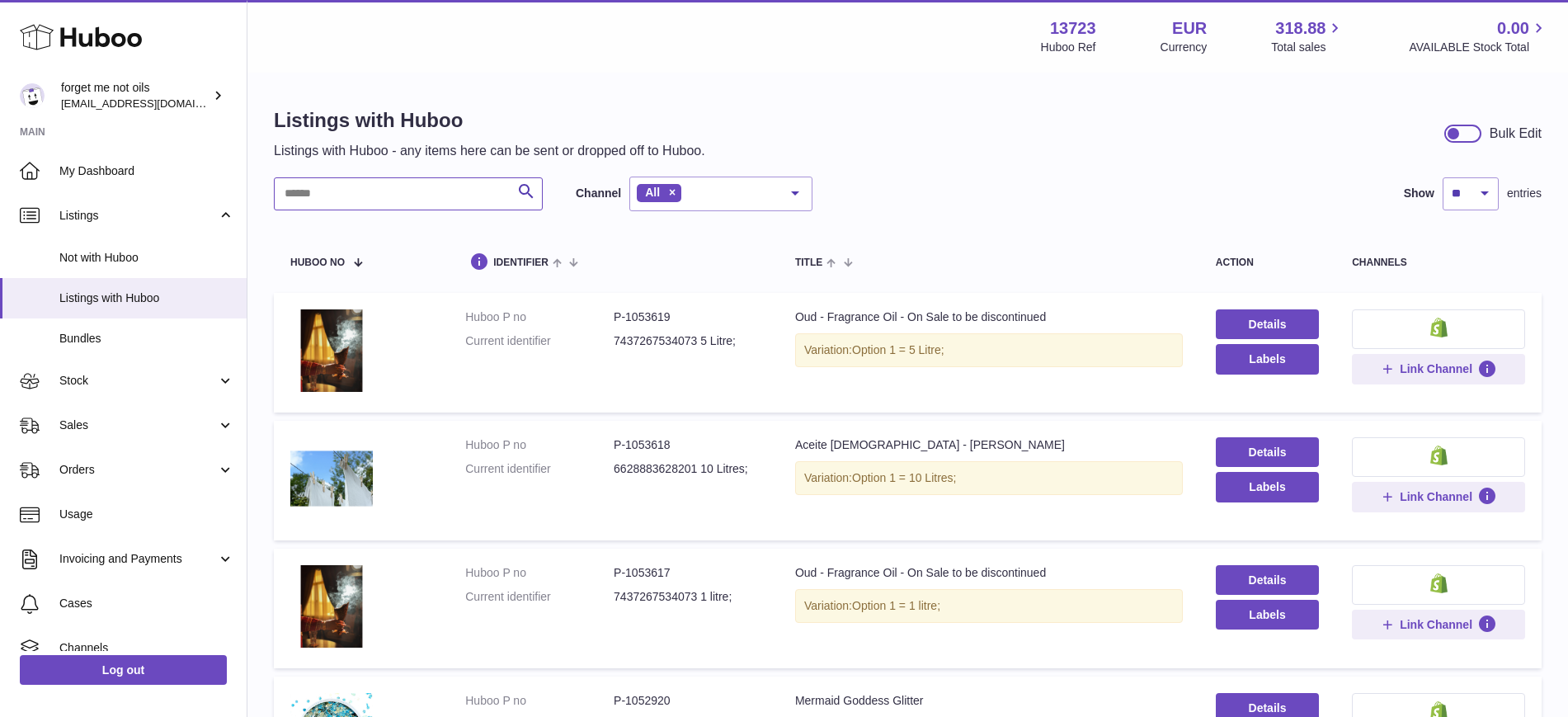
click at [349, 196] on input "text" at bounding box center [408, 194] width 269 height 33
paste input "********"
click at [0, 195] on div at bounding box center [0, 358] width 0 height 717
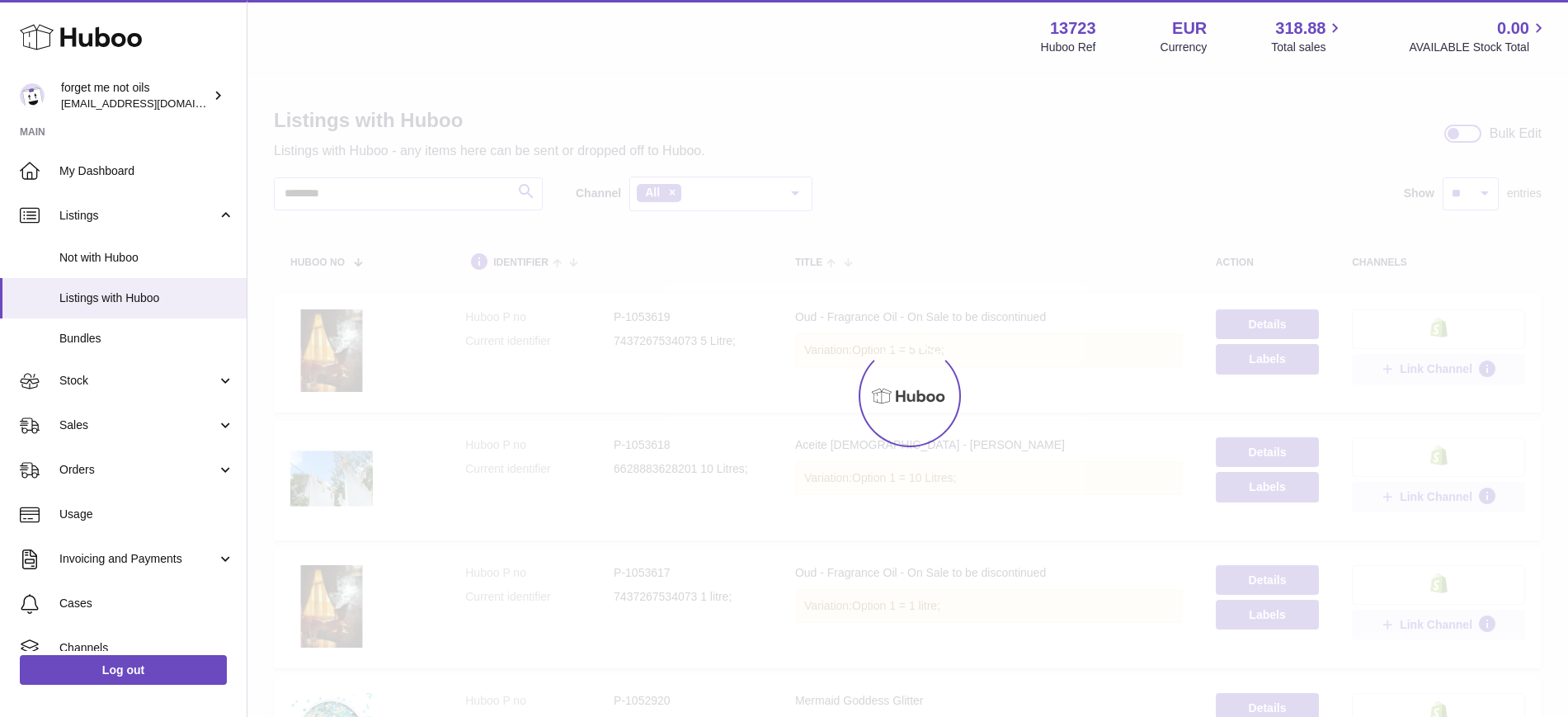
click at [320, 195] on div at bounding box center [908, 395] width 1321 height 643
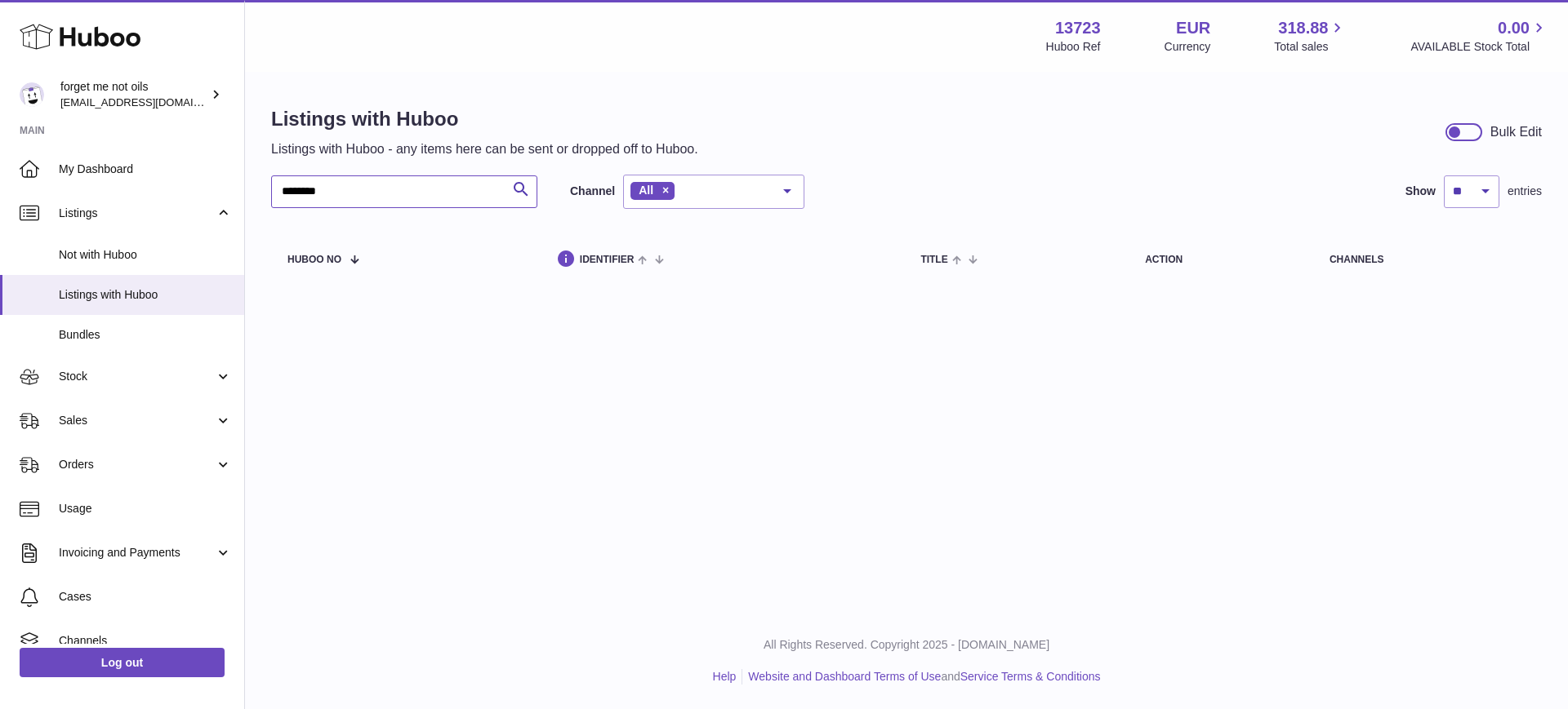
click at [316, 196] on input "********" at bounding box center [404, 192] width 266 height 33
drag, startPoint x: 331, startPoint y: 196, endPoint x: 177, endPoint y: 187, distance: 154.3
click at [177, 187] on div "Huboo forget me not oils [EMAIL_ADDRESS][DOMAIN_NAME] Main My Dashboard Listing…" at bounding box center [784, 354] width 1568 height 709
paste input "**********"
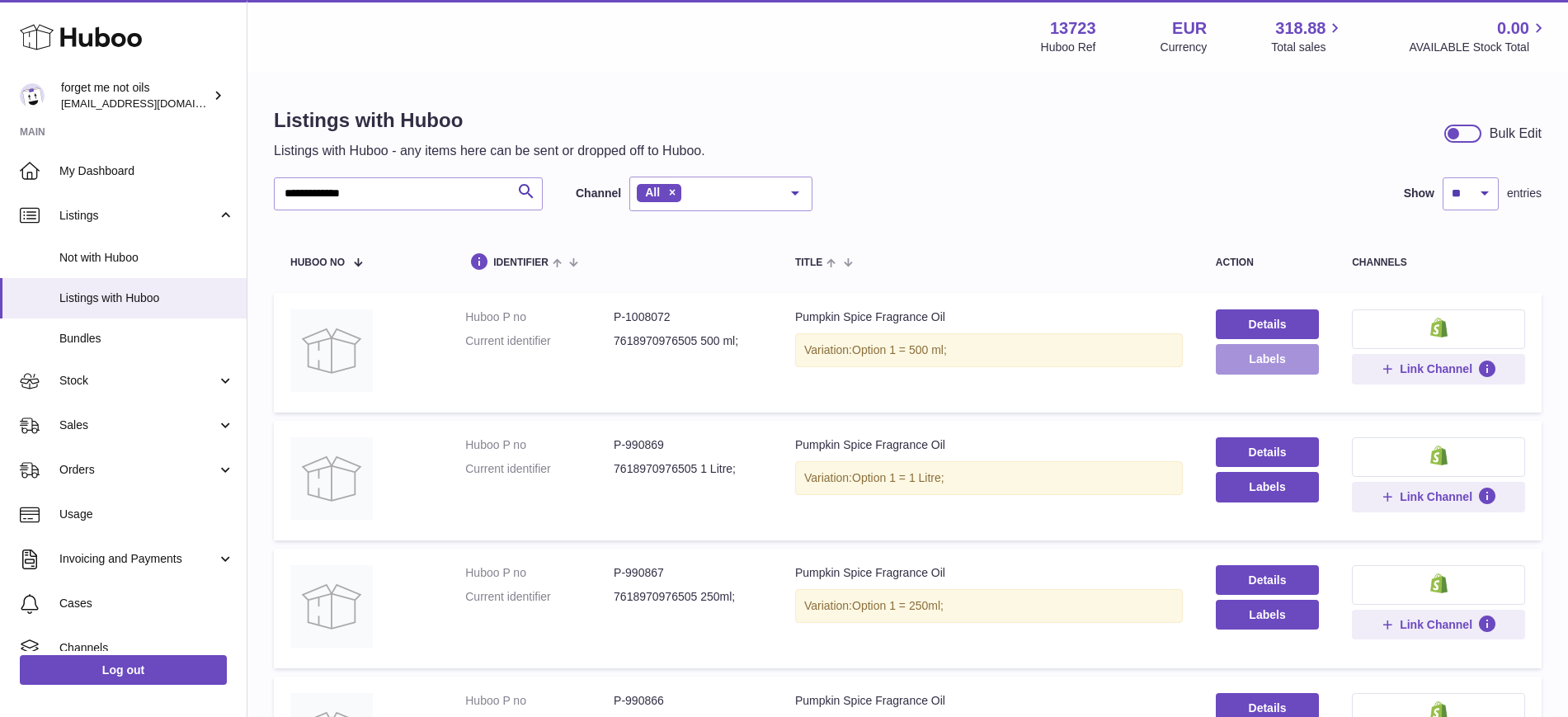
click at [1292, 361] on button "Labels" at bounding box center [1267, 358] width 103 height 30
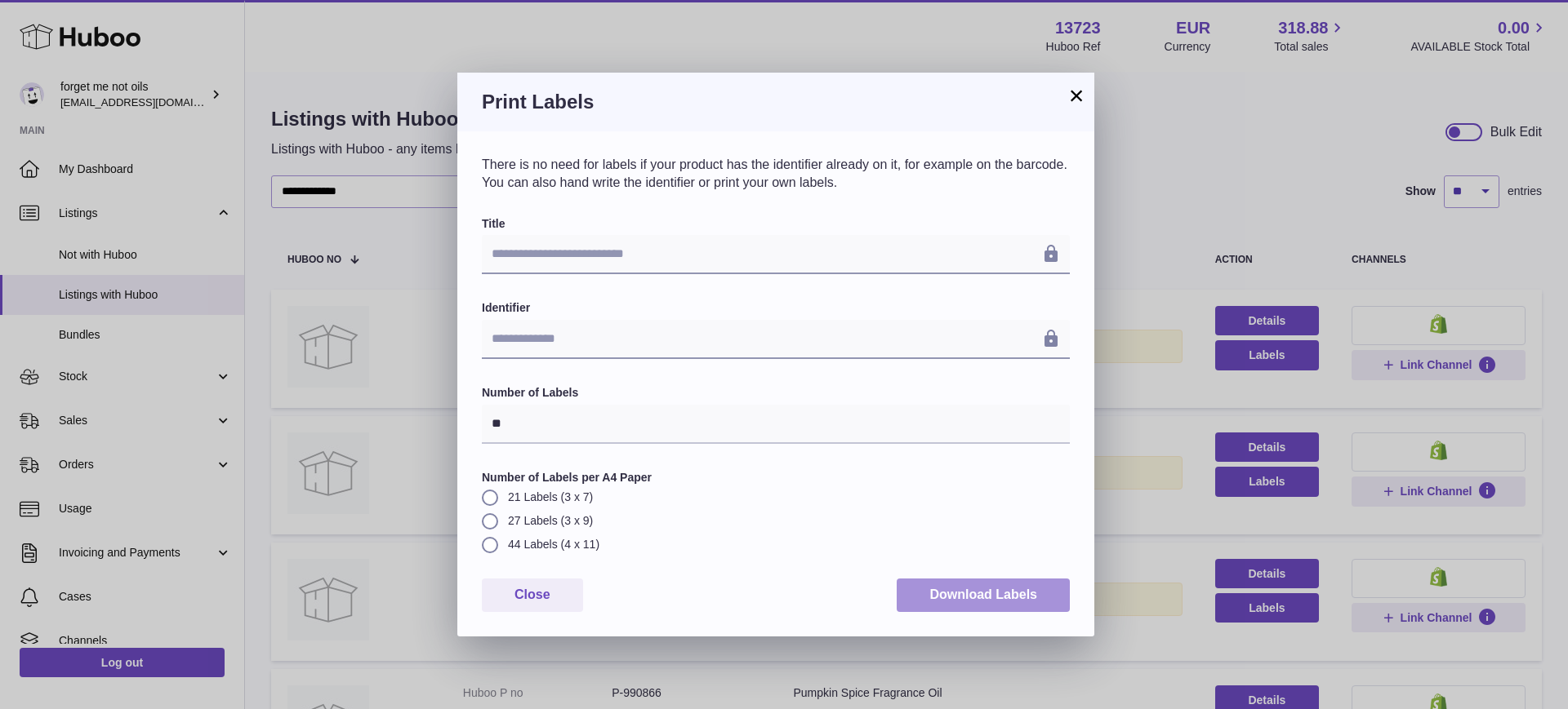
click at [1023, 600] on button "Download Labels" at bounding box center [983, 596] width 173 height 34
drag, startPoint x: 1069, startPoint y: 95, endPoint x: 1082, endPoint y: 116, distance: 24.7
click at [1069, 95] on button "×" at bounding box center [1076, 95] width 19 height 19
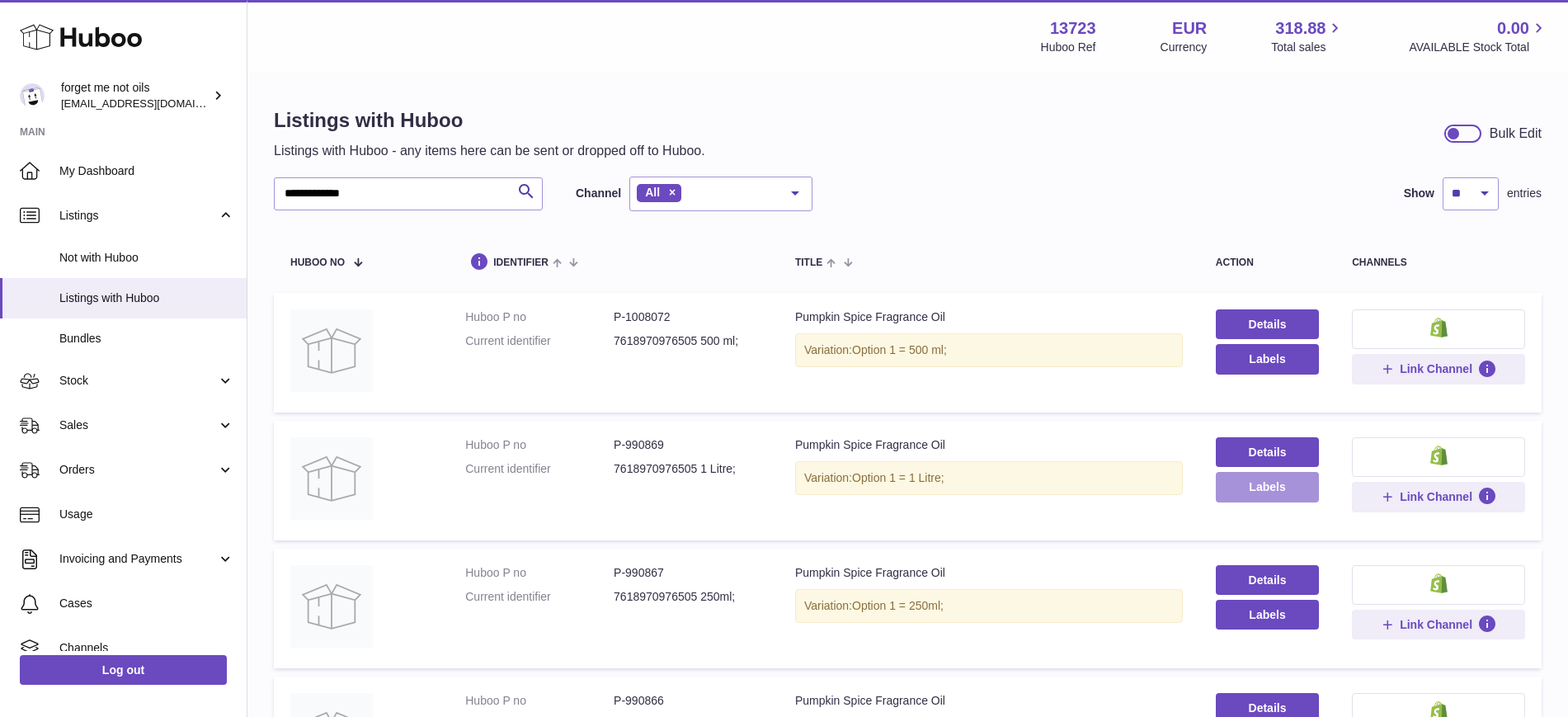
click at [1257, 496] on button "Labels" at bounding box center [1267, 487] width 103 height 30
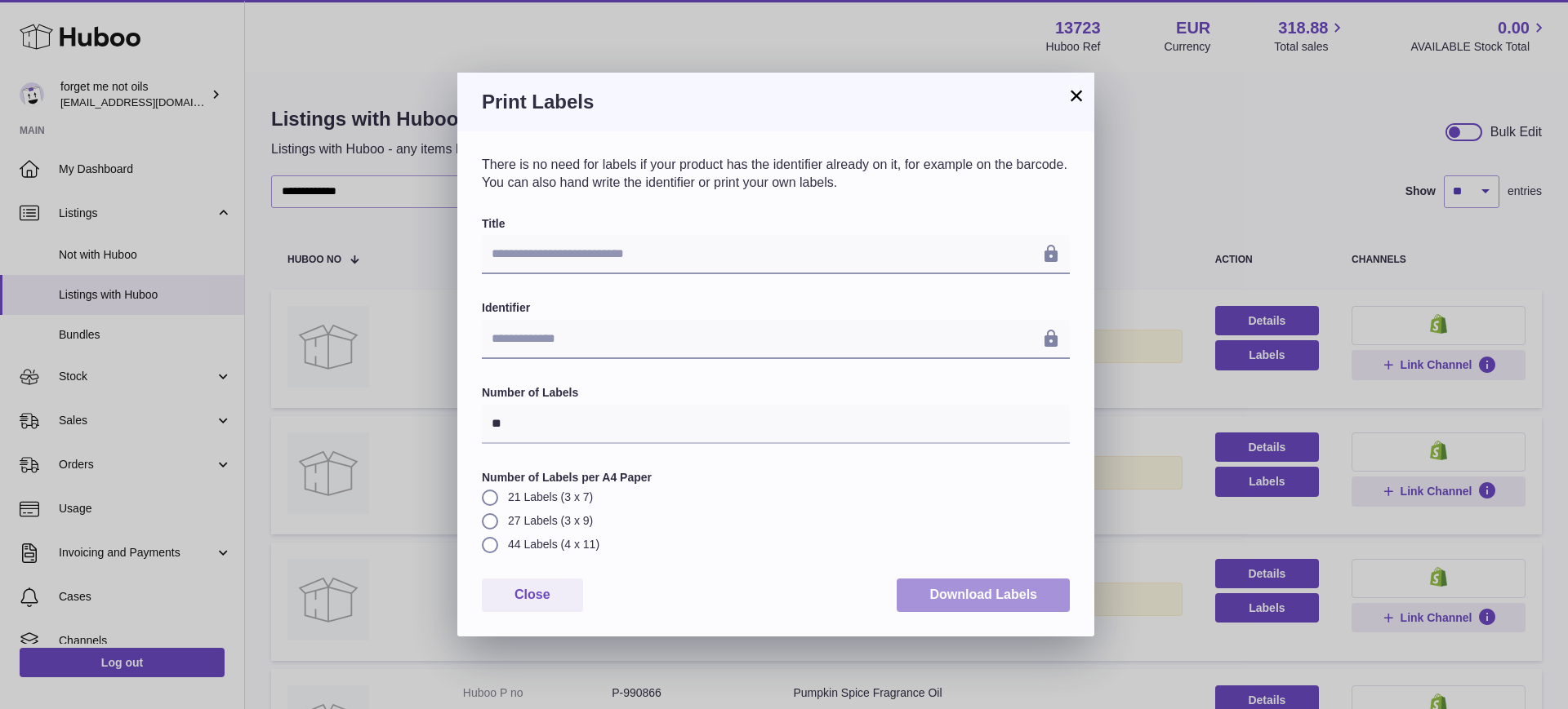
click at [952, 591] on button "Download Labels" at bounding box center [983, 596] width 173 height 34
click at [1076, 86] on button "×" at bounding box center [1076, 95] width 19 height 19
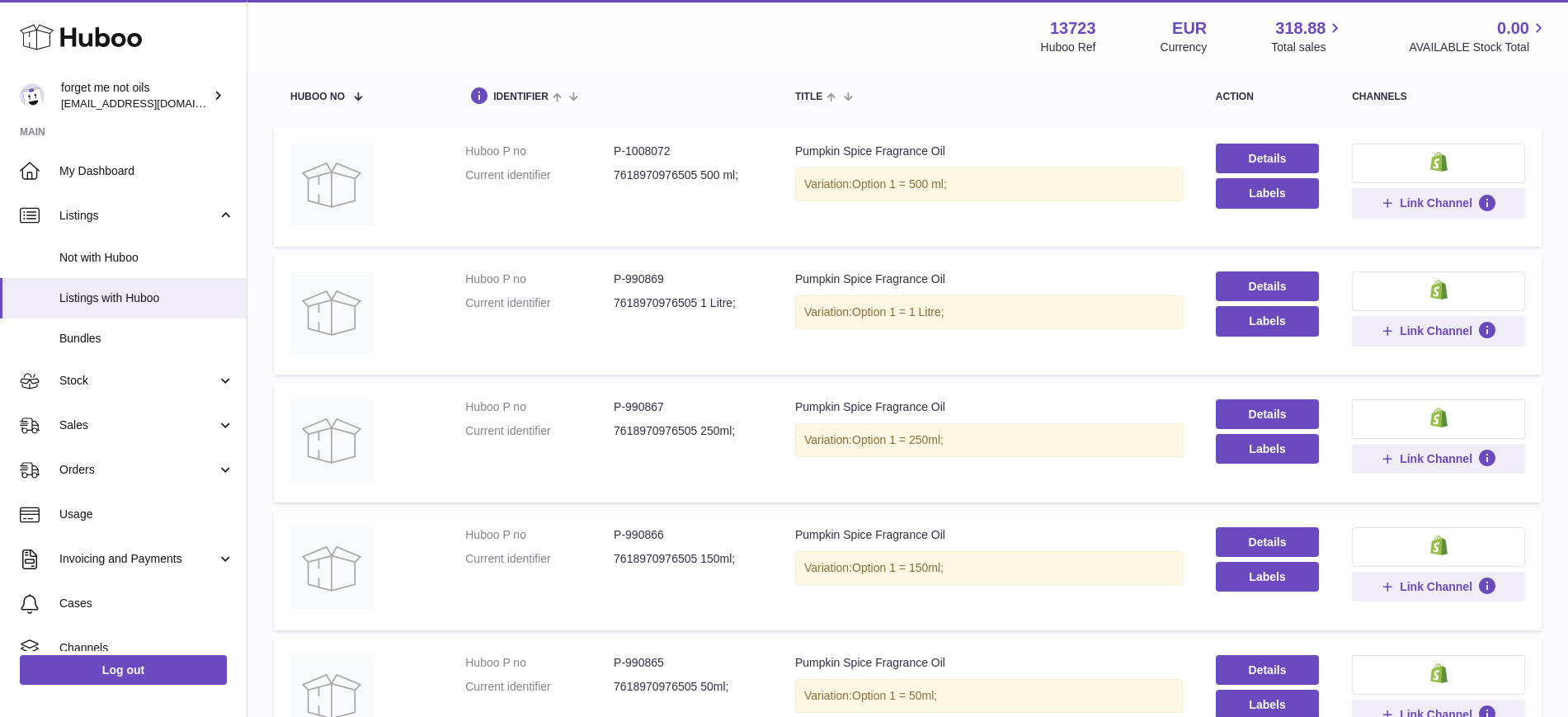
scroll to position [207, 0]
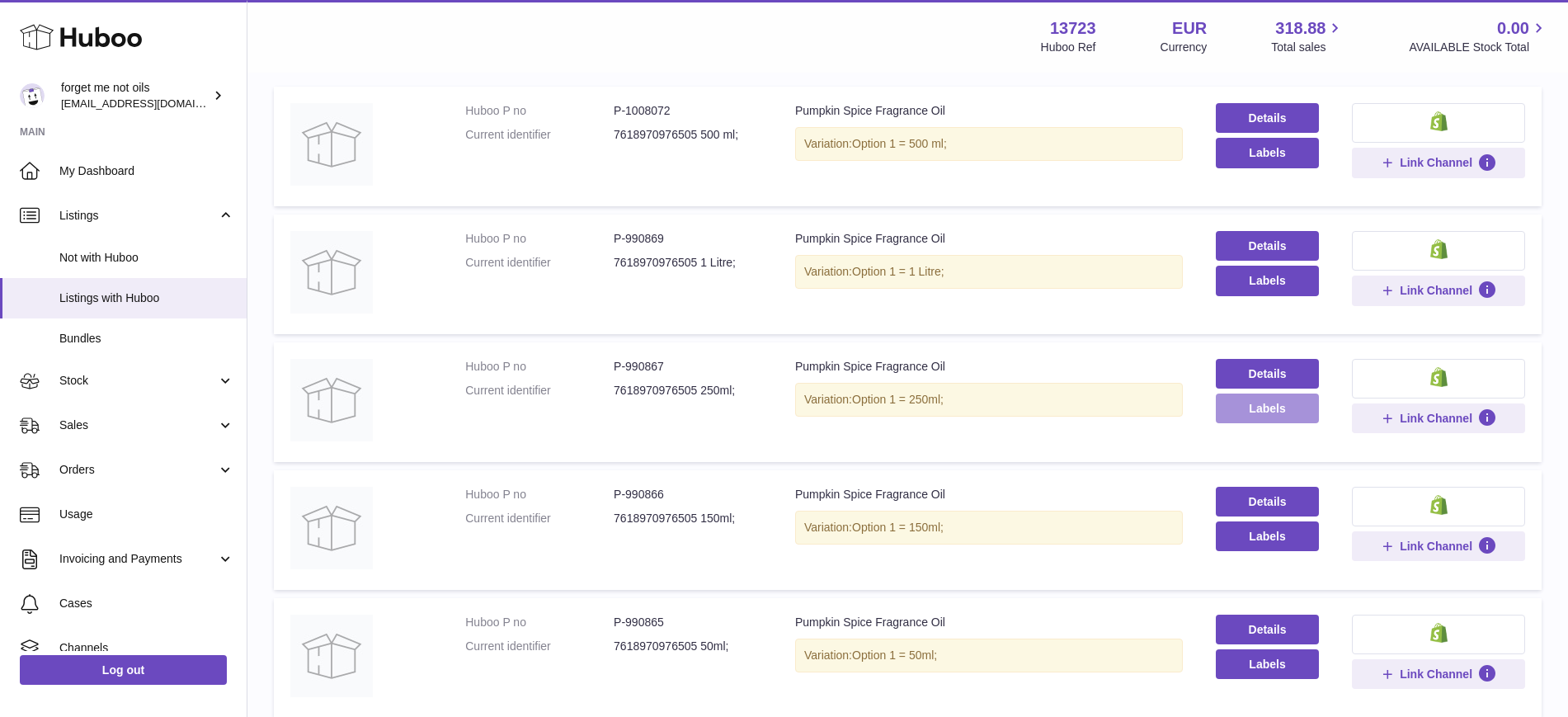
click at [1248, 412] on button "Labels" at bounding box center [1267, 408] width 103 height 30
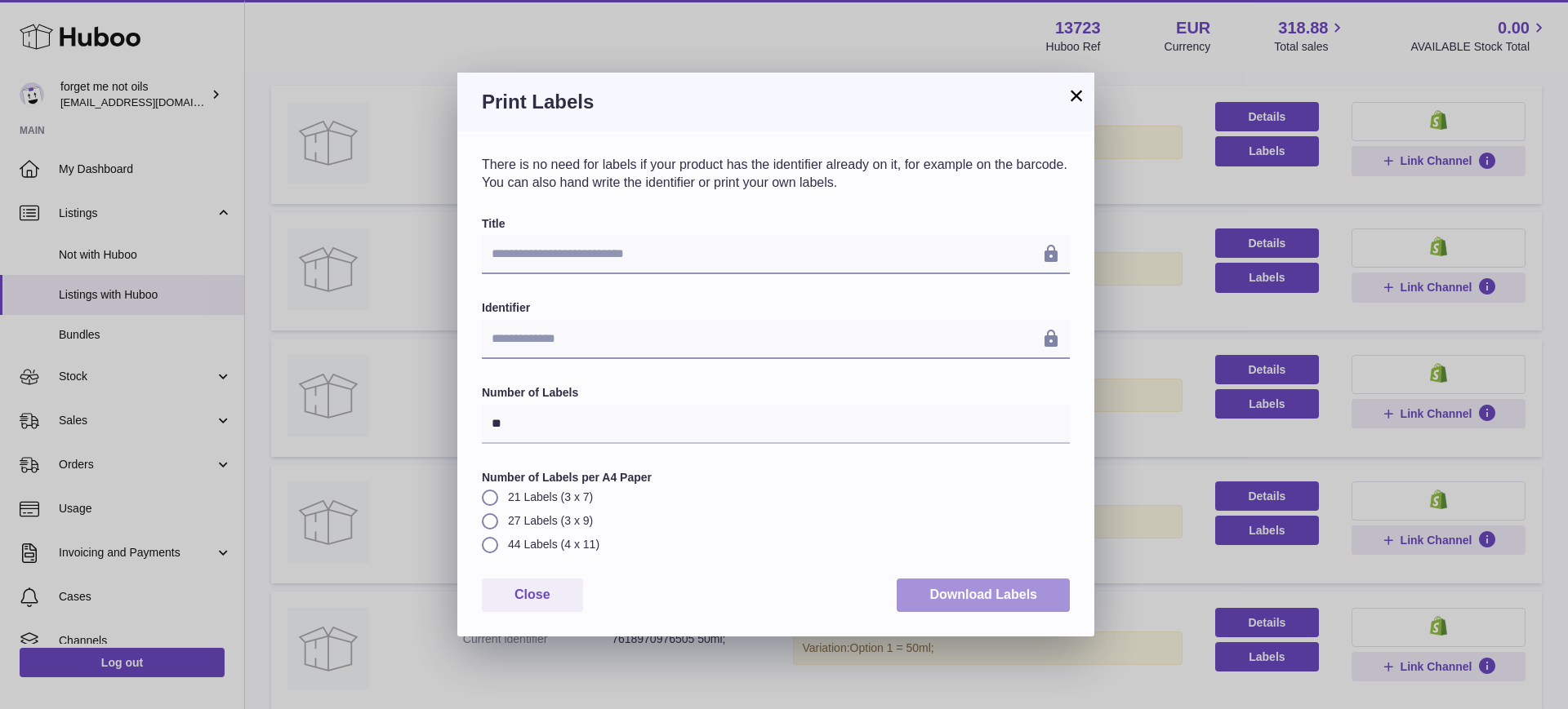
click at [963, 596] on button "Download Labels" at bounding box center [983, 596] width 173 height 34
click at [1075, 100] on button "×" at bounding box center [1076, 95] width 19 height 19
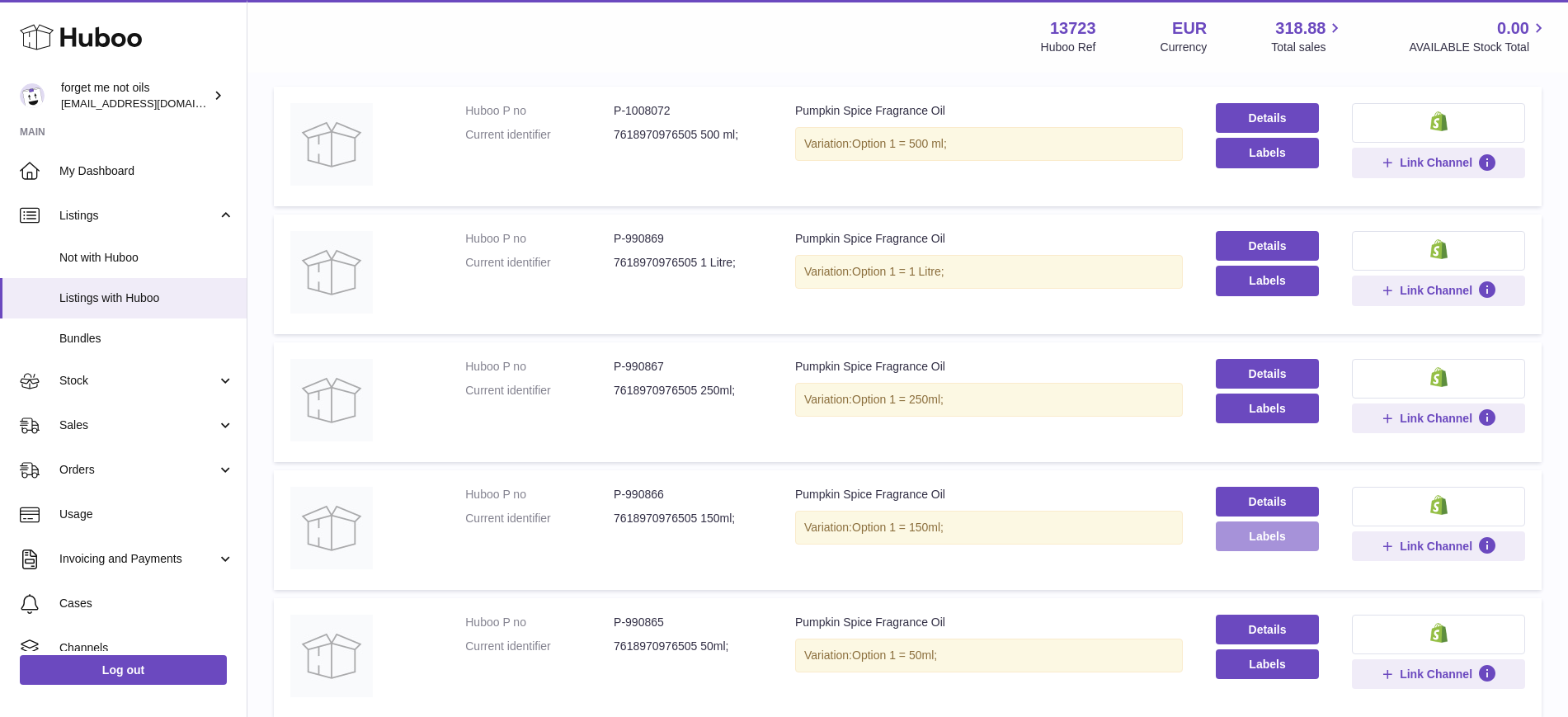
click at [1243, 540] on button "Labels" at bounding box center [1267, 536] width 103 height 30
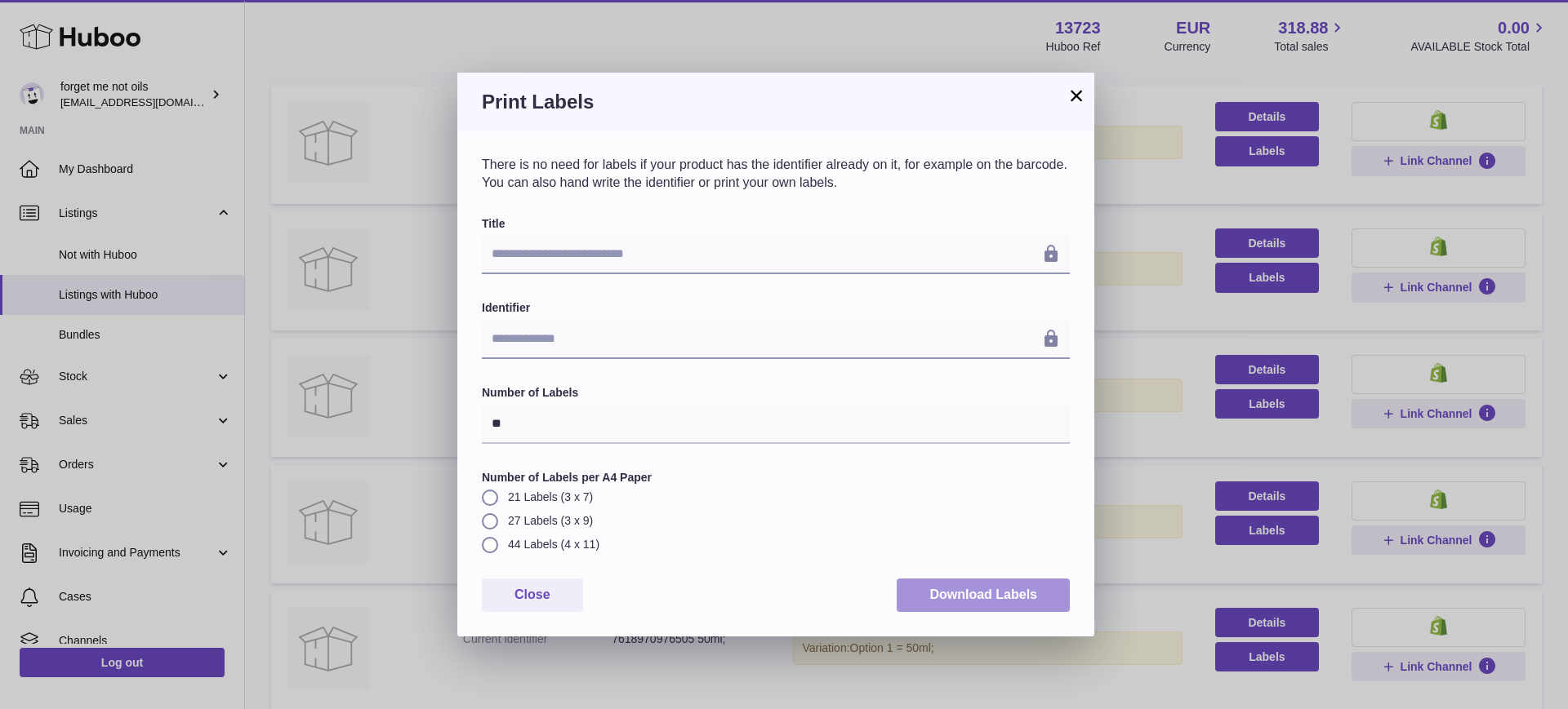
click at [949, 583] on button "Download Labels" at bounding box center [983, 596] width 173 height 34
click at [1076, 93] on button "×" at bounding box center [1076, 95] width 19 height 19
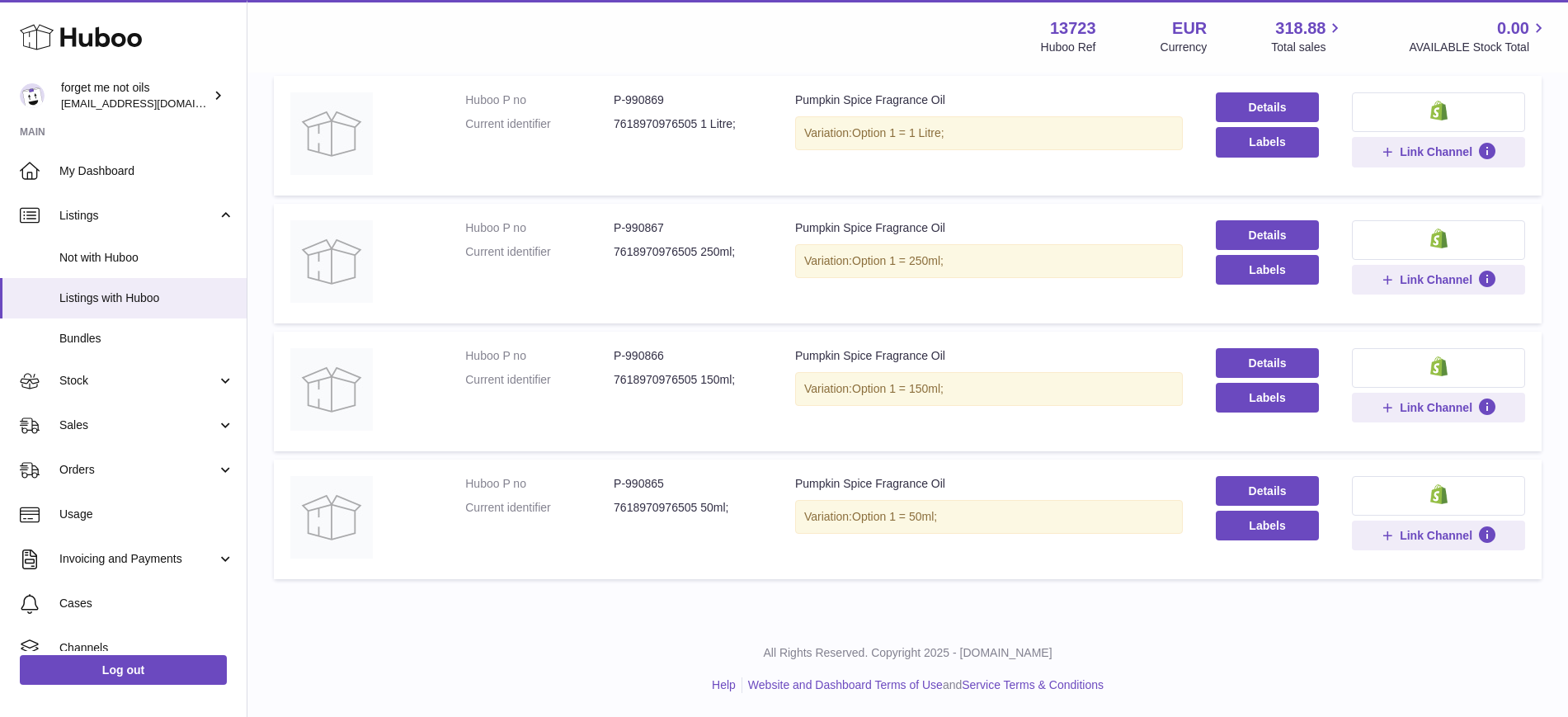
scroll to position [346, 0]
click at [1246, 530] on button "Labels" at bounding box center [1267, 525] width 103 height 30
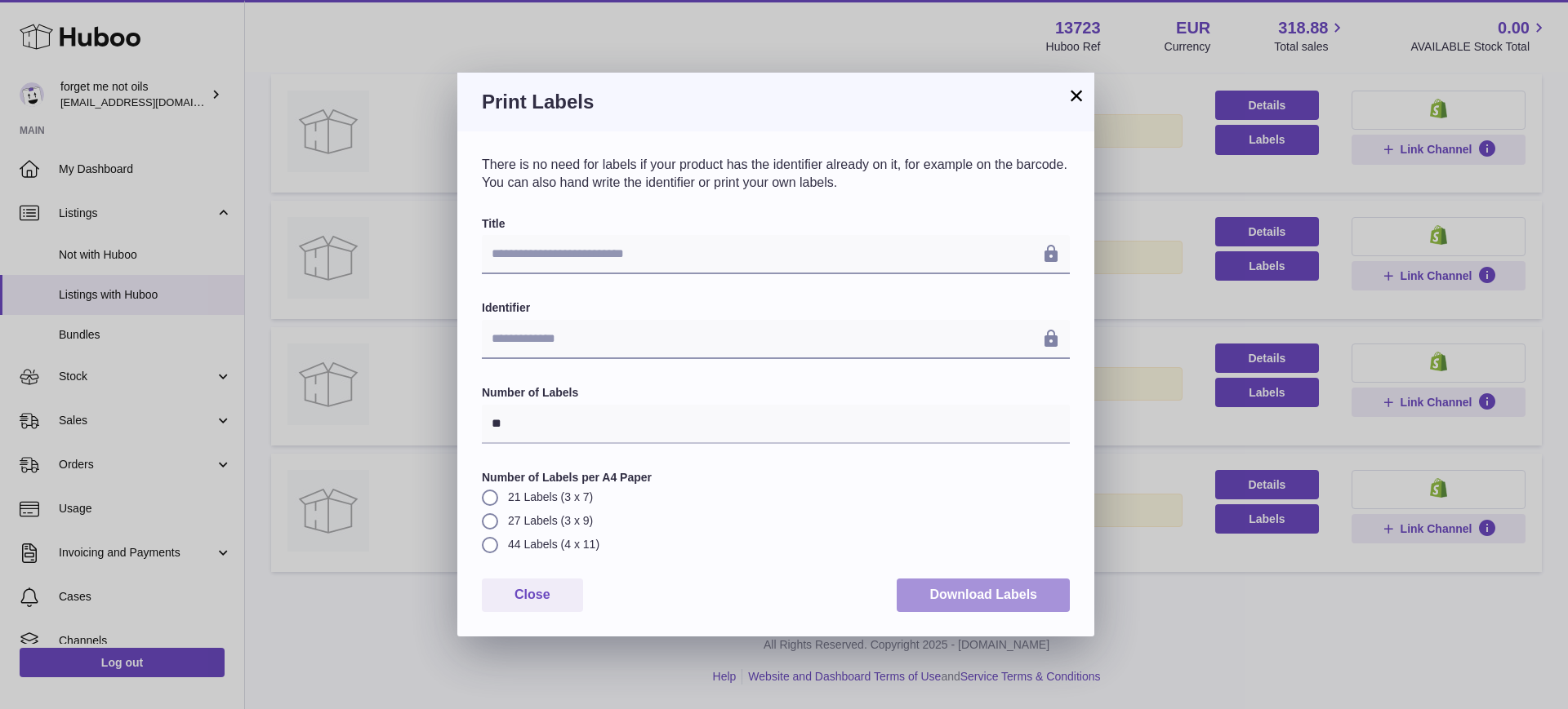
click at [977, 609] on button "Download Labels" at bounding box center [983, 596] width 173 height 34
drag, startPoint x: 1066, startPoint y: 99, endPoint x: 1078, endPoint y: 97, distance: 12.2
click at [1066, 99] on h3 "Print Labels" at bounding box center [776, 101] width 588 height 26
click at [1066, 97] on button "×" at bounding box center [1076, 95] width 19 height 19
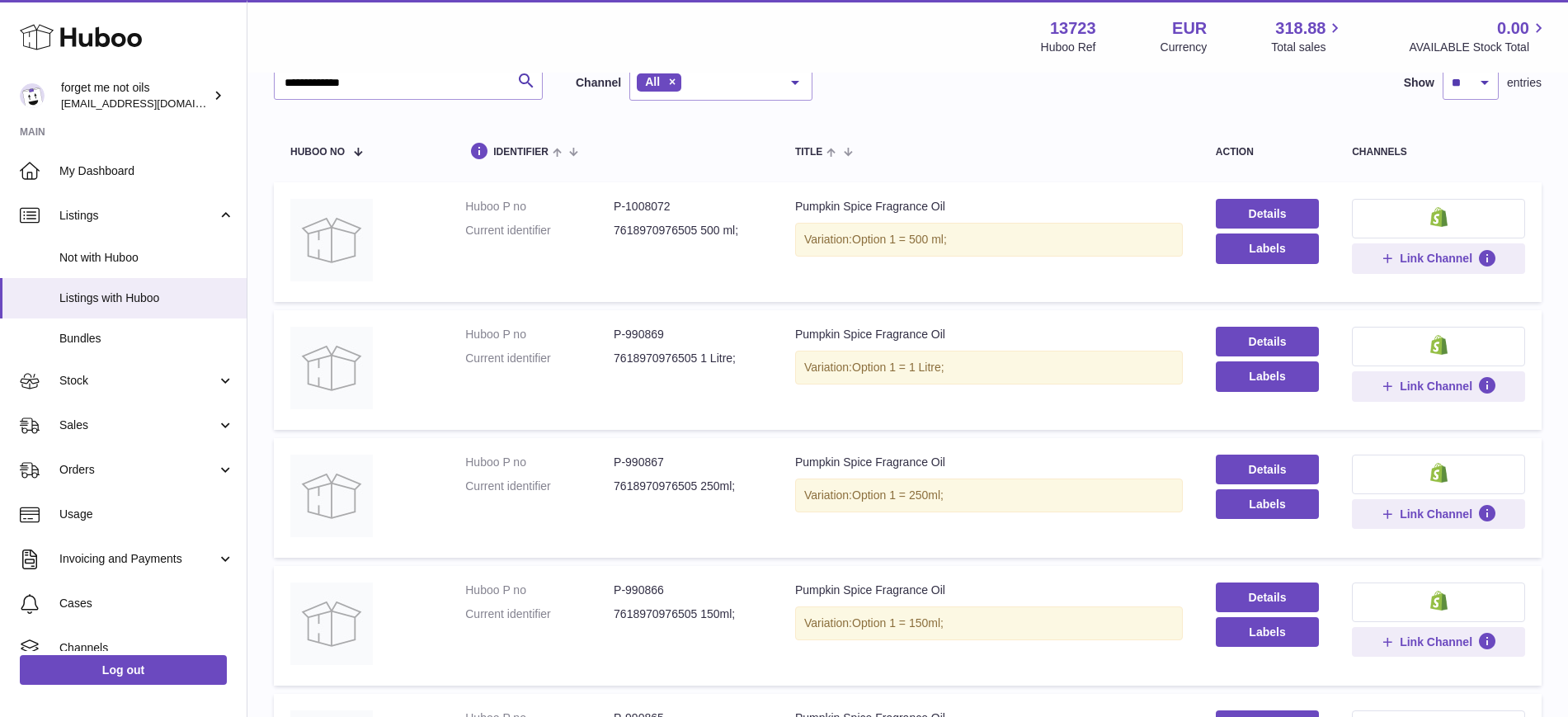
scroll to position [0, 0]
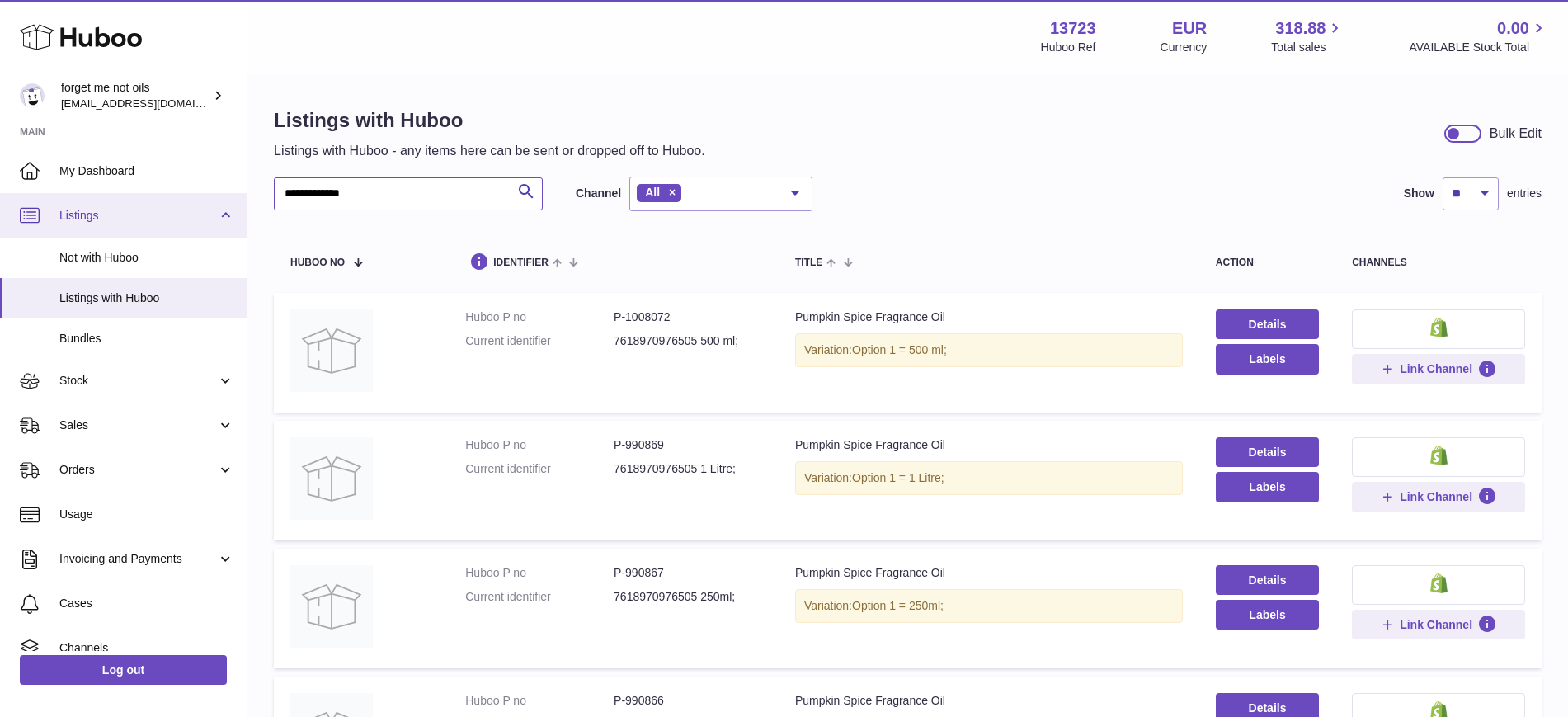
drag, startPoint x: 399, startPoint y: 192, endPoint x: 182, endPoint y: 213, distance: 218.0
click at [182, 213] on div "**********" at bounding box center [784, 531] width 1568 height 1063
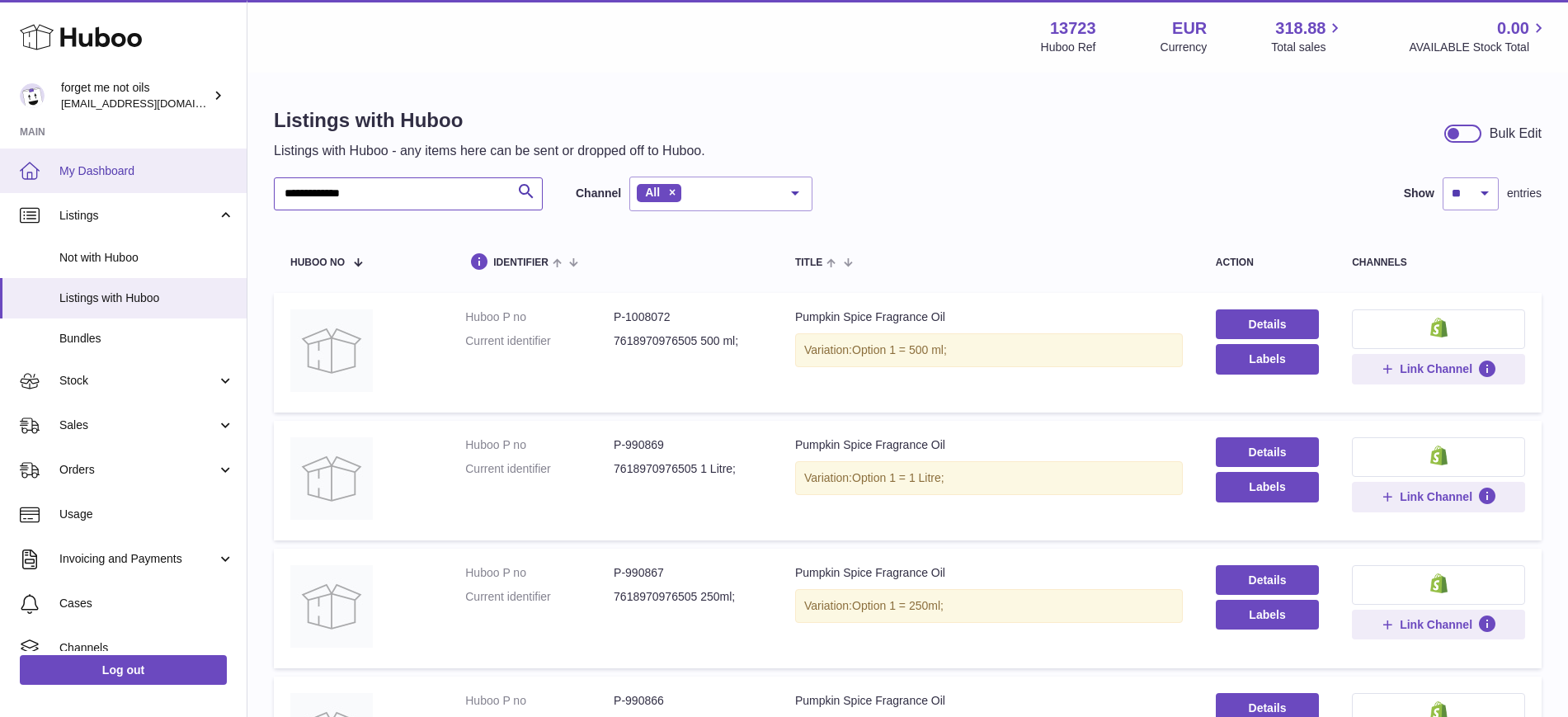
paste input "text"
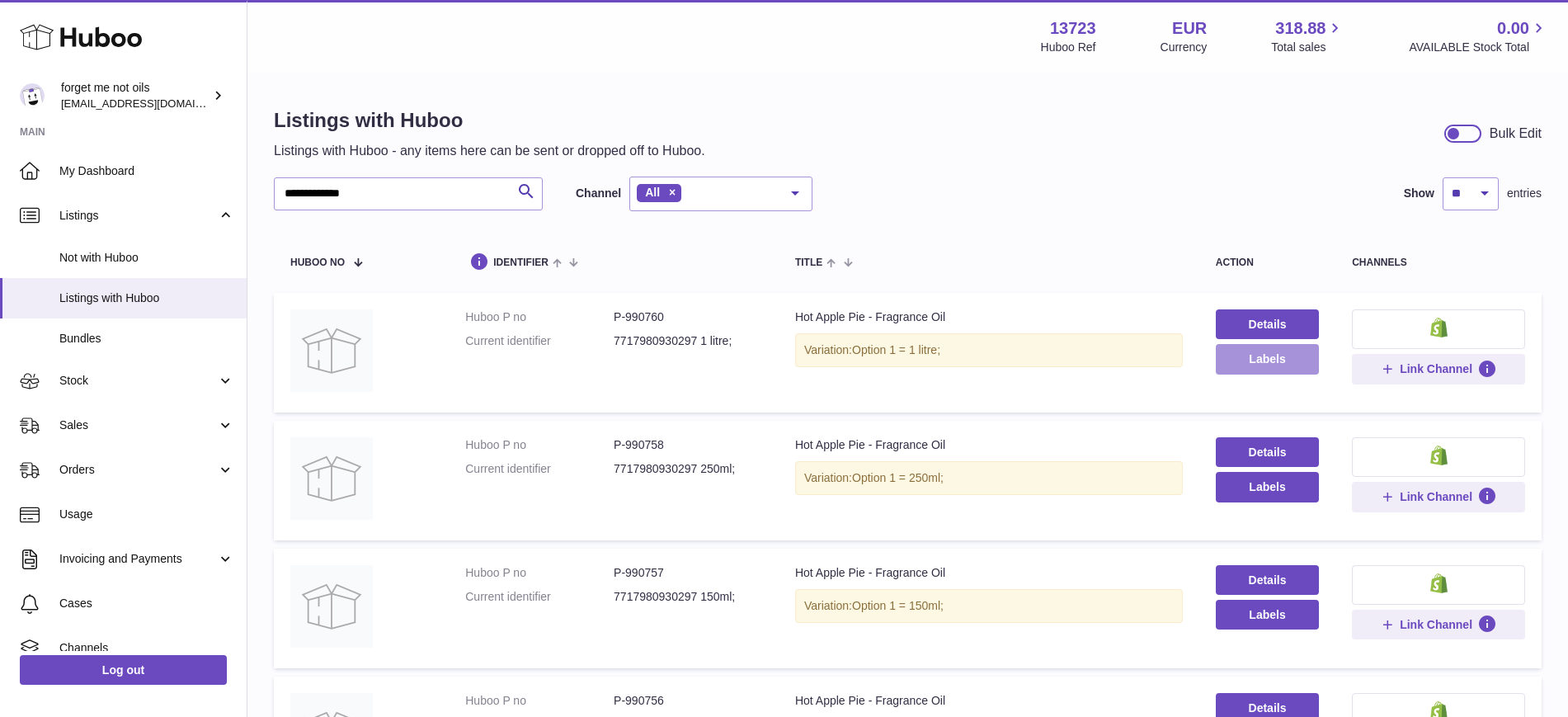
click at [1292, 356] on button "Labels" at bounding box center [1267, 358] width 103 height 30
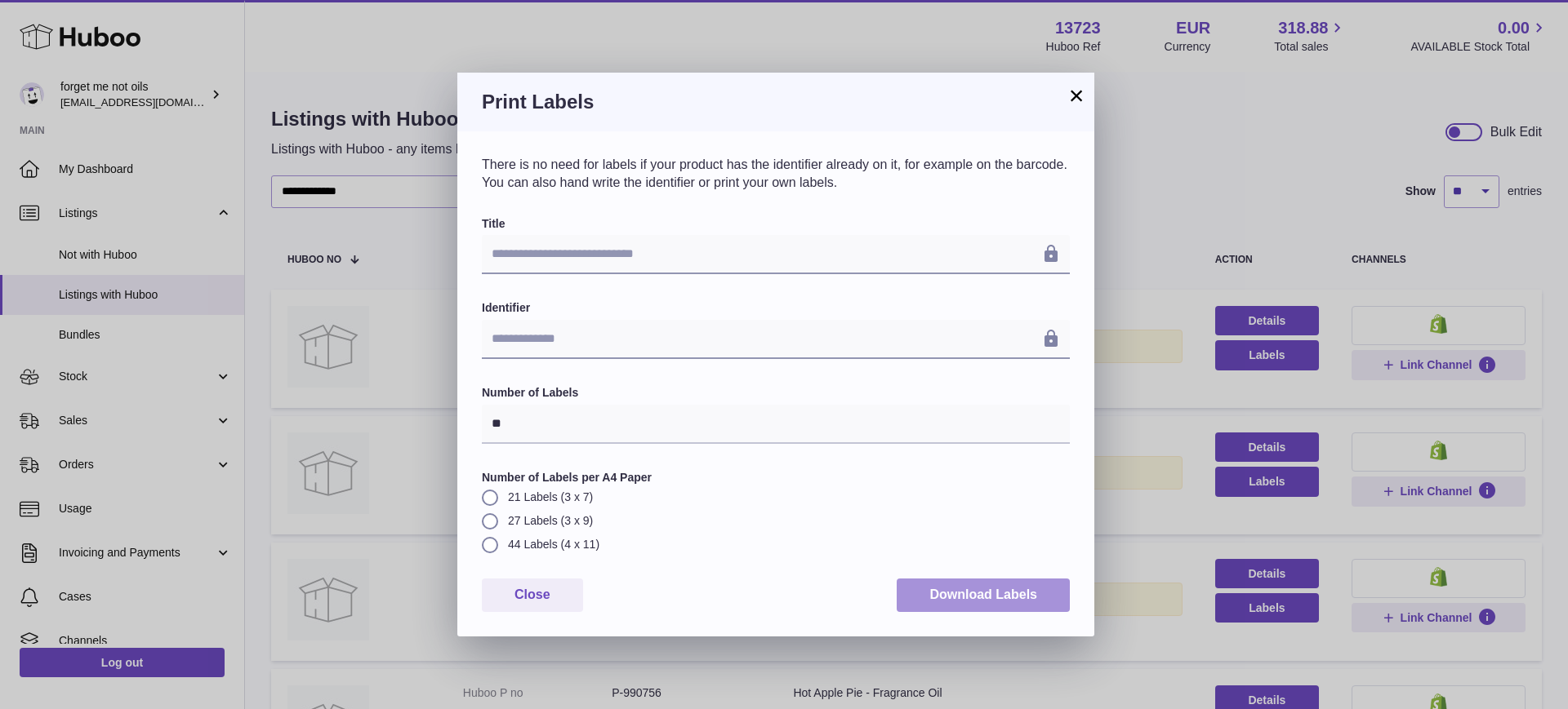
click at [966, 600] on button "Download Labels" at bounding box center [983, 596] width 173 height 34
click at [1078, 98] on button "×" at bounding box center [1076, 95] width 19 height 19
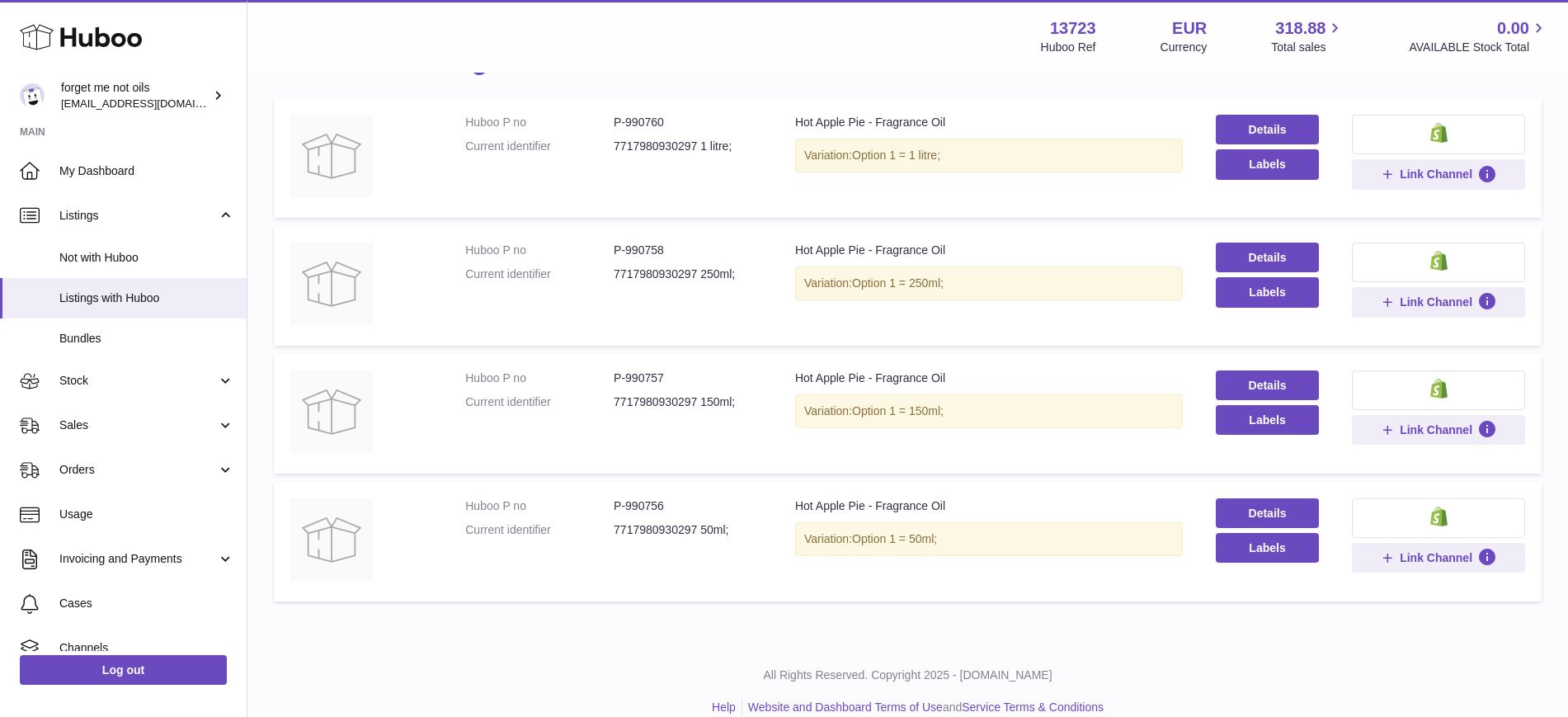
scroll to position [207, 0]
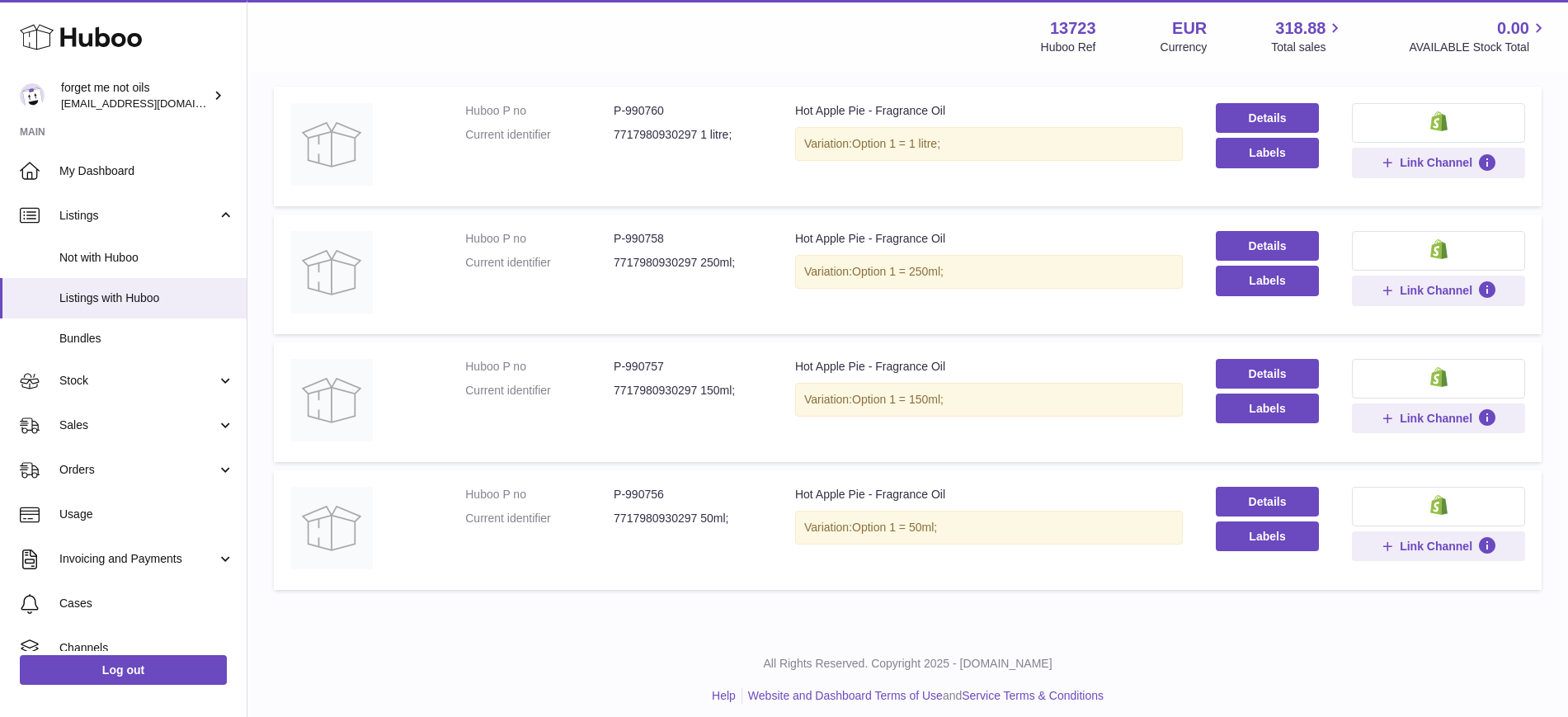
click at [1120, 263] on div "Variation: Option 1 = 250ml;" at bounding box center [989, 272] width 387 height 34
click at [1252, 284] on button "Labels" at bounding box center [1267, 280] width 103 height 30
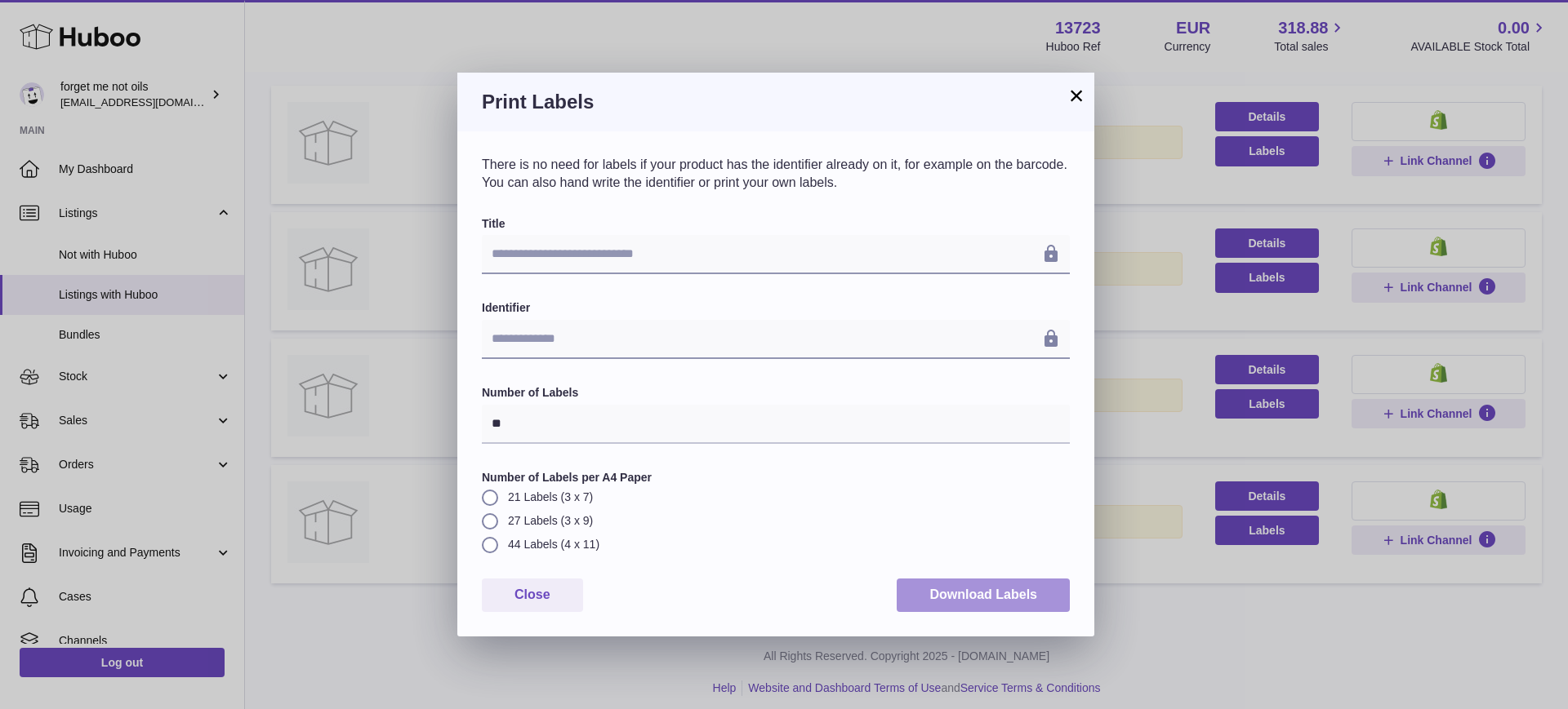
click at [998, 594] on button "Download Labels" at bounding box center [983, 596] width 173 height 34
drag, startPoint x: 1074, startPoint y: 95, endPoint x: 1130, endPoint y: 230, distance: 146.2
click at [1074, 95] on button "×" at bounding box center [1076, 95] width 19 height 19
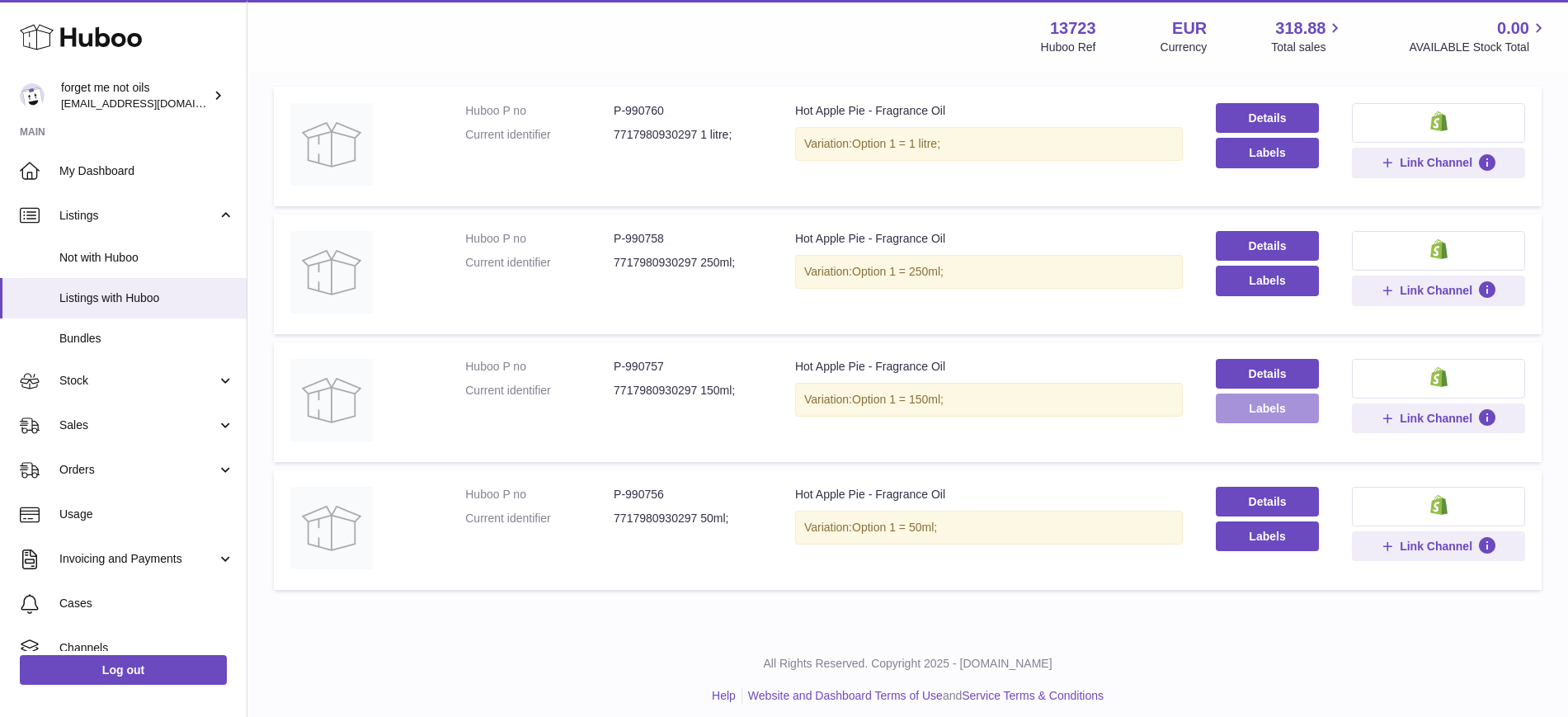
click at [1246, 408] on button "Labels" at bounding box center [1267, 408] width 103 height 30
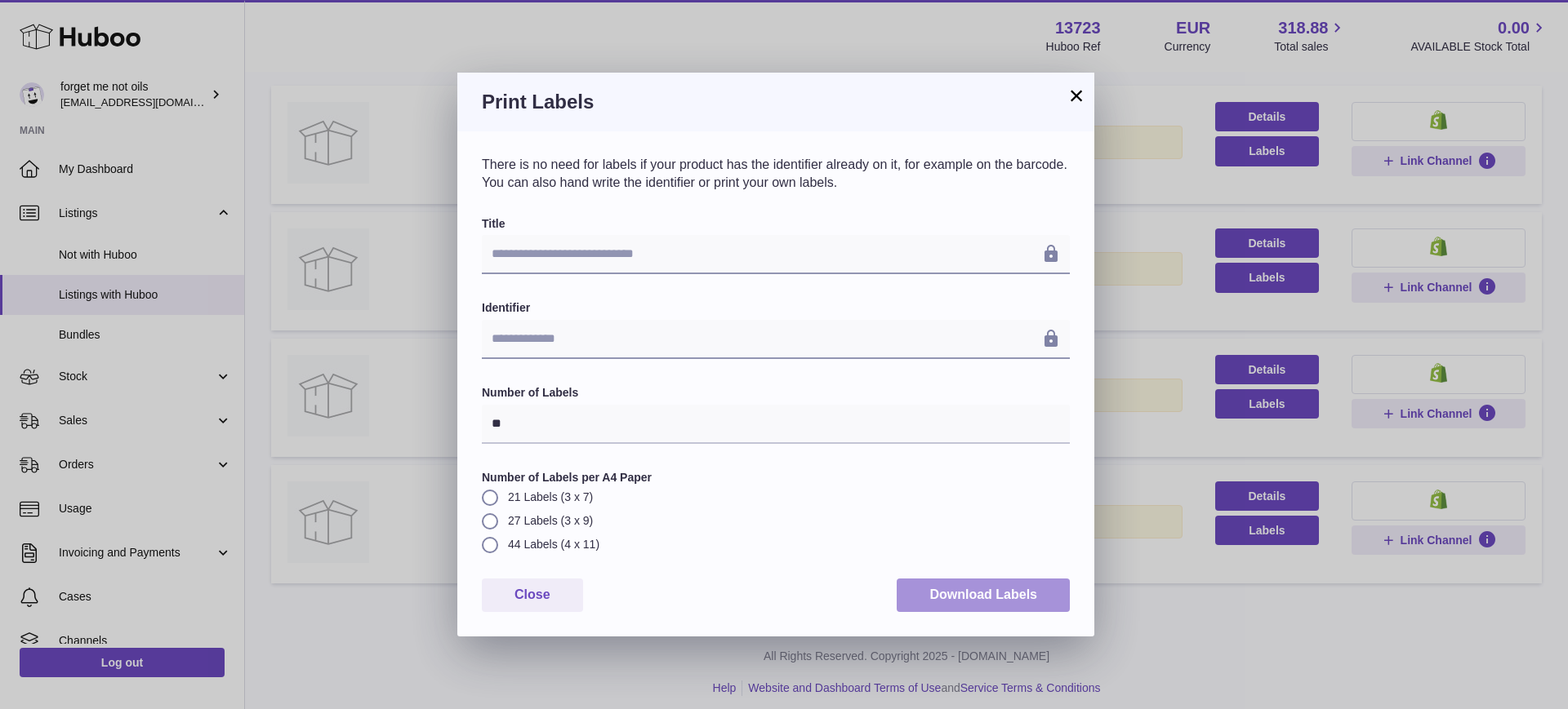
click at [1012, 600] on button "Download Labels" at bounding box center [983, 596] width 173 height 34
click at [1076, 88] on button "×" at bounding box center [1076, 95] width 19 height 19
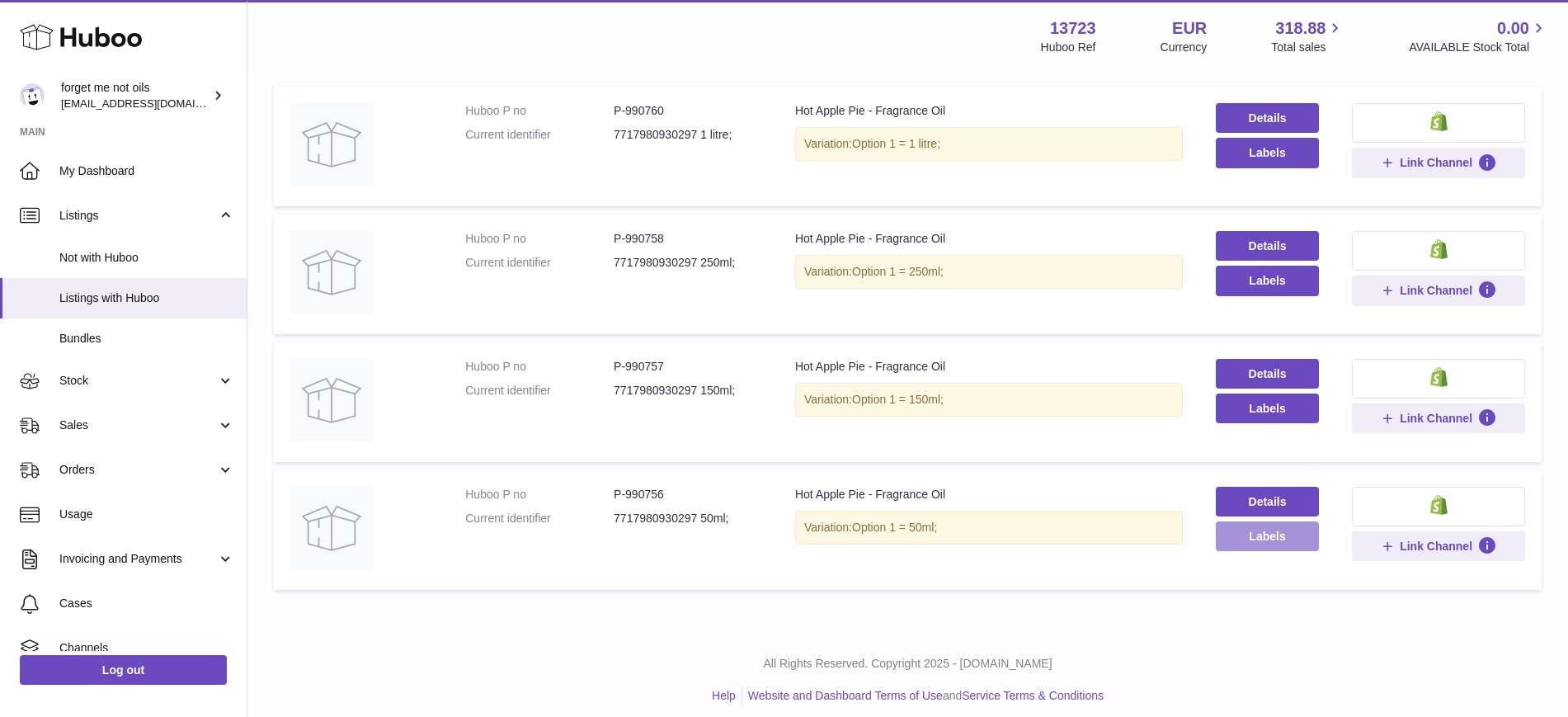
click at [1272, 533] on button "Labels" at bounding box center [1267, 536] width 103 height 30
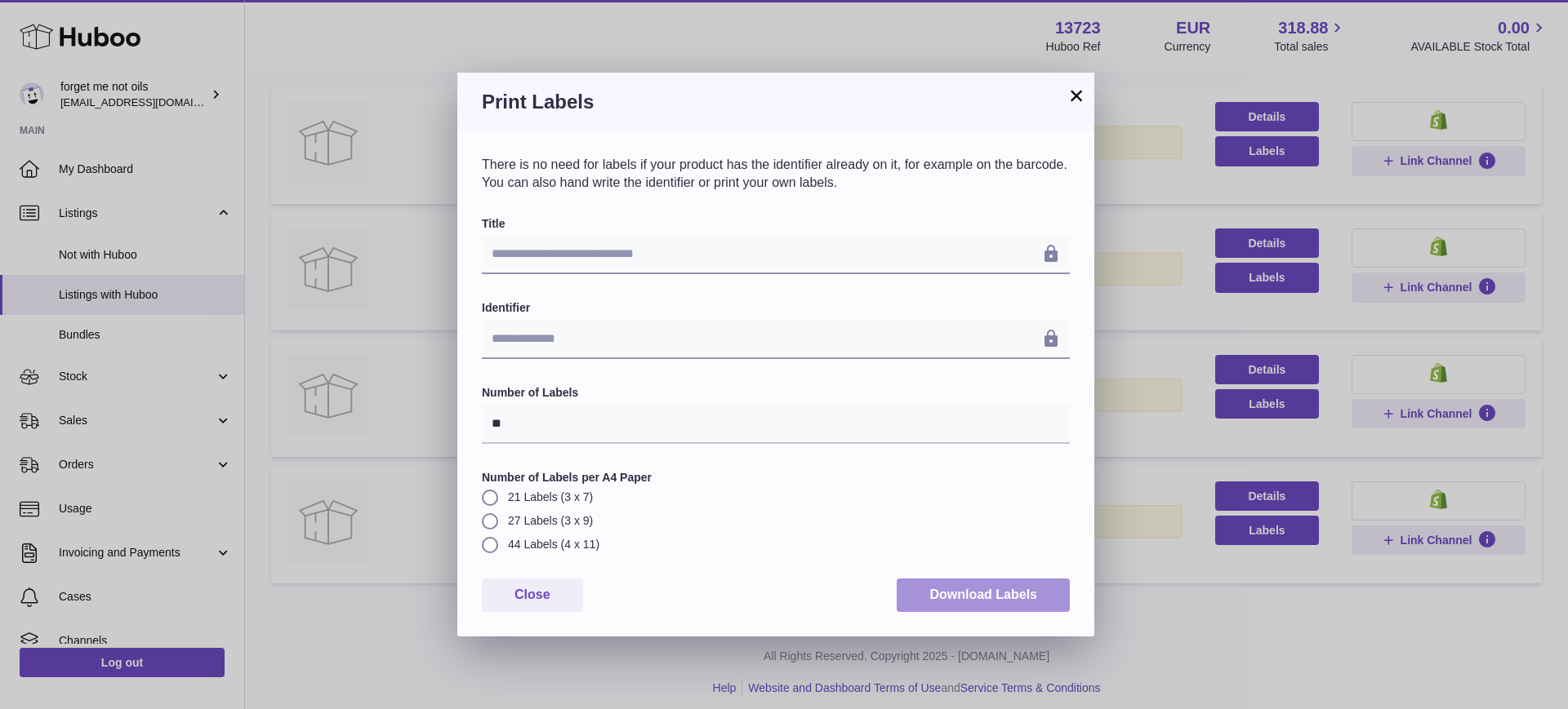
click at [979, 598] on button "Download Labels" at bounding box center [983, 596] width 173 height 34
click at [1082, 95] on button "×" at bounding box center [1076, 95] width 19 height 19
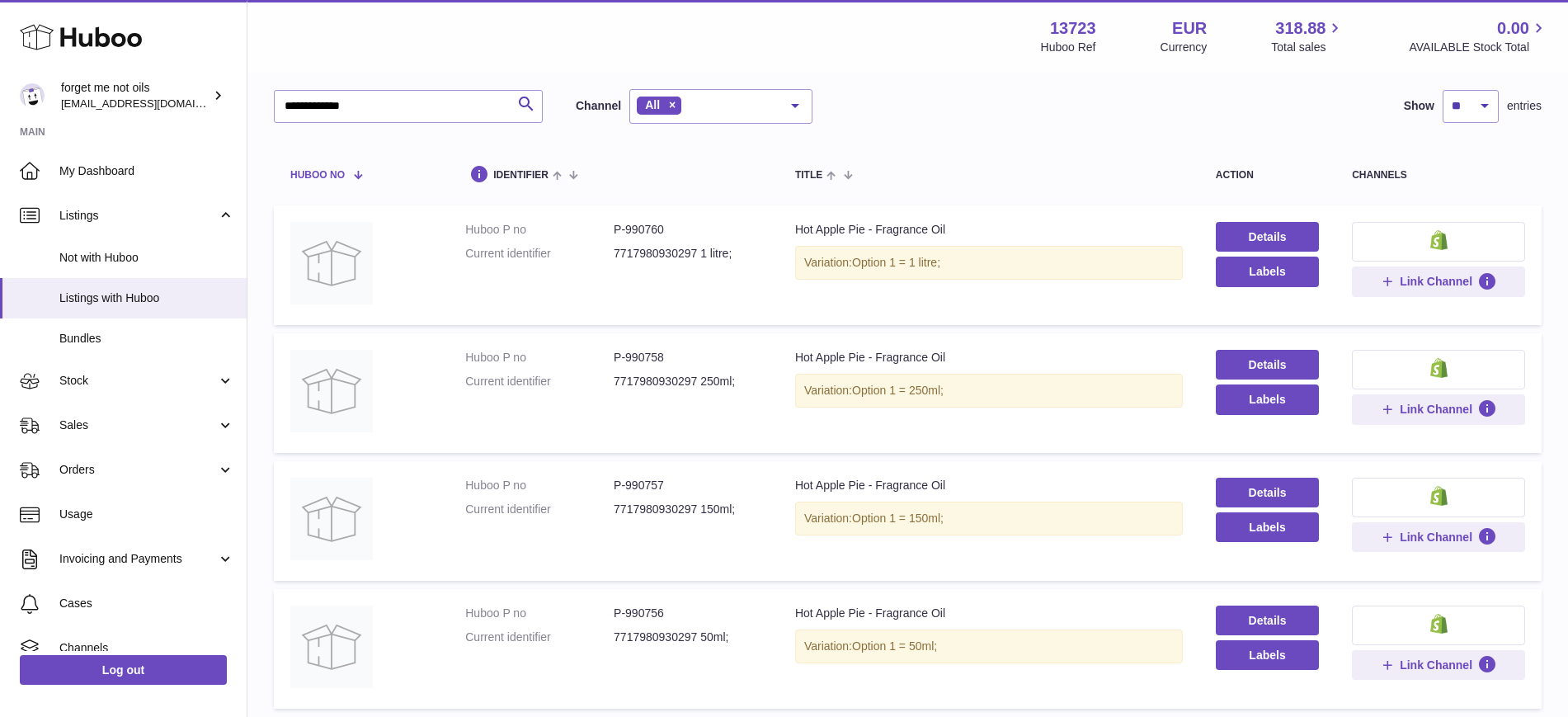
scroll to position [0, 0]
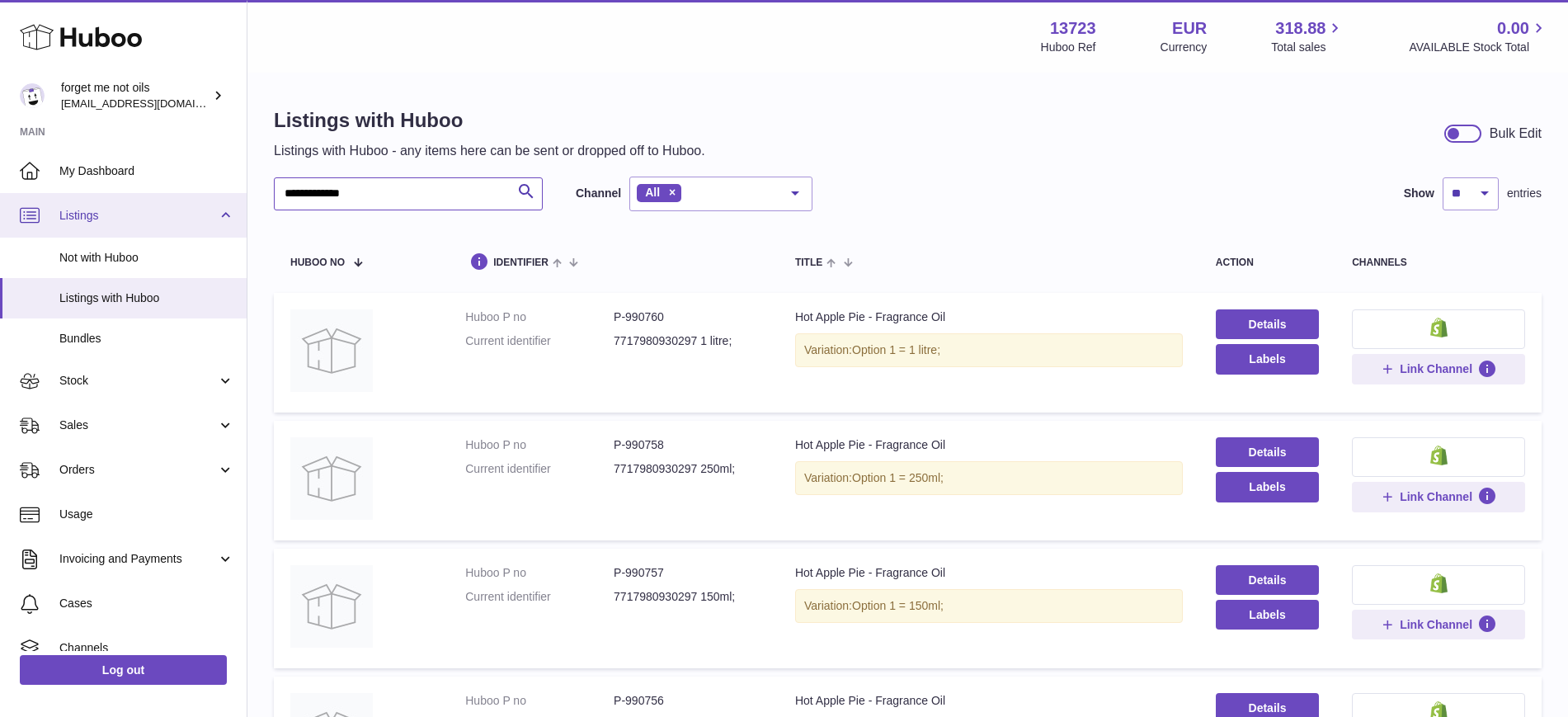
drag, startPoint x: 387, startPoint y: 202, endPoint x: 178, endPoint y: 195, distance: 209.1
click at [159, 207] on div "**********" at bounding box center [784, 468] width 1568 height 936
paste input "*******"
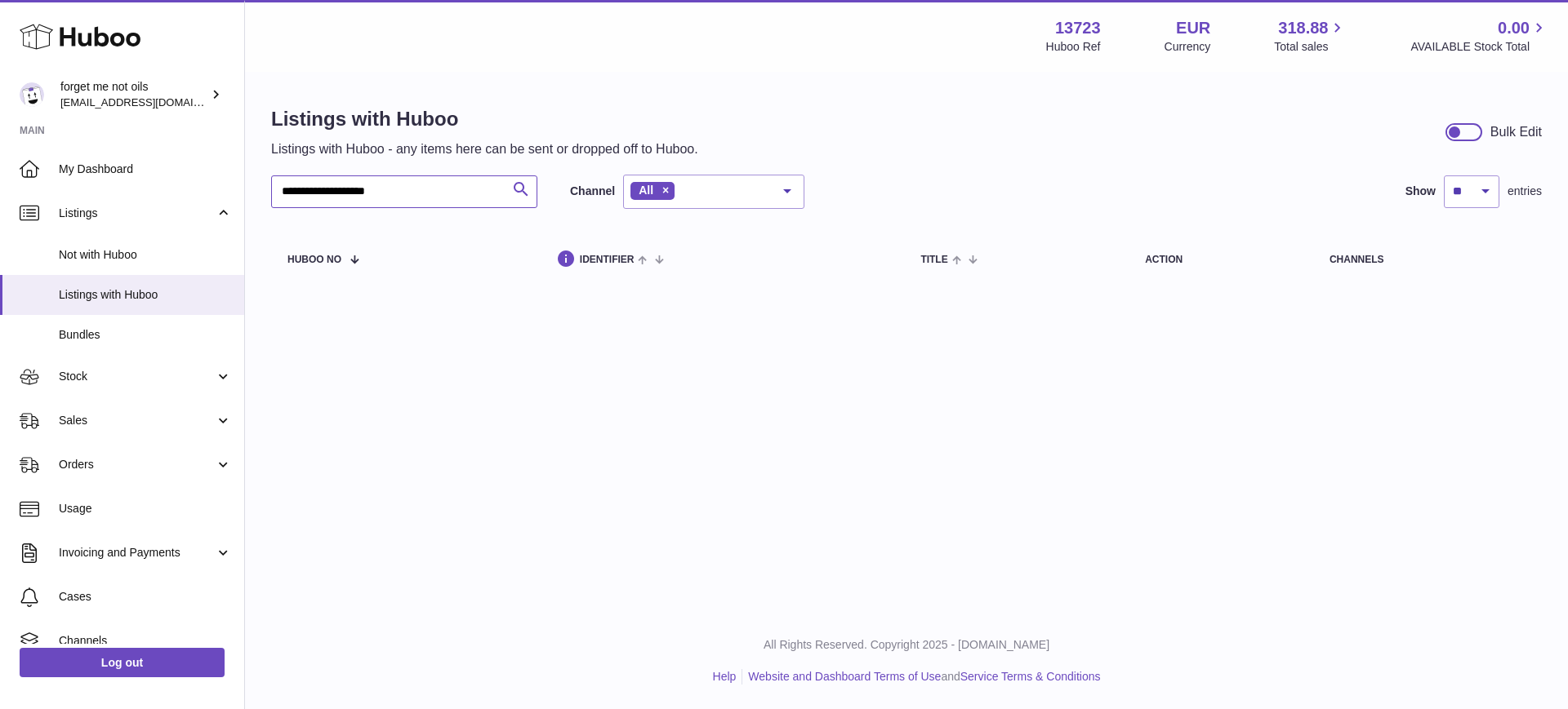
drag, startPoint x: 358, startPoint y: 191, endPoint x: 525, endPoint y: 197, distance: 167.1
click at [525, 197] on div "**********" at bounding box center [404, 192] width 266 height 33
click at [325, 193] on input "**********" at bounding box center [404, 192] width 266 height 33
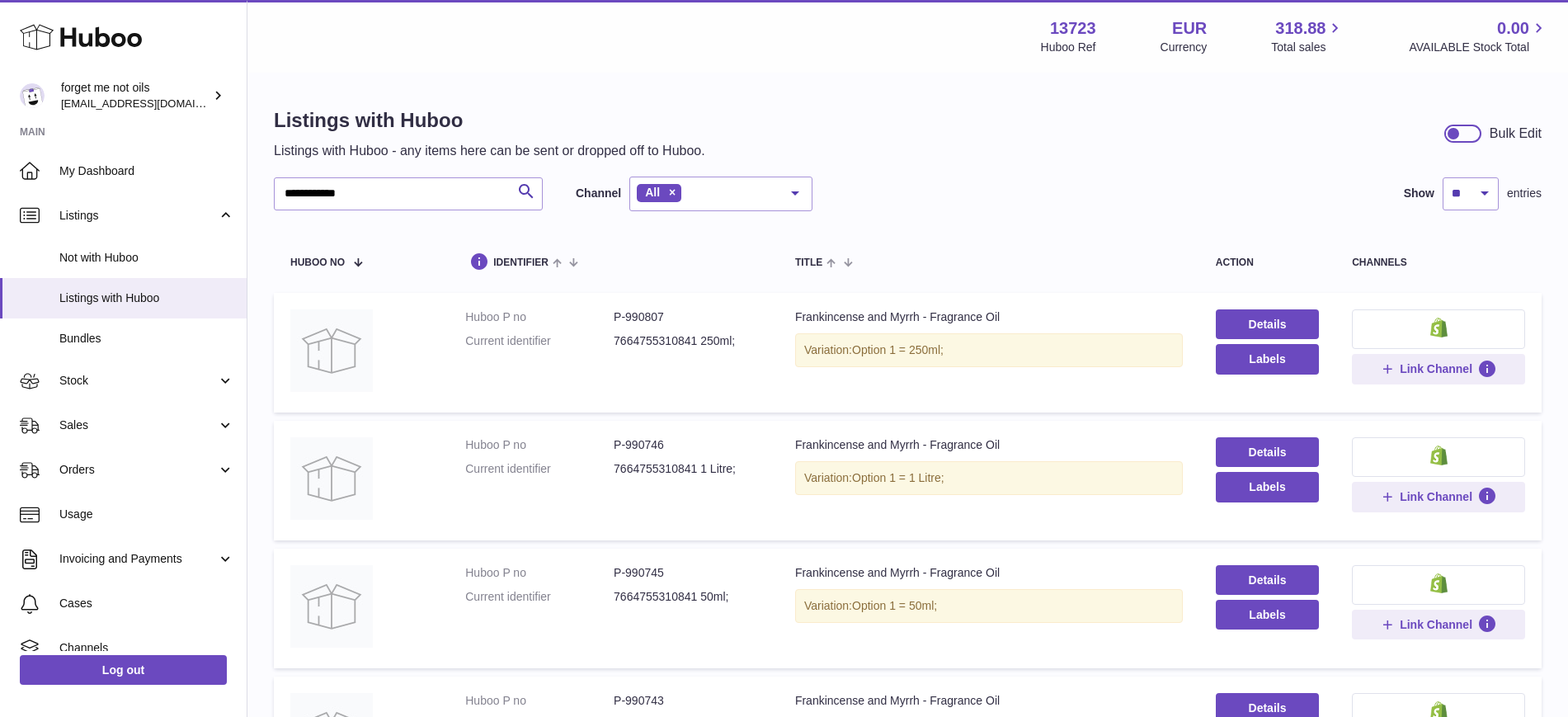
click at [1291, 137] on div "Listings with Huboo Listings with Huboo - any items here can be sent or dropped…" at bounding box center [908, 134] width 1268 height 53
click at [1288, 361] on button "Labels" at bounding box center [1267, 358] width 103 height 30
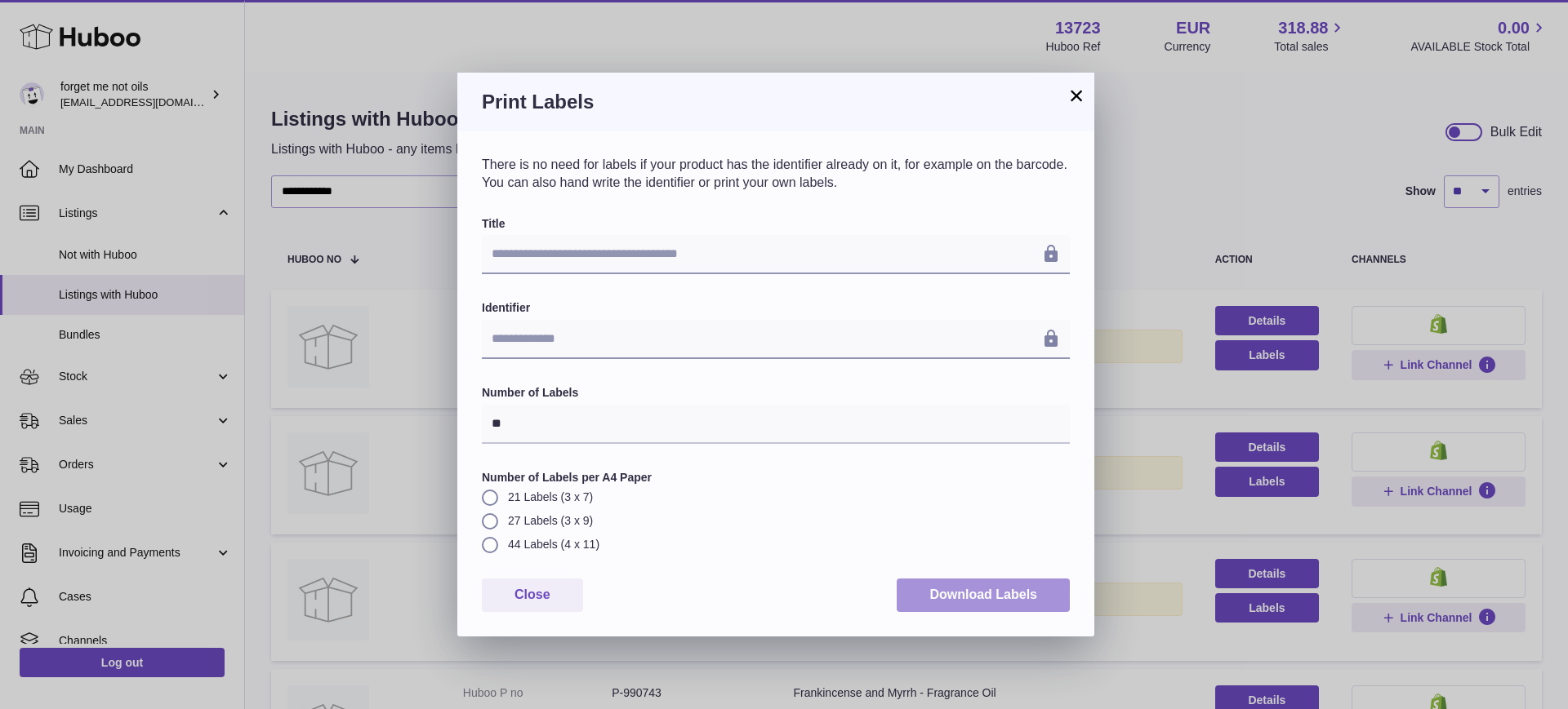
click at [1027, 598] on button "Download Labels" at bounding box center [983, 596] width 173 height 34
click at [1072, 92] on button "×" at bounding box center [1076, 95] width 19 height 19
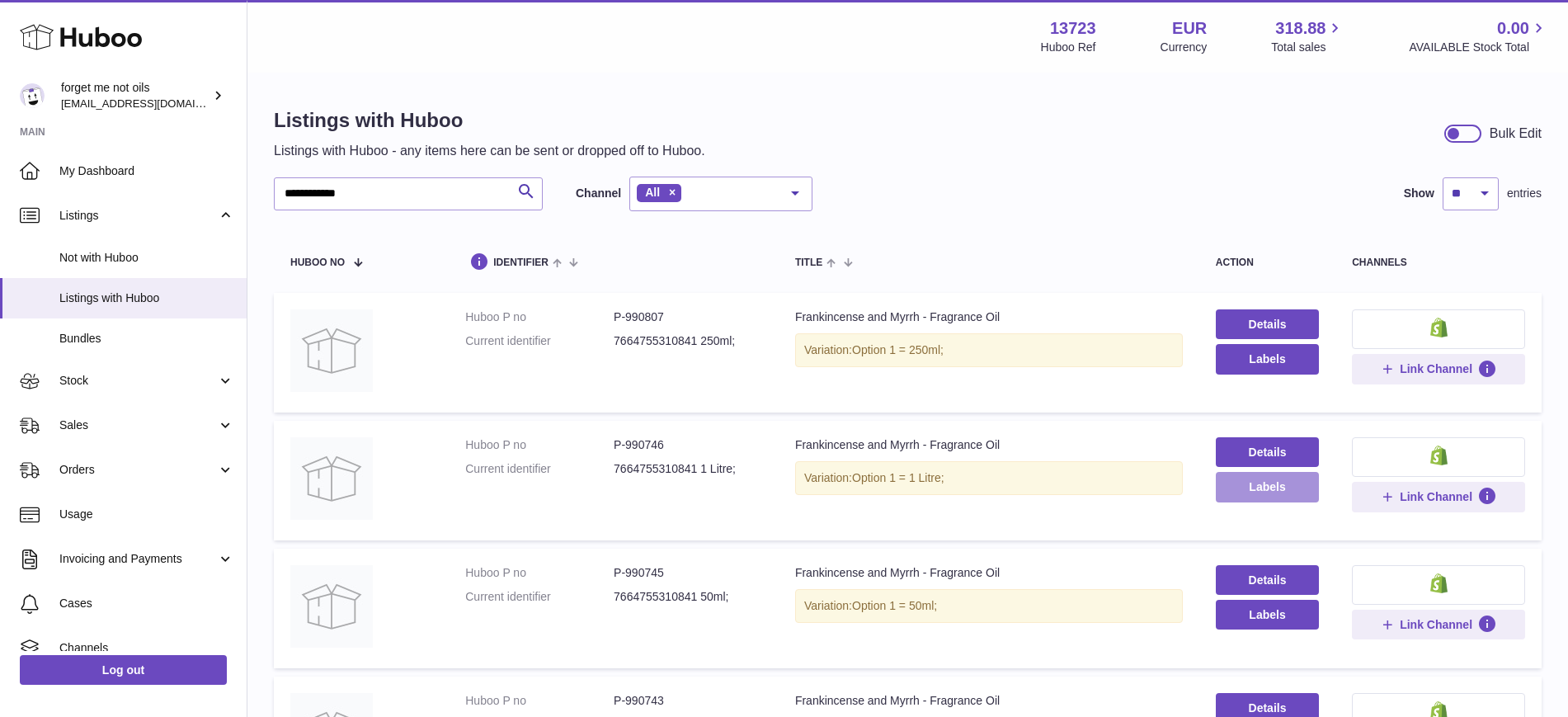
click at [1242, 494] on button "Labels" at bounding box center [1267, 487] width 103 height 30
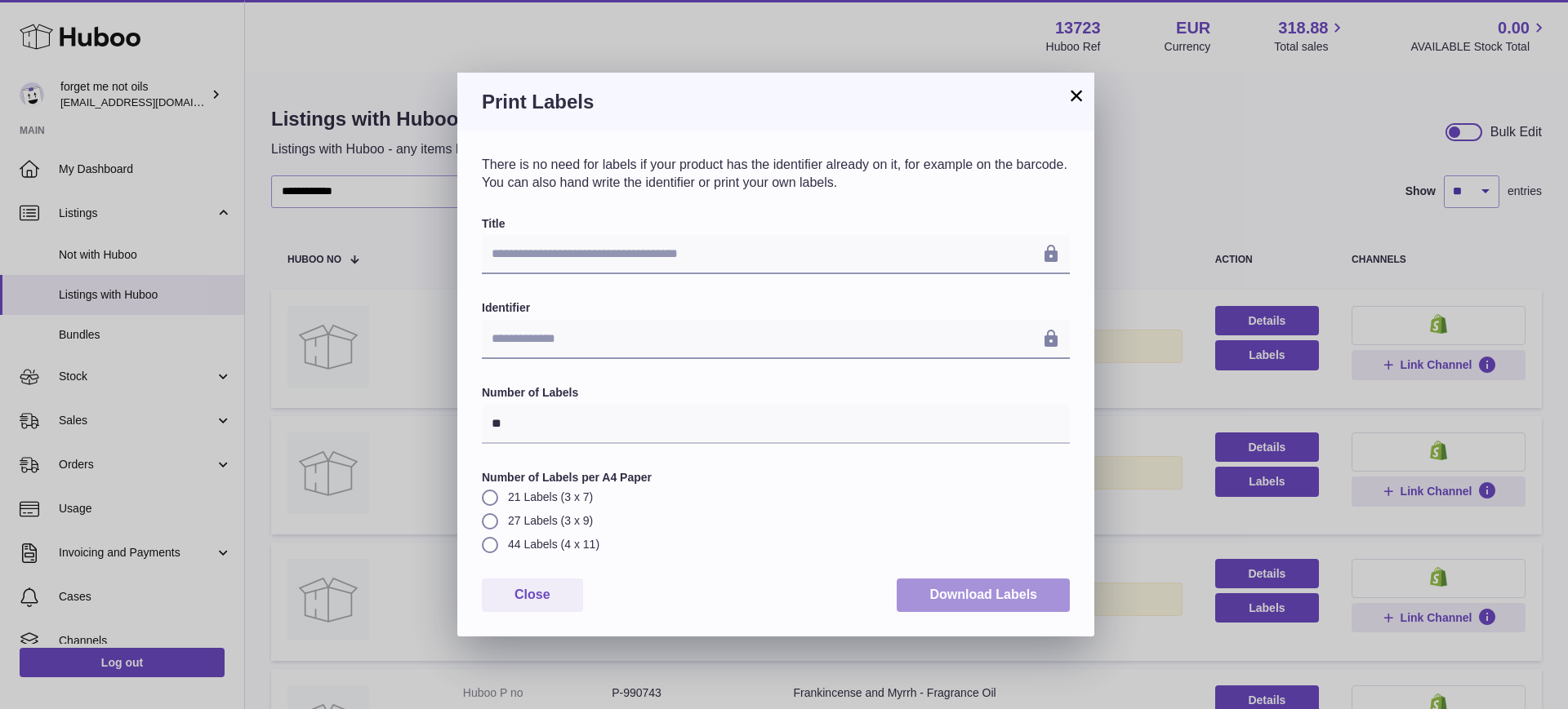
click at [959, 603] on button "Download Labels" at bounding box center [983, 596] width 173 height 34
click at [1079, 95] on button "×" at bounding box center [1076, 95] width 19 height 19
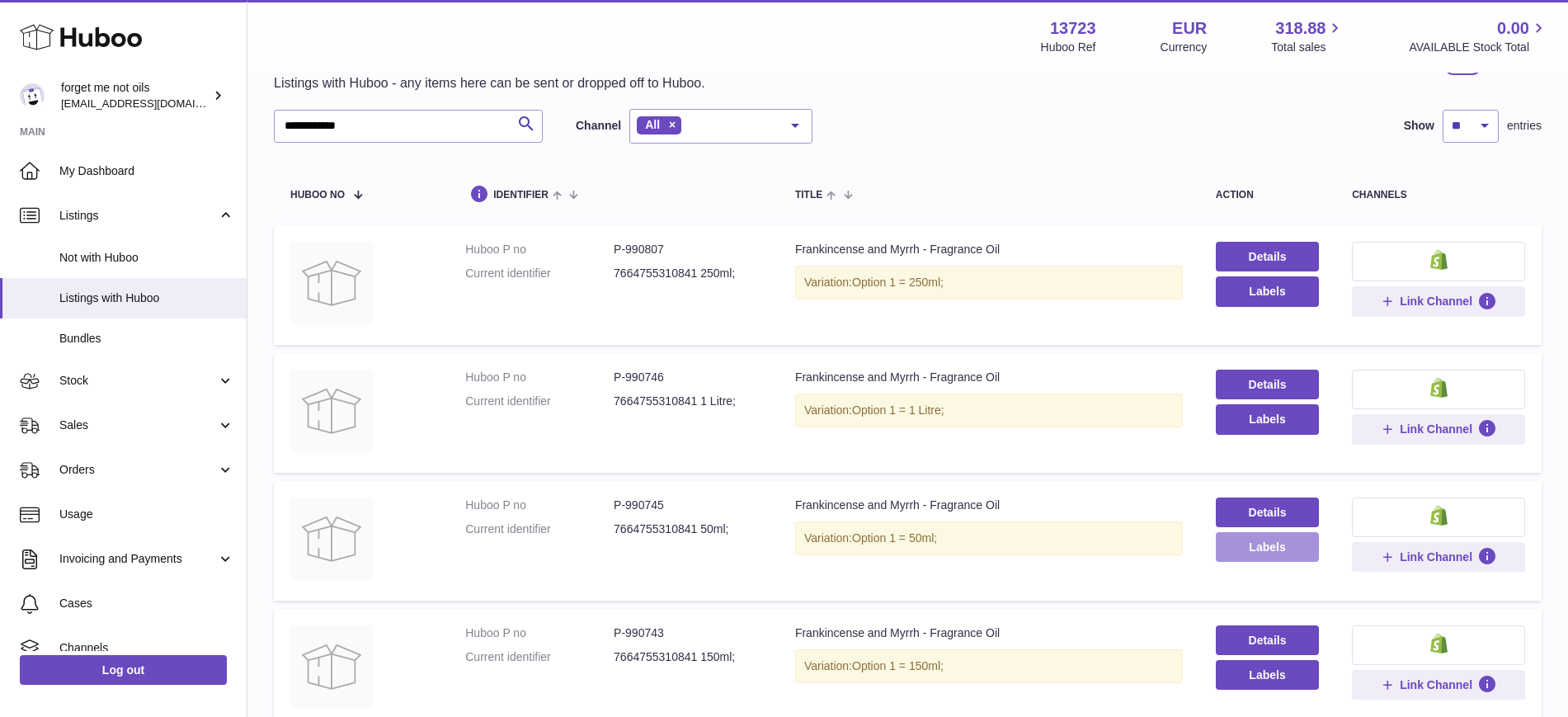
scroll to position [207, 0]
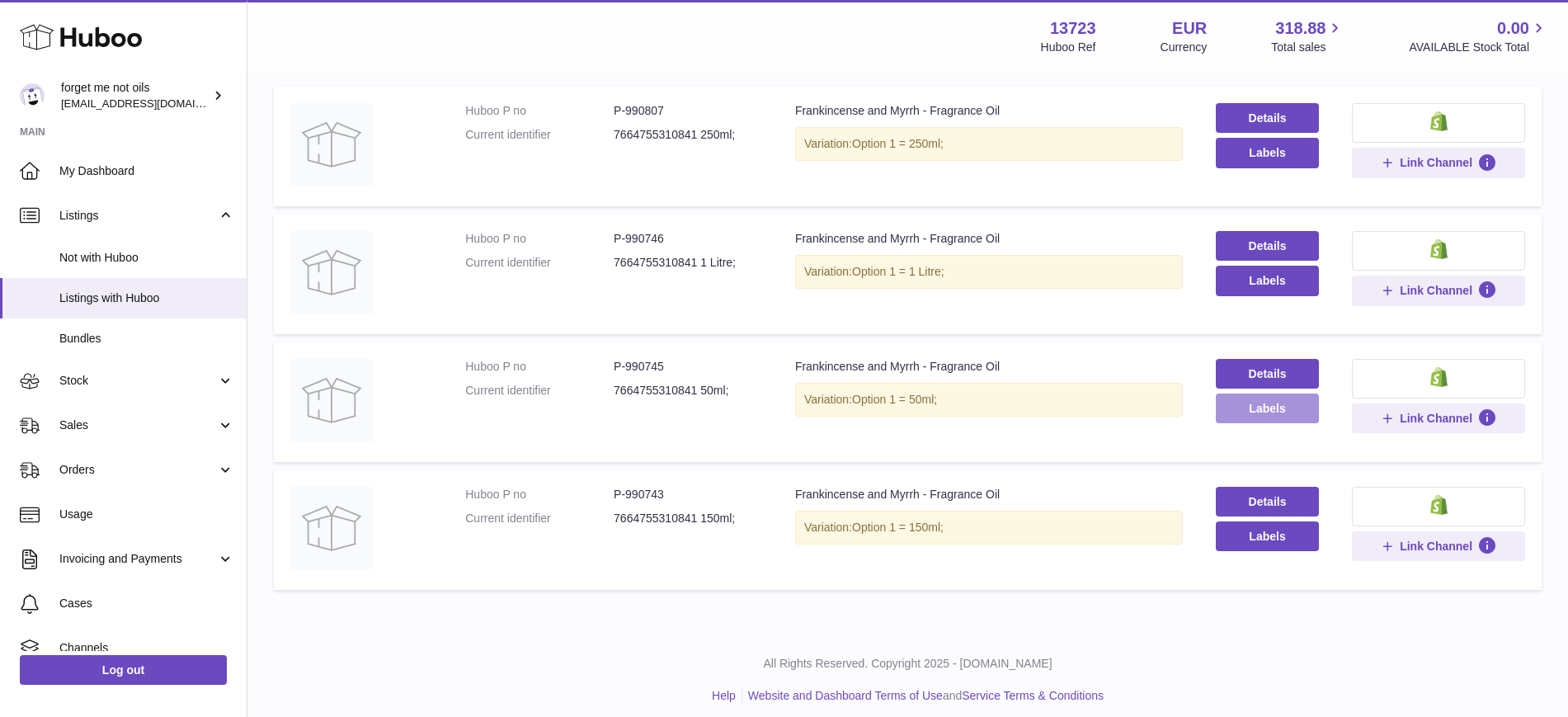
click at [1260, 406] on button "Labels" at bounding box center [1267, 408] width 103 height 30
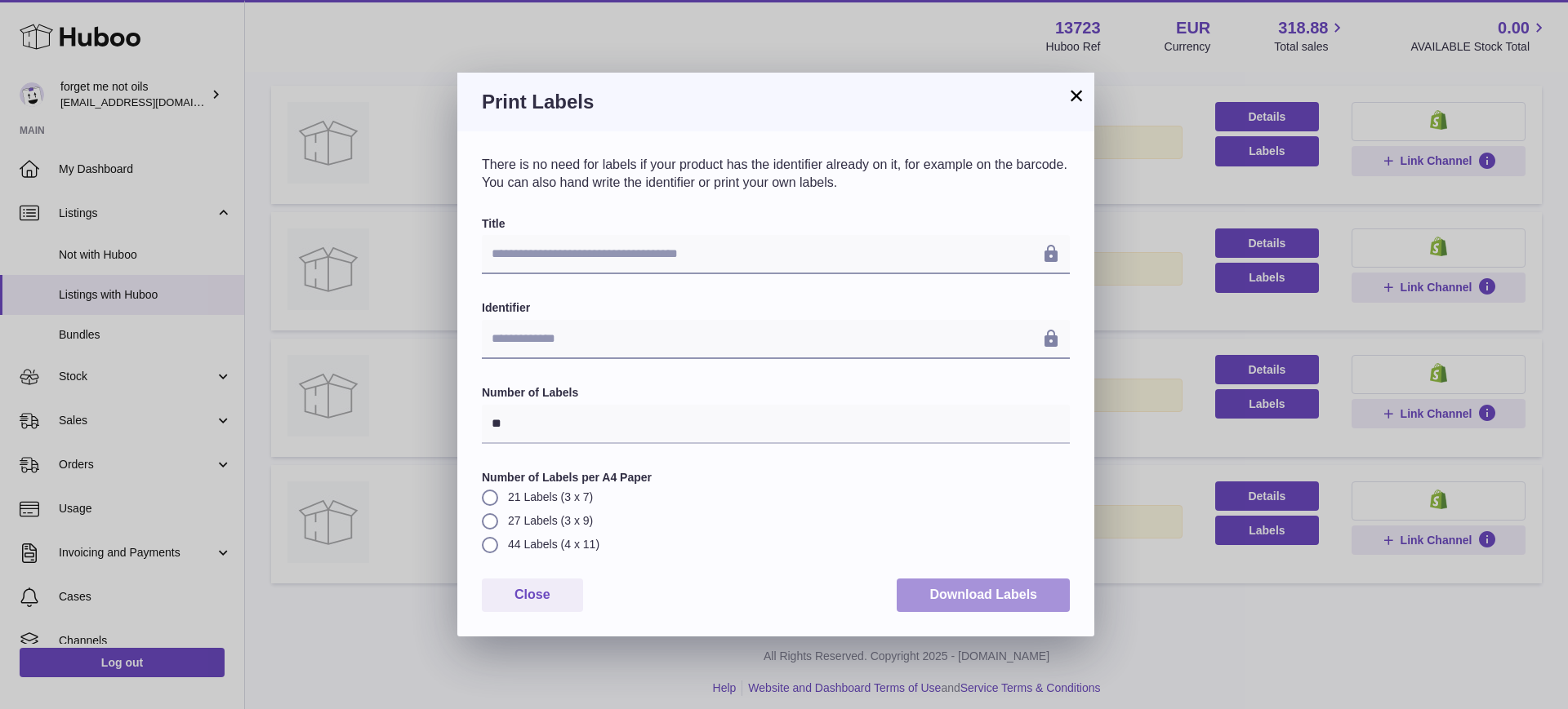
drag, startPoint x: 1017, startPoint y: 594, endPoint x: 1035, endPoint y: 446, distance: 149.1
click at [1016, 595] on button "Download Labels" at bounding box center [983, 596] width 173 height 34
click at [1075, 91] on button "×" at bounding box center [1076, 95] width 19 height 19
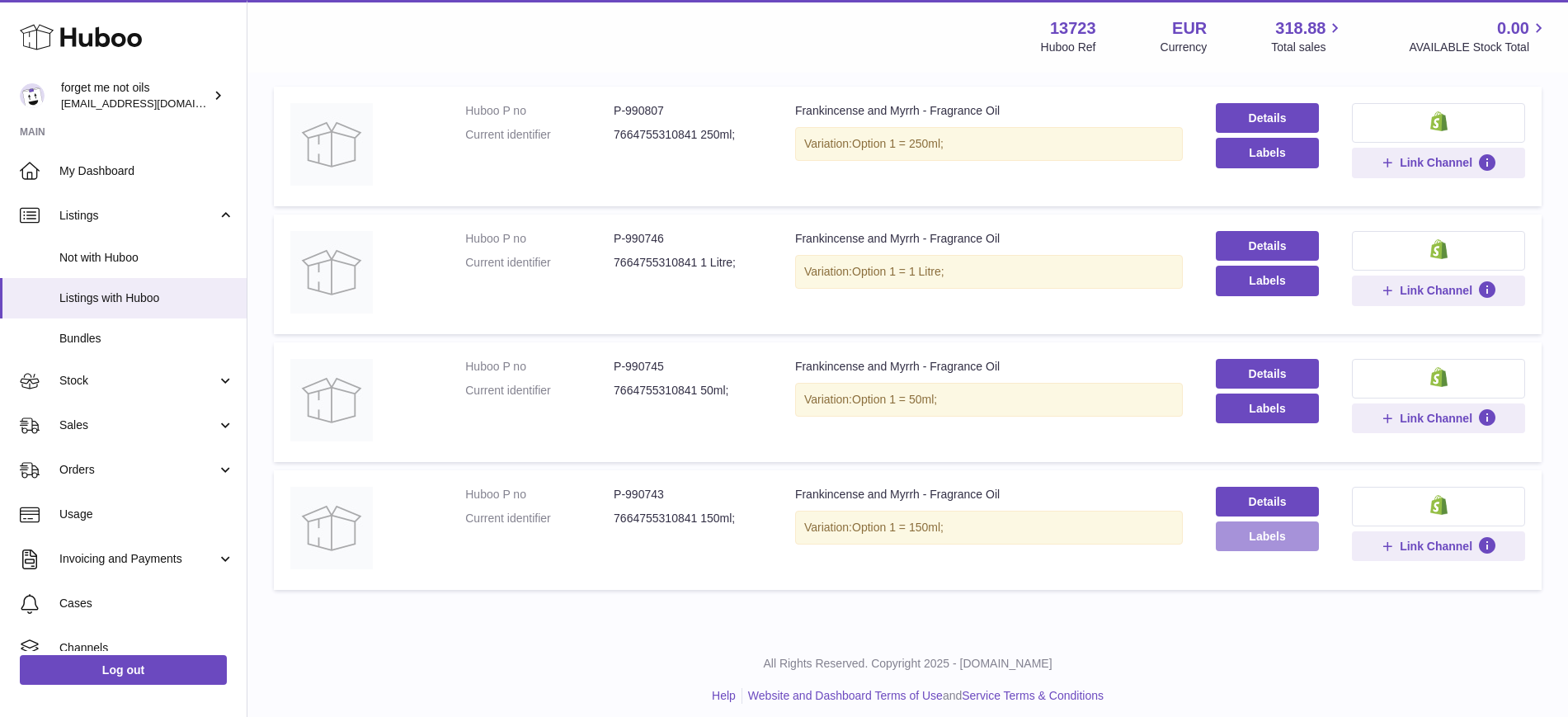
click at [1267, 543] on button "Labels" at bounding box center [1267, 536] width 103 height 30
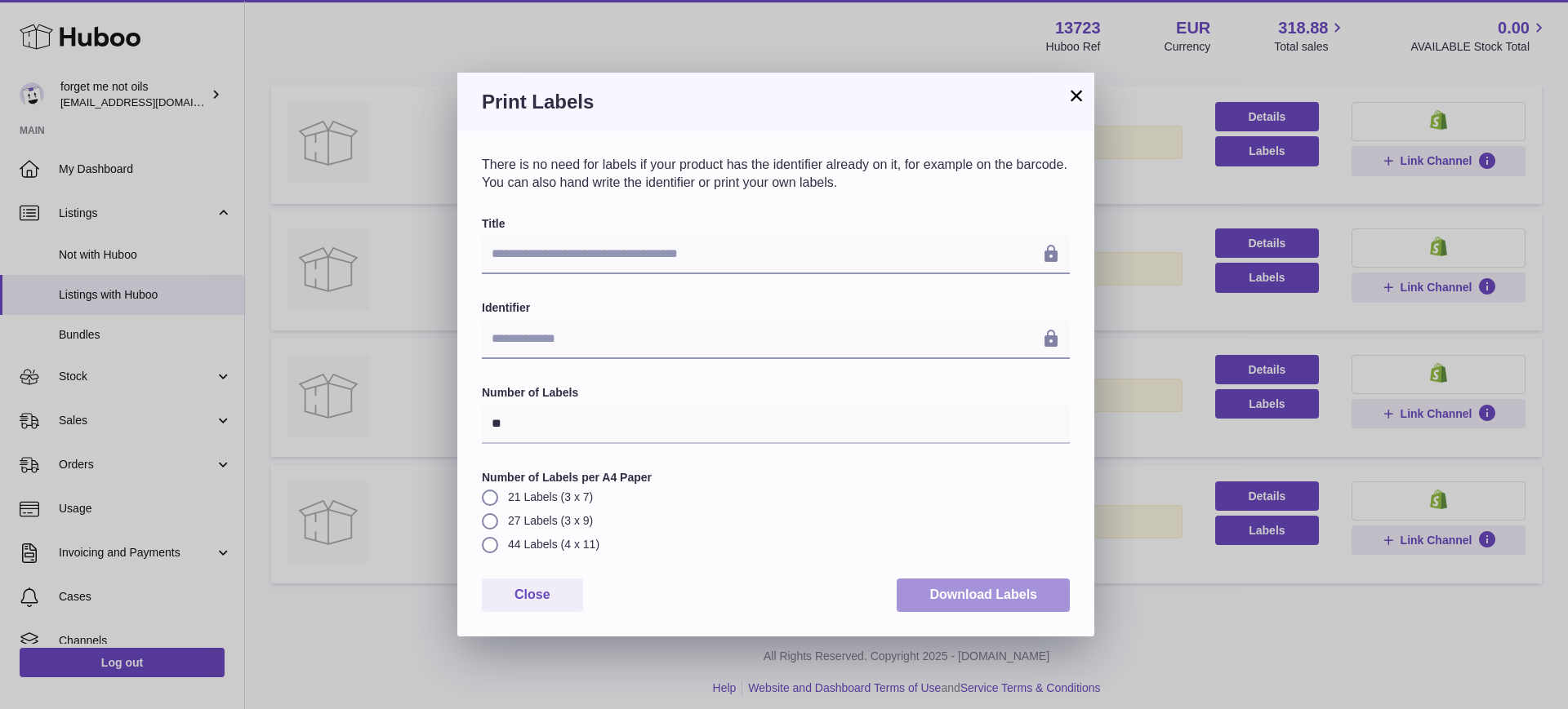
click at [1020, 595] on button "Download Labels" at bounding box center [983, 596] width 173 height 34
click at [1080, 91] on button "×" at bounding box center [1076, 95] width 19 height 19
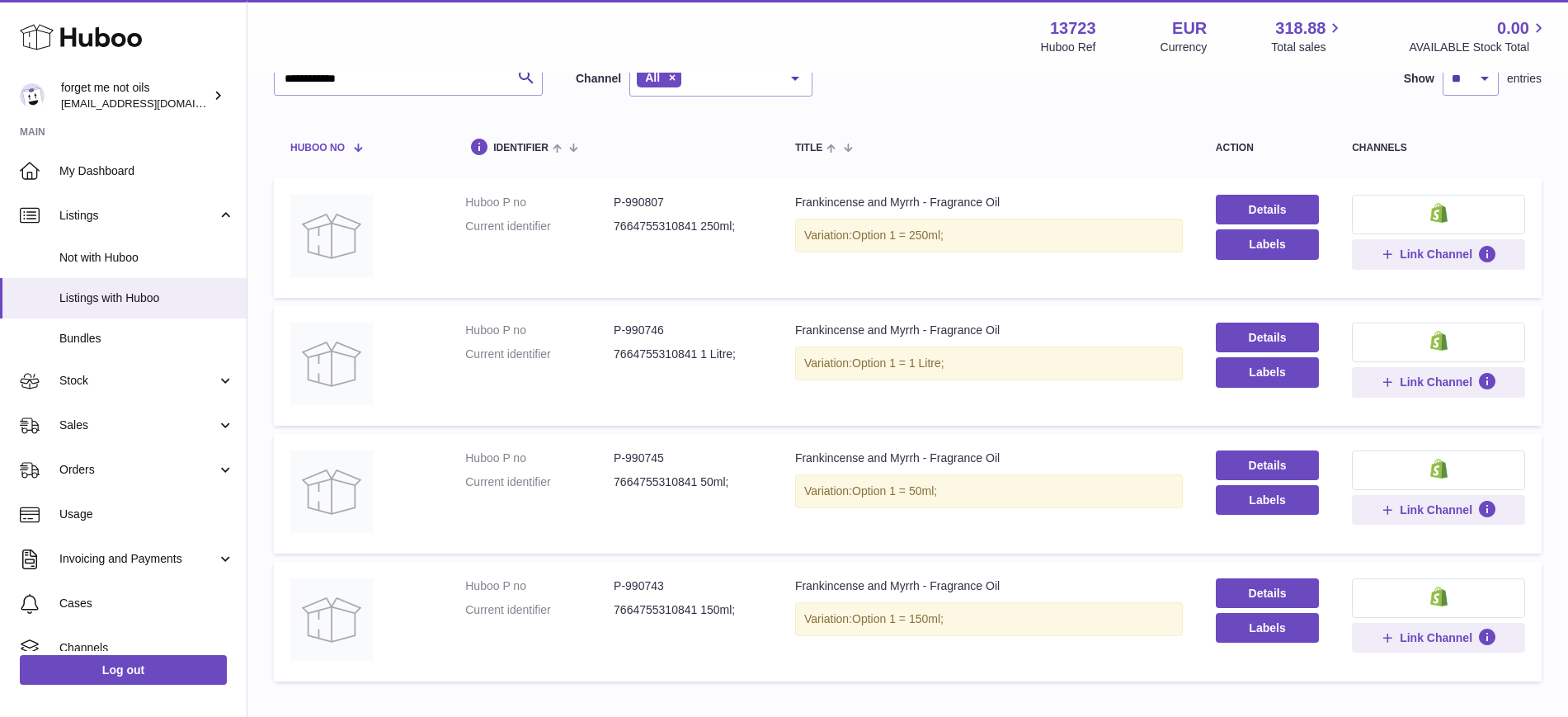
scroll to position [0, 0]
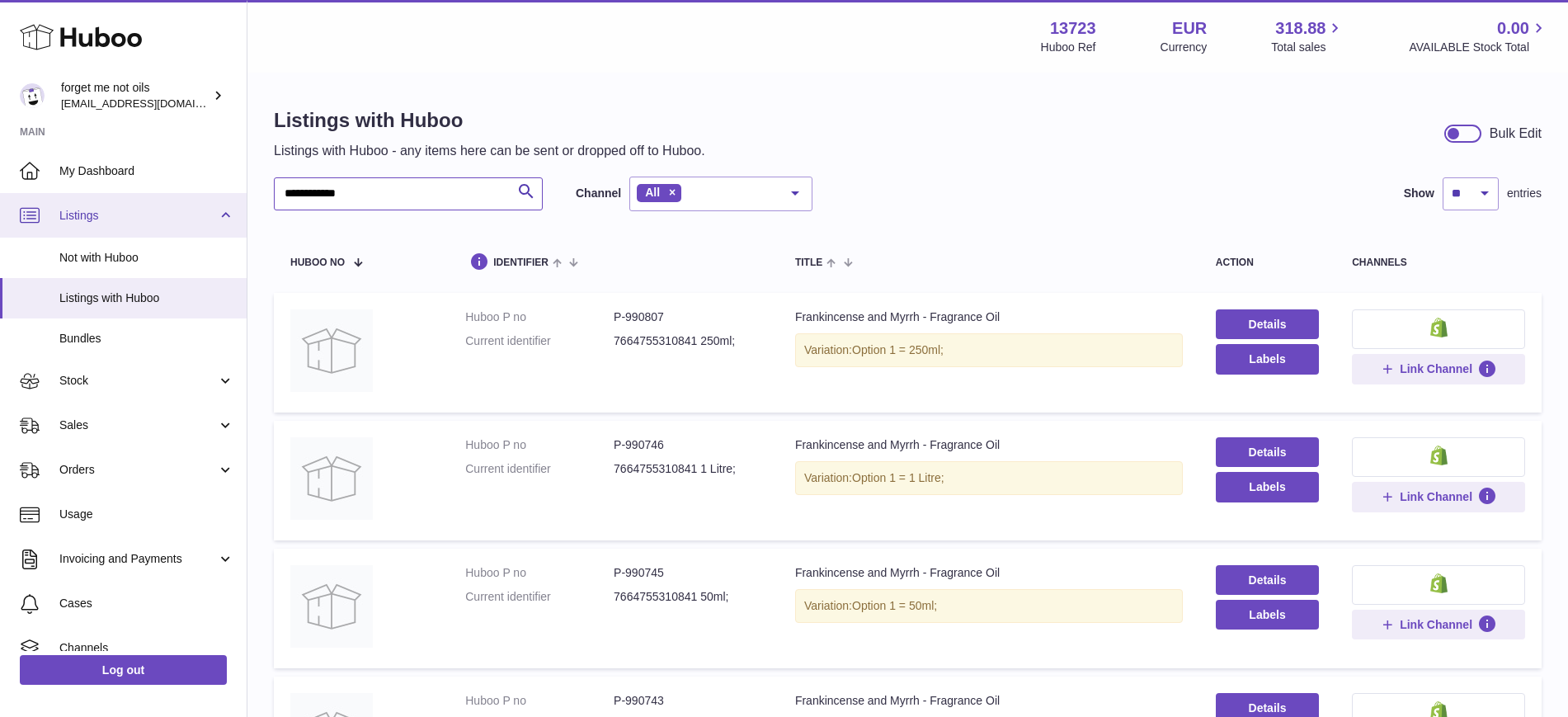
drag, startPoint x: 438, startPoint y: 187, endPoint x: 157, endPoint y: 202, distance: 281.4
click at [157, 202] on div "**********" at bounding box center [784, 468] width 1568 height 936
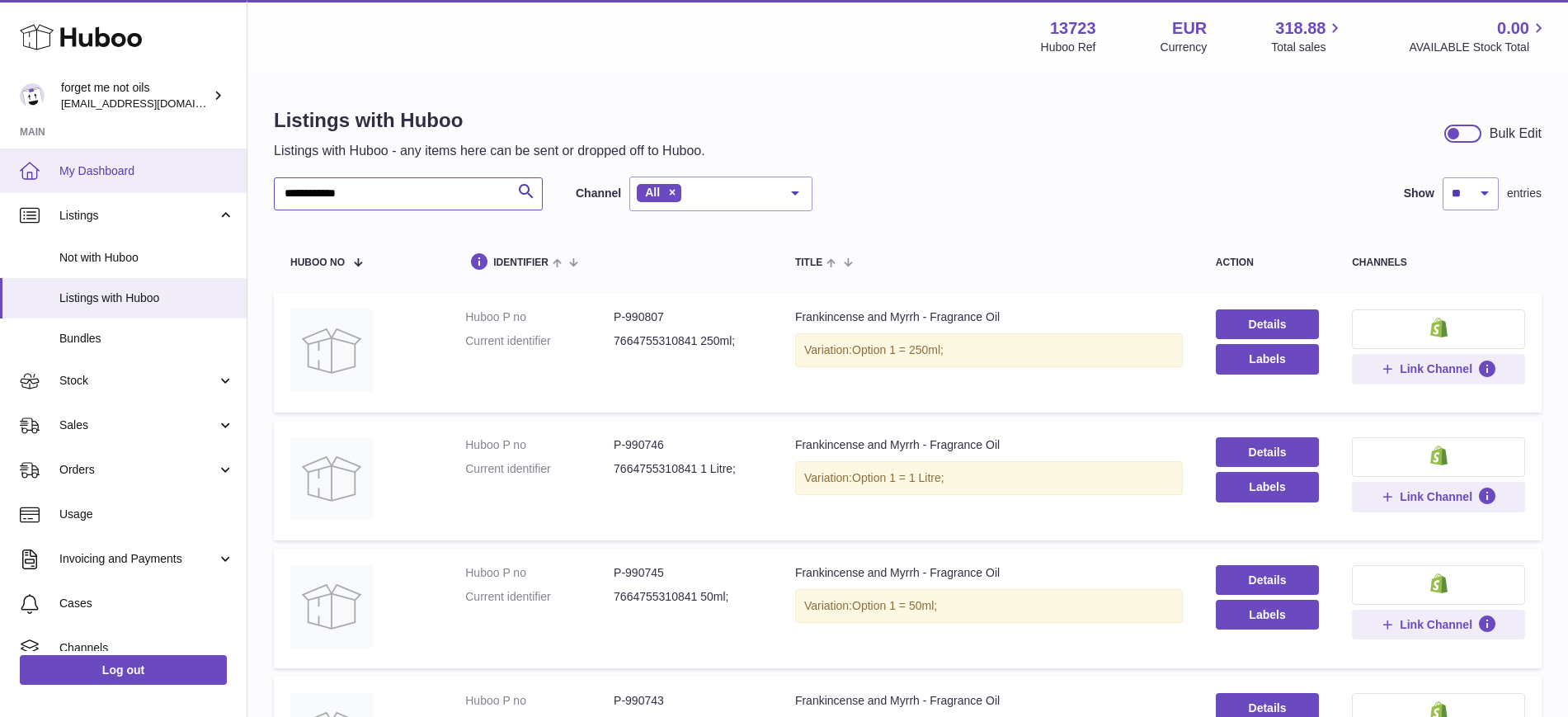
paste input "*"
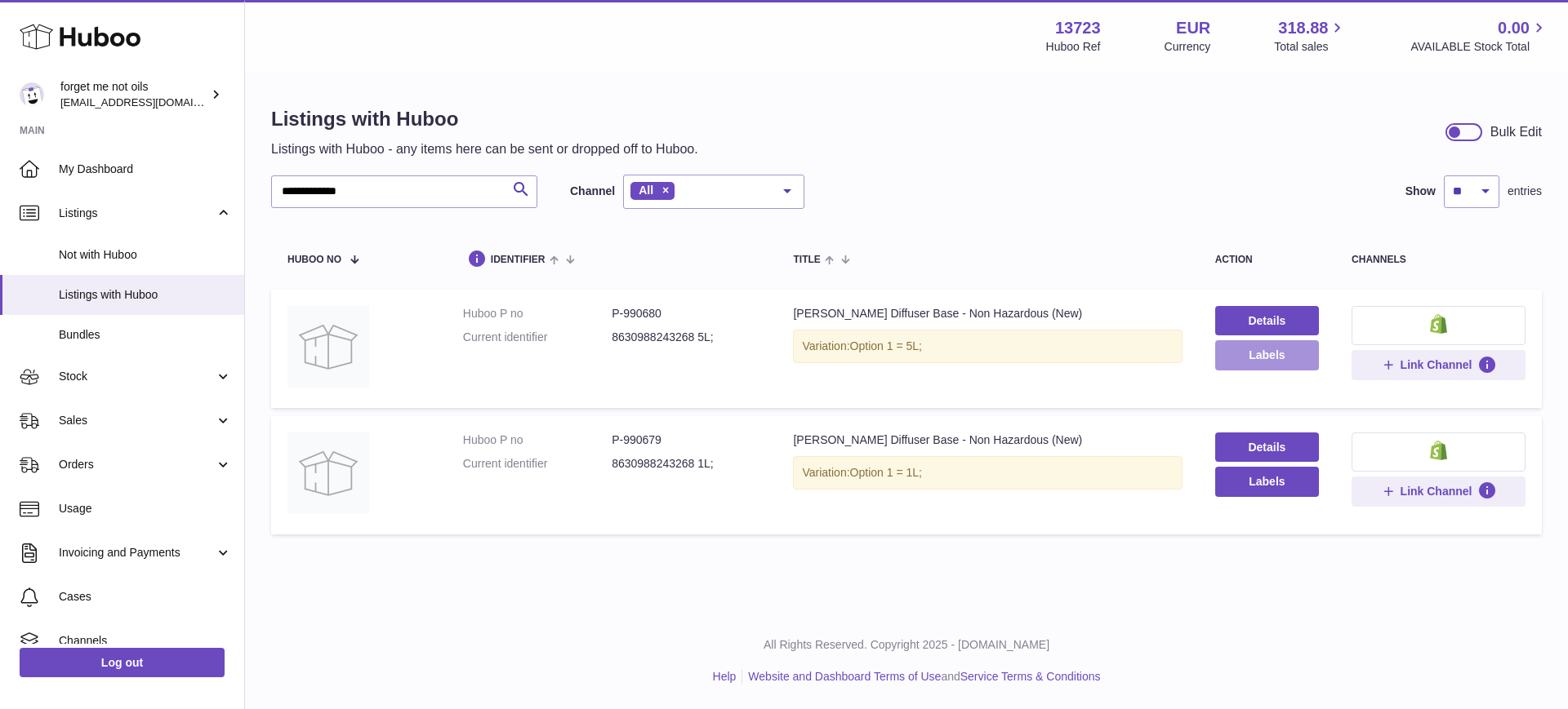
click at [1276, 354] on button "Labels" at bounding box center [1267, 354] width 104 height 30
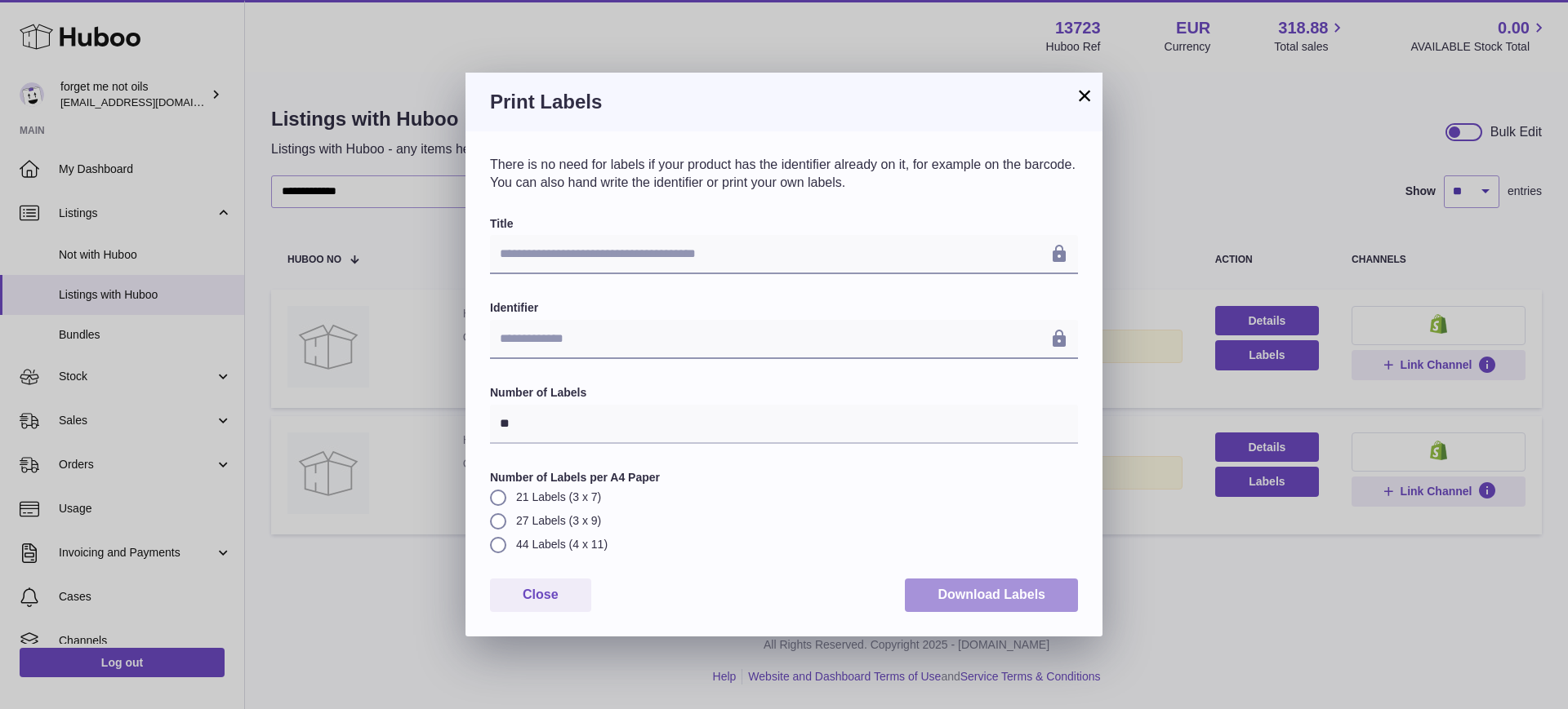
click at [975, 605] on button "Download Labels" at bounding box center [990, 596] width 173 height 34
click at [1088, 100] on button "×" at bounding box center [1084, 95] width 19 height 19
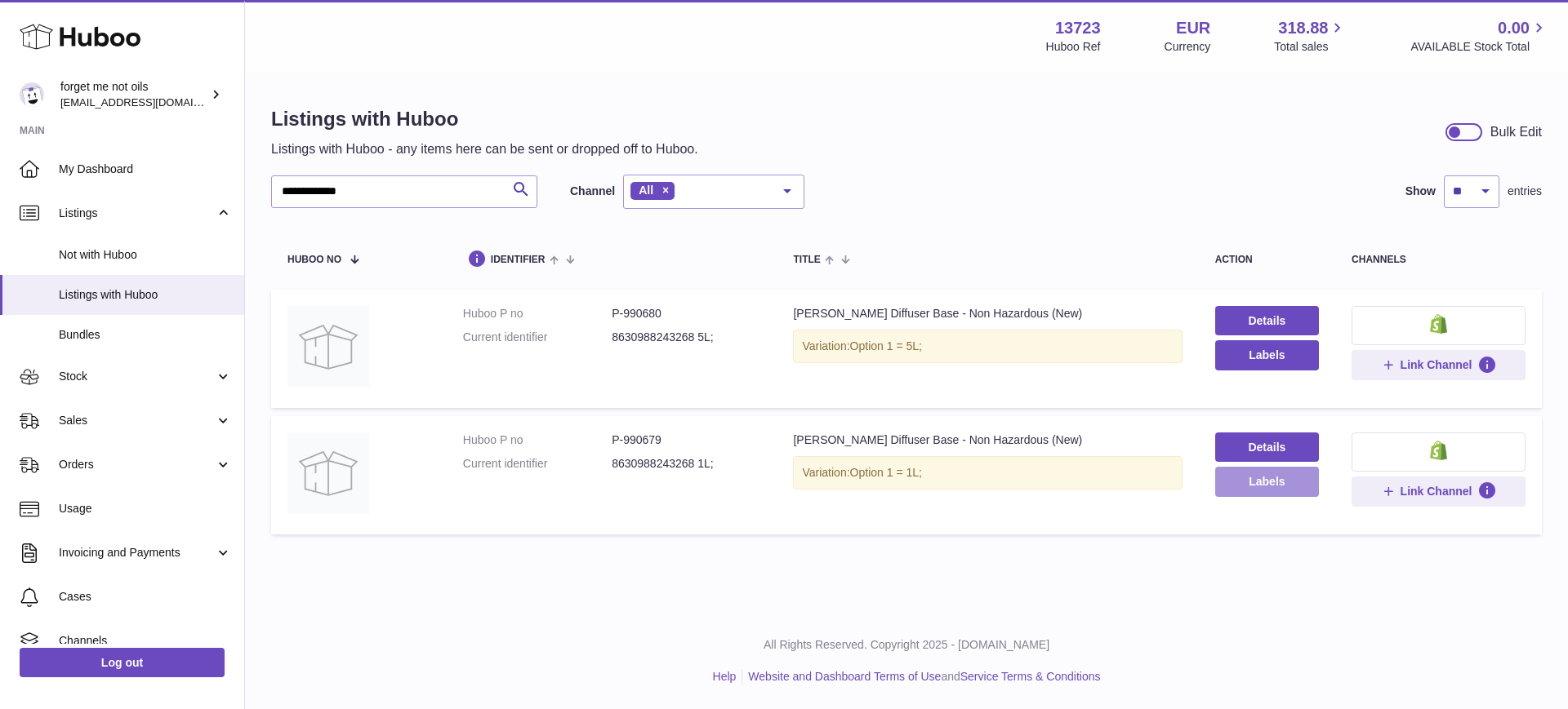
click at [1268, 480] on button "Labels" at bounding box center [1267, 481] width 104 height 30
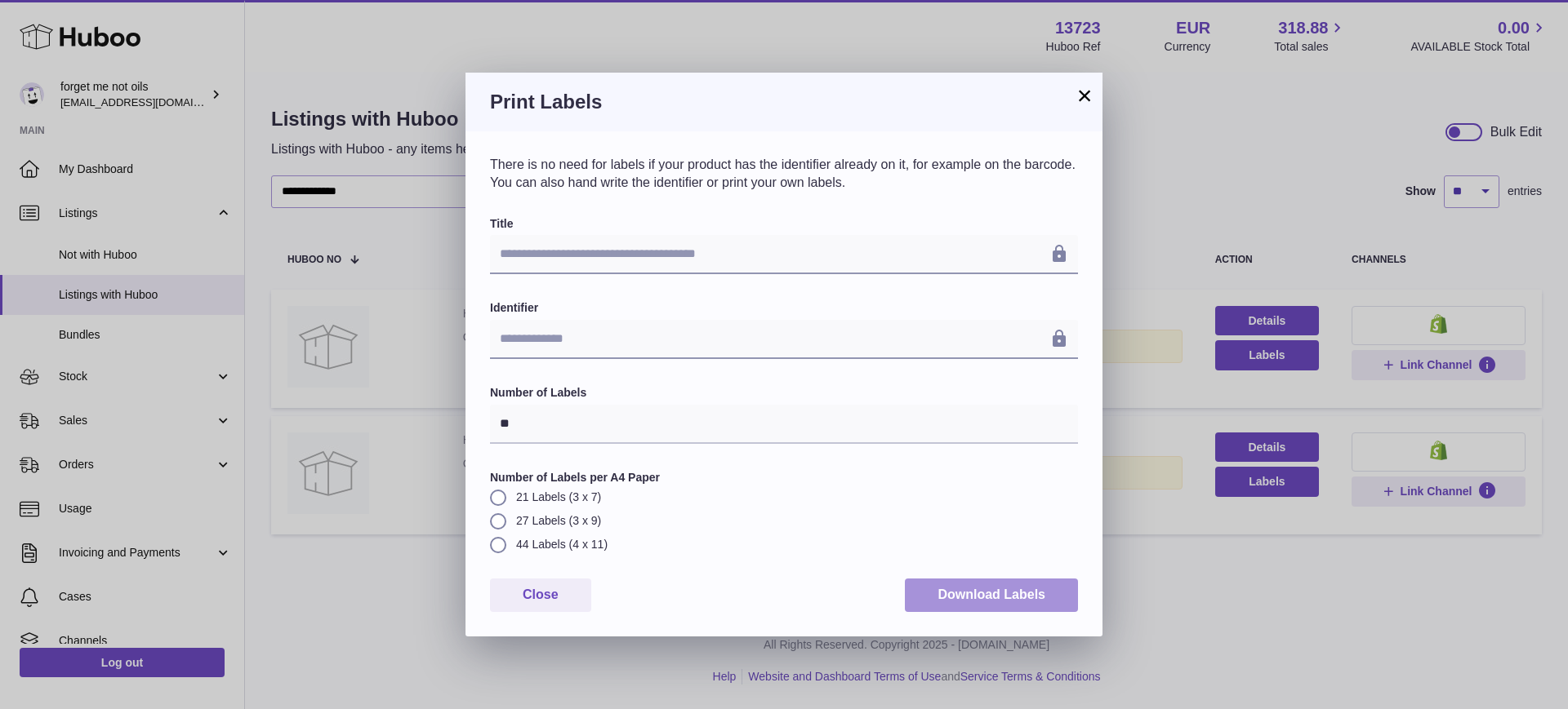
click at [998, 599] on button "Download Labels" at bounding box center [990, 596] width 173 height 34
click at [1079, 86] on button "×" at bounding box center [1084, 95] width 19 height 19
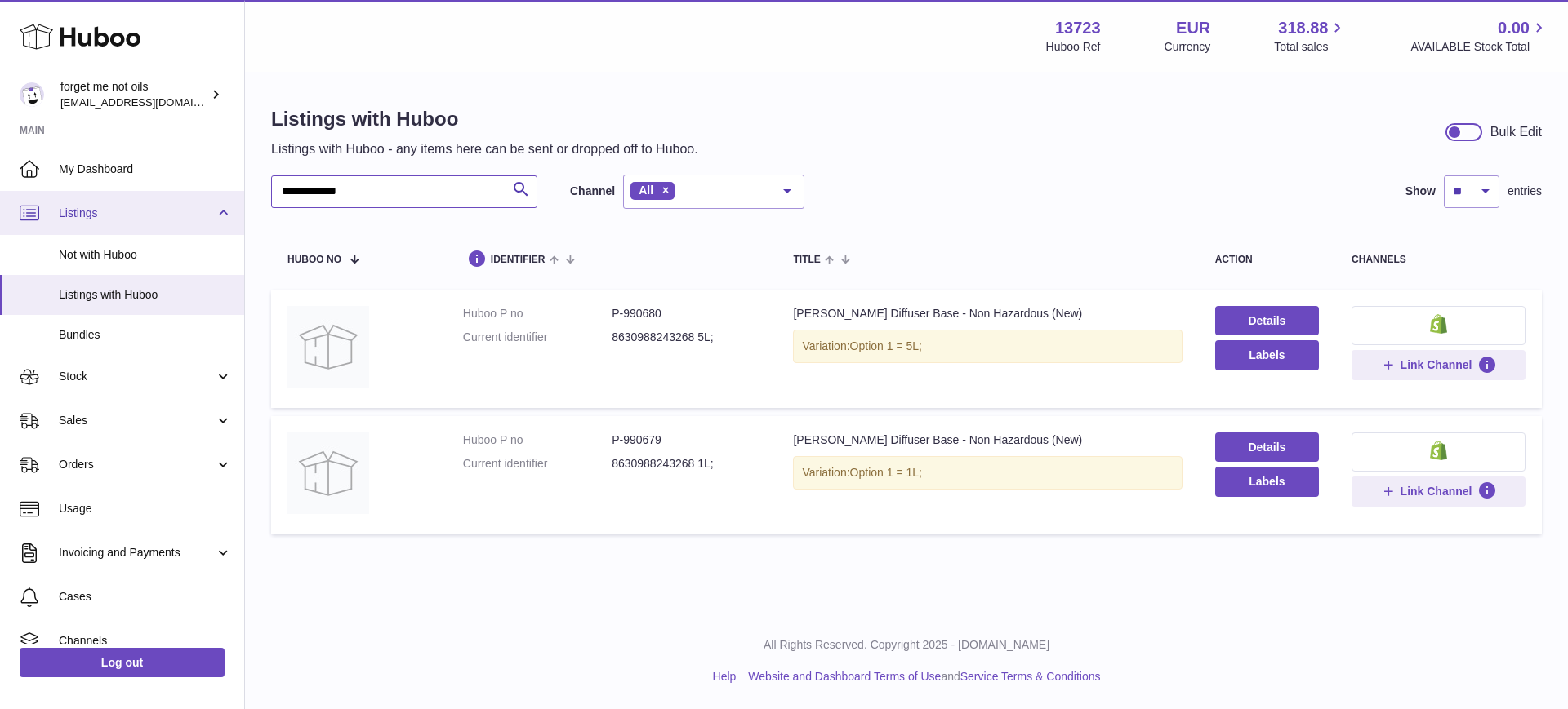
drag, startPoint x: 403, startPoint y: 202, endPoint x: 143, endPoint y: 197, distance: 260.0
click at [143, 197] on div "**********" at bounding box center [784, 354] width 1568 height 709
paste input "*"
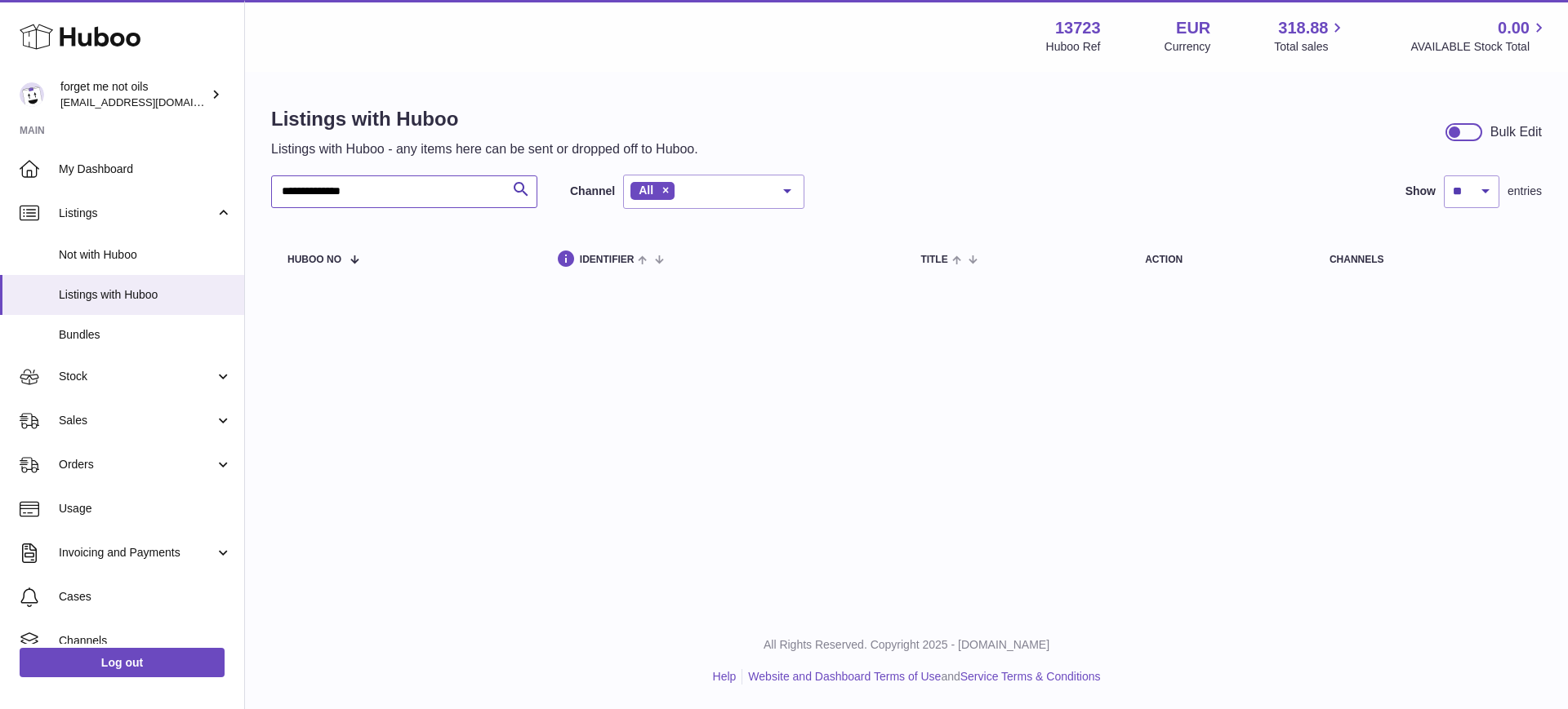
drag, startPoint x: 307, startPoint y: 192, endPoint x: 566, endPoint y: 210, distance: 259.6
click at [566, 210] on div "**********" at bounding box center [906, 232] width 1271 height 115
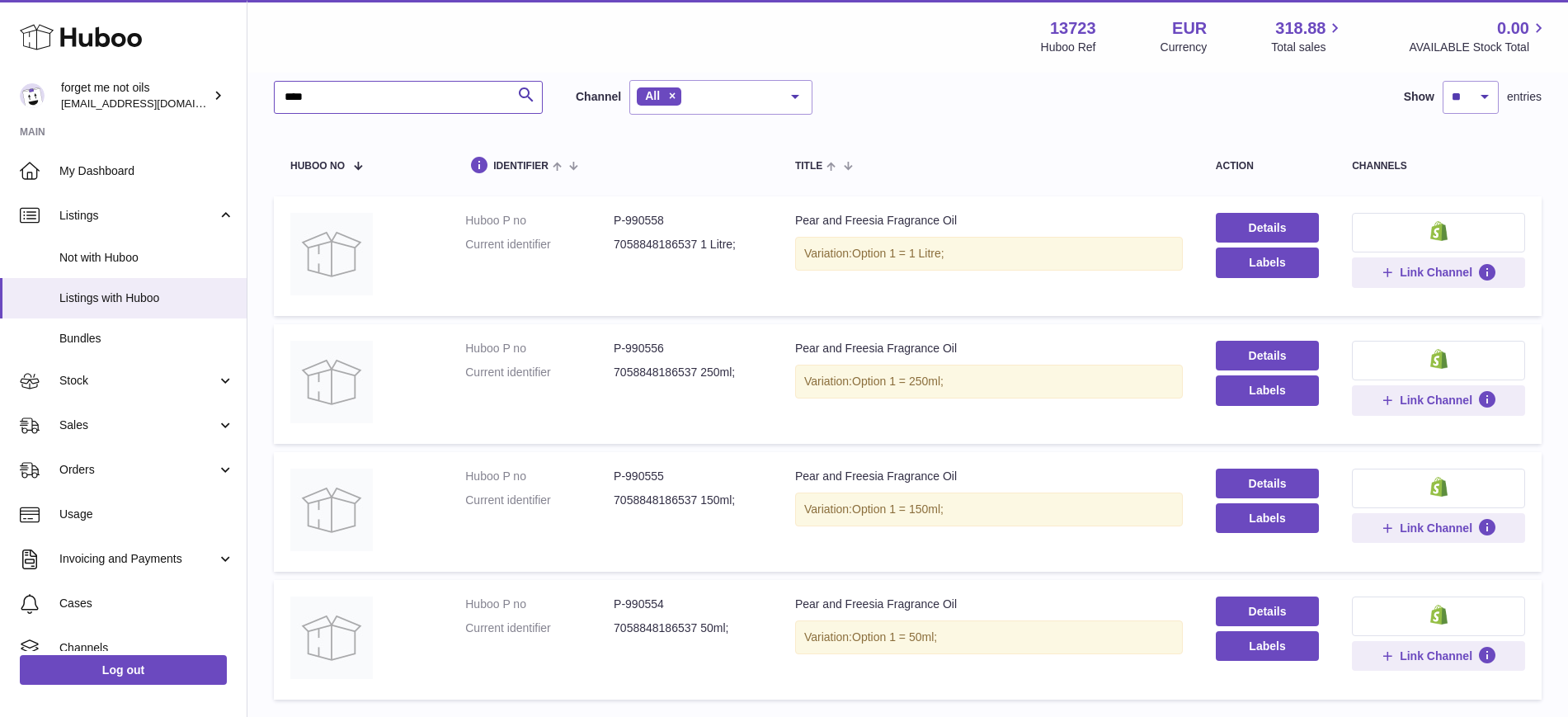
scroll to position [207, 0]
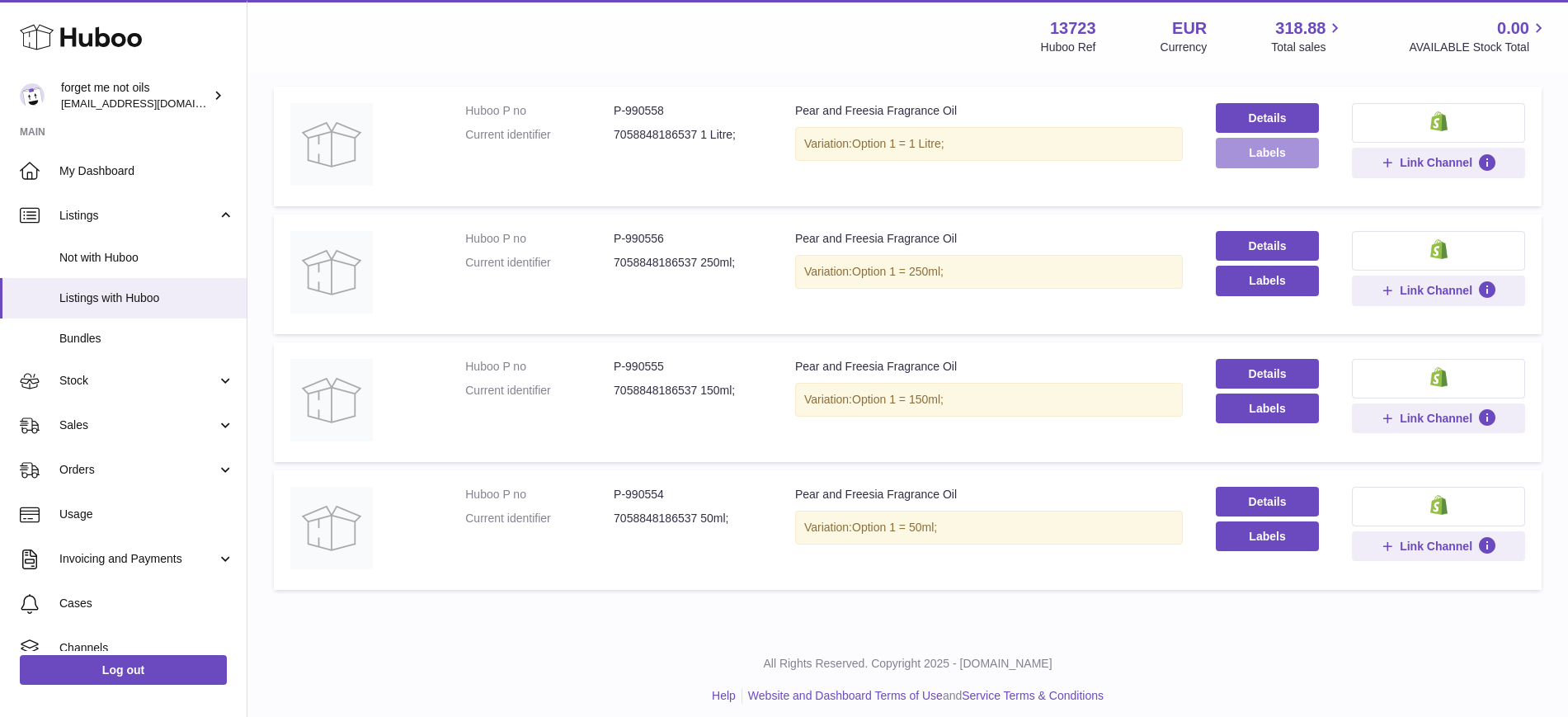
click at [1304, 160] on button "Labels" at bounding box center [1267, 152] width 103 height 30
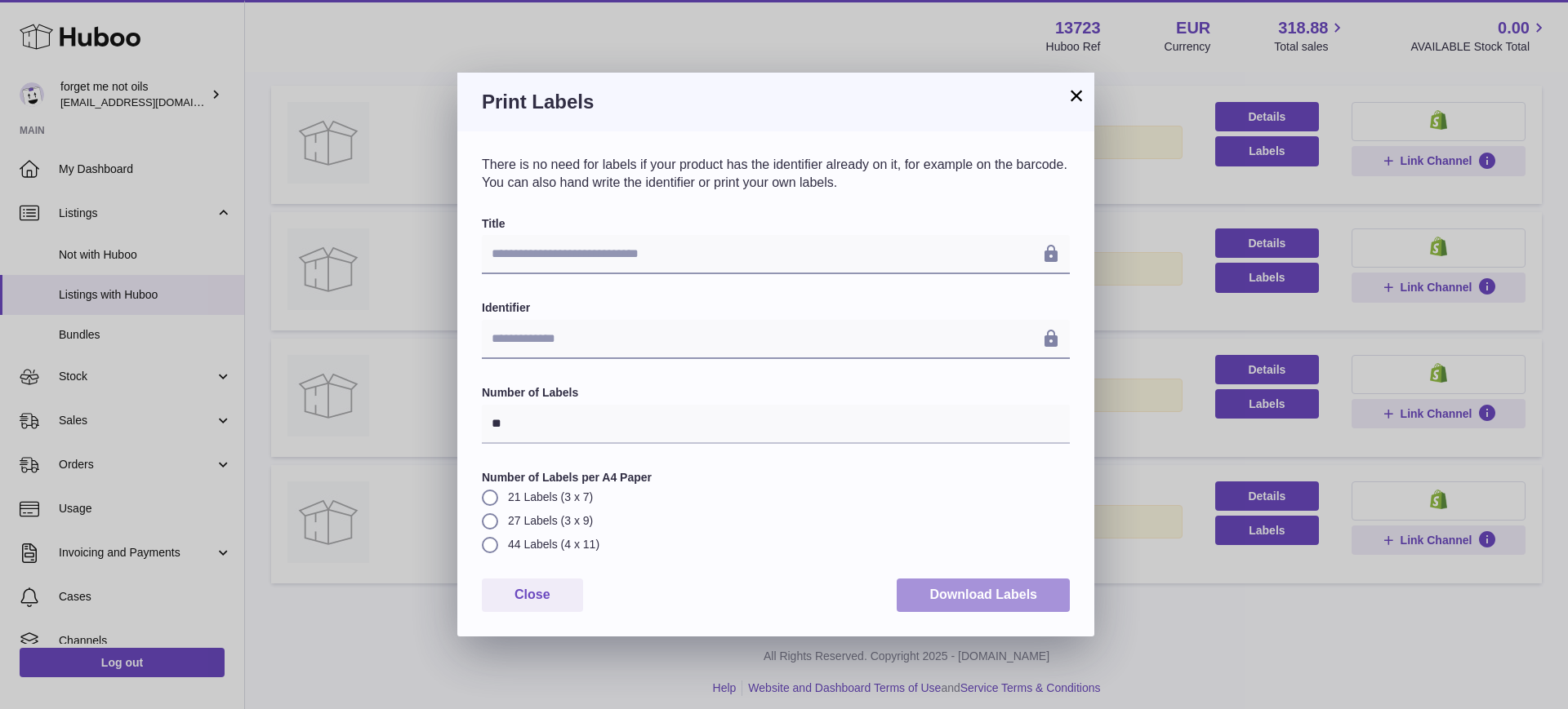
click at [1033, 598] on button "Download Labels" at bounding box center [983, 596] width 173 height 34
click at [1072, 96] on button "×" at bounding box center [1076, 95] width 19 height 19
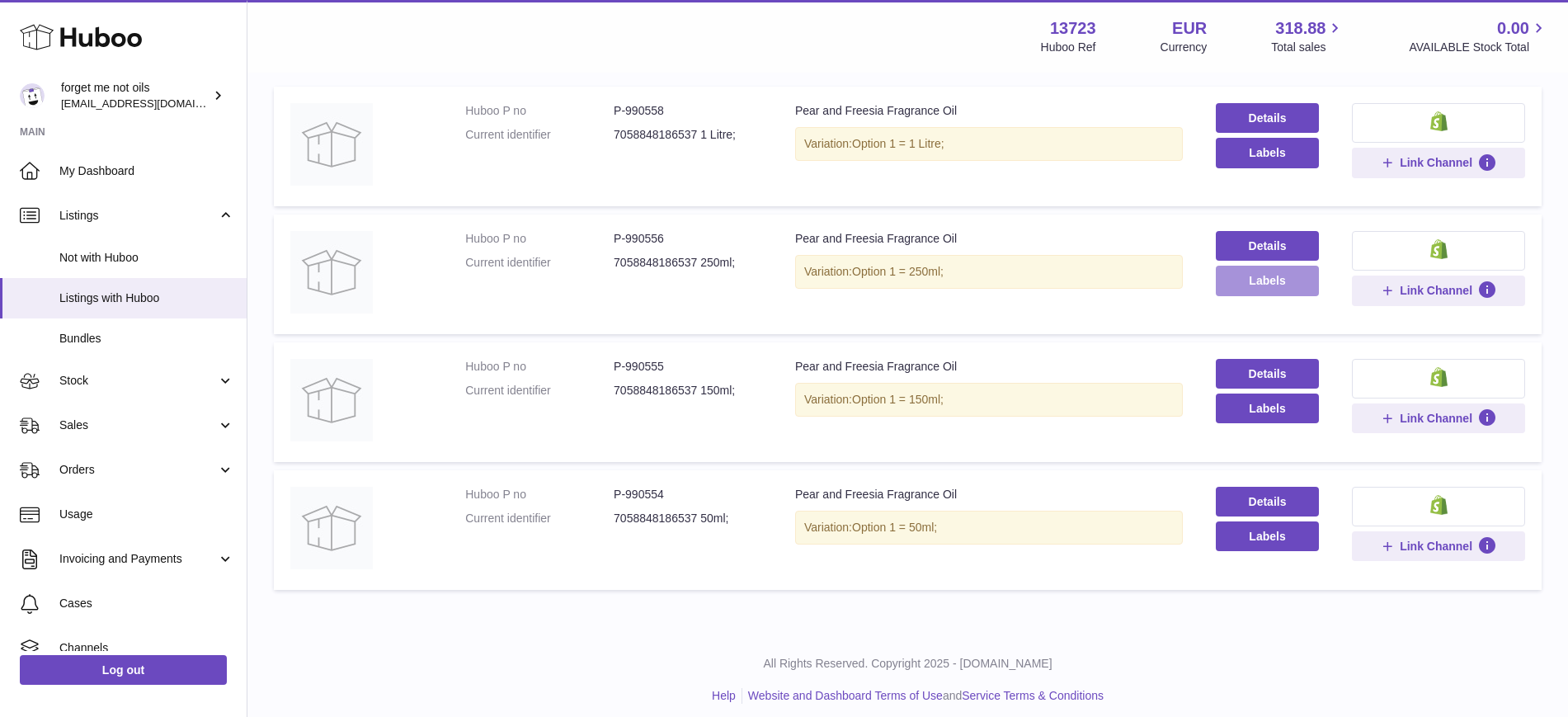
click at [1264, 289] on button "Labels" at bounding box center [1267, 280] width 103 height 30
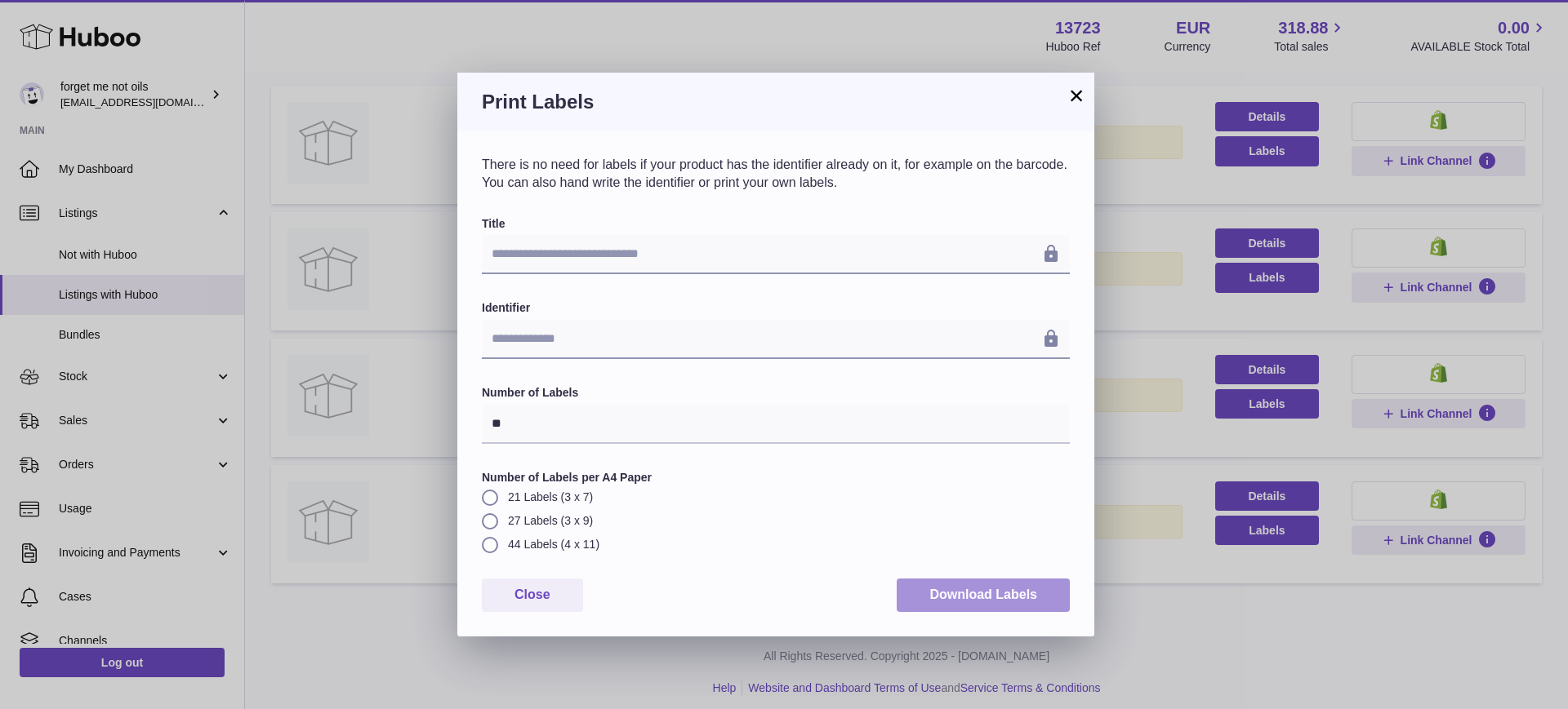
click at [966, 595] on button "Download Labels" at bounding box center [983, 596] width 173 height 34
drag, startPoint x: 1080, startPoint y: 99, endPoint x: 1114, endPoint y: 138, distance: 51.7
click at [1080, 99] on button "×" at bounding box center [1076, 95] width 19 height 19
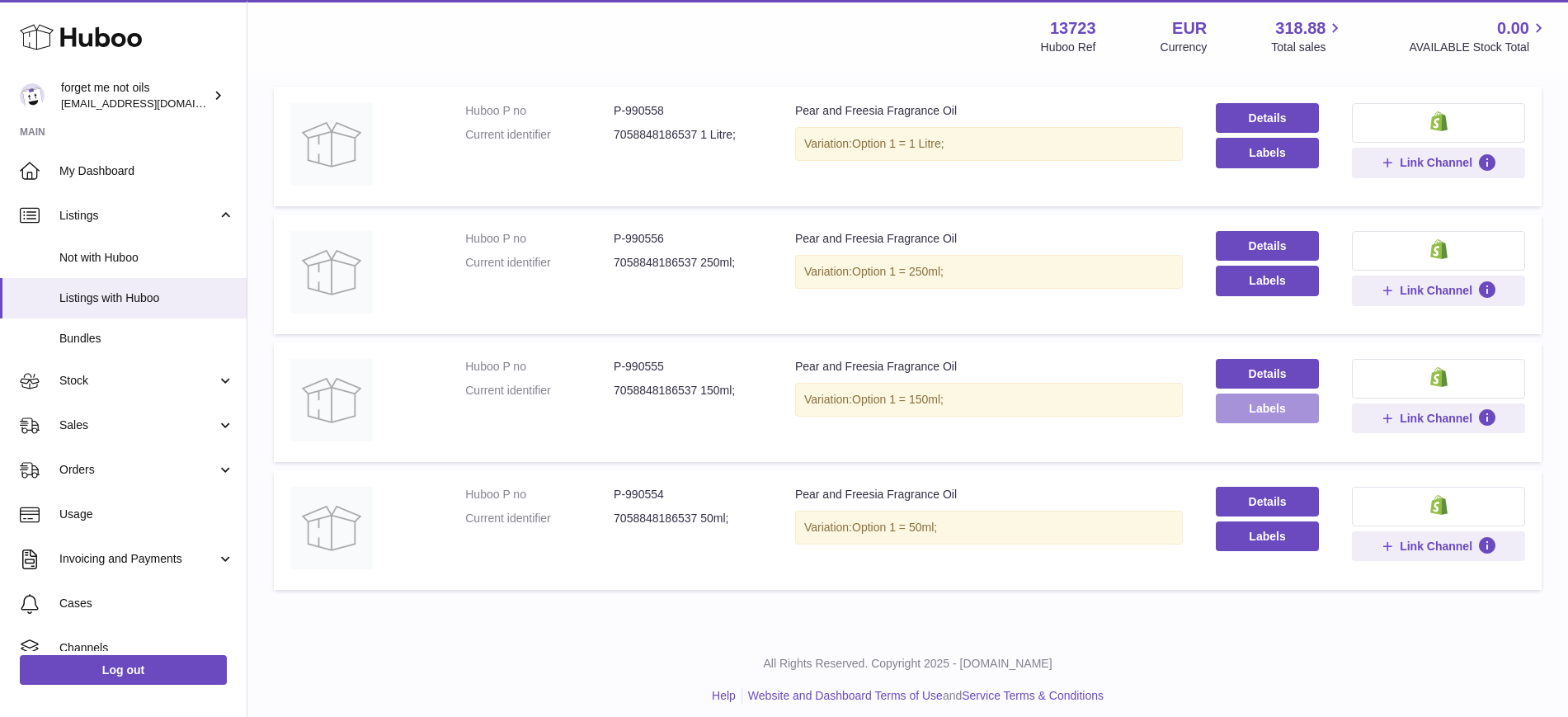
click at [1269, 416] on button "Labels" at bounding box center [1267, 408] width 103 height 30
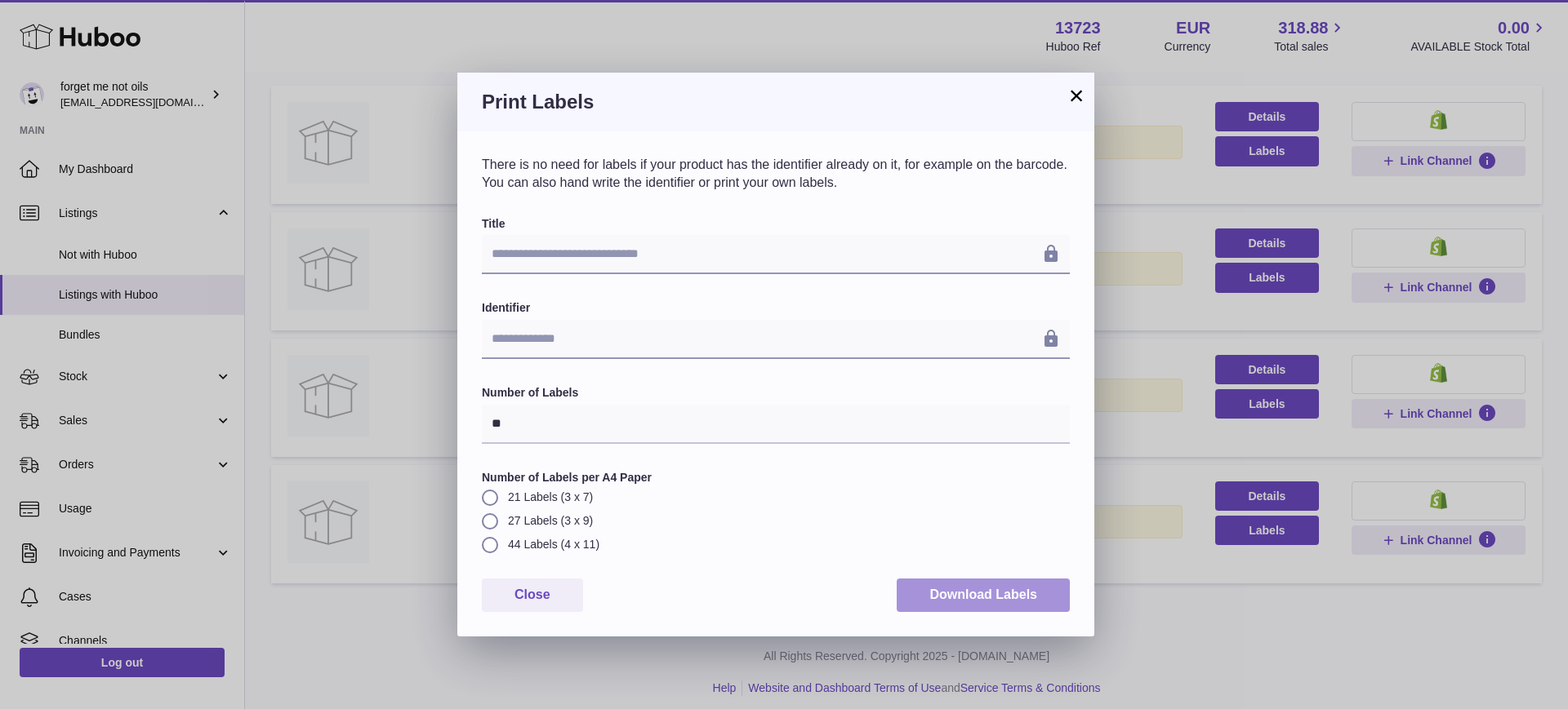
click at [977, 596] on button "Download Labels" at bounding box center [983, 596] width 173 height 34
drag, startPoint x: 1078, startPoint y: 97, endPoint x: 1165, endPoint y: 338, distance: 256.2
click at [1078, 96] on button "×" at bounding box center [1076, 95] width 19 height 19
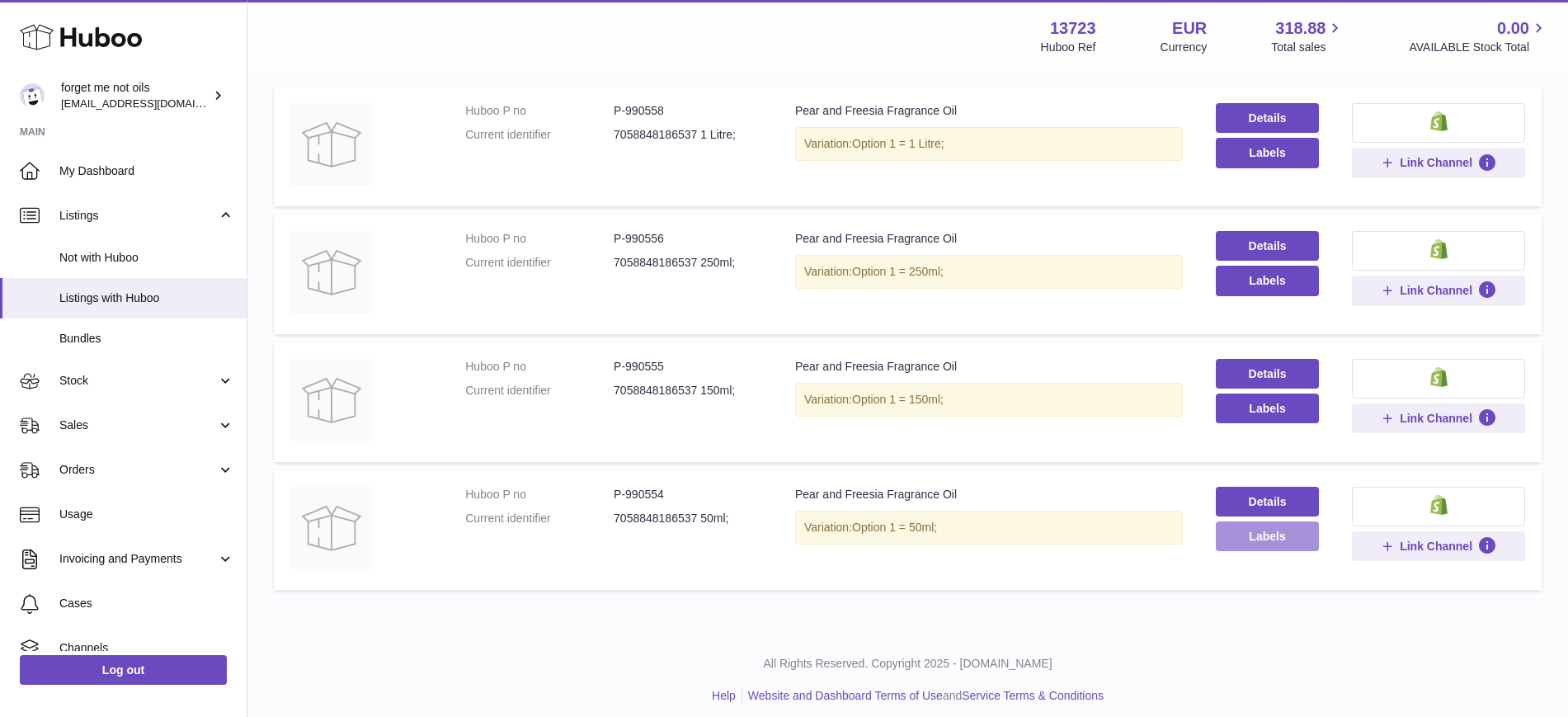
click at [1263, 532] on button "Labels" at bounding box center [1267, 536] width 103 height 30
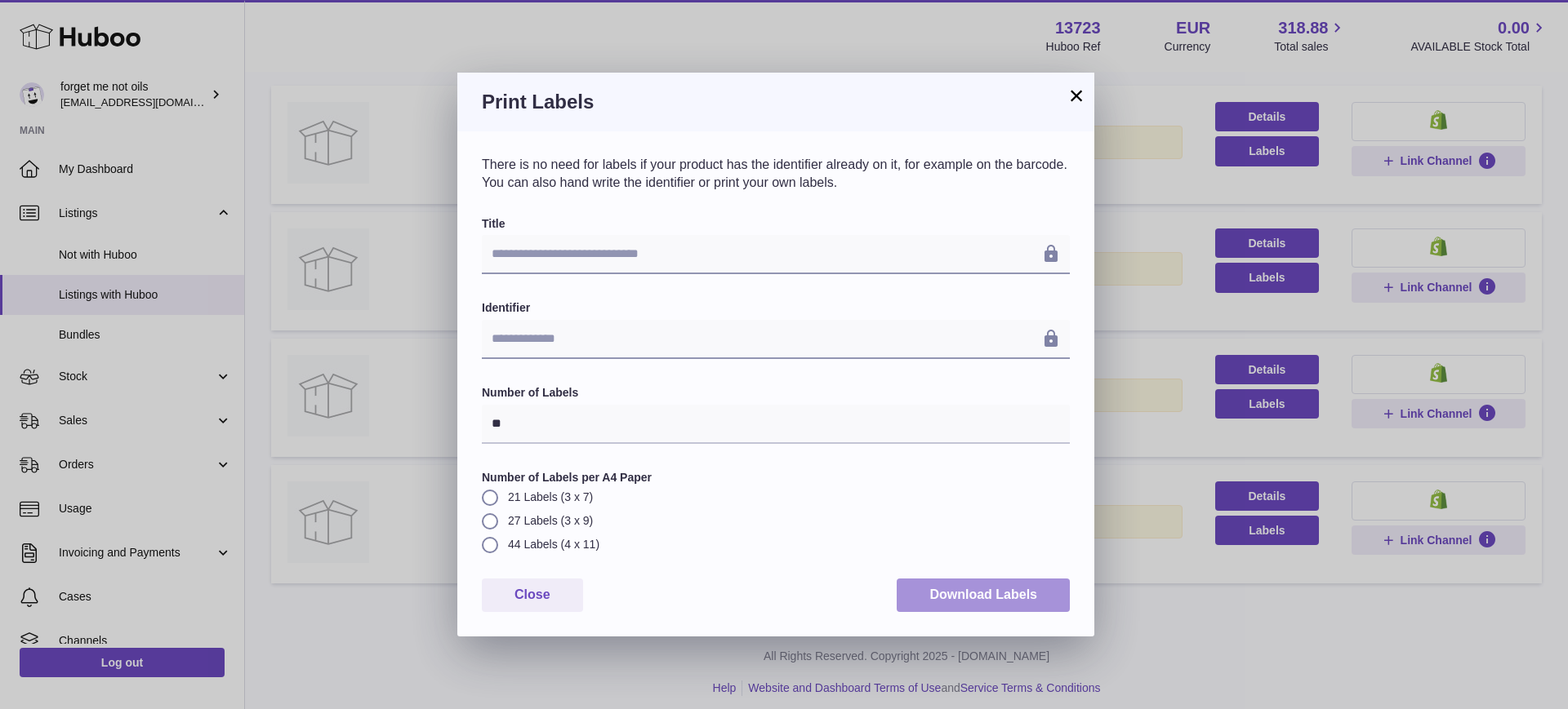
click at [1035, 604] on button "Download Labels" at bounding box center [983, 596] width 173 height 34
click at [1077, 95] on button "×" at bounding box center [1076, 95] width 19 height 19
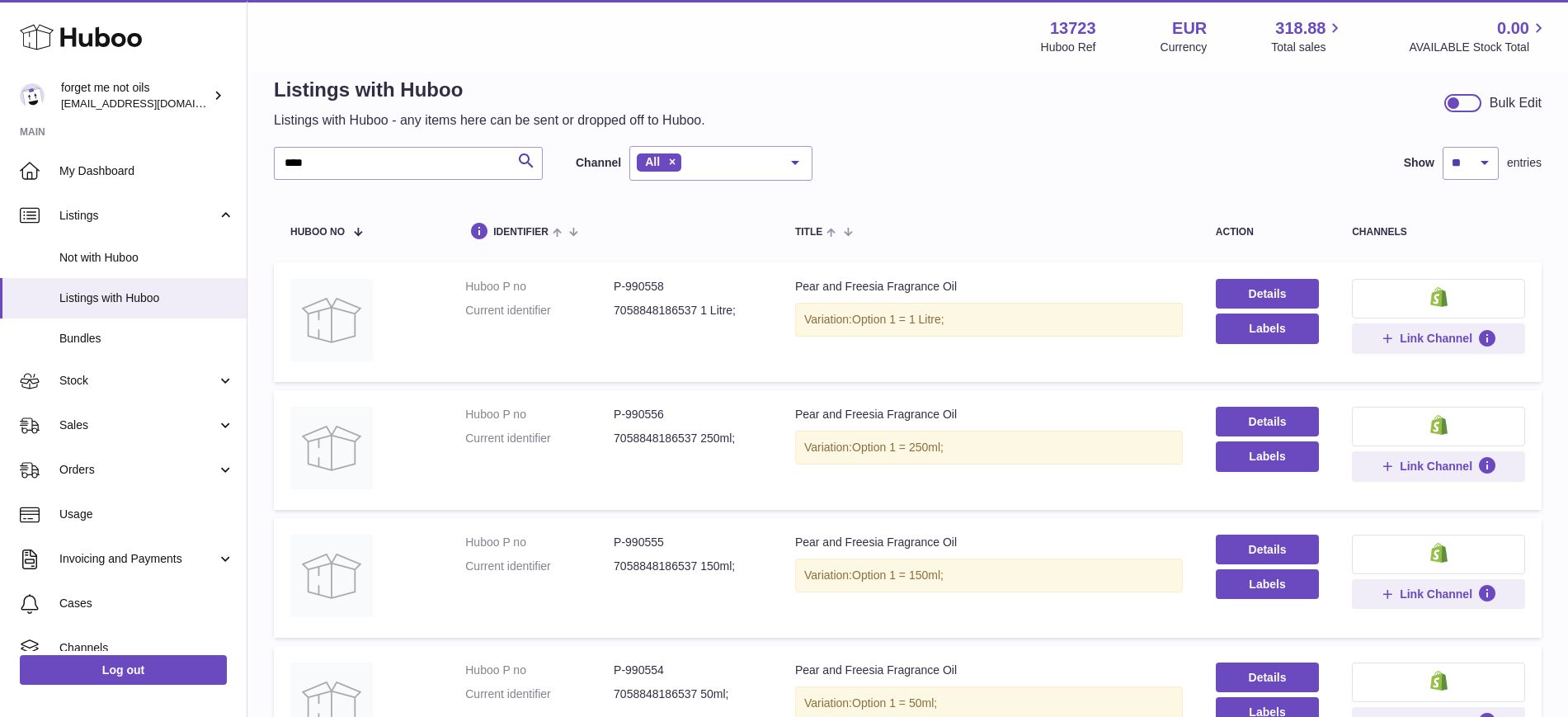
scroll to position [0, 0]
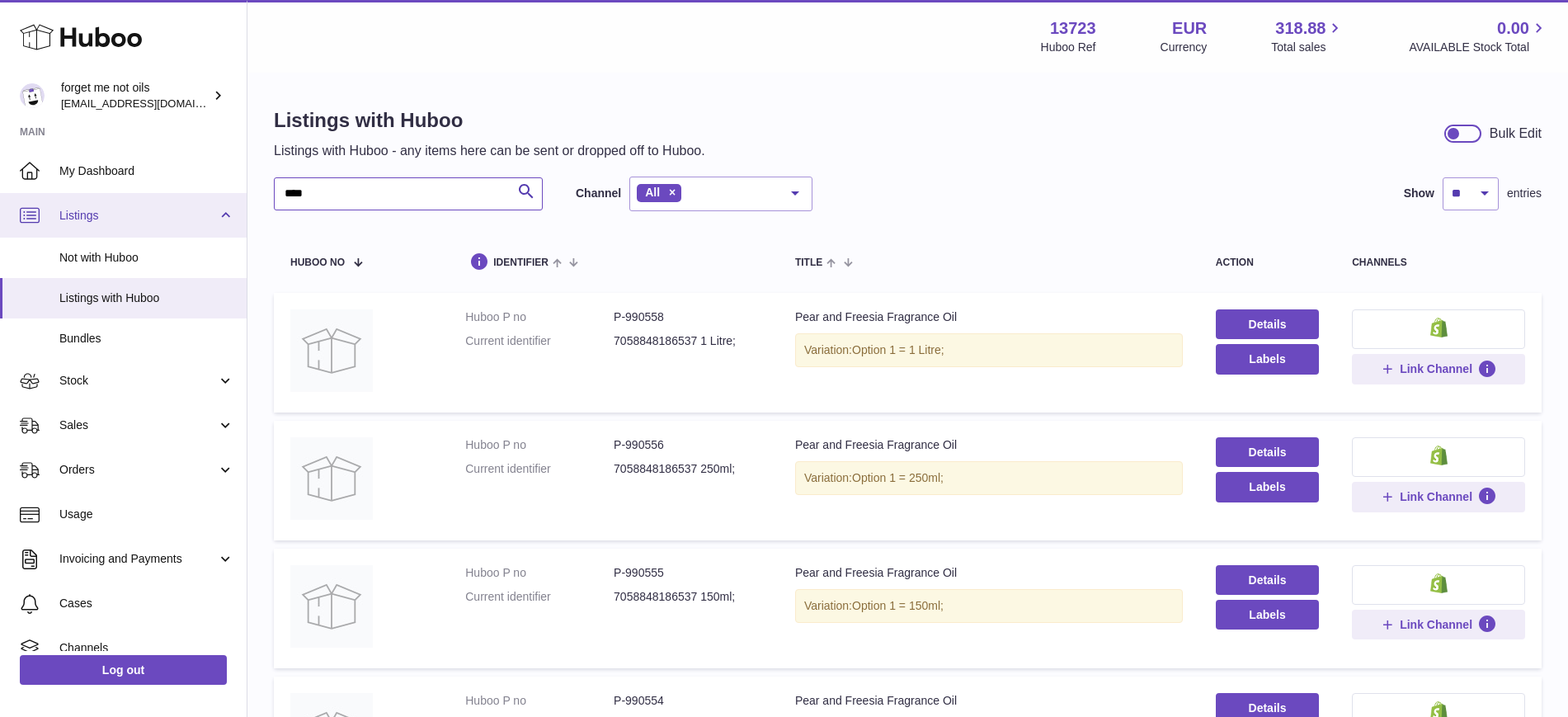
drag, startPoint x: 211, startPoint y: 225, endPoint x: 173, endPoint y: 225, distance: 38.0
click at [173, 225] on div "Huboo forget me not oils [EMAIL_ADDRESS][DOMAIN_NAME] Main My Dashboard Listing…" at bounding box center [784, 468] width 1568 height 936
paste input "**********"
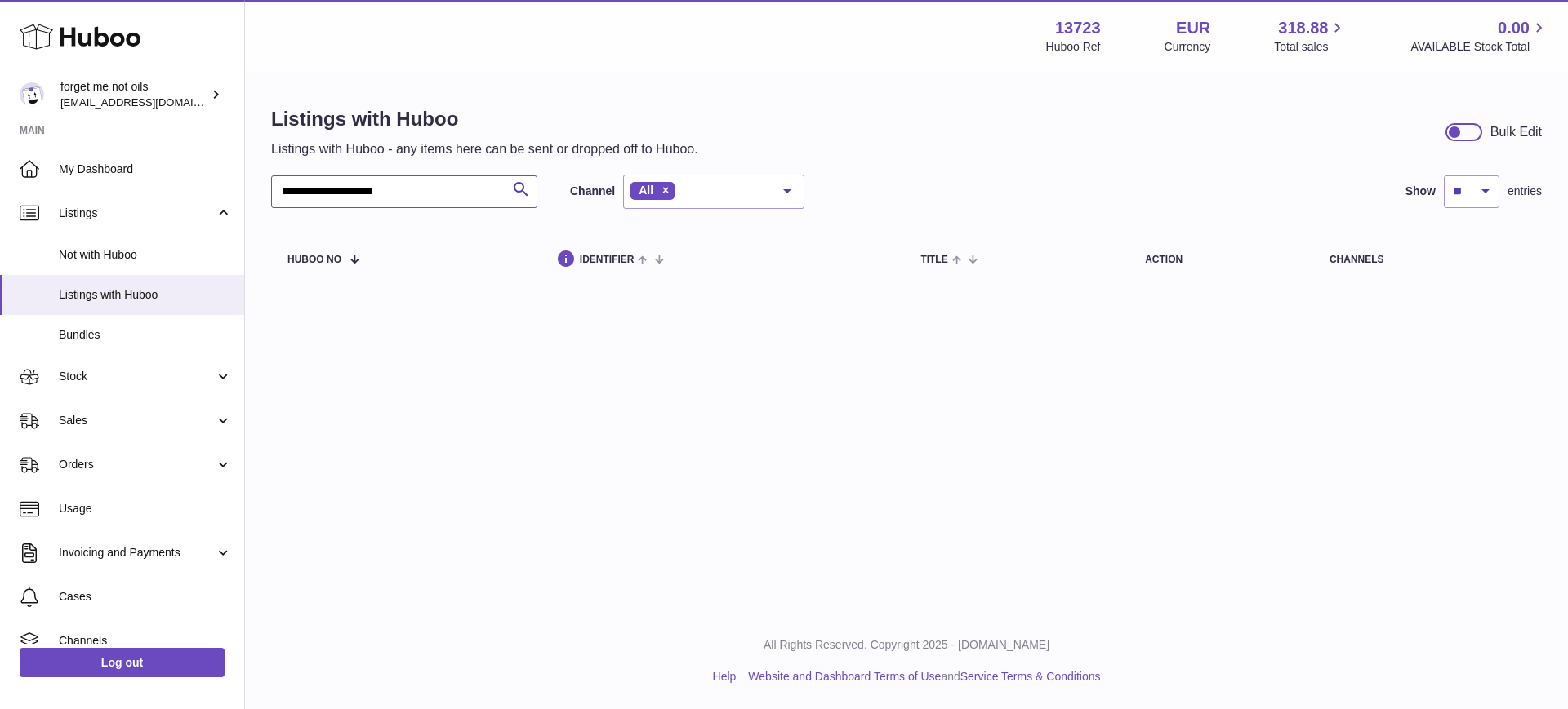
drag, startPoint x: 355, startPoint y: 191, endPoint x: 601, endPoint y: 191, distance: 246.0
click at [601, 191] on div "**********" at bounding box center [537, 192] width 533 height 35
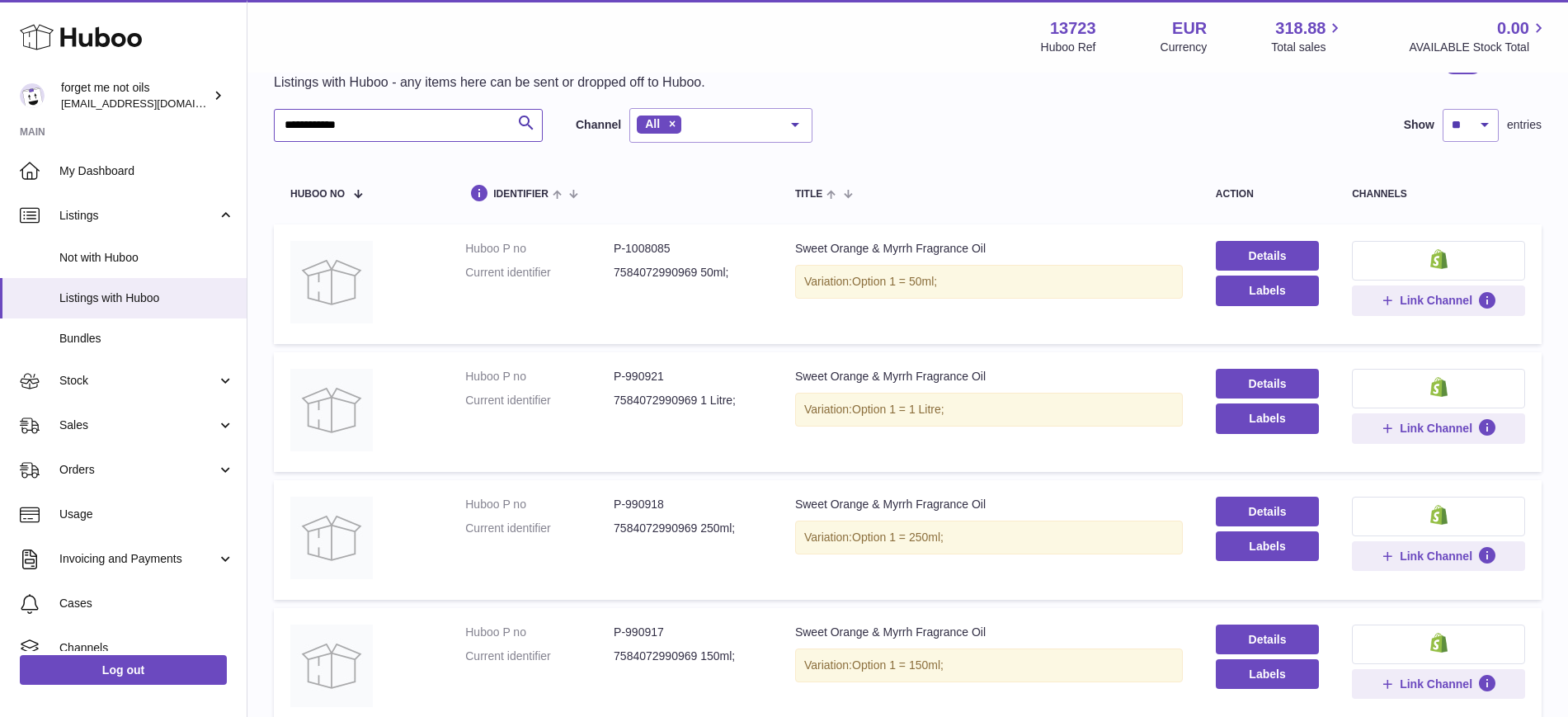
scroll to position [103, 0]
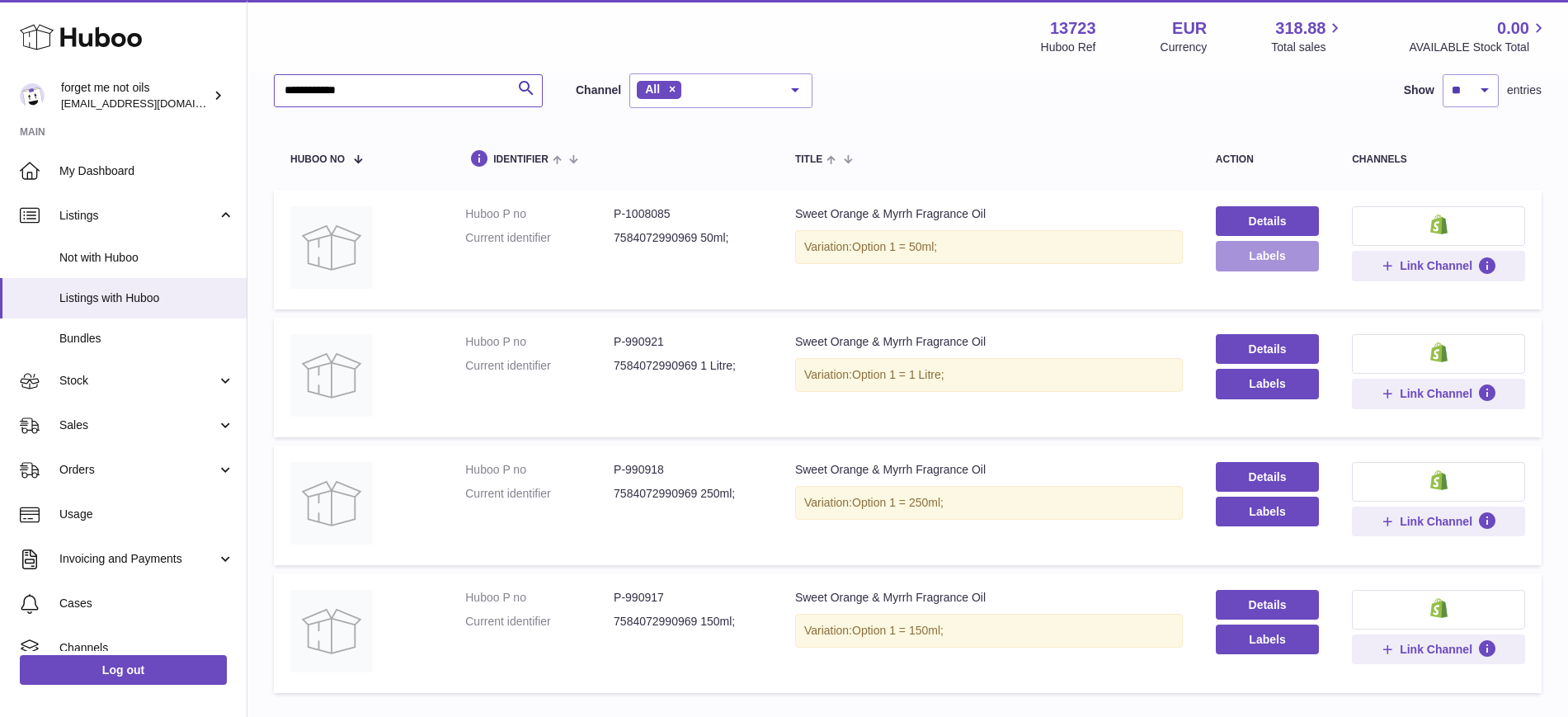
type input "**********"
click at [1267, 254] on button "Labels" at bounding box center [1267, 255] width 103 height 30
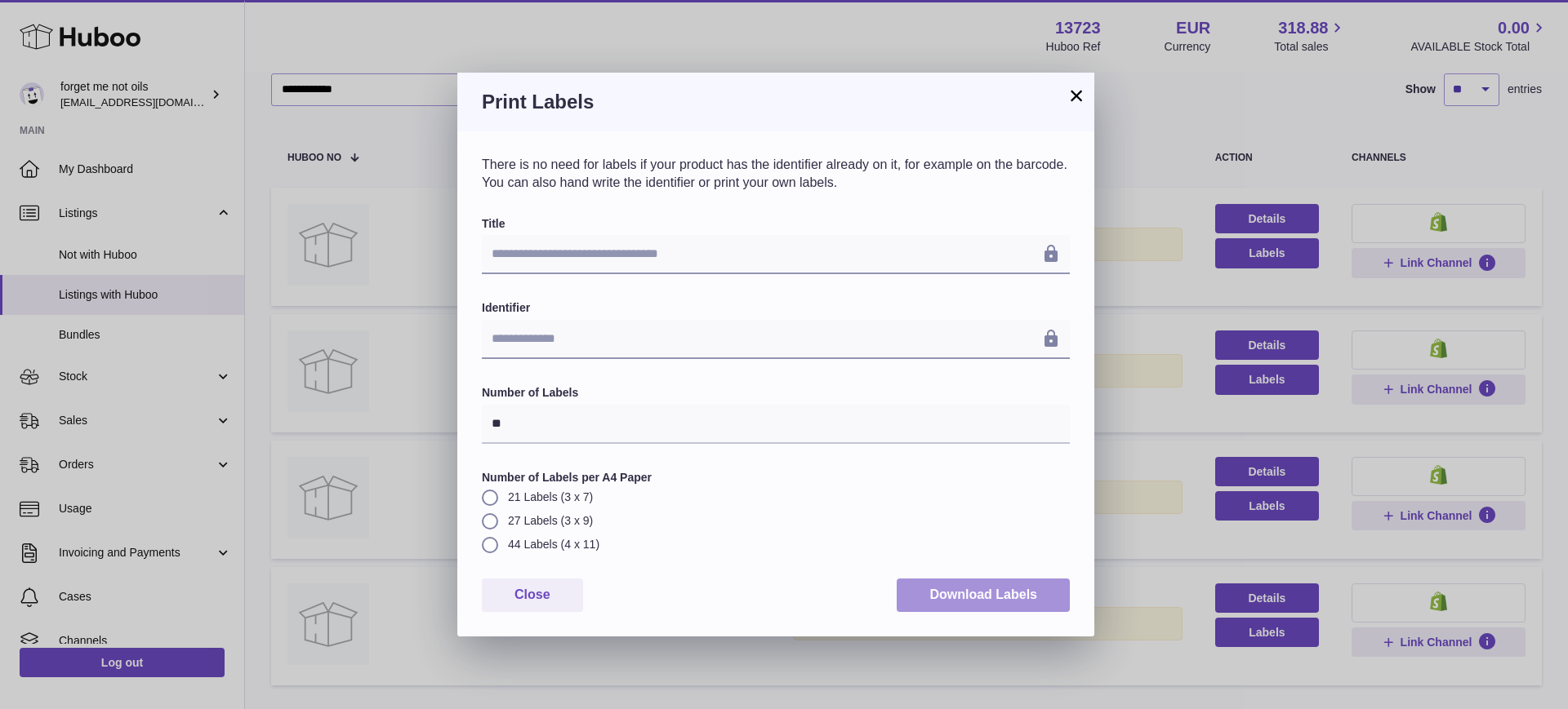
click at [963, 598] on button "Download Labels" at bounding box center [983, 596] width 173 height 34
drag, startPoint x: 1077, startPoint y: 97, endPoint x: 1127, endPoint y: 212, distance: 125.4
click at [1077, 97] on button "×" at bounding box center [1076, 95] width 19 height 19
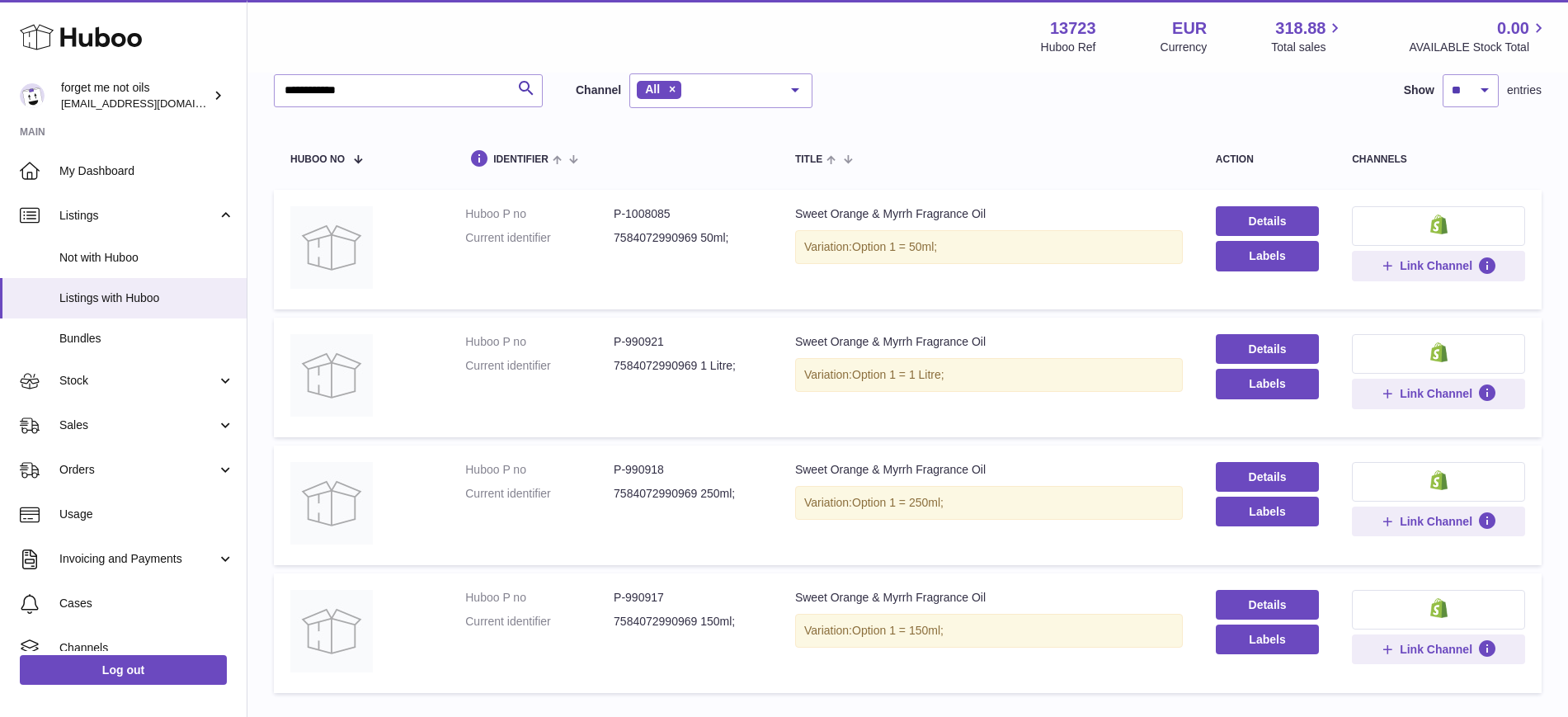
click at [1029, 298] on td "Title Sweet Orange & Myrrh Fragrance Oil Variation: Option 1 = 50ml;" at bounding box center [989, 249] width 421 height 120
click at [1234, 390] on button "Labels" at bounding box center [1267, 383] width 103 height 30
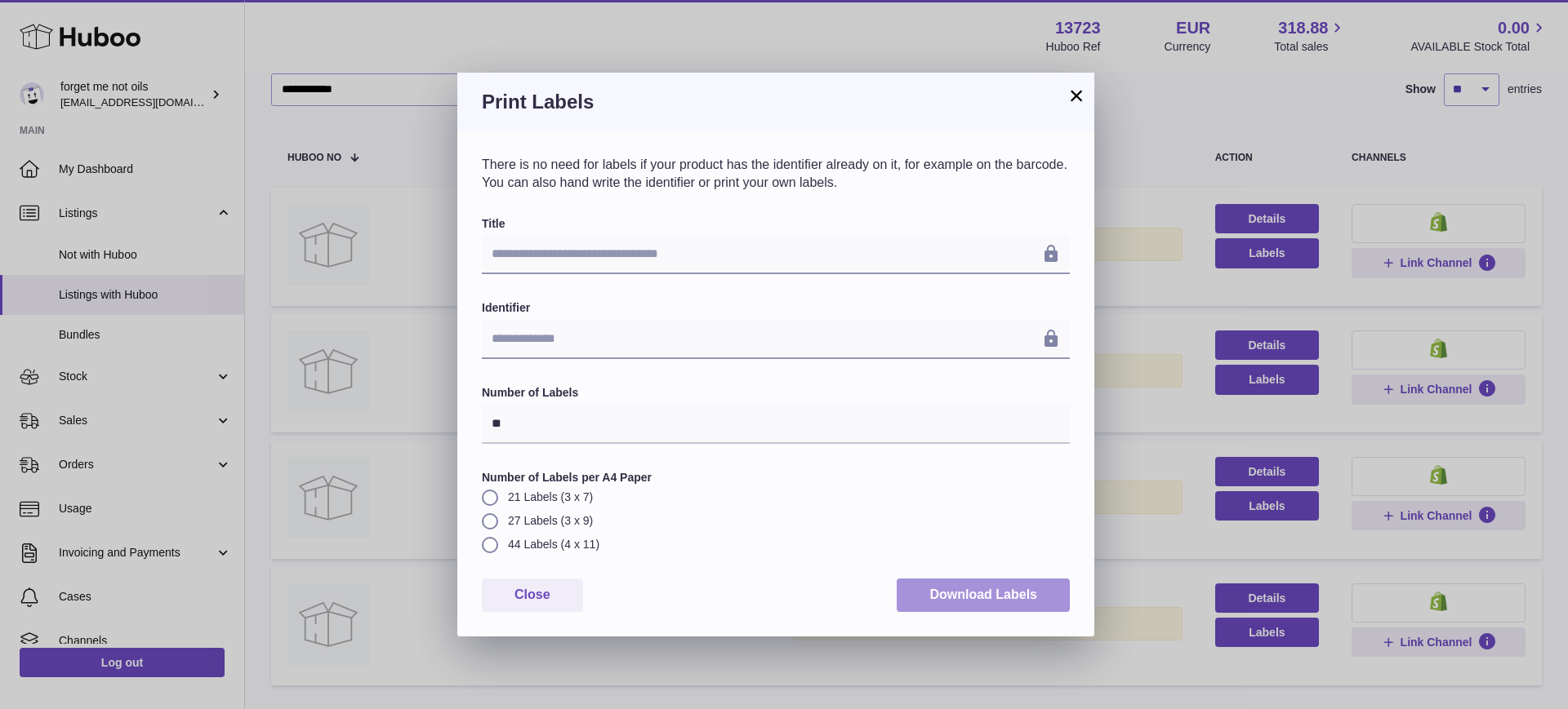
drag, startPoint x: 996, startPoint y: 586, endPoint x: 1001, endPoint y: 565, distance: 21.6
click at [997, 587] on button "Download Labels" at bounding box center [983, 596] width 173 height 34
click at [1081, 95] on button "×" at bounding box center [1076, 95] width 19 height 19
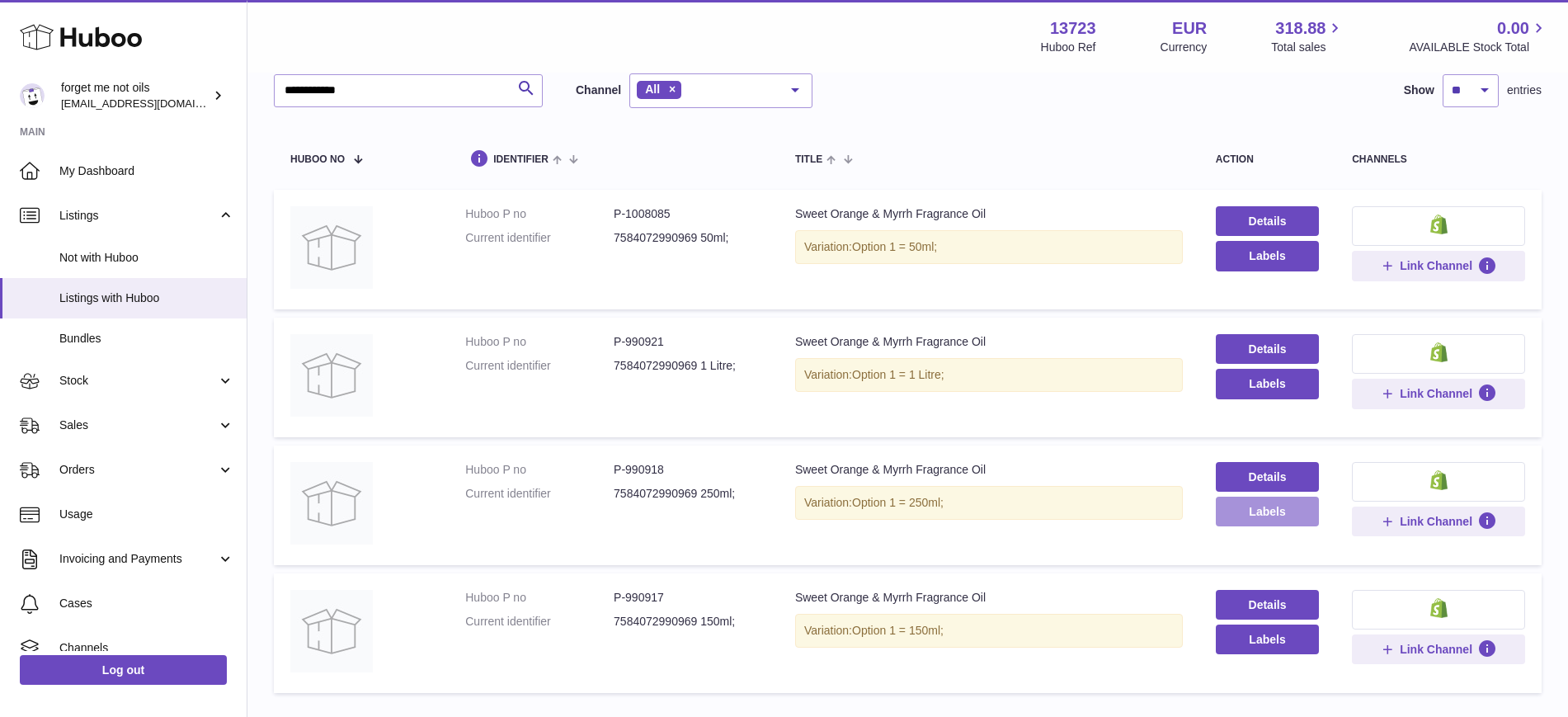
click at [1279, 519] on button "Labels" at bounding box center [1267, 511] width 103 height 30
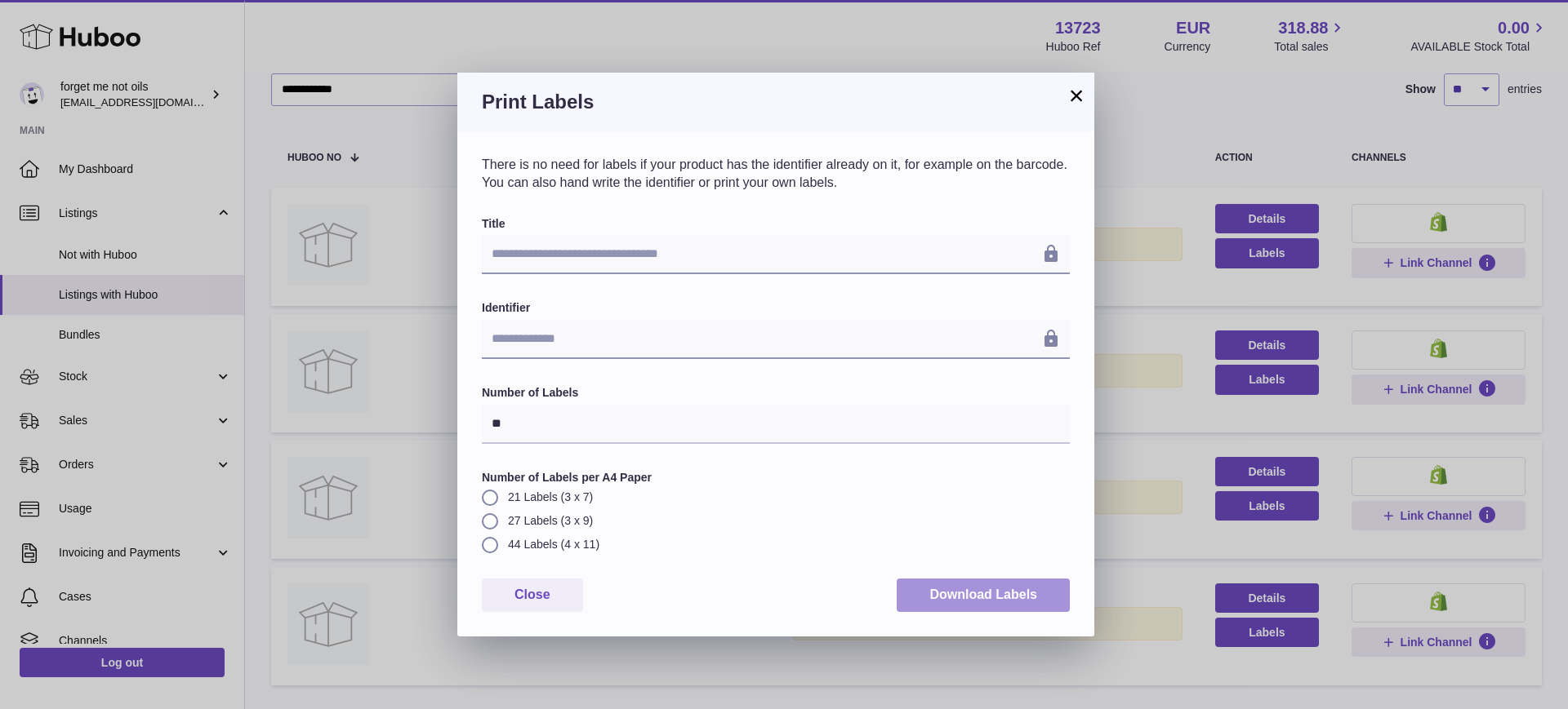
click at [1003, 603] on button "Download Labels" at bounding box center [983, 596] width 173 height 34
drag, startPoint x: 1075, startPoint y: 101, endPoint x: 1075, endPoint y: 160, distance: 59.0
click at [1075, 100] on button "×" at bounding box center [1076, 95] width 19 height 19
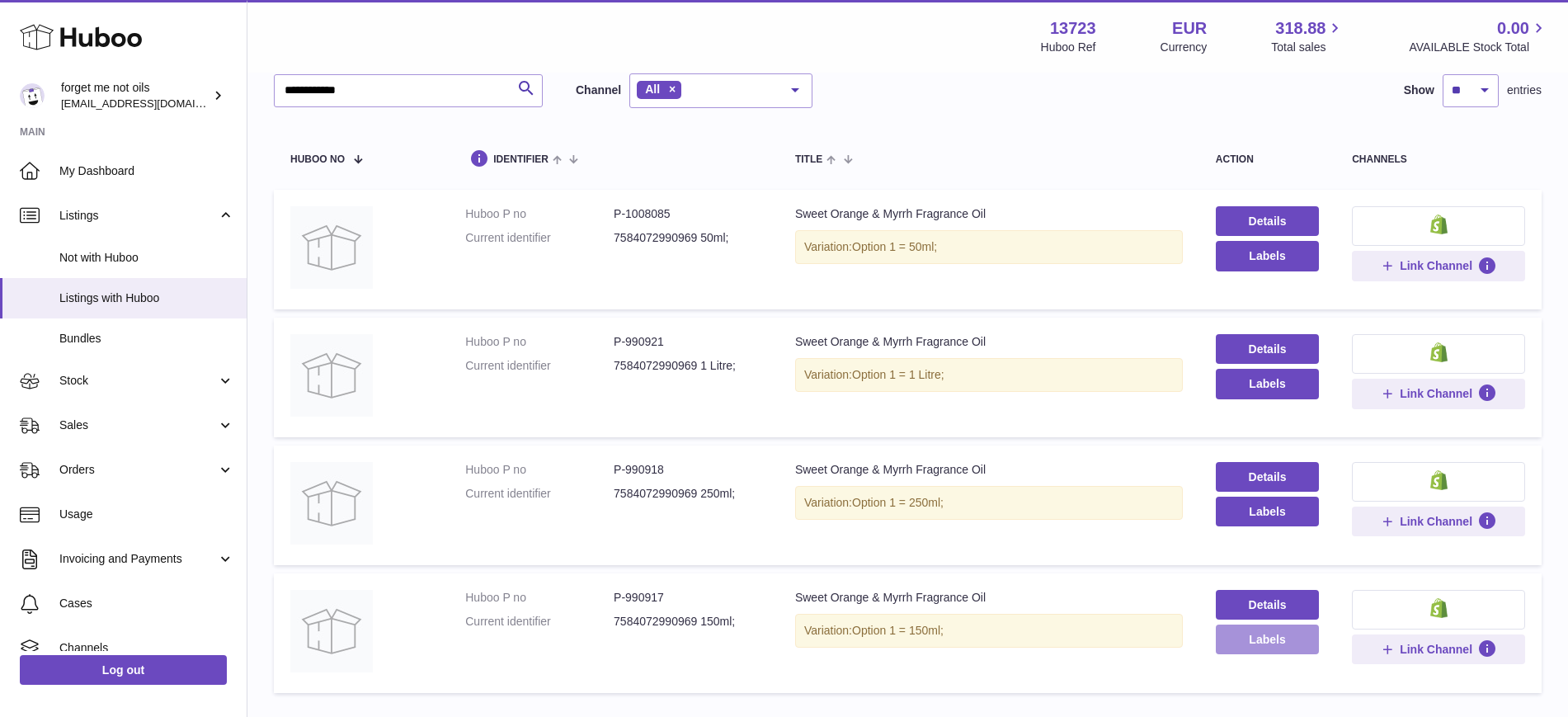
click at [1257, 646] on button "Labels" at bounding box center [1267, 639] width 103 height 30
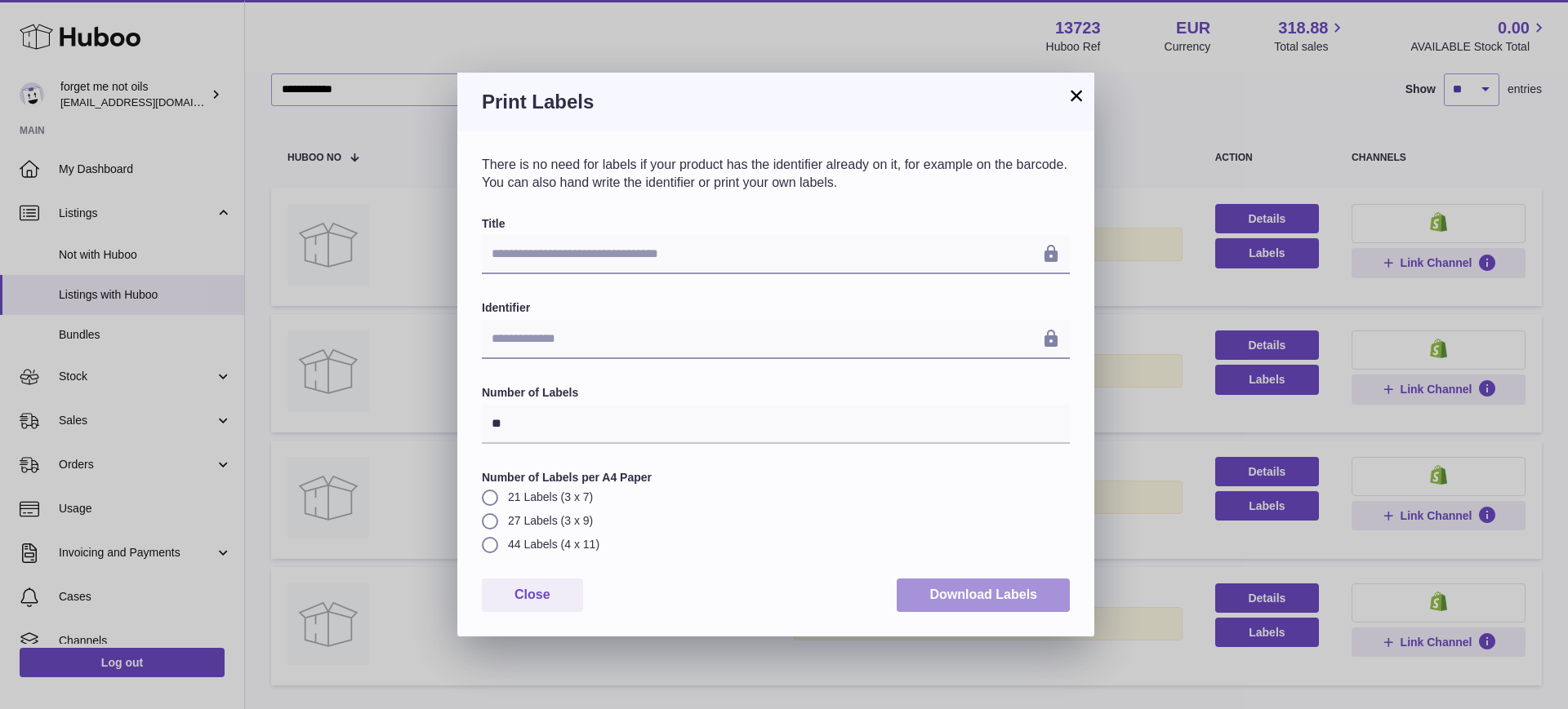
click at [957, 593] on button "Download Labels" at bounding box center [983, 596] width 173 height 34
click at [1080, 96] on button "×" at bounding box center [1076, 95] width 19 height 19
